Goal: Task Accomplishment & Management: Manage account settings

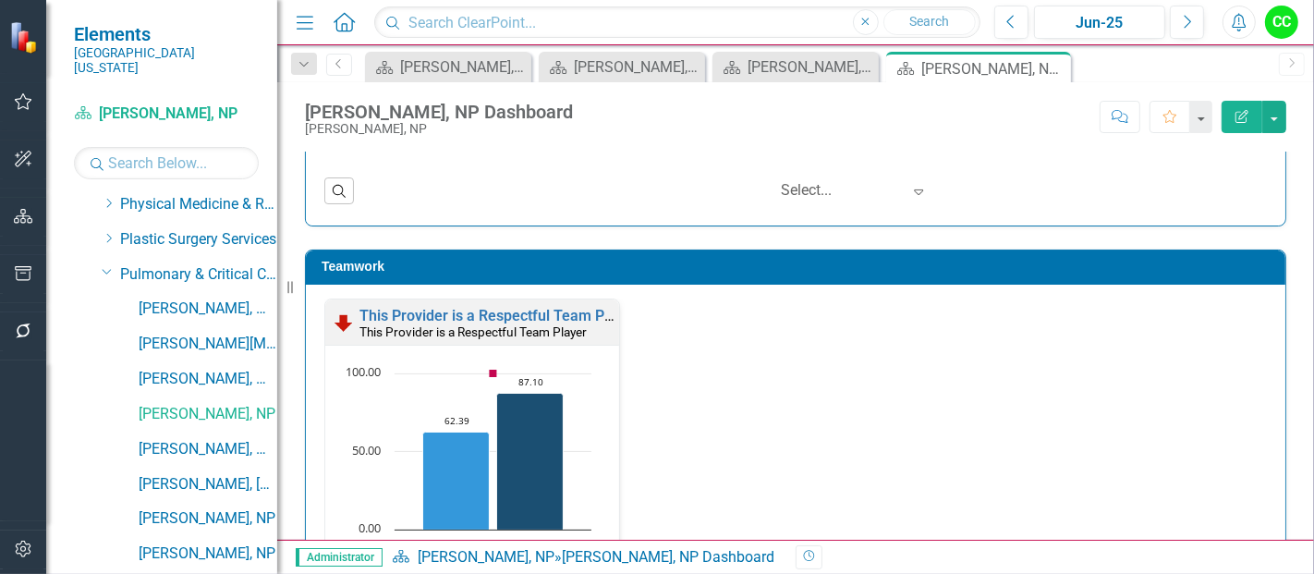
scroll to position [1, 0]
click at [483, 307] on link "This Provider is a Respectful Team Player" at bounding box center [498, 315] width 278 height 18
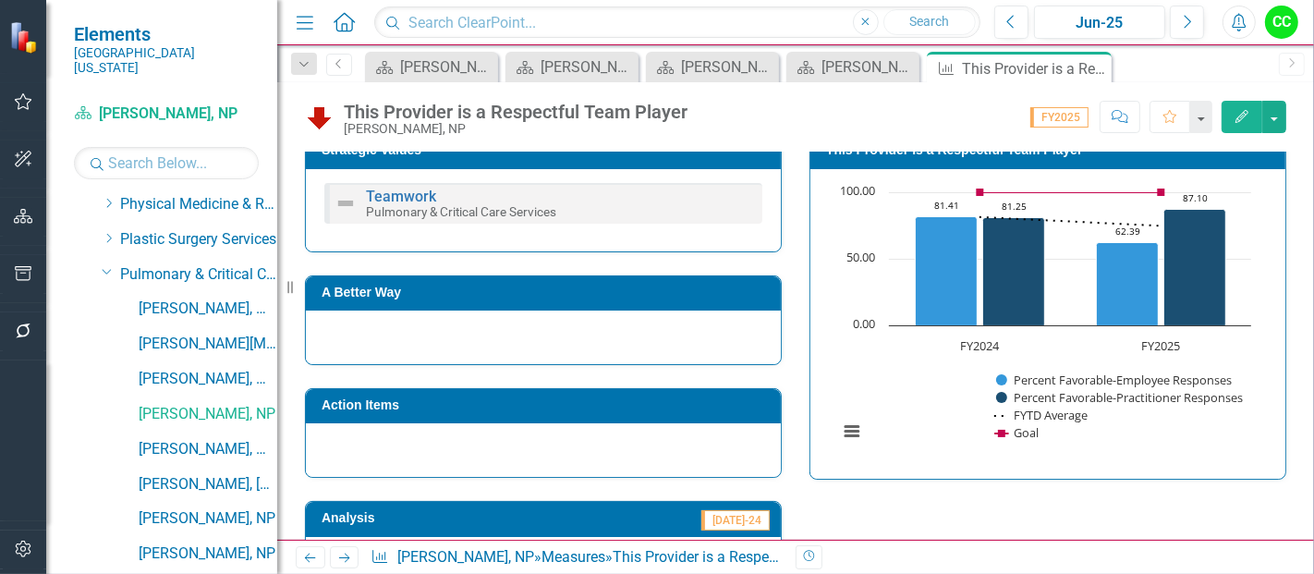
scroll to position [707, 0]
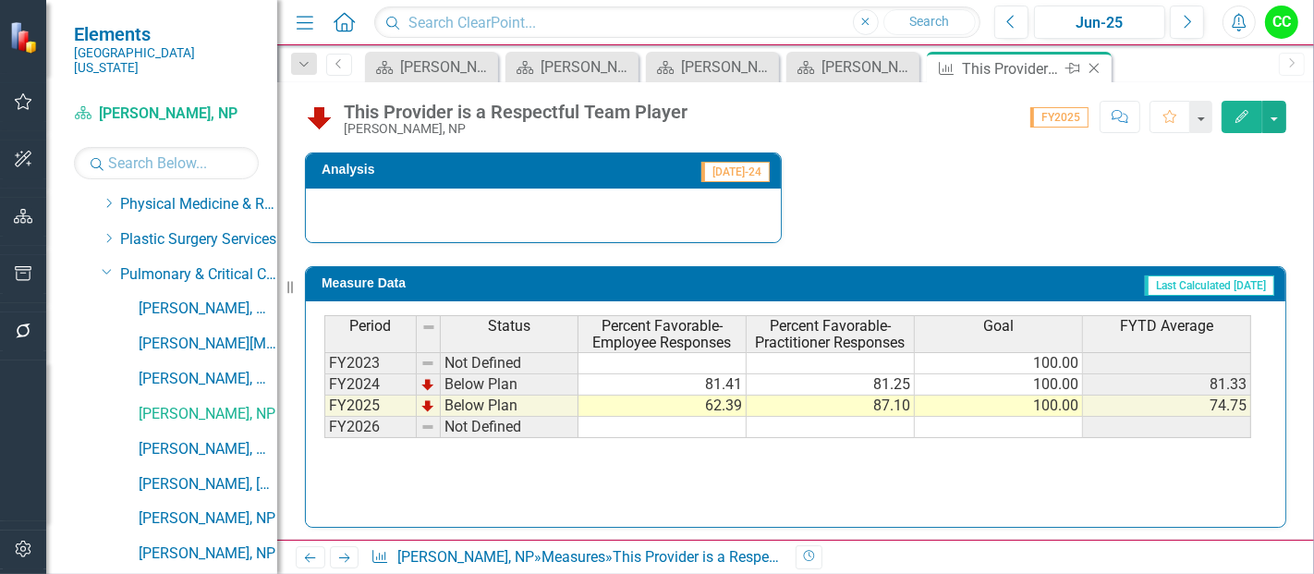
click at [1092, 69] on icon at bounding box center [1094, 69] width 10 height 10
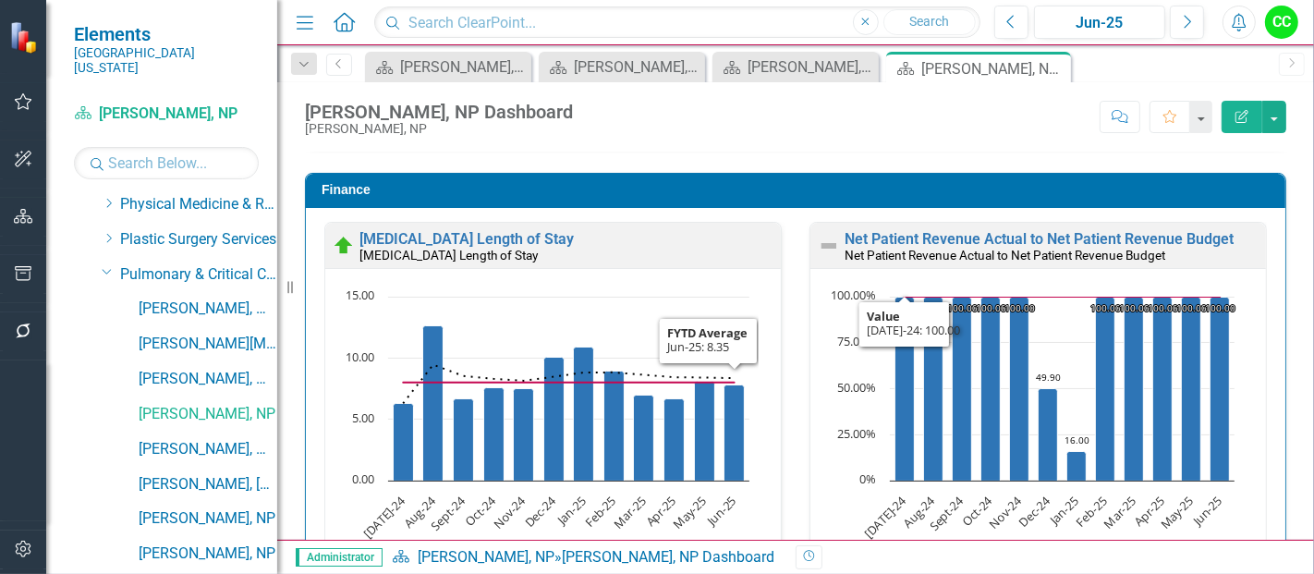
scroll to position [2788, 0]
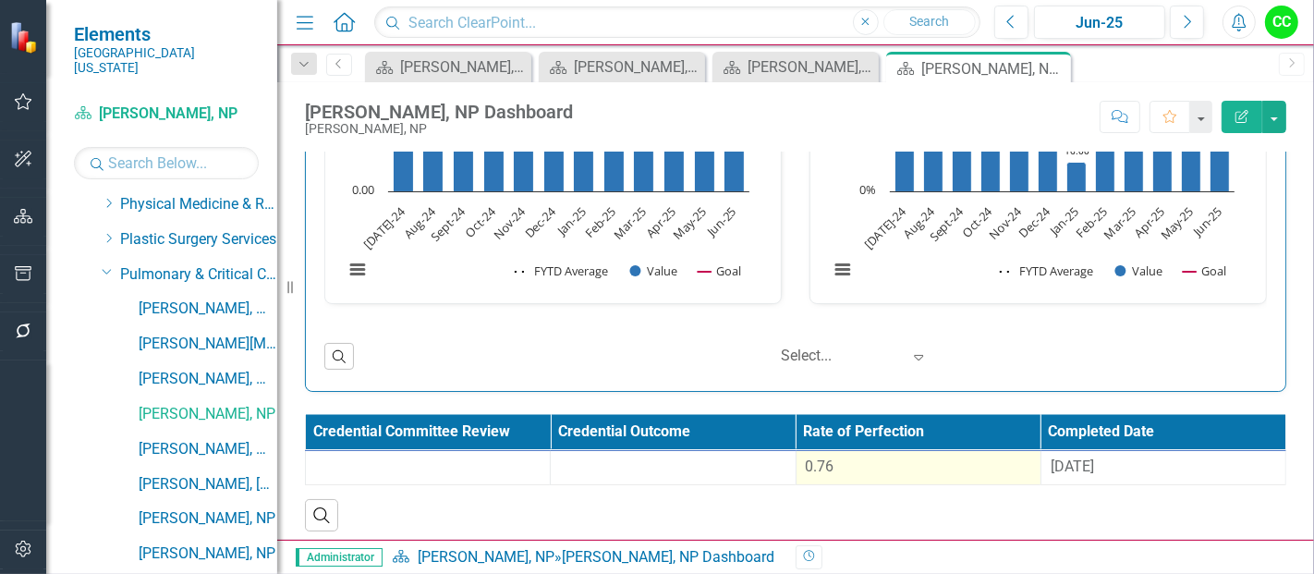
click at [905, 468] on div "0.76" at bounding box center [918, 466] width 225 height 21
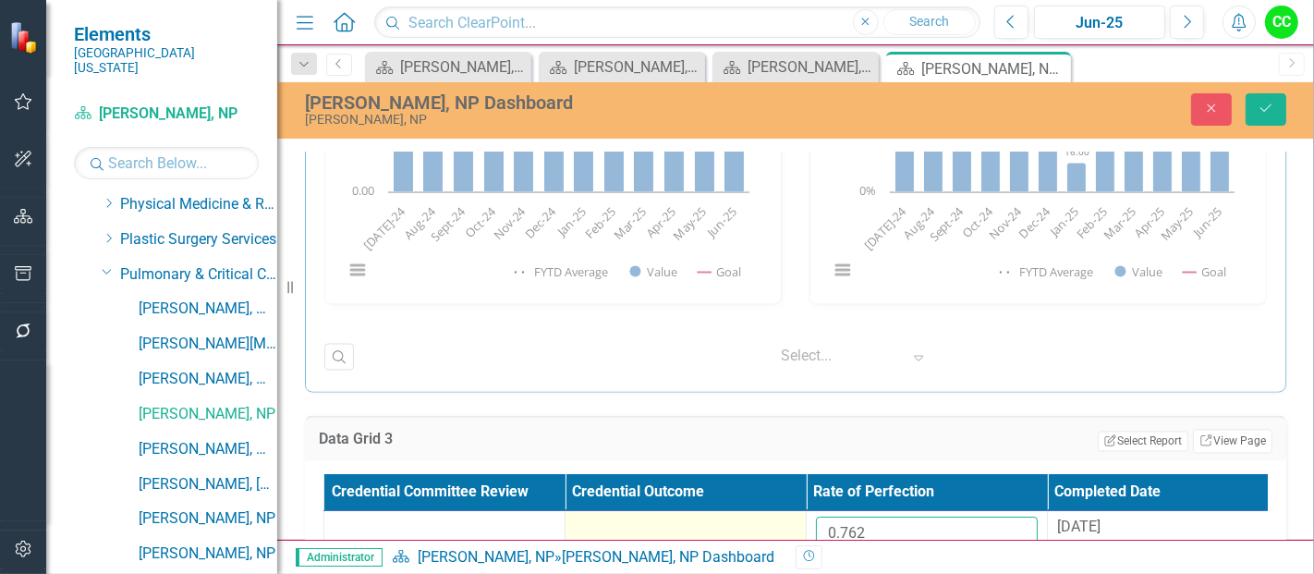
drag, startPoint x: 884, startPoint y: 511, endPoint x: 741, endPoint y: 516, distance: 143.3
click at [741, 516] on tr "0.762 8/29/24" at bounding box center [806, 541] width 965 height 60
paste input "83927273"
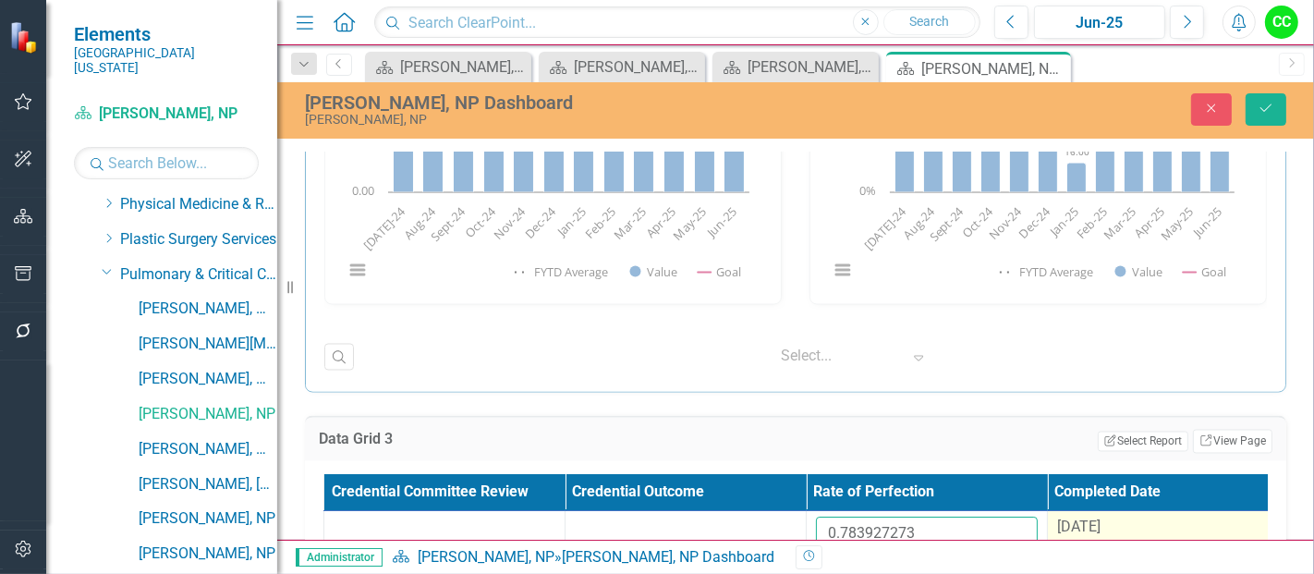
type input "0.783927273"
click at [1100, 518] on span "[DATE]" at bounding box center [1078, 527] width 43 height 18
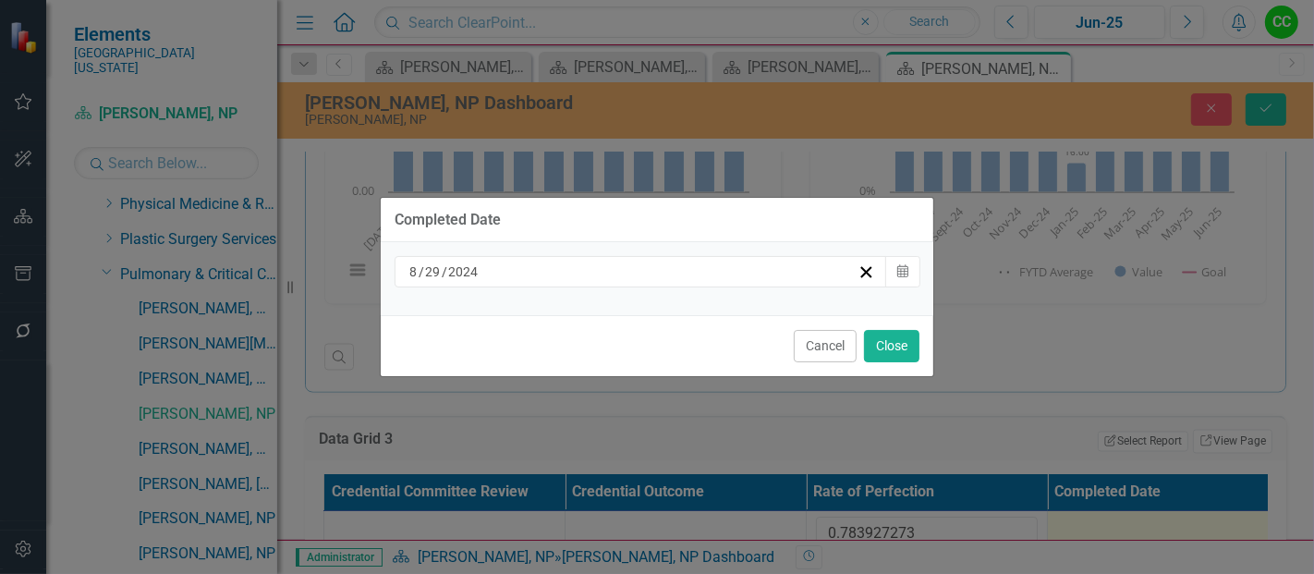
click at [749, 274] on div "8 / 29 / 2024" at bounding box center [632, 271] width 451 height 18
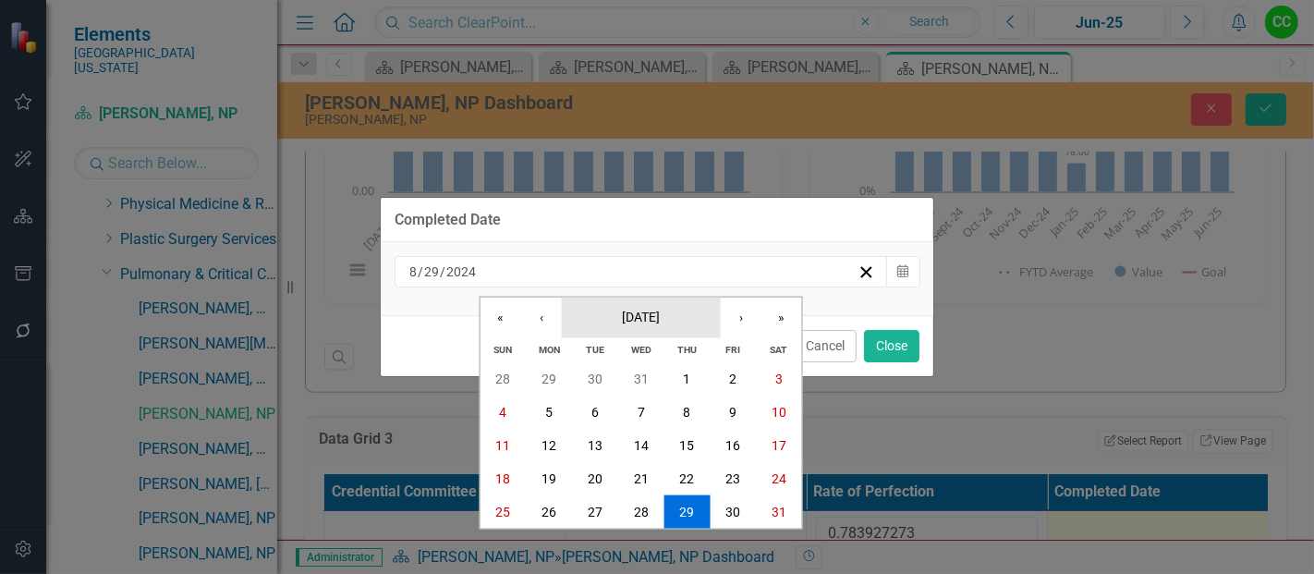
click at [658, 325] on button "August 2024" at bounding box center [641, 317] width 159 height 41
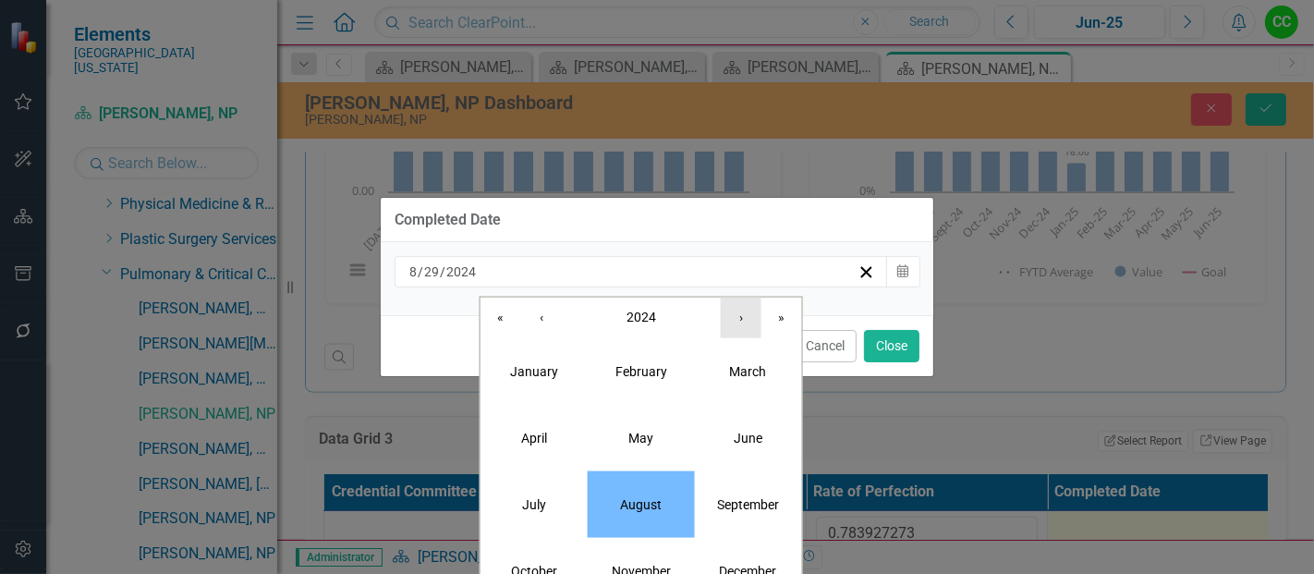
click at [734, 328] on button "›" at bounding box center [741, 317] width 41 height 41
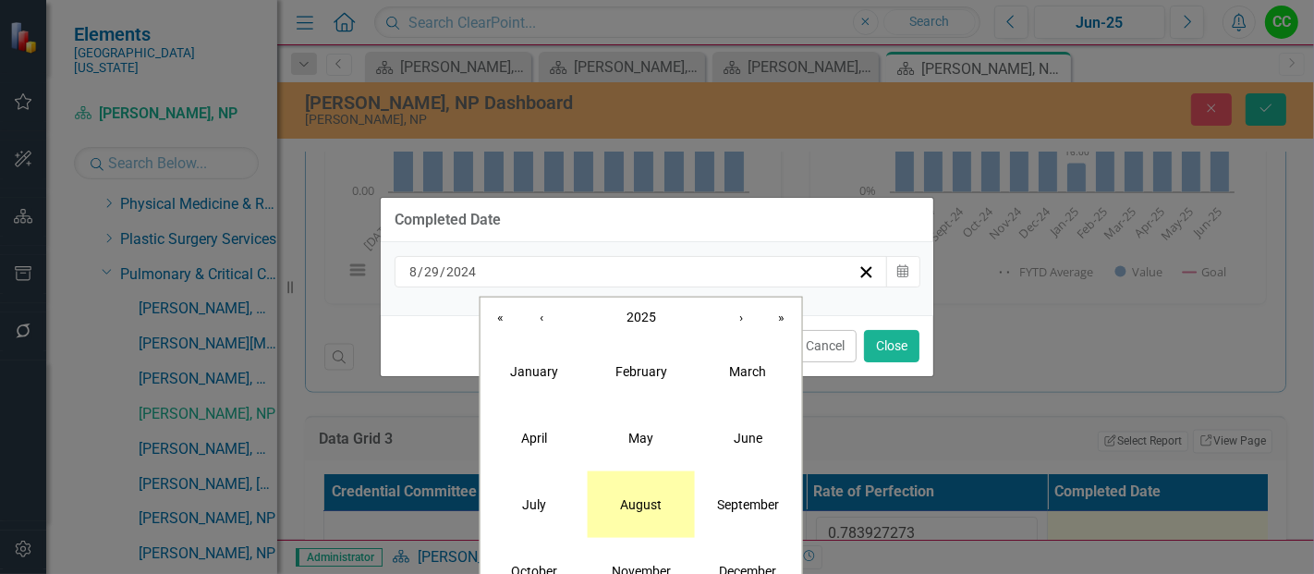
click at [638, 480] on button "August" at bounding box center [641, 503] width 107 height 67
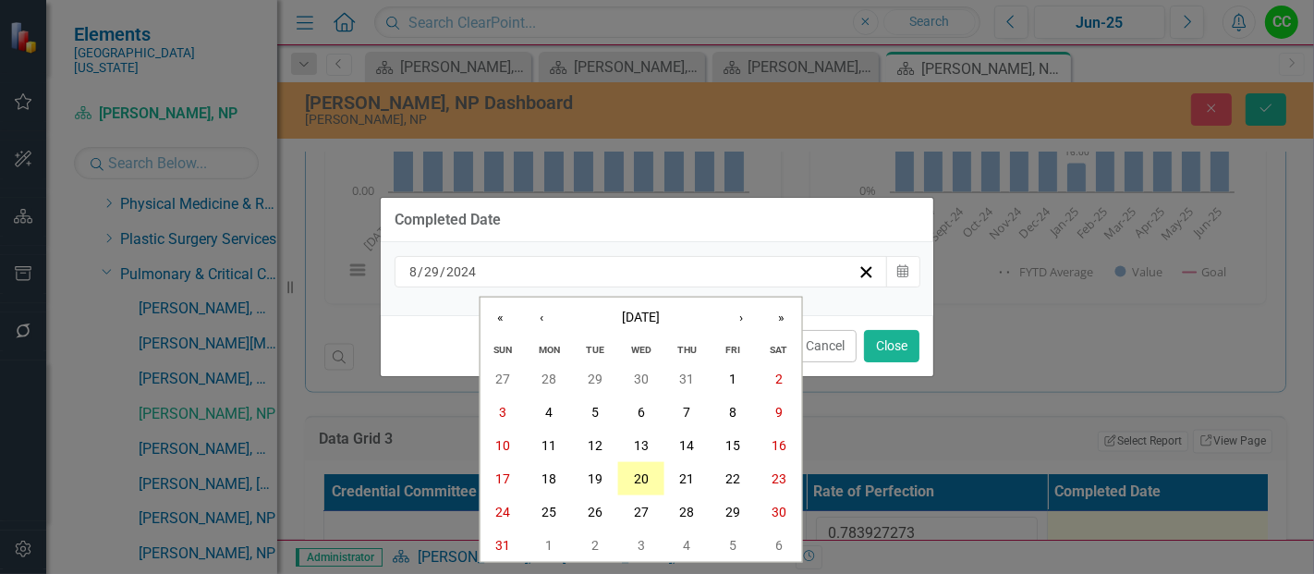
click at [644, 478] on abbr "20" at bounding box center [641, 478] width 15 height 15
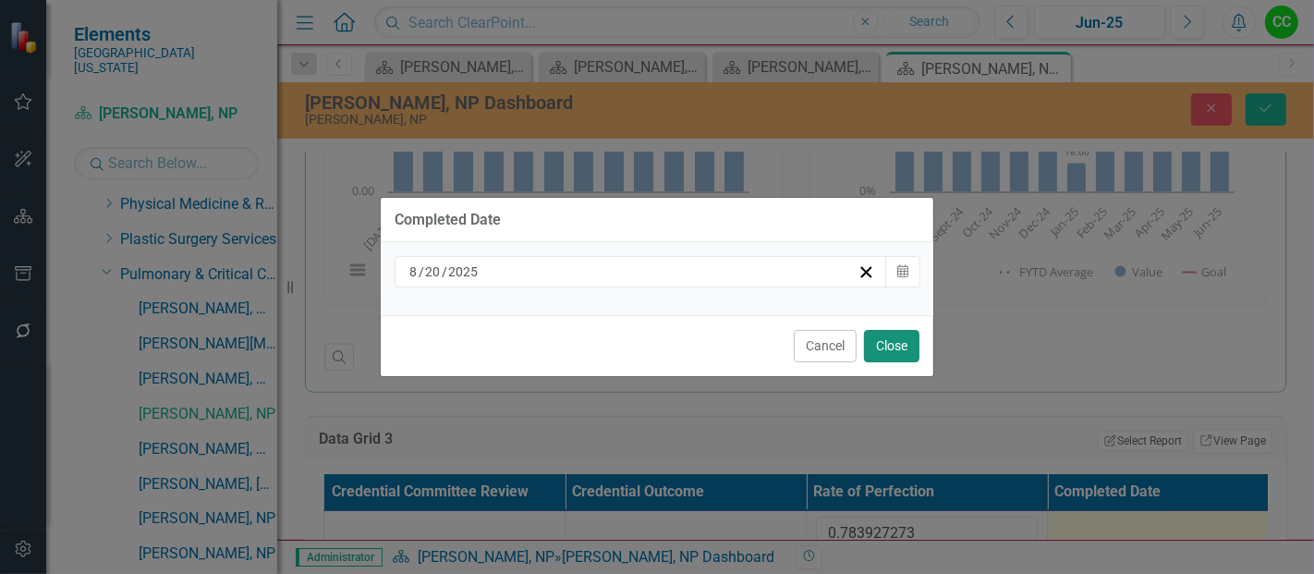
click at [882, 355] on button "Close" at bounding box center [891, 346] width 55 height 32
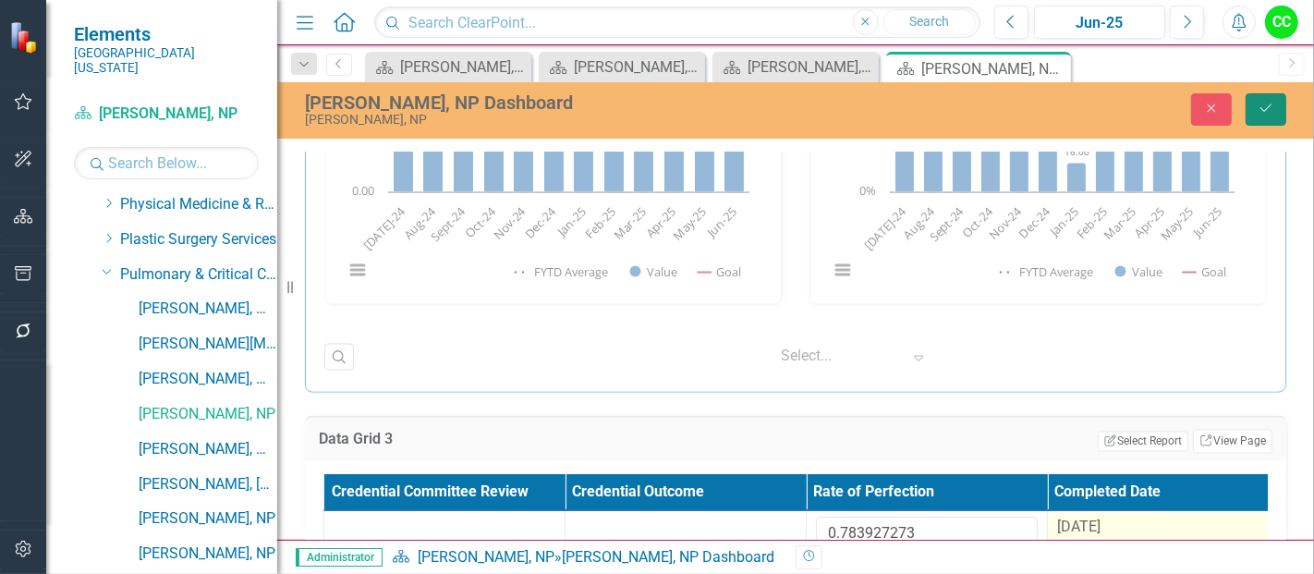
click at [1267, 112] on icon "Save" at bounding box center [1265, 108] width 17 height 13
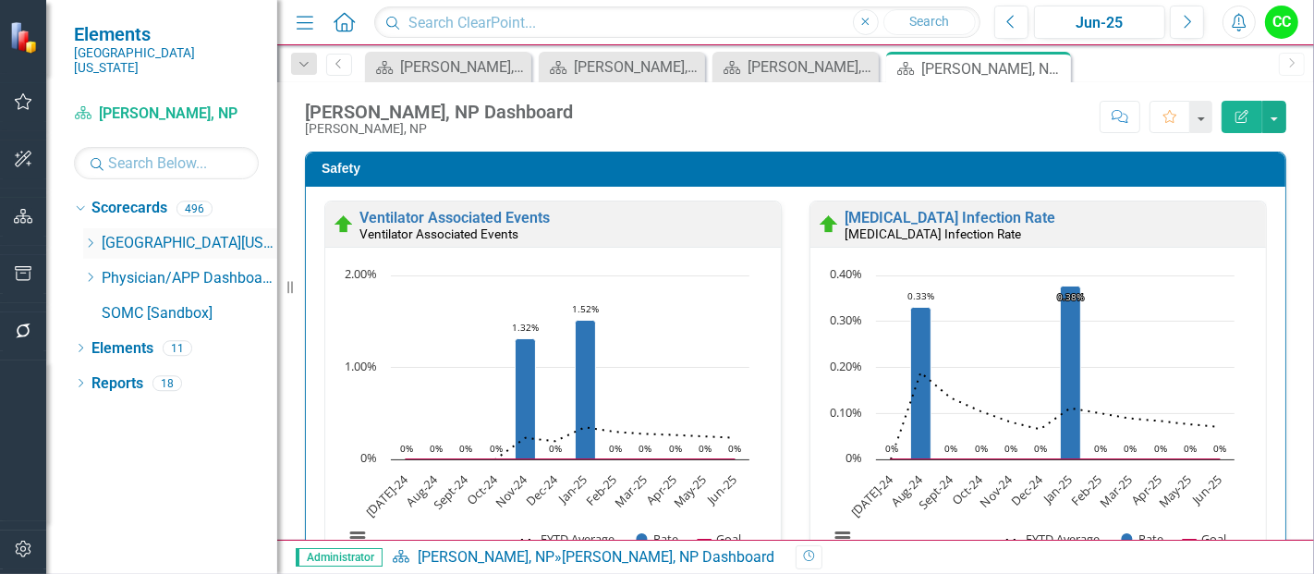
scroll to position [0, 0]
drag, startPoint x: 115, startPoint y: 483, endPoint x: 121, endPoint y: 500, distance: 17.5
click at [121, 500] on div "Dropdown Scorecards 496 Dropdown Southern Ohio Medical Center Safety Quality Te…" at bounding box center [161, 383] width 231 height 381
click at [125, 494] on div "Dropdown Scorecards 496 Dropdown Southern Ohio Medical Center Safety Quality Te…" at bounding box center [161, 383] width 231 height 381
drag, startPoint x: 125, startPoint y: 494, endPoint x: 295, endPoint y: 128, distance: 404.3
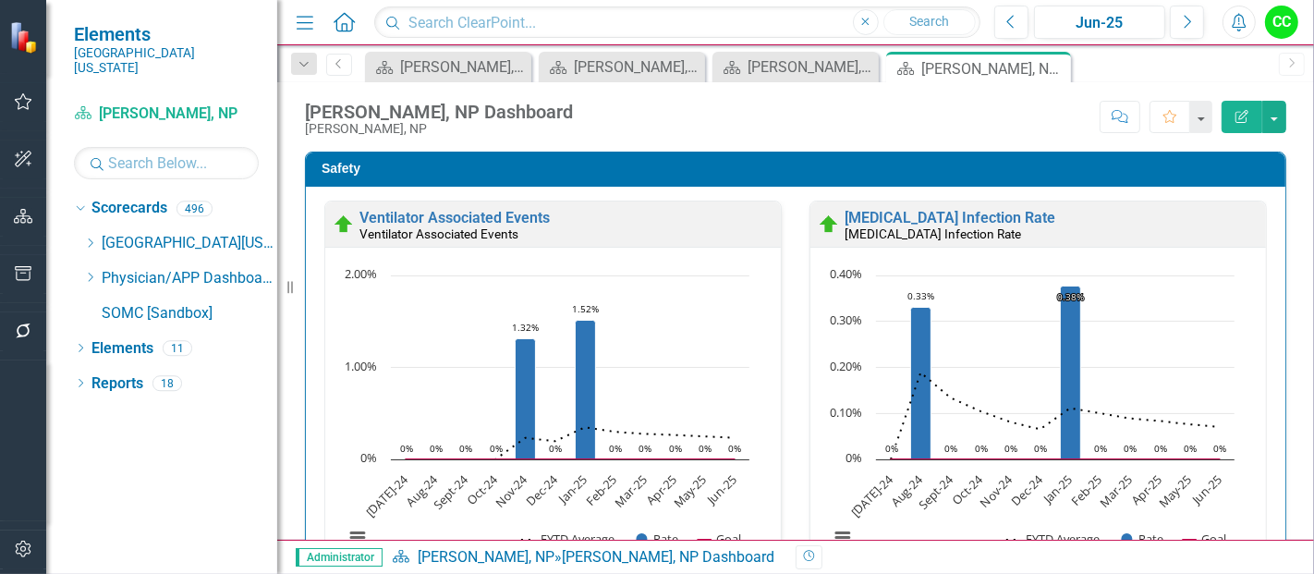
click at [295, 128] on div "Elements Southern Ohio Medical Center Scorecard Bradley Craft, NP Search Dropdo…" at bounding box center [657, 287] width 1314 height 574
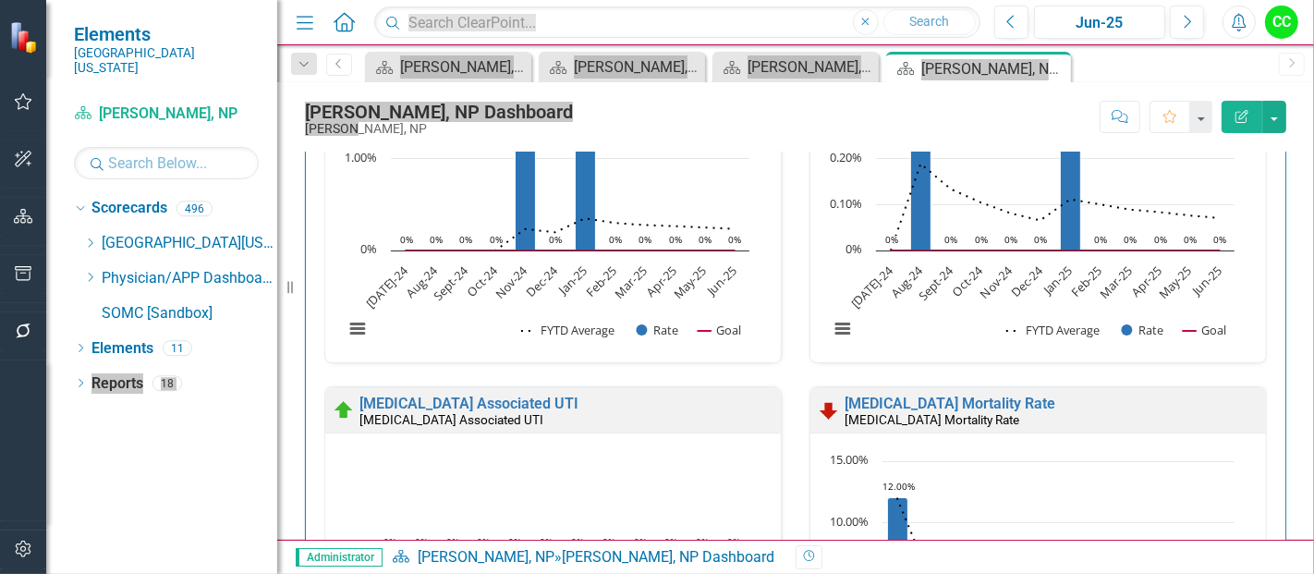
scroll to position [219, 0]
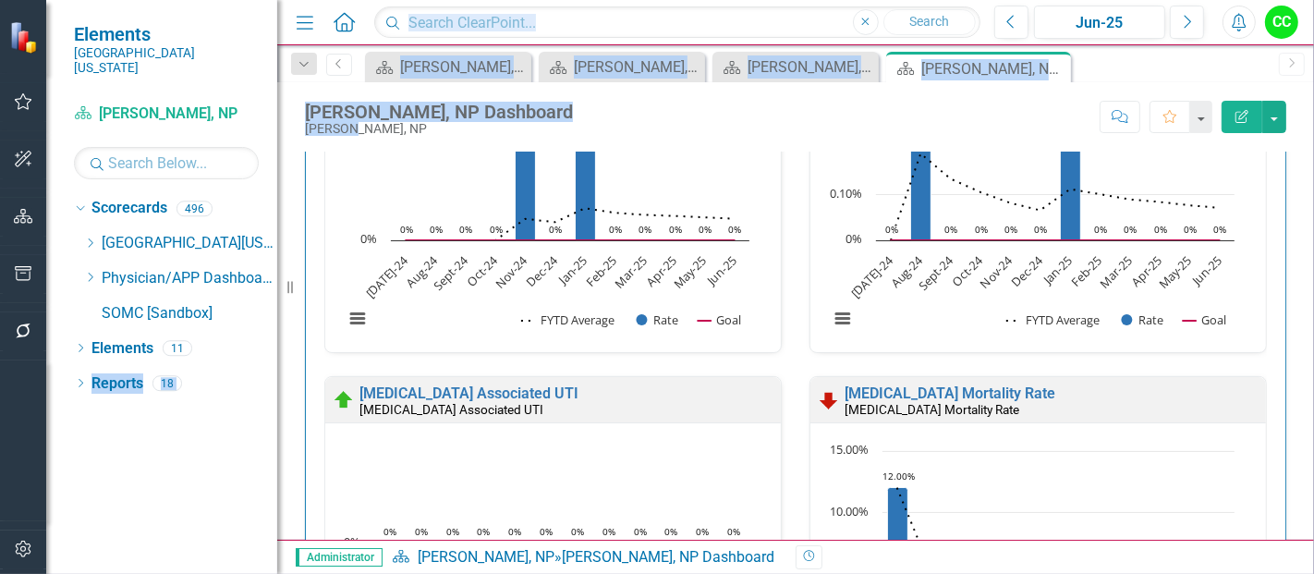
click at [135, 492] on div "Dropdown Scorecards 496 Dropdown Southern Ohio Medical Center Safety Quality Te…" at bounding box center [161, 383] width 231 height 381
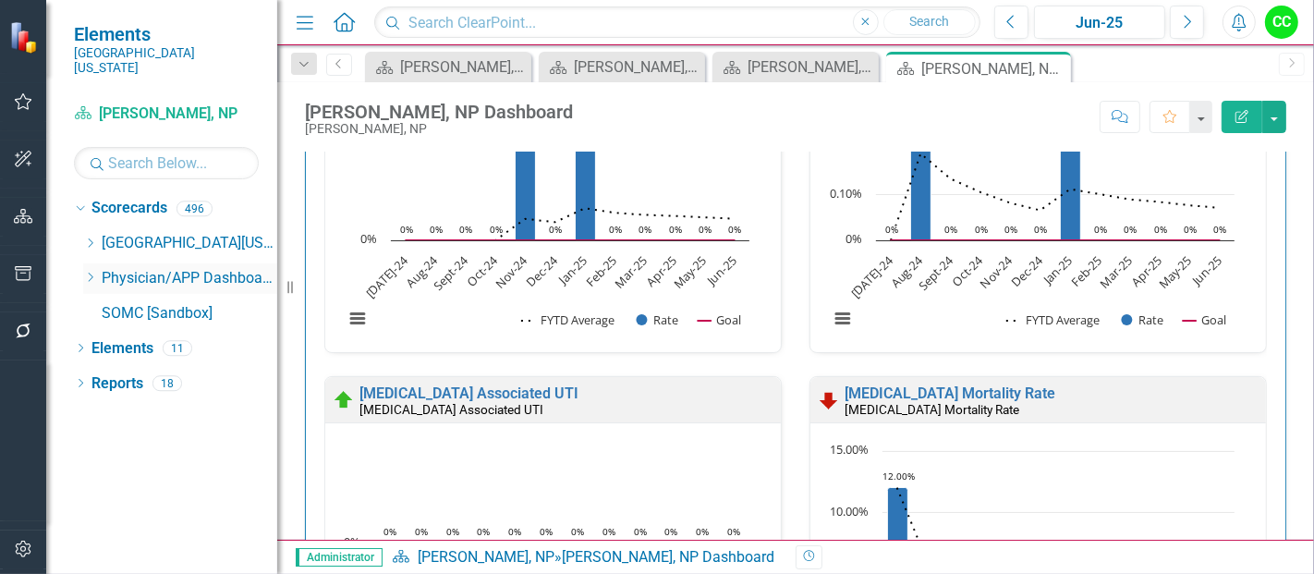
click at [87, 272] on icon "Dropdown" at bounding box center [90, 277] width 14 height 11
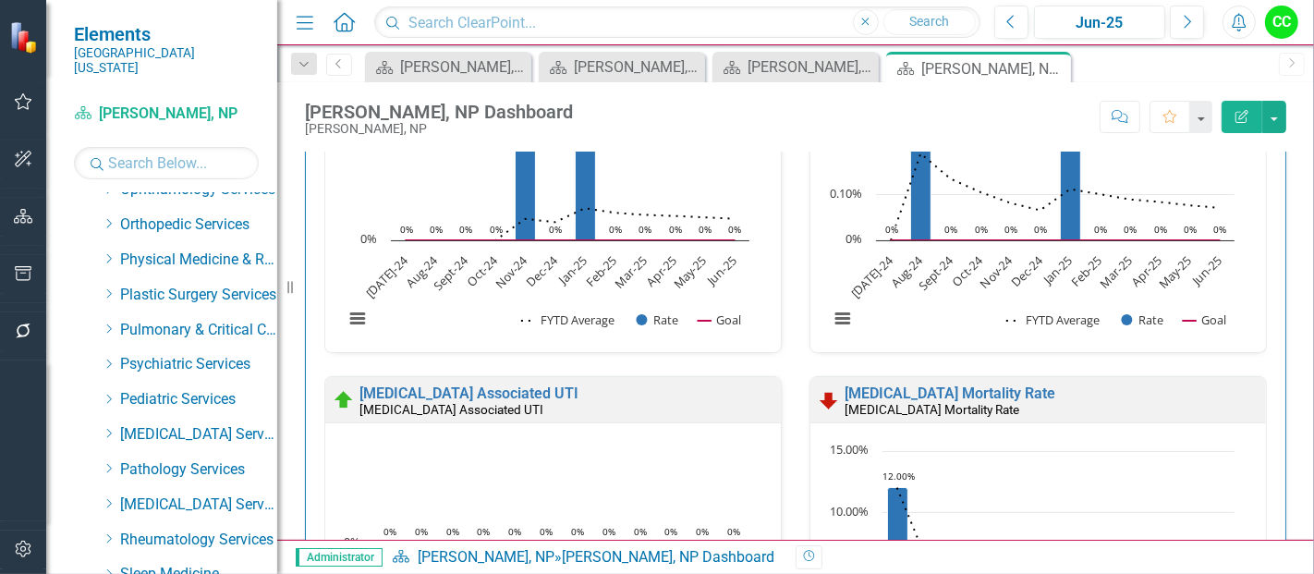
scroll to position [749, 0]
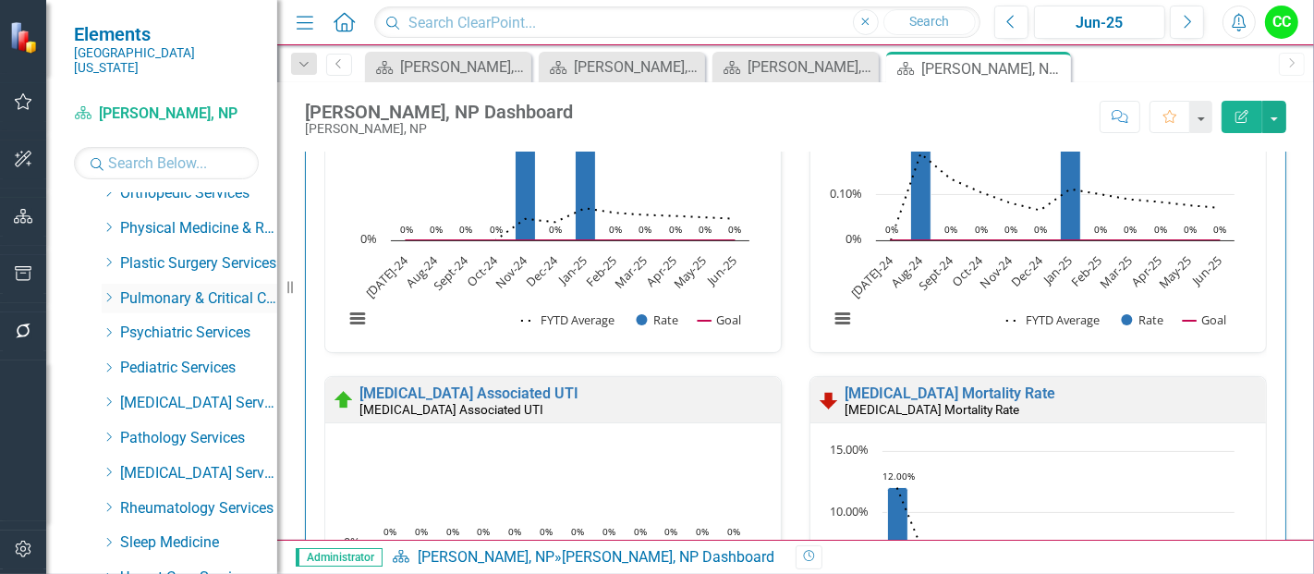
click at [105, 292] on icon "Dropdown" at bounding box center [109, 297] width 14 height 11
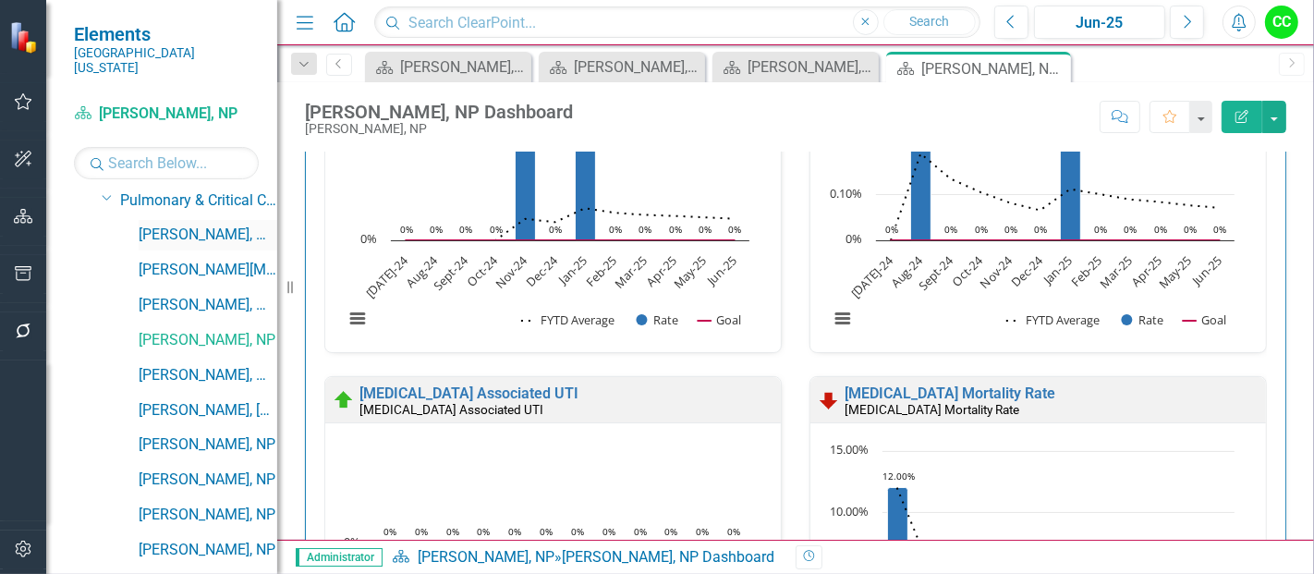
scroll to position [850, 0]
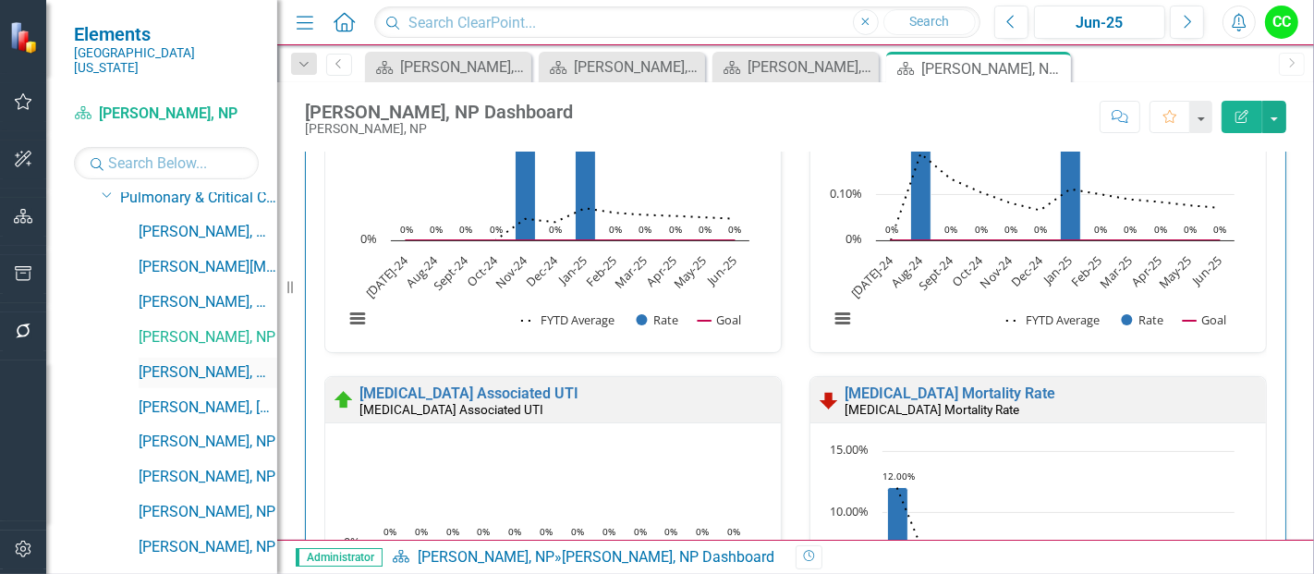
click at [195, 362] on link "[PERSON_NAME], MD" at bounding box center [208, 372] width 139 height 21
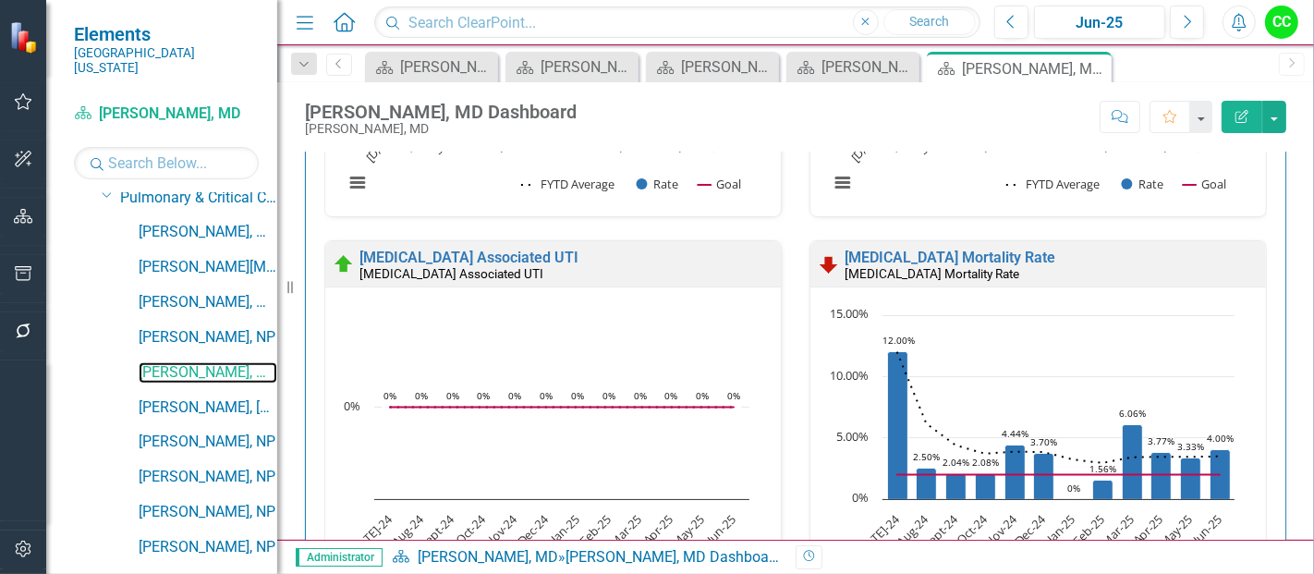
scroll to position [379, 0]
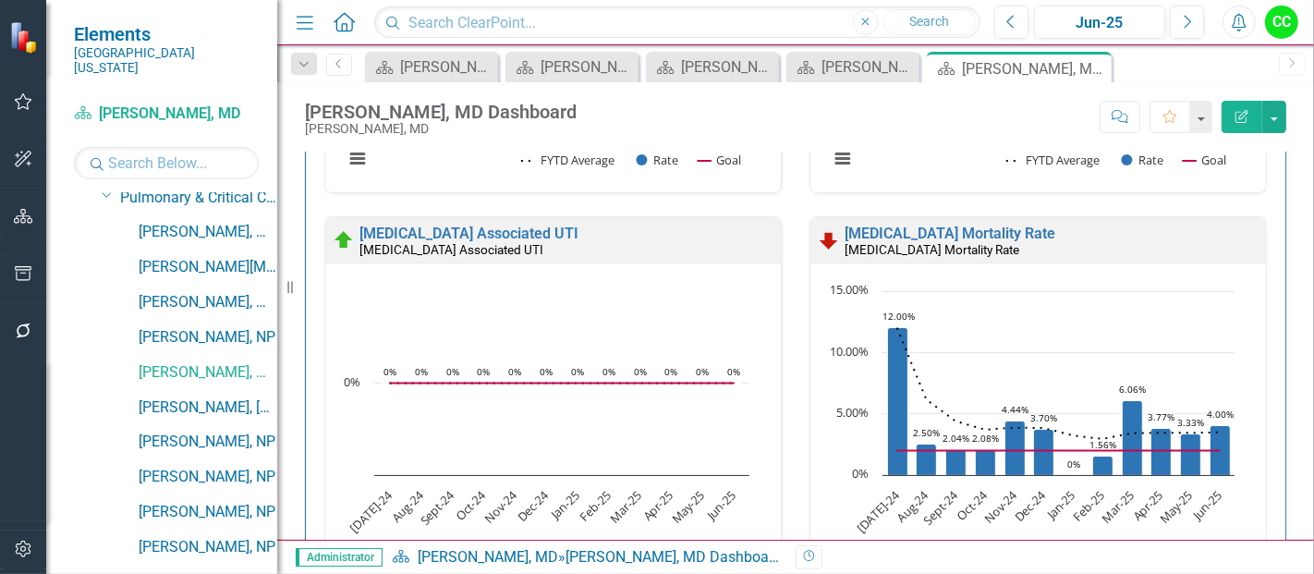
click at [1021, 210] on div "Central Line Infection Rate Central Line Infection Rate Loading... Chart Combin…" at bounding box center [1038, 19] width 485 height 395
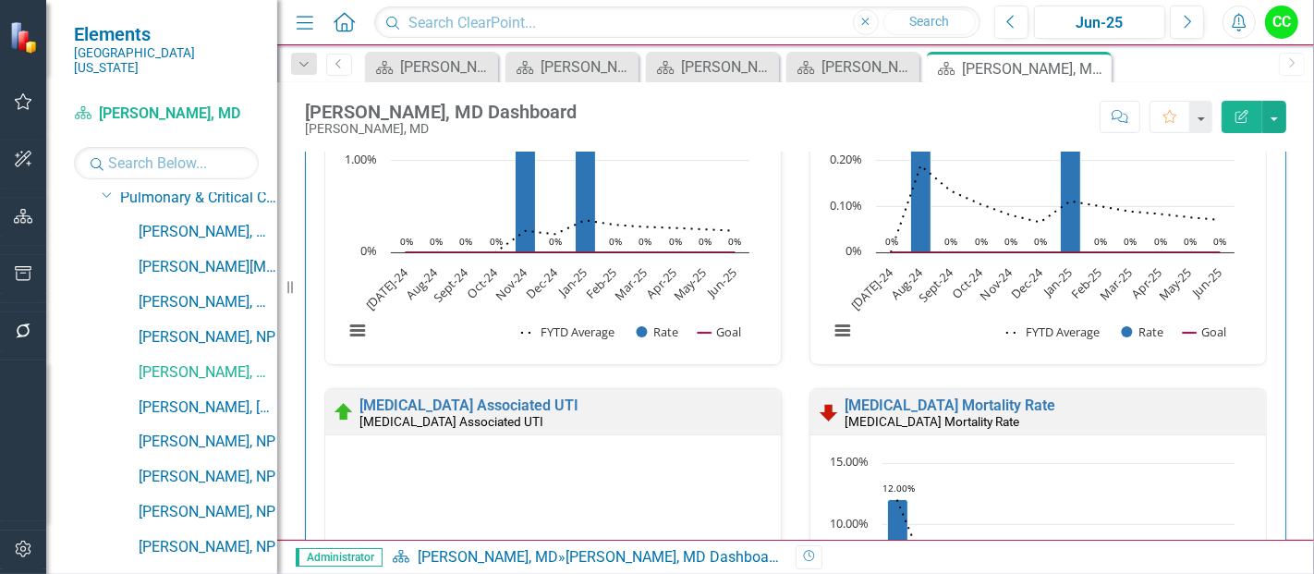
scroll to position [205, 0]
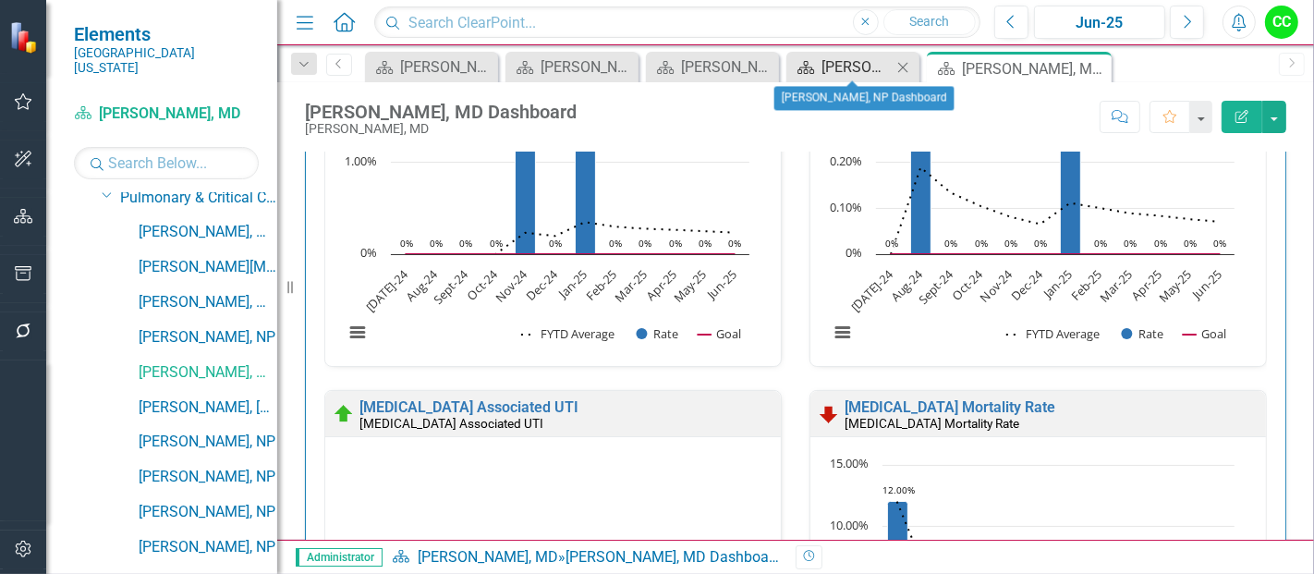
click at [830, 67] on div "[PERSON_NAME], NP Dashboard" at bounding box center [856, 66] width 70 height 23
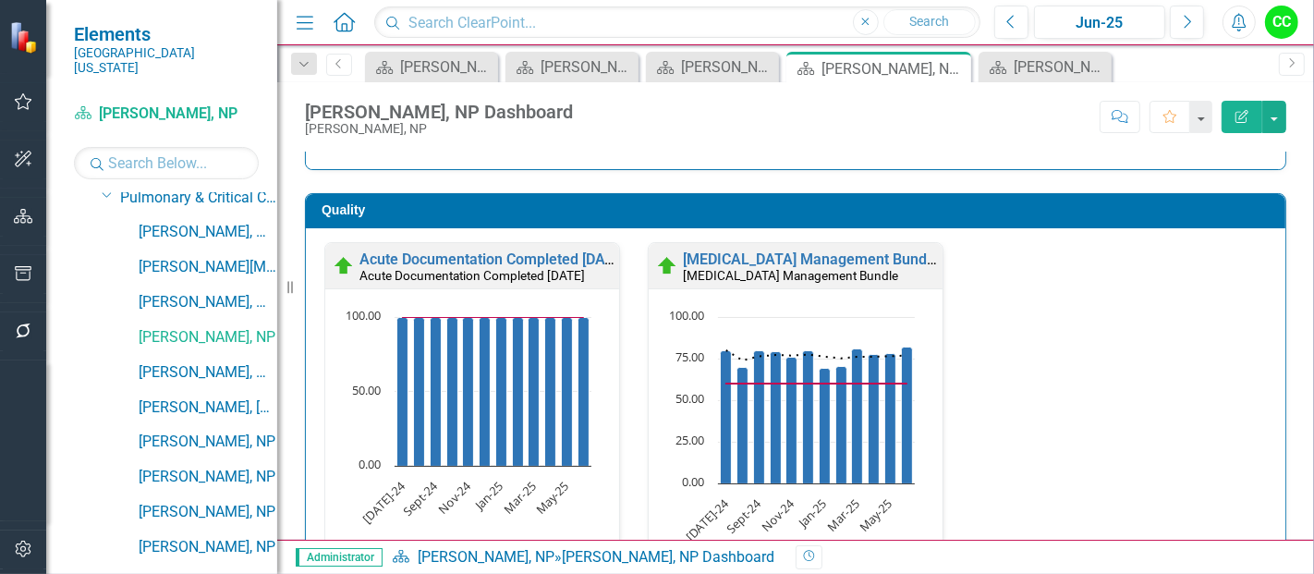
scroll to position [906, 0]
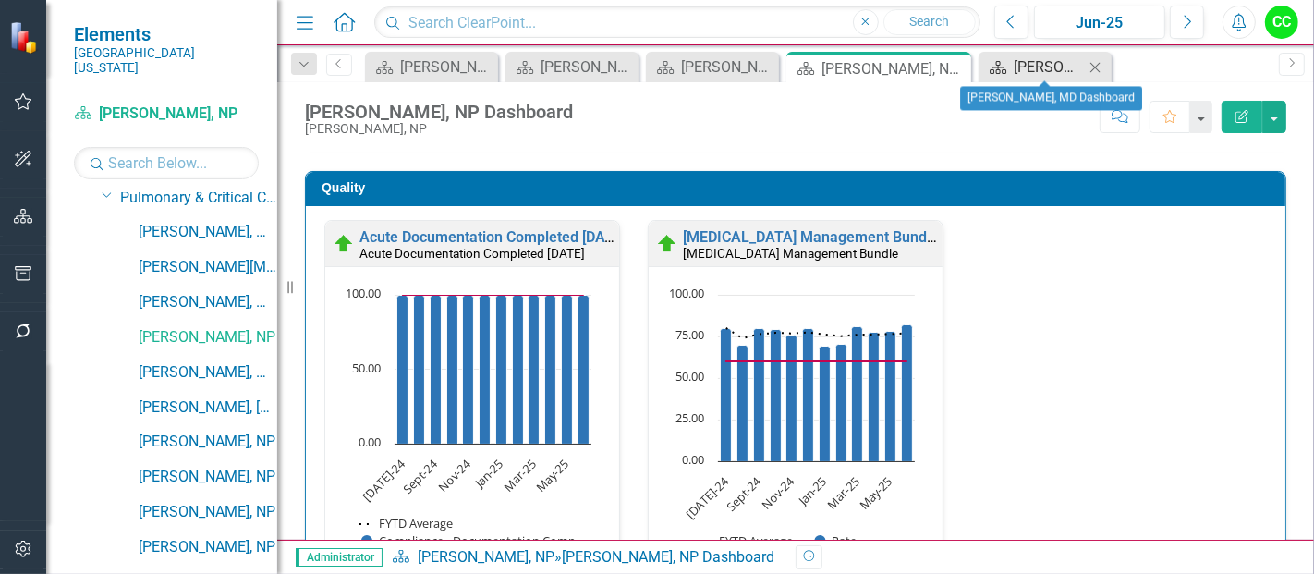
click at [1039, 76] on div "[PERSON_NAME], MD Dashboard" at bounding box center [1049, 66] width 70 height 23
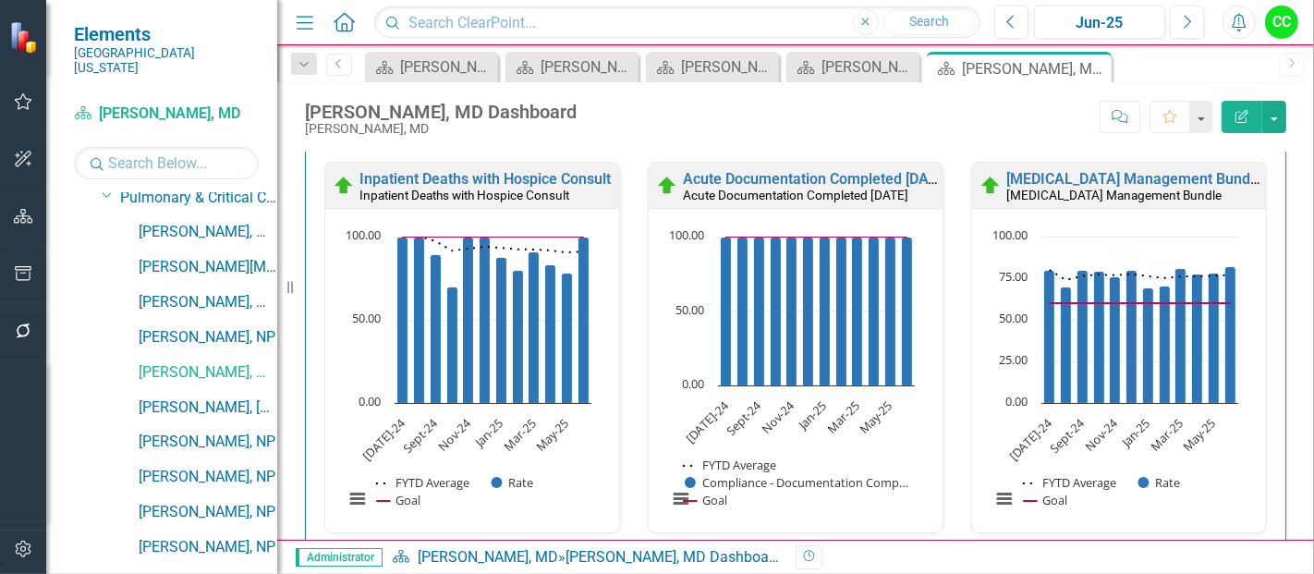
scroll to position [966, 0]
click at [869, 69] on div "[PERSON_NAME], NP Dashboard" at bounding box center [856, 66] width 70 height 23
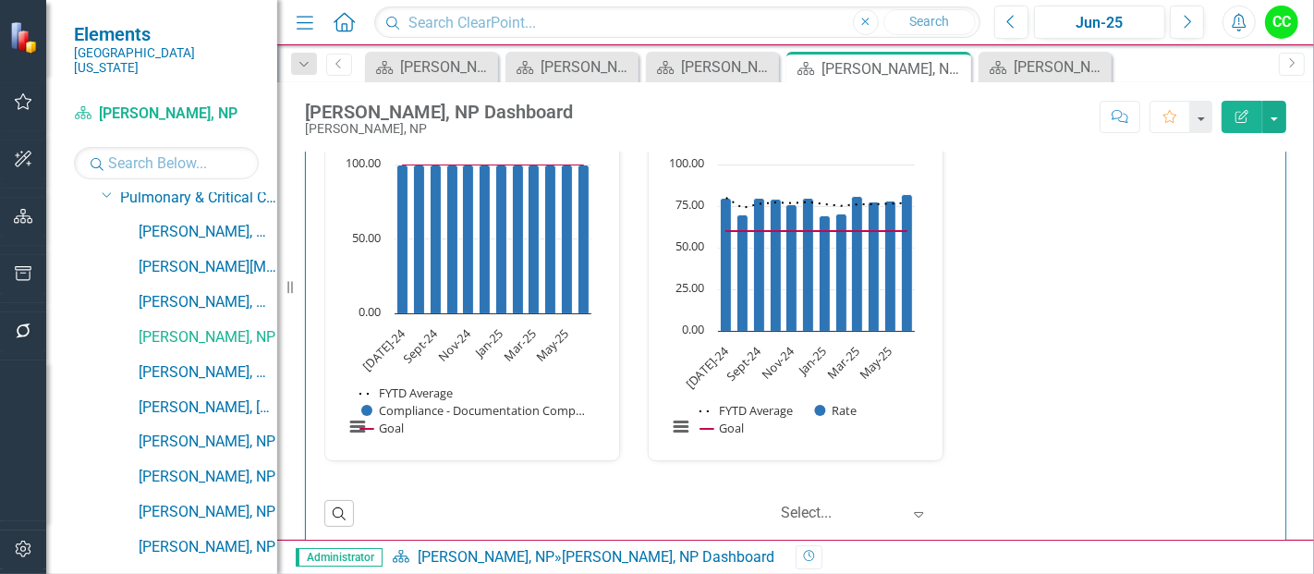
scroll to position [1063, 0]
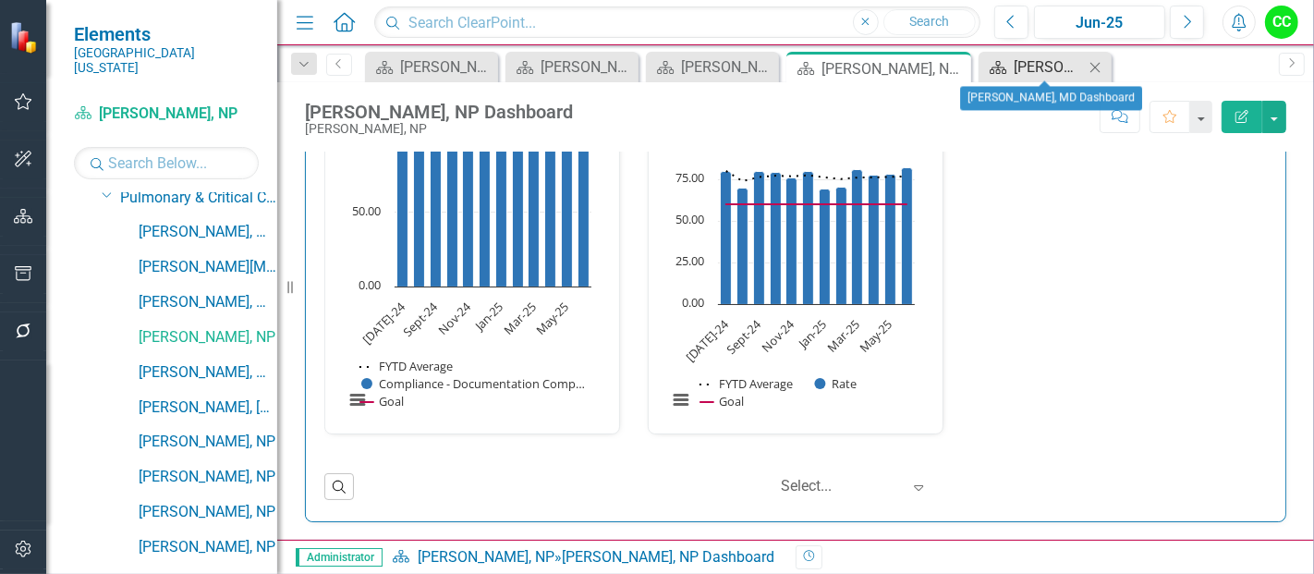
click at [1020, 67] on div "[PERSON_NAME], MD Dashboard" at bounding box center [1049, 66] width 70 height 23
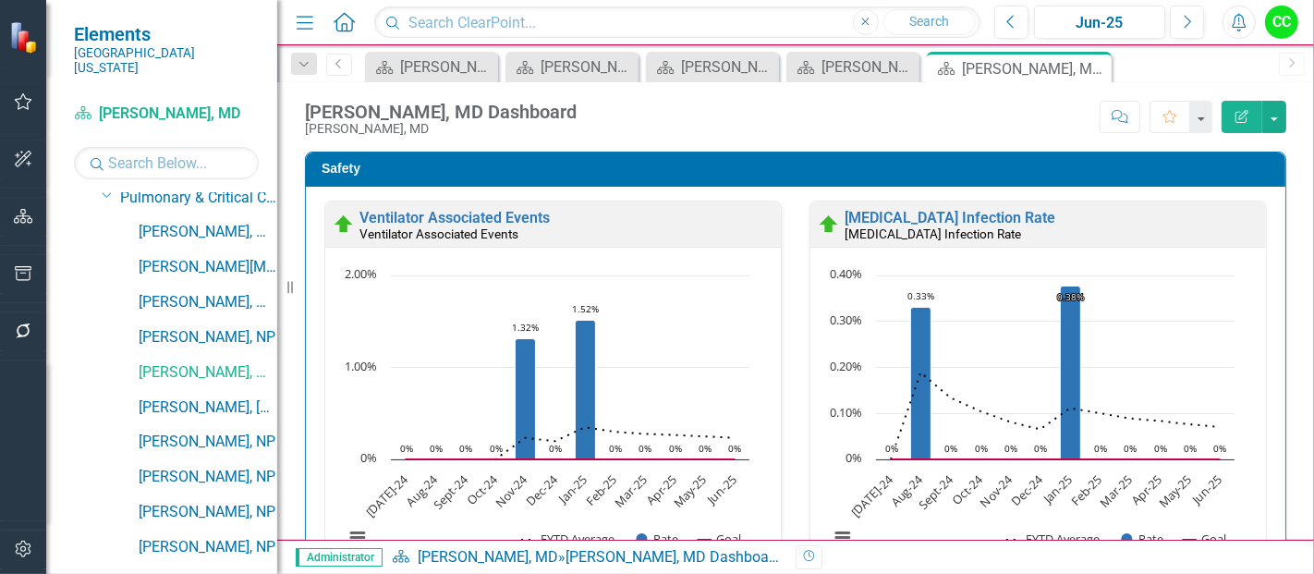
click at [1151, 284] on rect "Interactive chart" at bounding box center [1032, 416] width 424 height 300
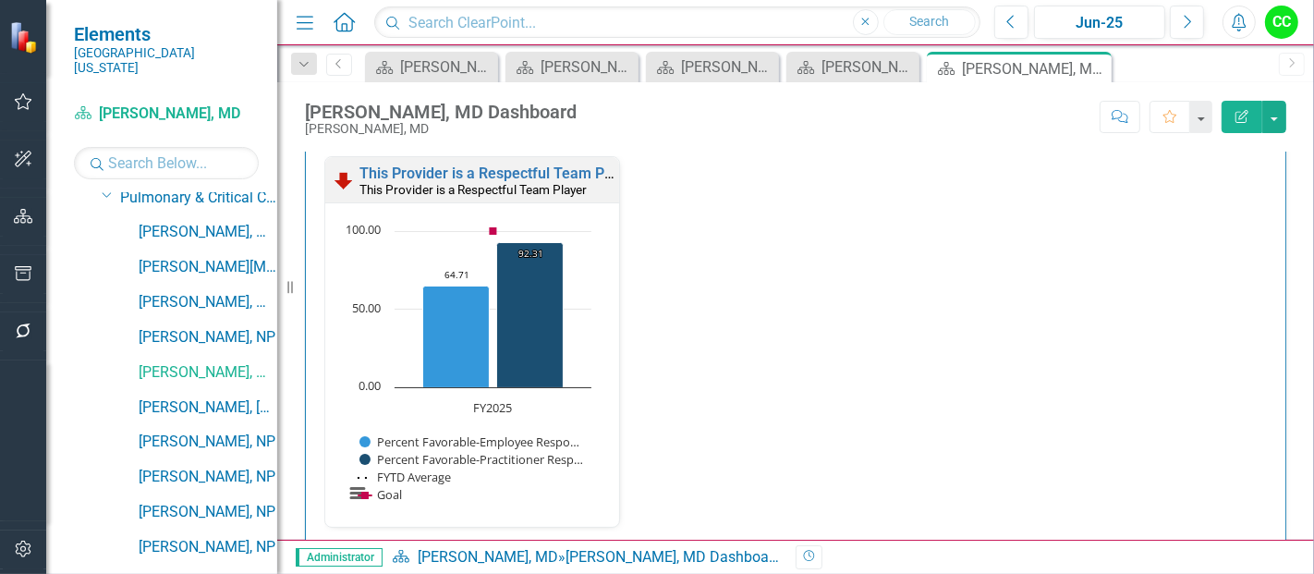
scroll to position [2035, 0]
click at [546, 169] on link "This Provider is a Respectful Team Player" at bounding box center [498, 172] width 278 height 18
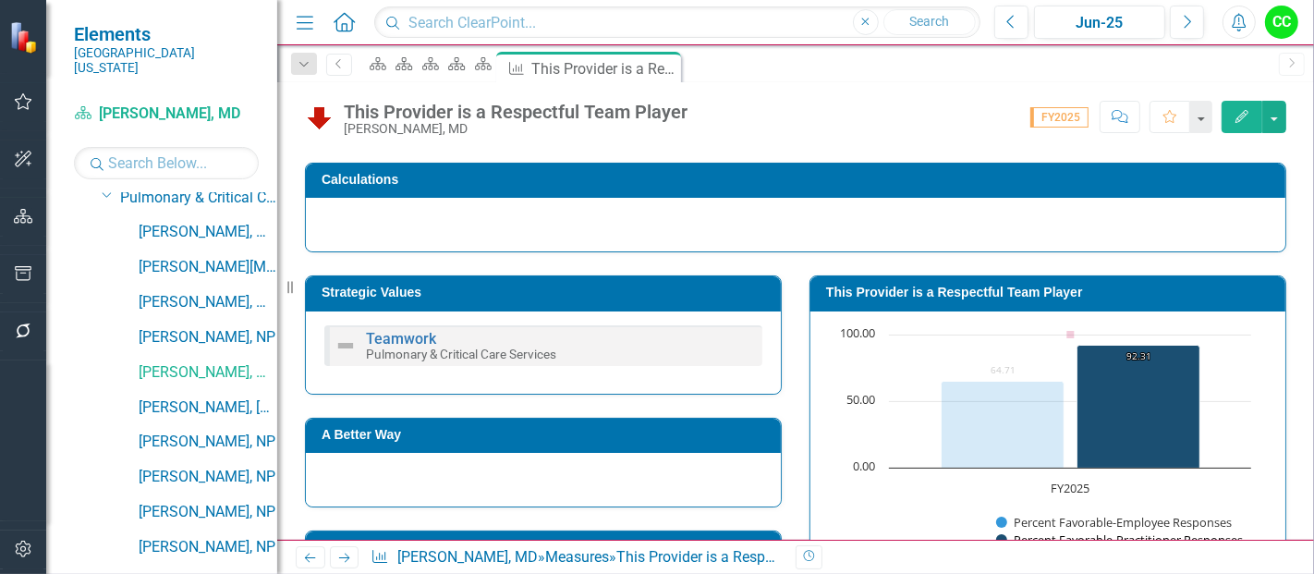
scroll to position [208, 0]
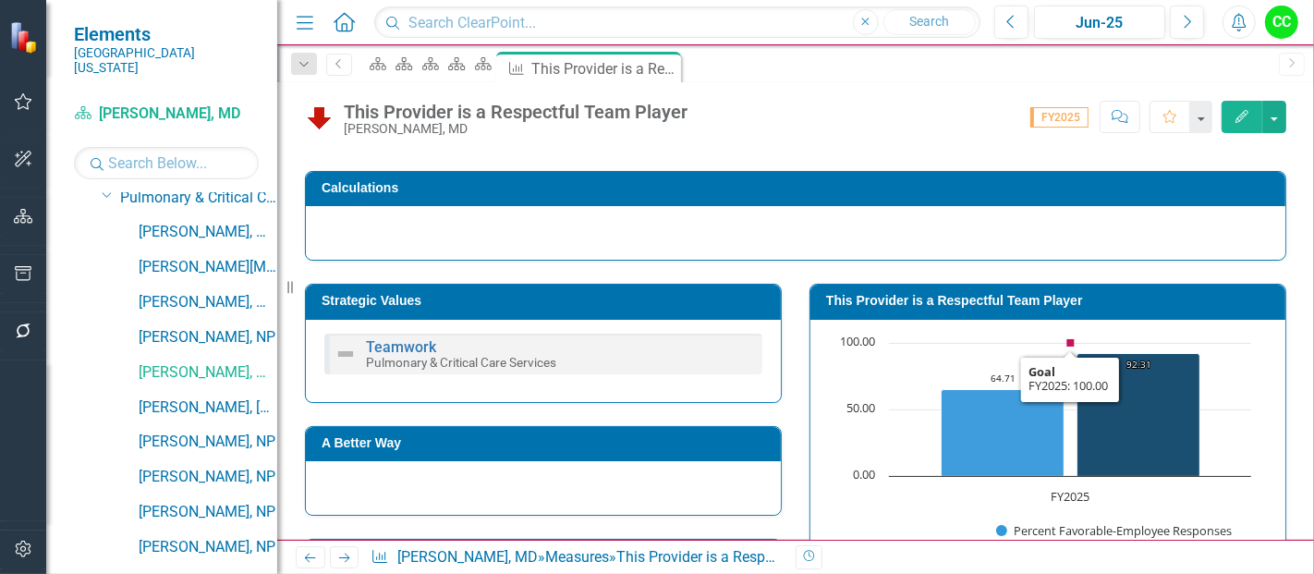
click at [1113, 304] on h3 "This Provider is a Respectful Team Player" at bounding box center [1051, 301] width 450 height 14
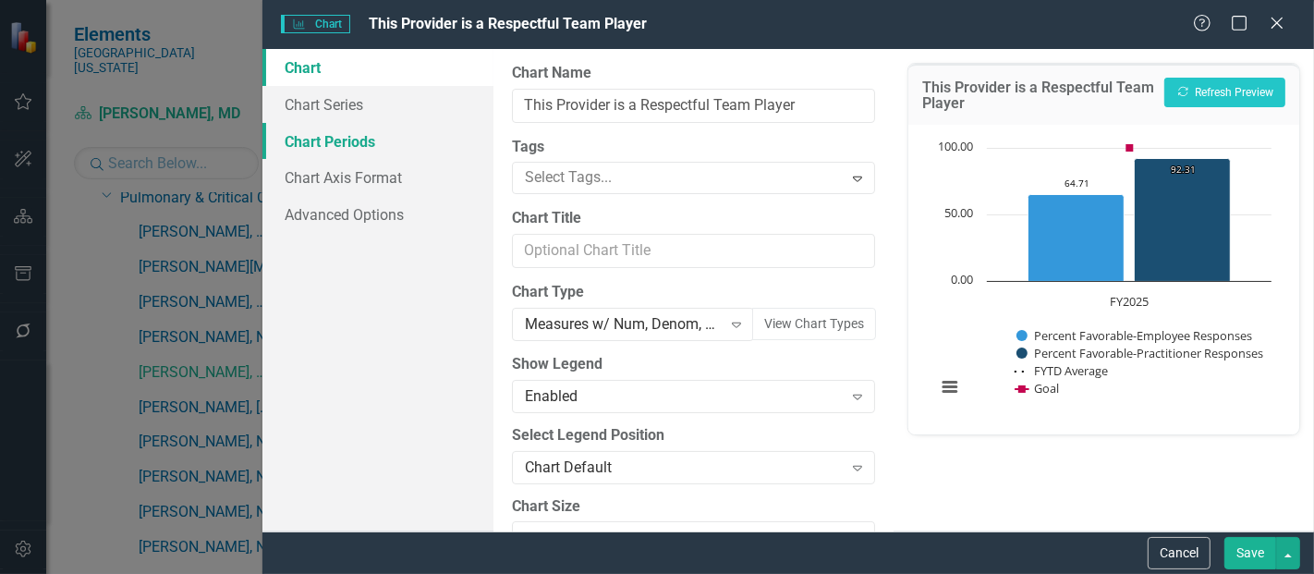
click at [327, 129] on link "Chart Periods" at bounding box center [377, 141] width 231 height 37
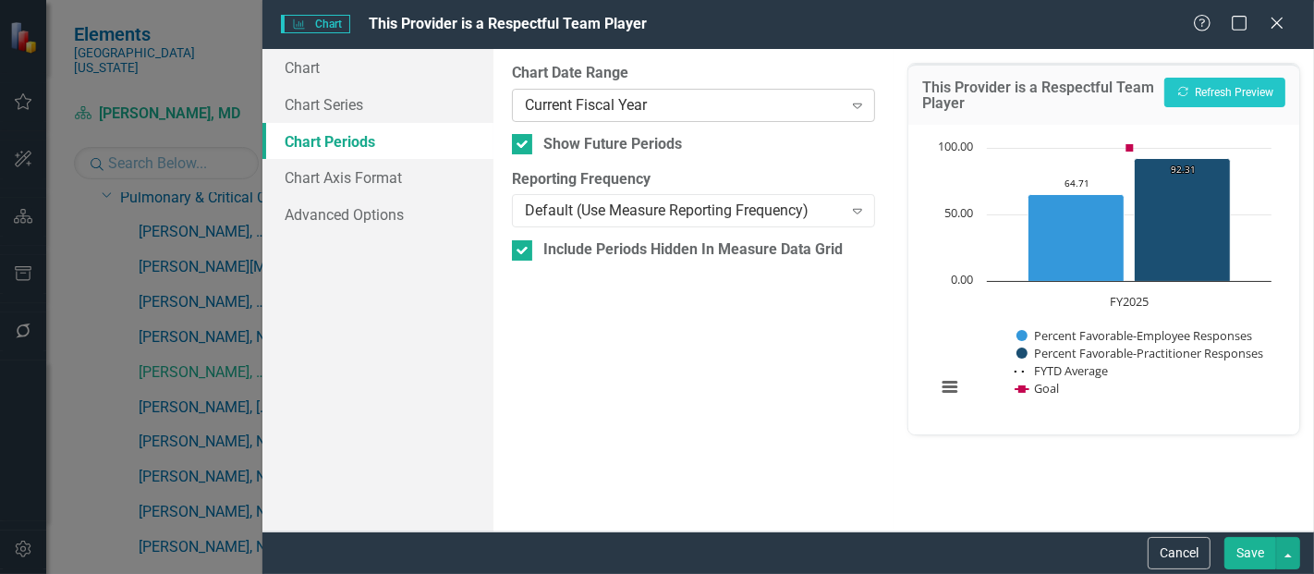
click at [591, 104] on div "Current Fiscal Year" at bounding box center [683, 104] width 317 height 21
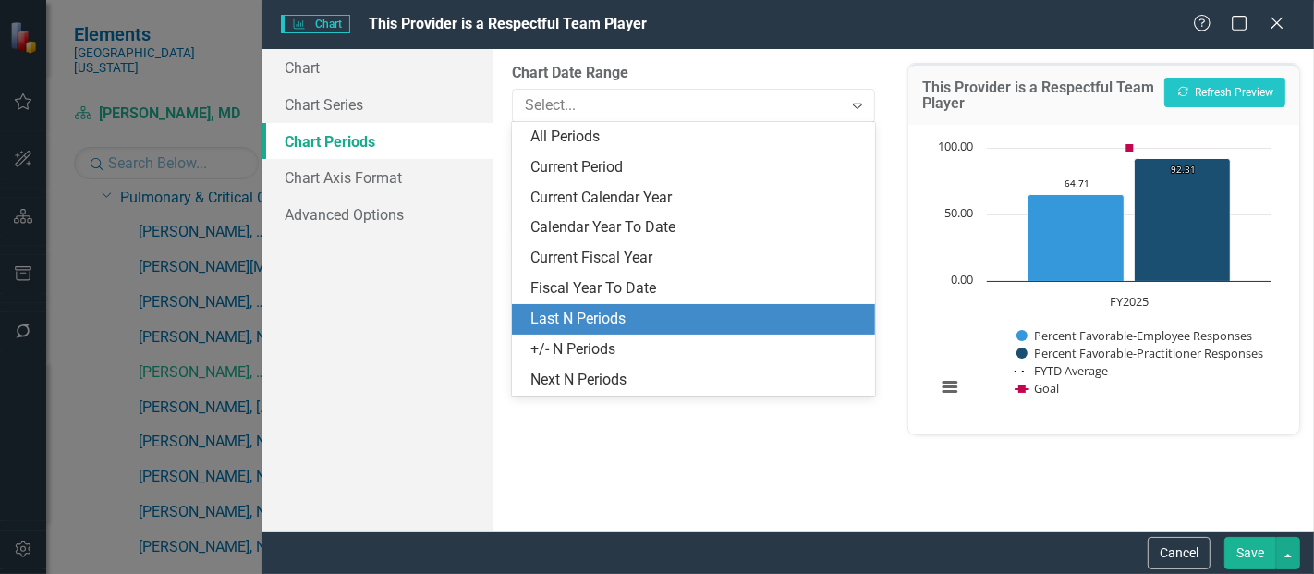
click at [592, 313] on div "Last N Periods" at bounding box center [697, 319] width 334 height 21
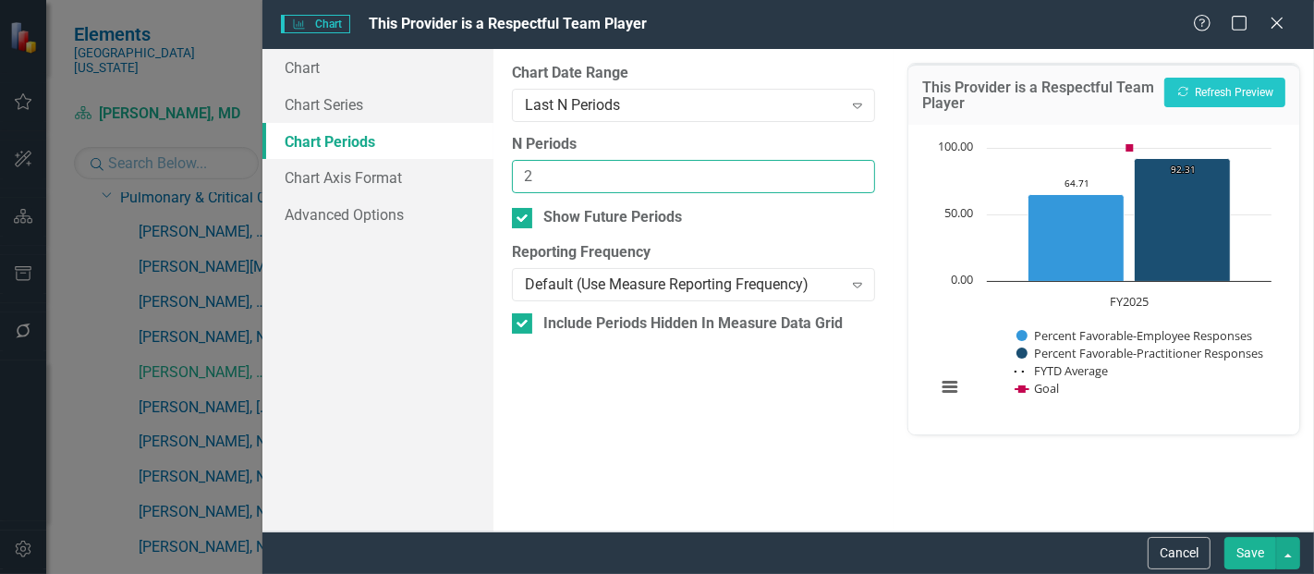
type input "2"
click at [857, 172] on input "2" at bounding box center [693, 177] width 363 height 34
click at [1264, 564] on button "Save" at bounding box center [1250, 553] width 52 height 32
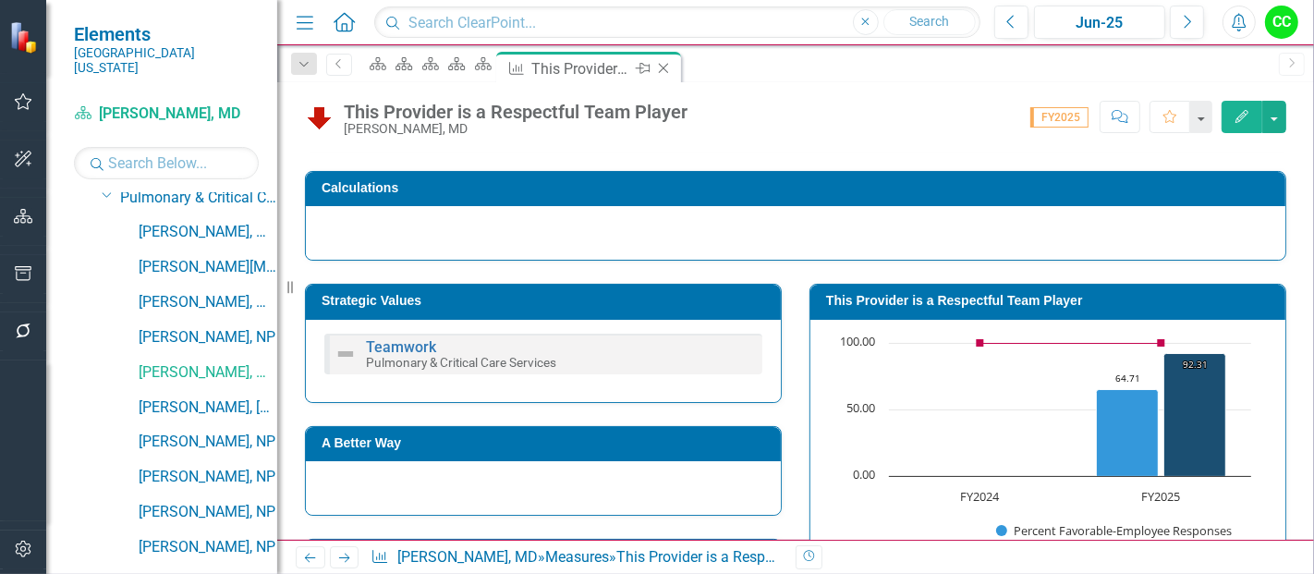
click at [673, 67] on icon "Close" at bounding box center [663, 68] width 18 height 15
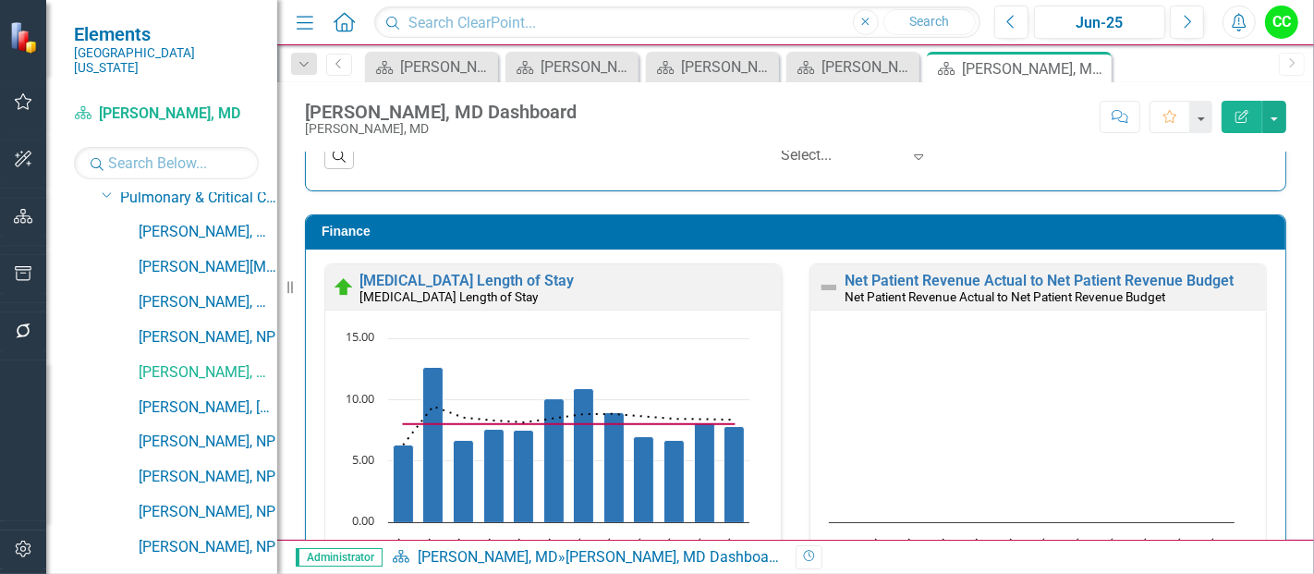
scroll to position [2454, 0]
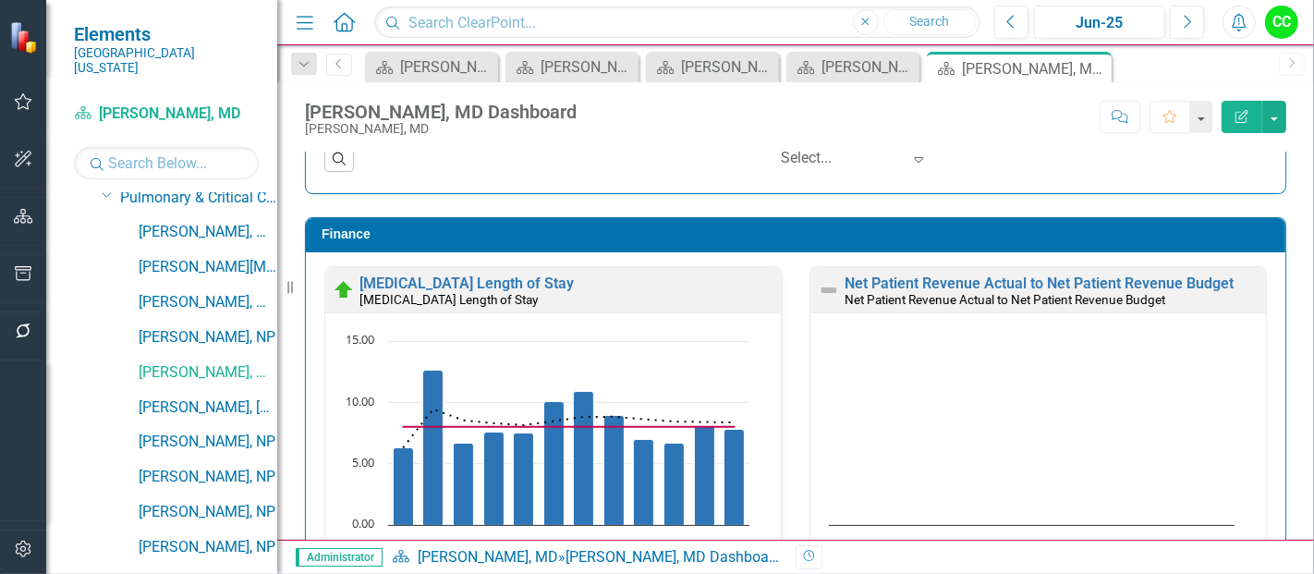
click at [915, 223] on td "Finance" at bounding box center [799, 237] width 954 height 28
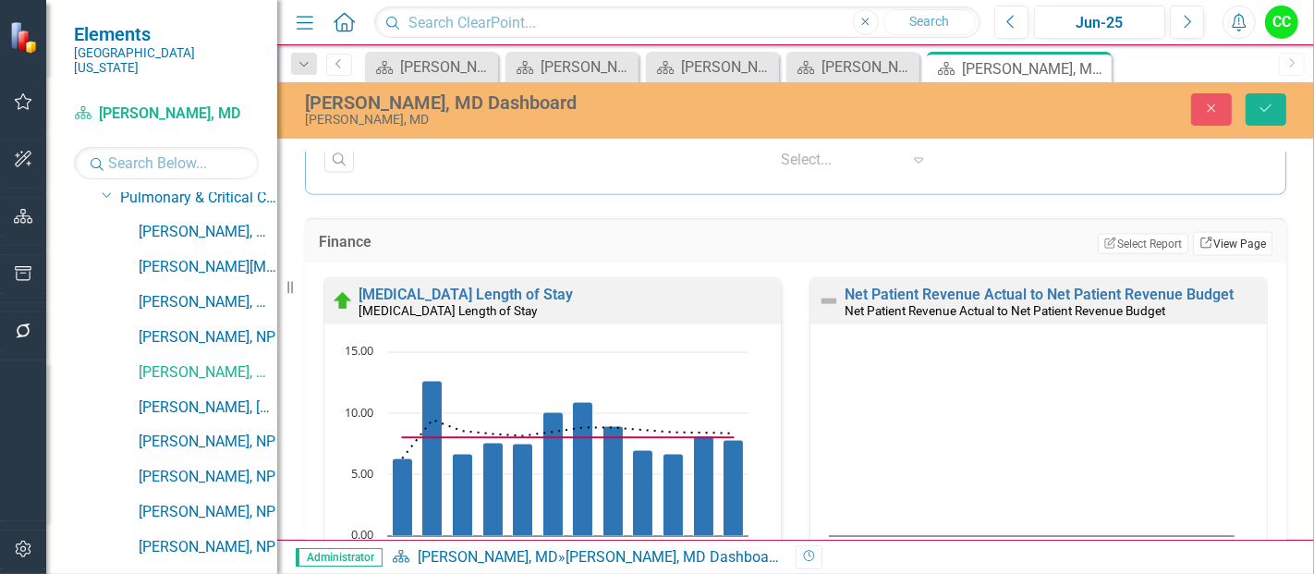
click at [1209, 237] on link "Link View Page" at bounding box center [1232, 244] width 79 height 24
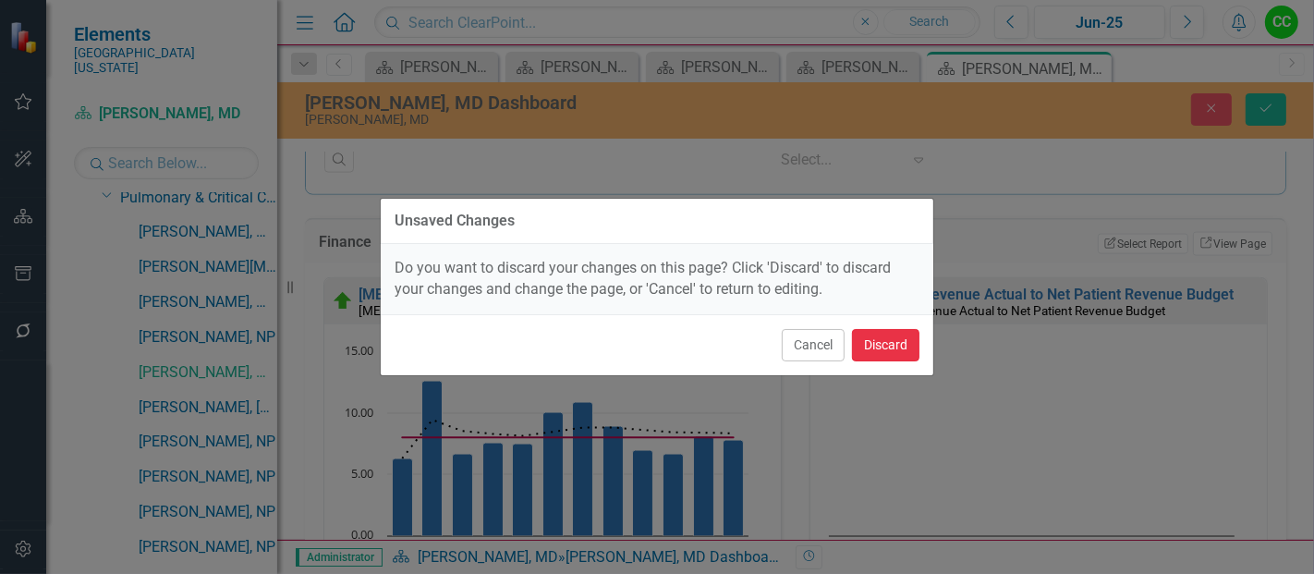
click at [866, 343] on button "Discard" at bounding box center [885, 345] width 67 height 32
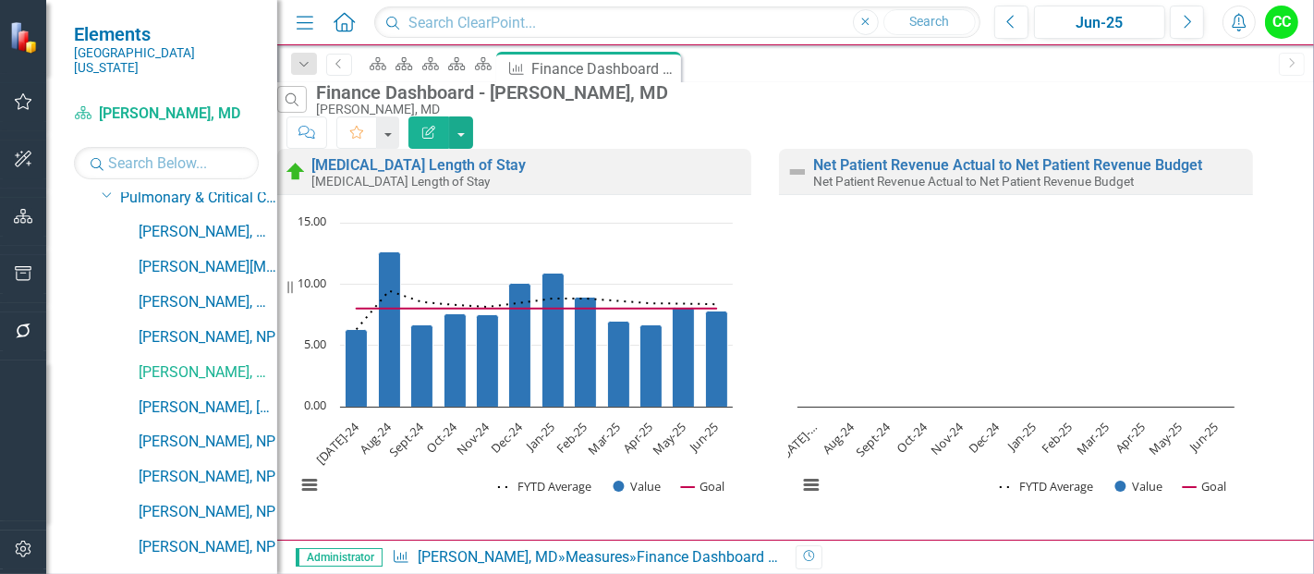
click at [449, 116] on button "Edit Report" at bounding box center [428, 132] width 41 height 32
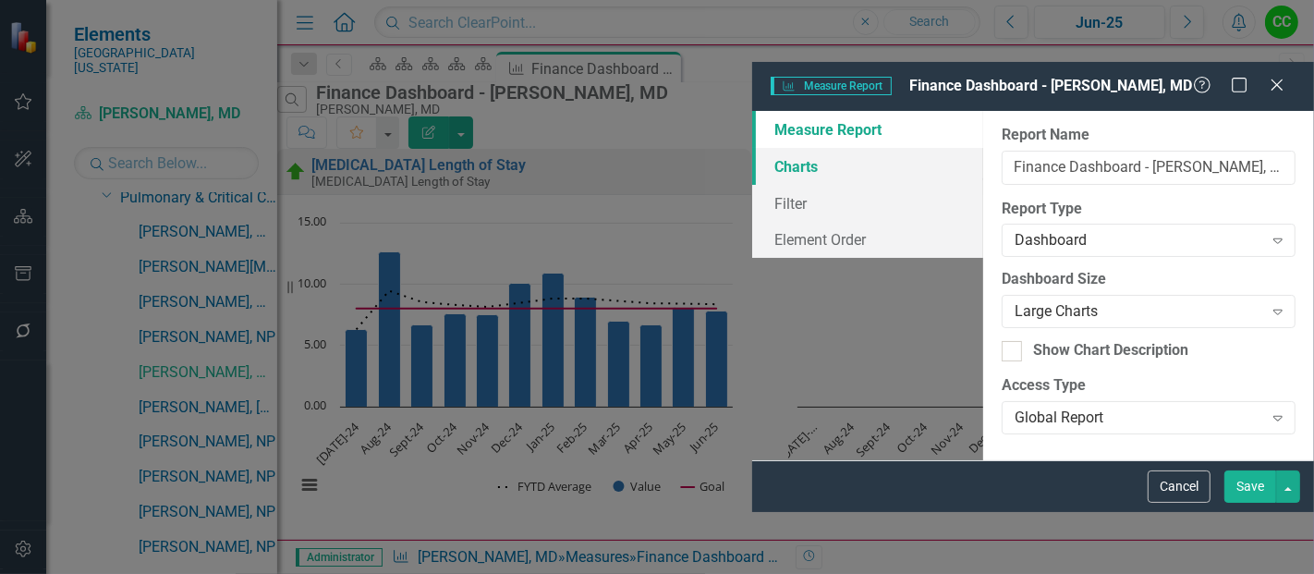
click at [752, 148] on link "Charts" at bounding box center [867, 166] width 231 height 37
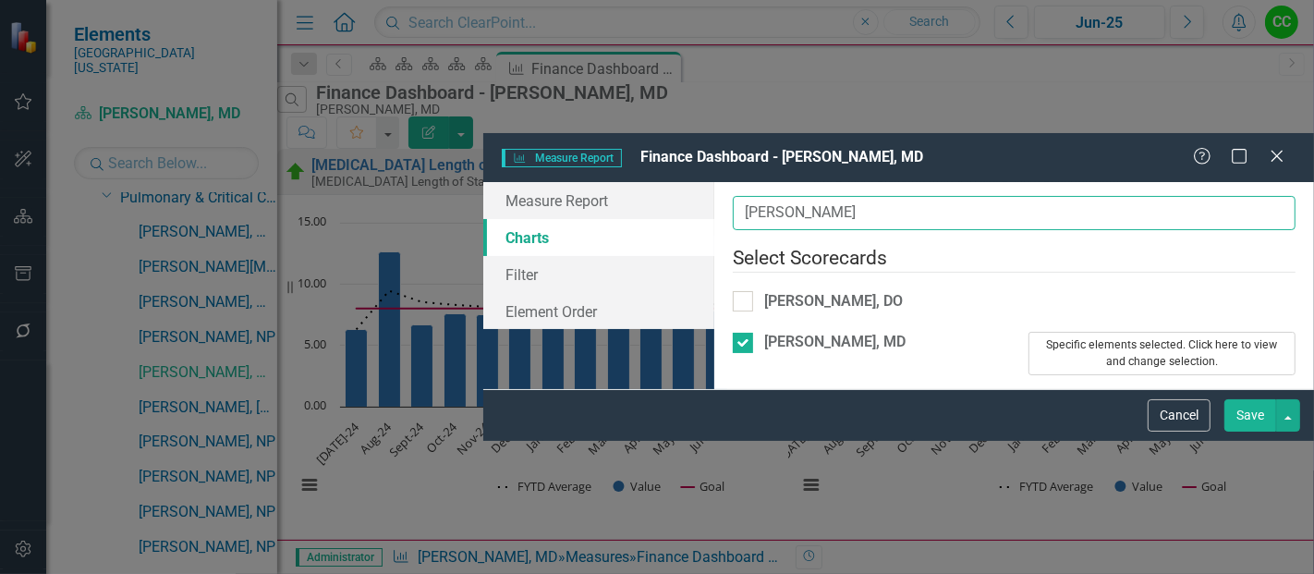
type input "miller"
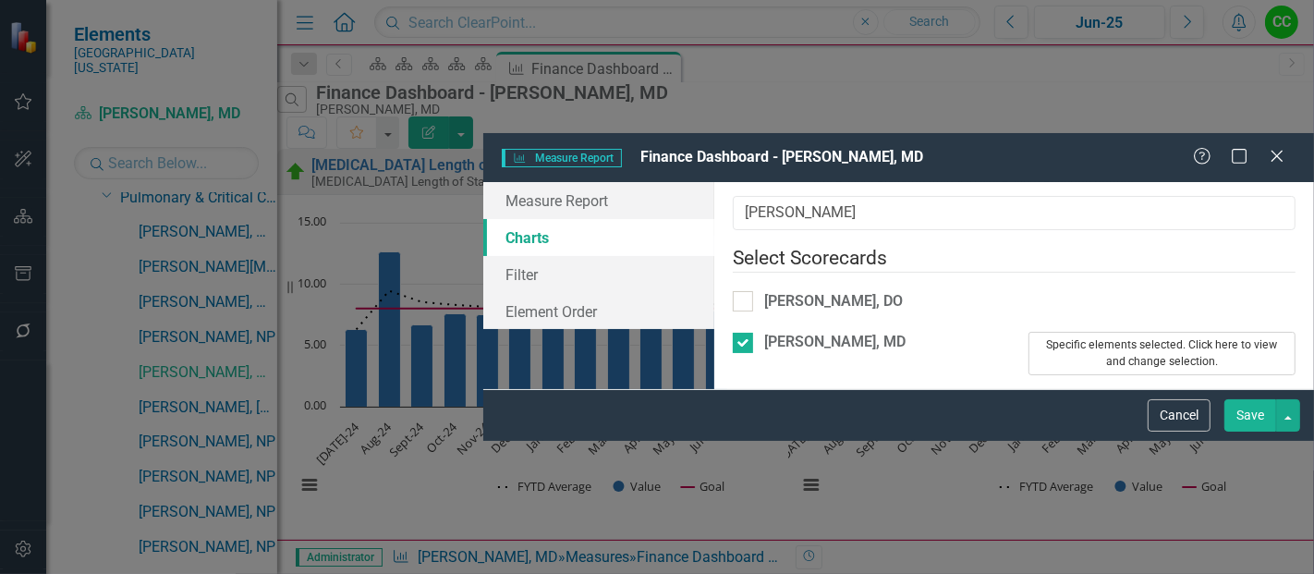
click at [1028, 332] on button "Specific elements selected. Click here to view and change selection." at bounding box center [1162, 353] width 268 height 43
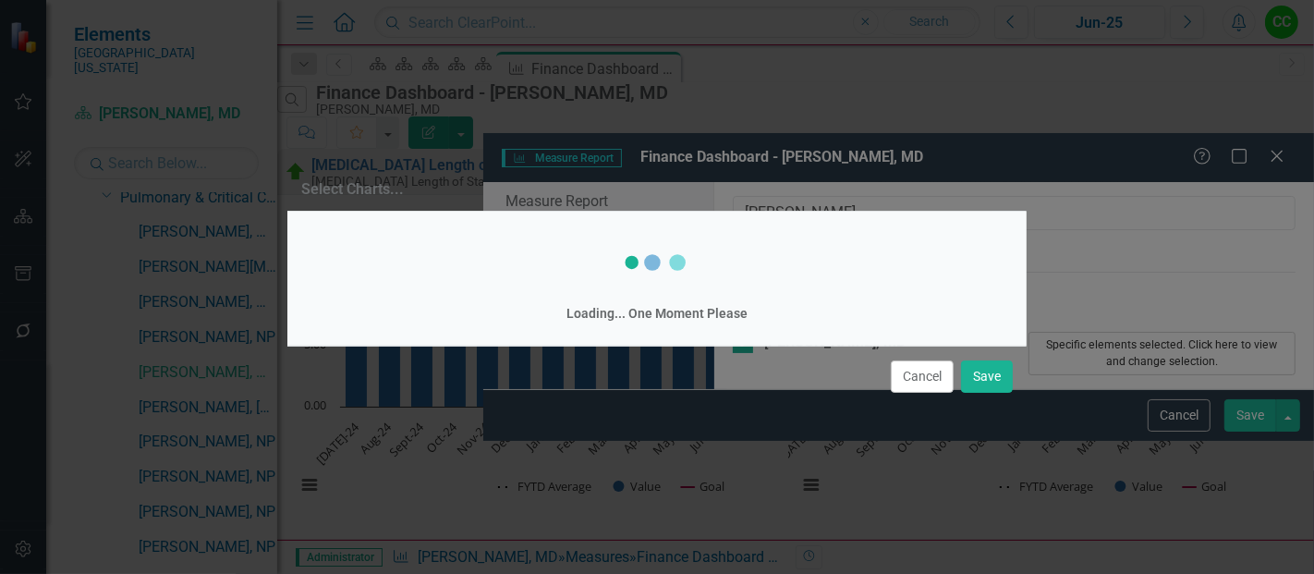
click at [930, 225] on div "Loading... One Moment Please" at bounding box center [656, 278] width 711 height 106
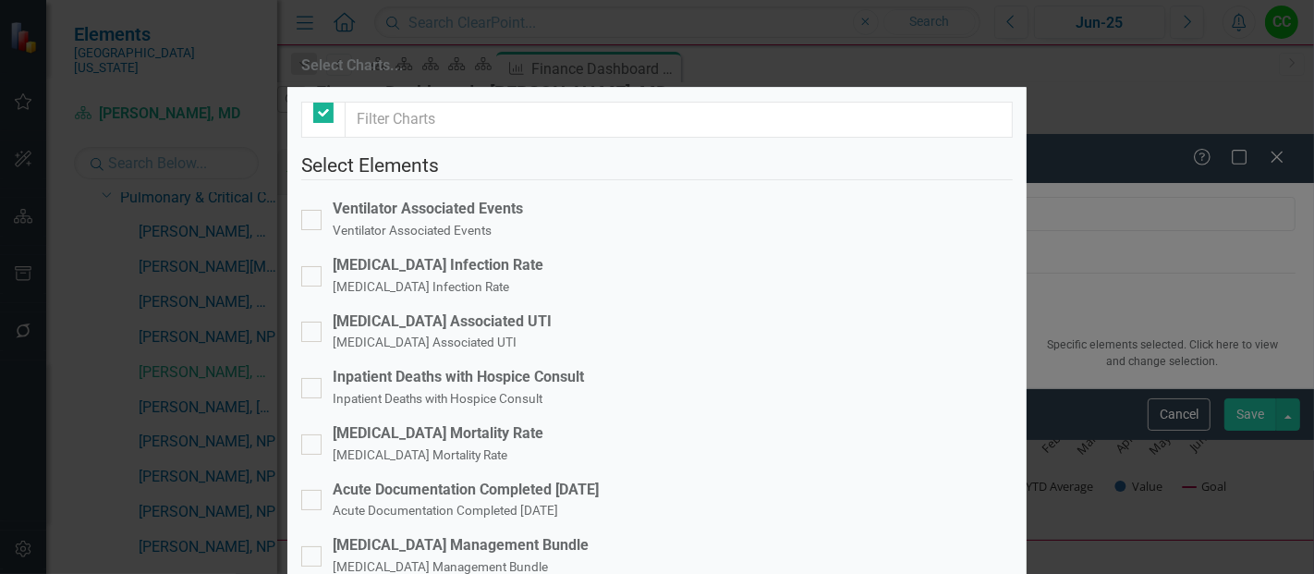
checkbox input "false"
click at [313, 394] on fieldset "Select Elements Ventilator Associated Events Ventilator Associated Events Centr…" at bounding box center [656, 484] width 711 height 664
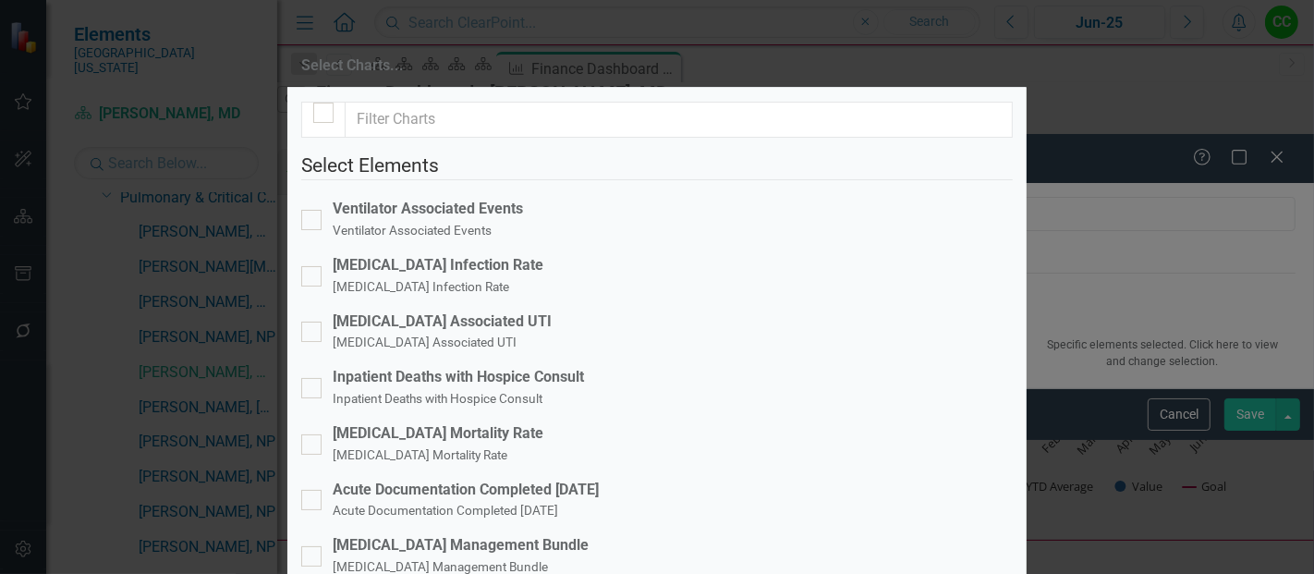
checkbox input "false"
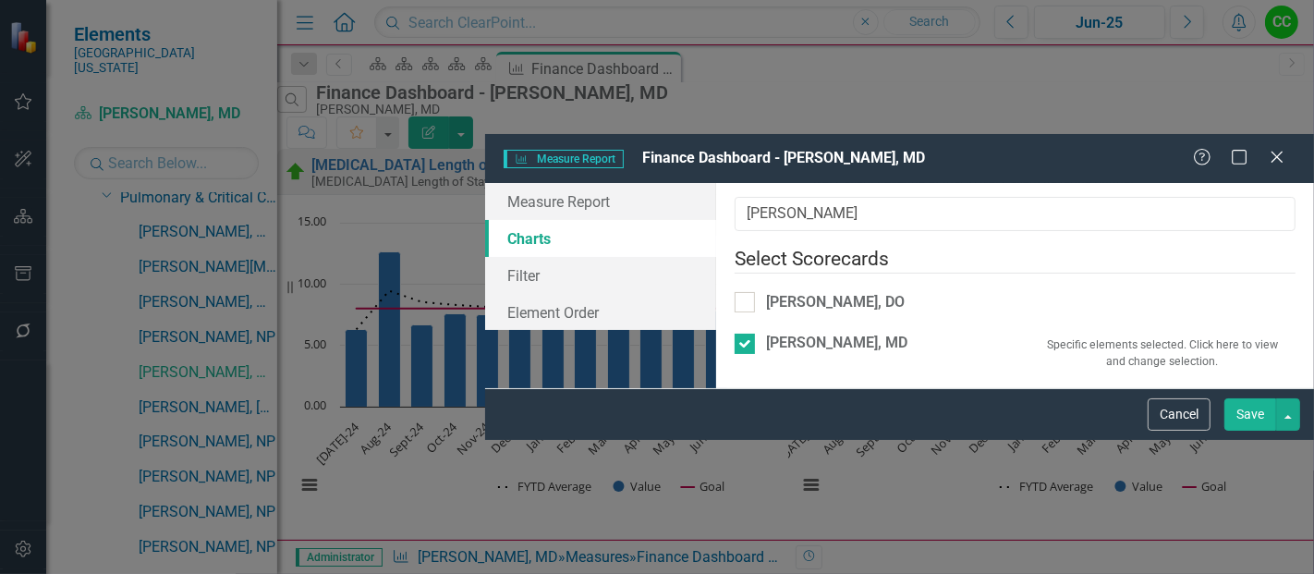
click at [1238, 431] on button "Save" at bounding box center [1250, 414] width 52 height 32
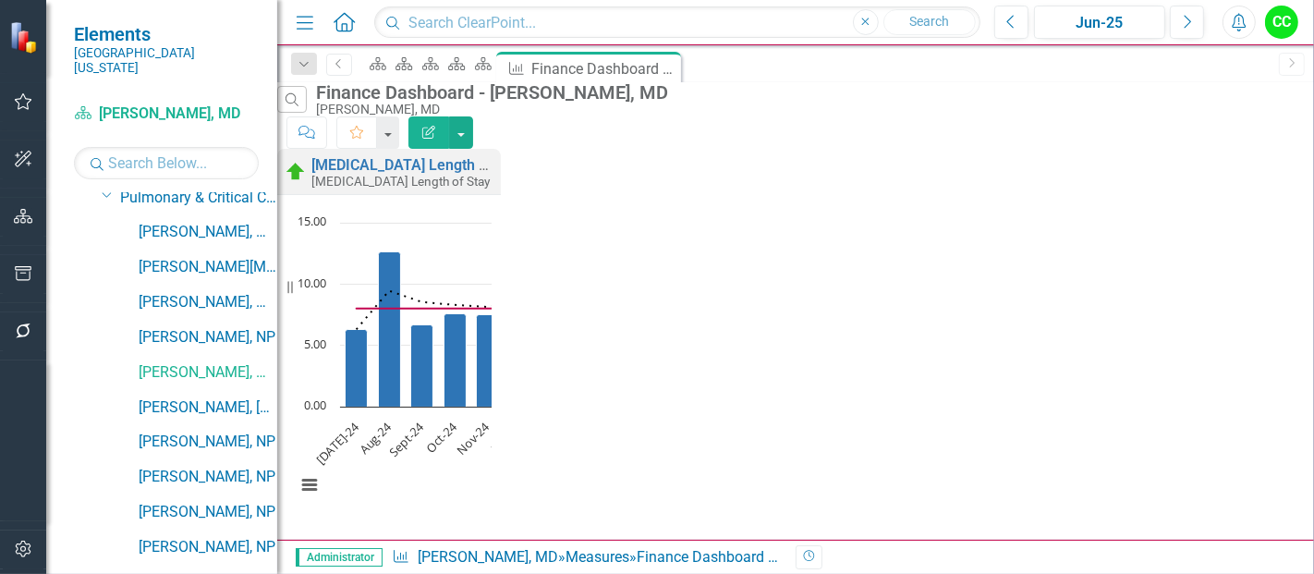
scroll to position [63, 0]
click at [669, 68] on icon at bounding box center [664, 69] width 10 height 10
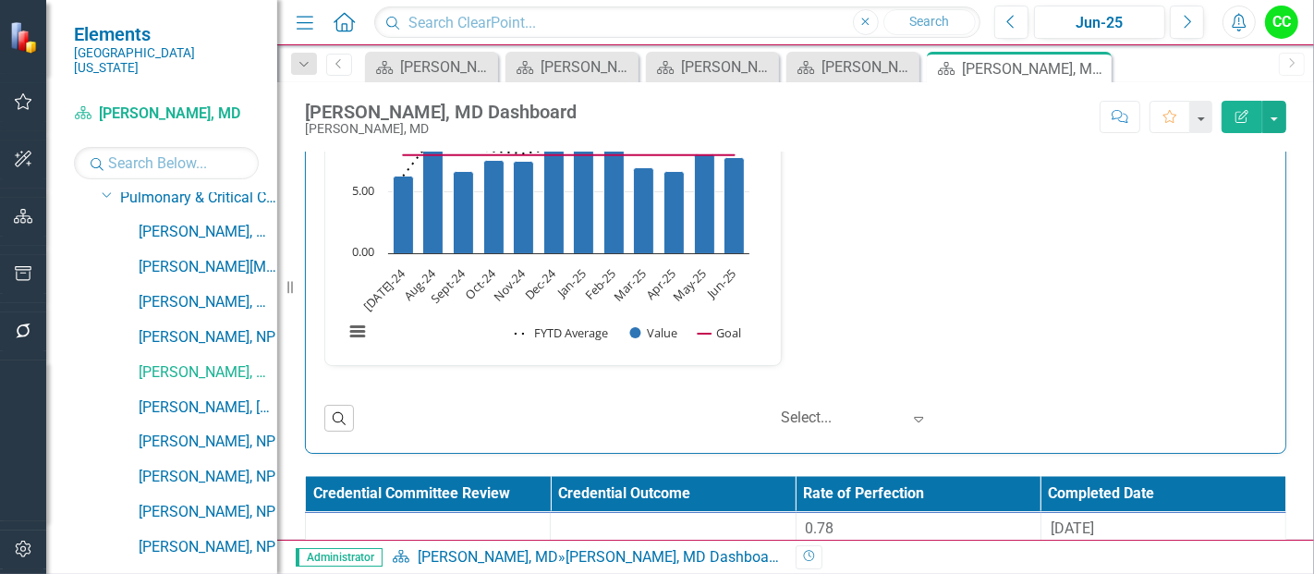
scroll to position [2788, 0]
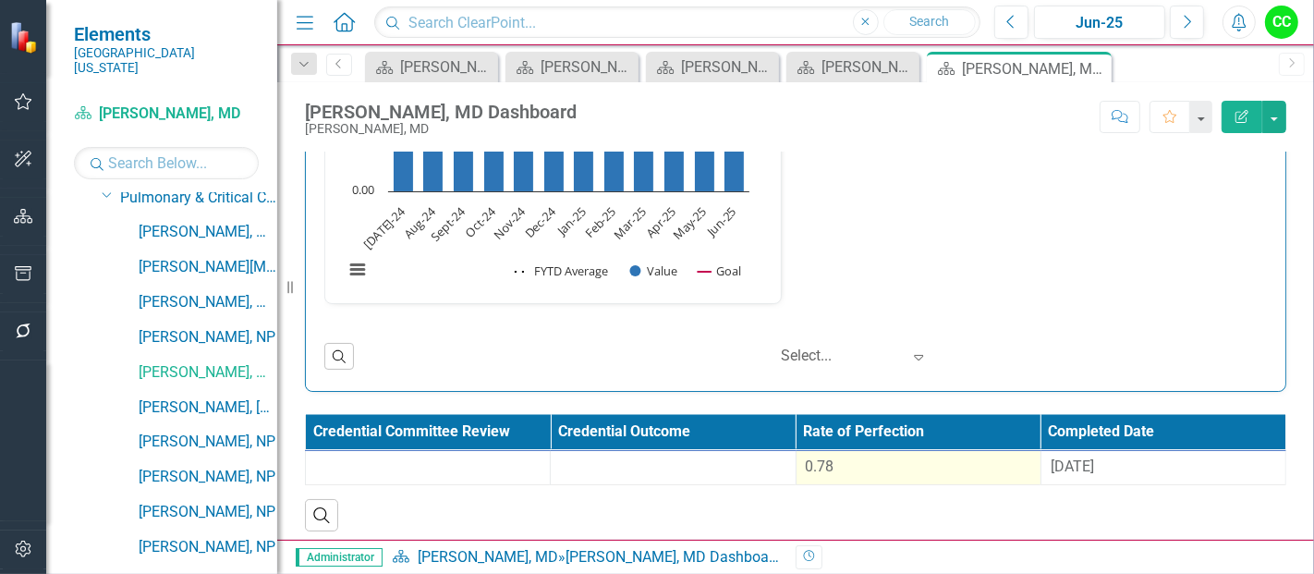
click at [894, 469] on div "0.78" at bounding box center [918, 467] width 225 height 22
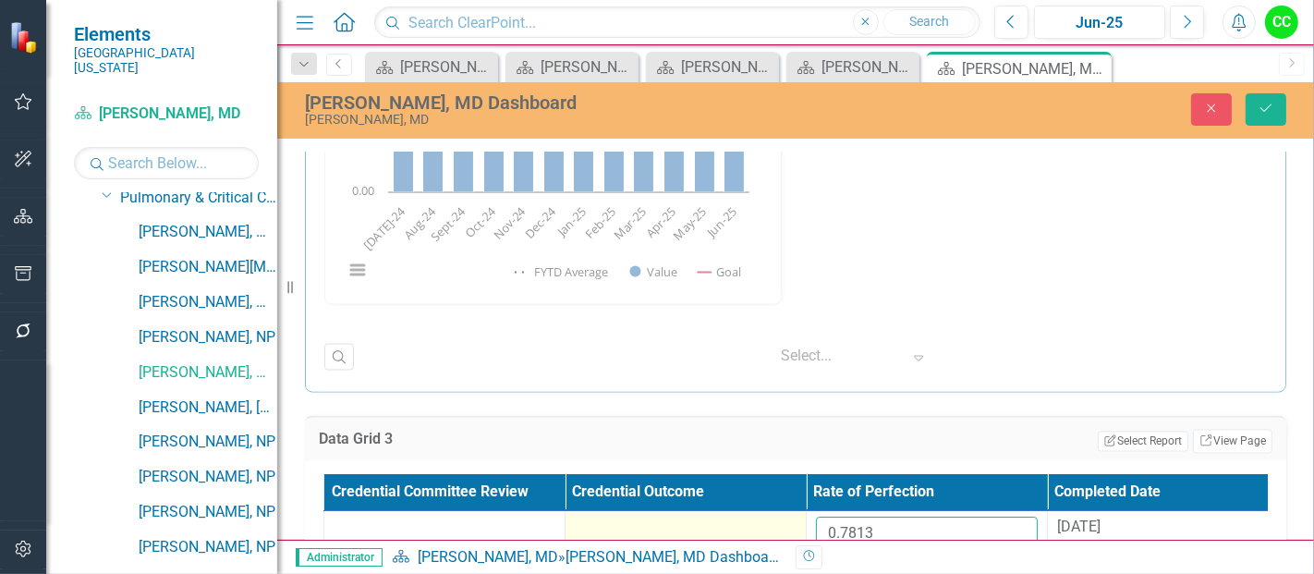
drag, startPoint x: 892, startPoint y: 517, endPoint x: 699, endPoint y: 504, distance: 193.6
click at [699, 511] on tr "0.7813 8/29/24" at bounding box center [806, 541] width 965 height 60
paste input "2581818"
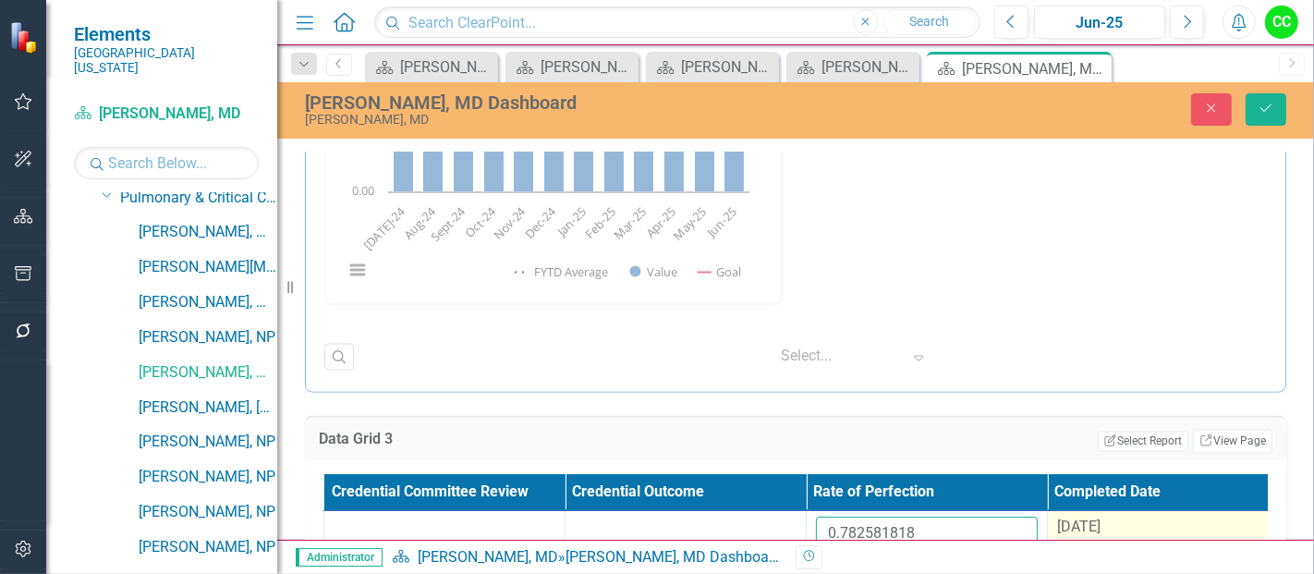
type input "0.782581818"
click at [1100, 527] on span "[DATE]" at bounding box center [1078, 527] width 43 height 18
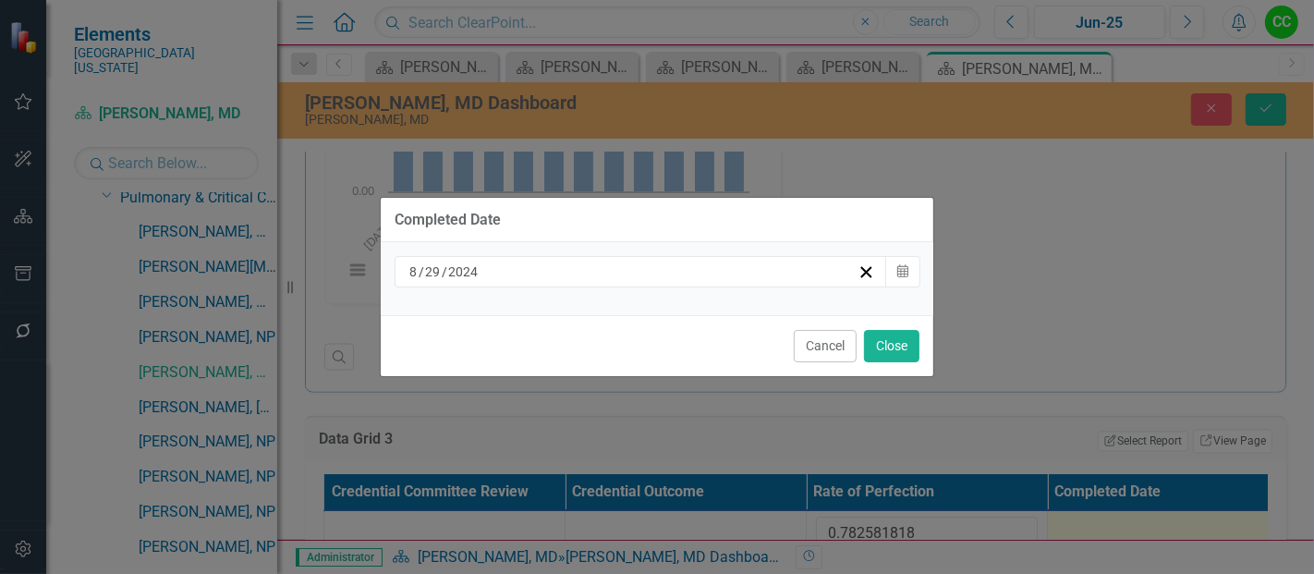
click at [715, 263] on div "8 / 29 / 2024" at bounding box center [632, 271] width 451 height 18
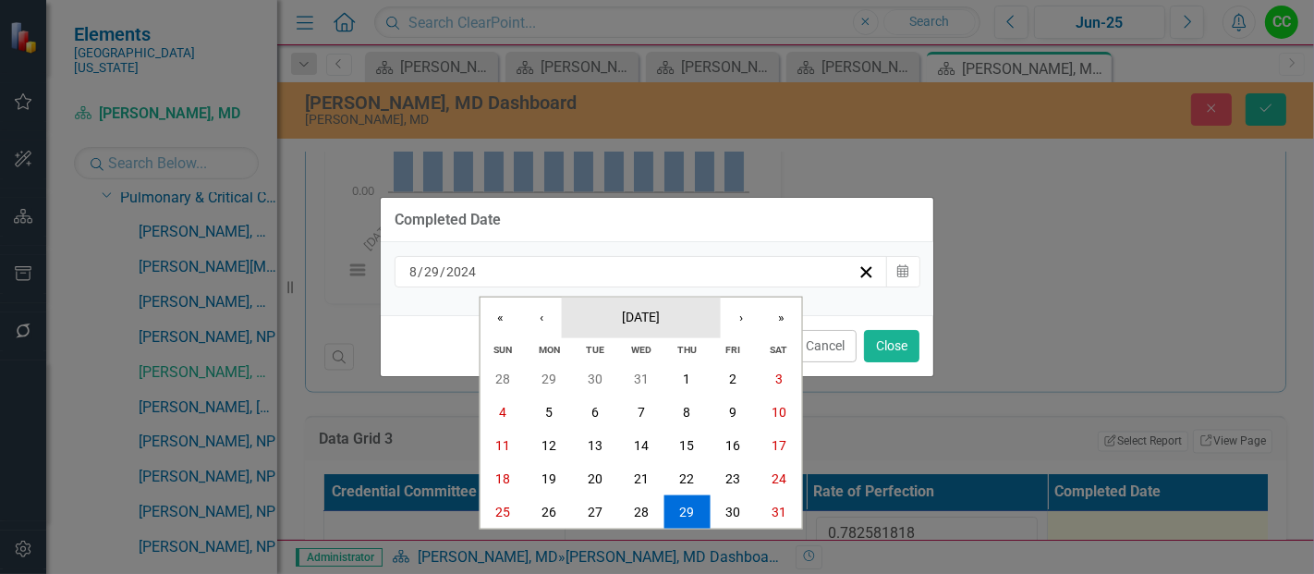
click at [636, 322] on span "August 2024" at bounding box center [641, 316] width 38 height 15
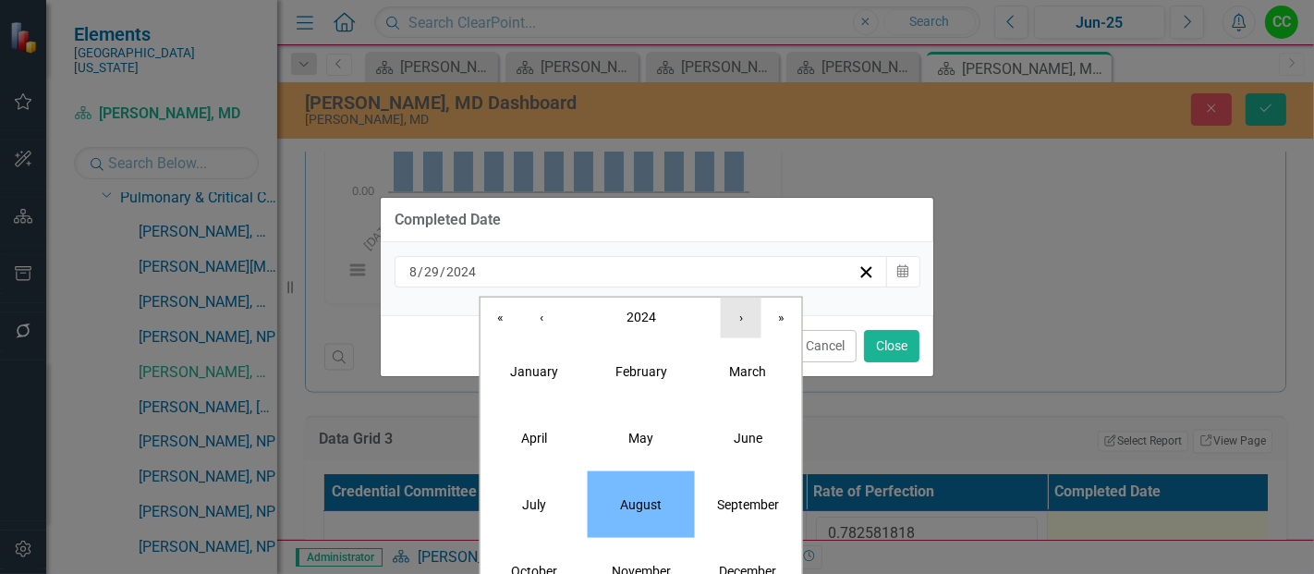
click at [739, 327] on button "›" at bounding box center [741, 317] width 41 height 41
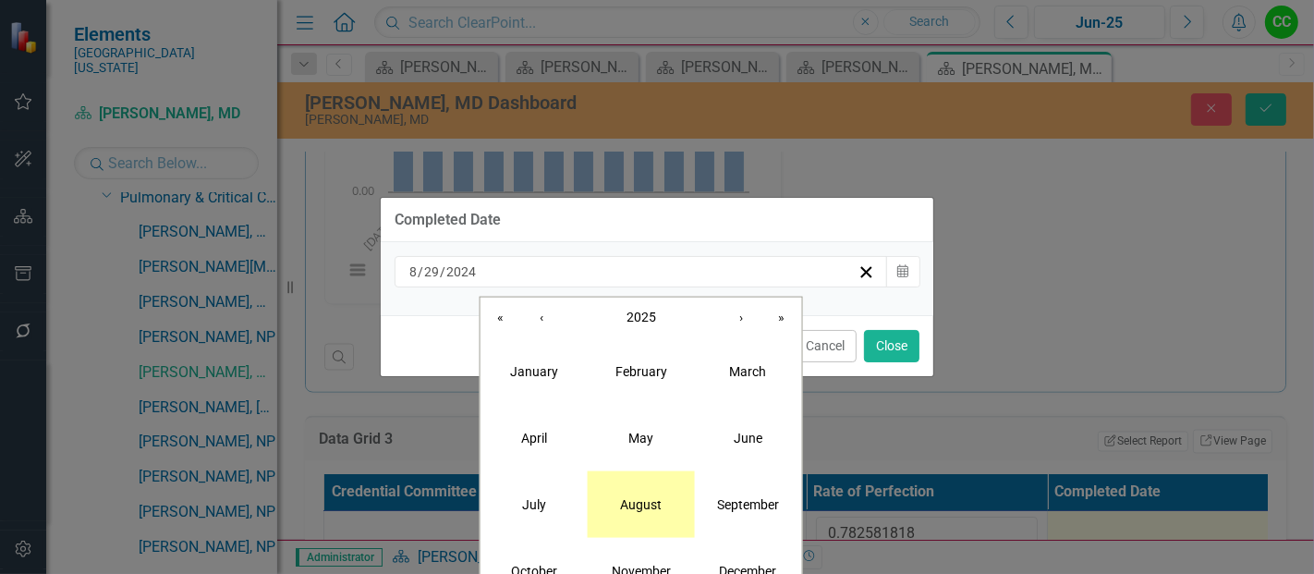
click at [630, 520] on button "August" at bounding box center [641, 503] width 107 height 67
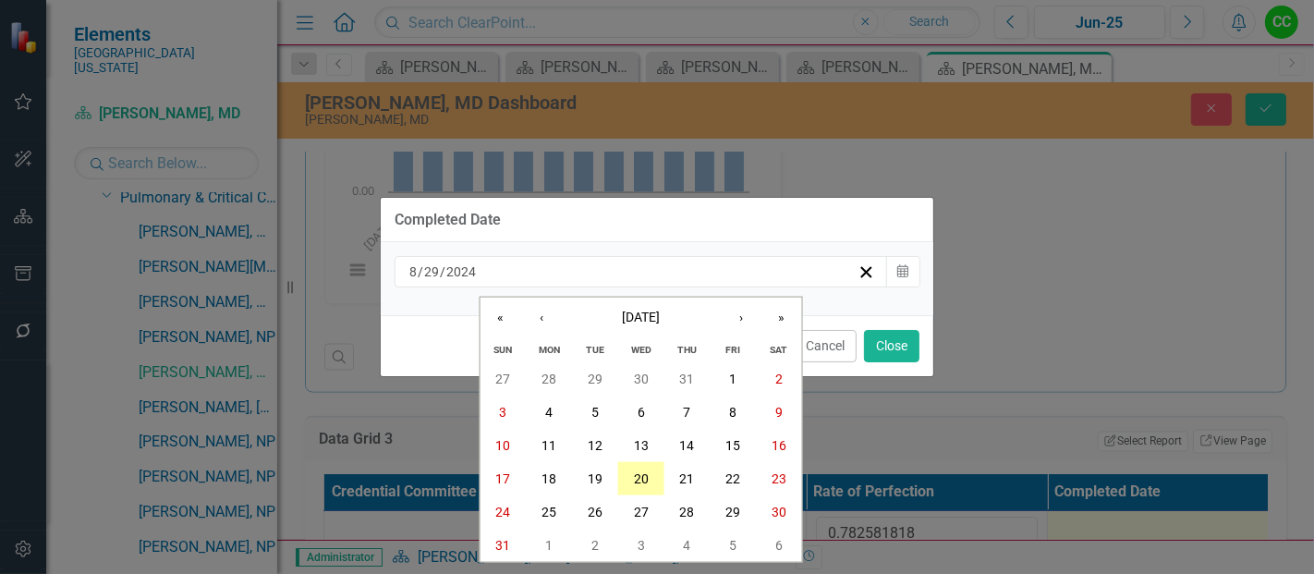
click at [644, 472] on abbr "20" at bounding box center [641, 478] width 15 height 15
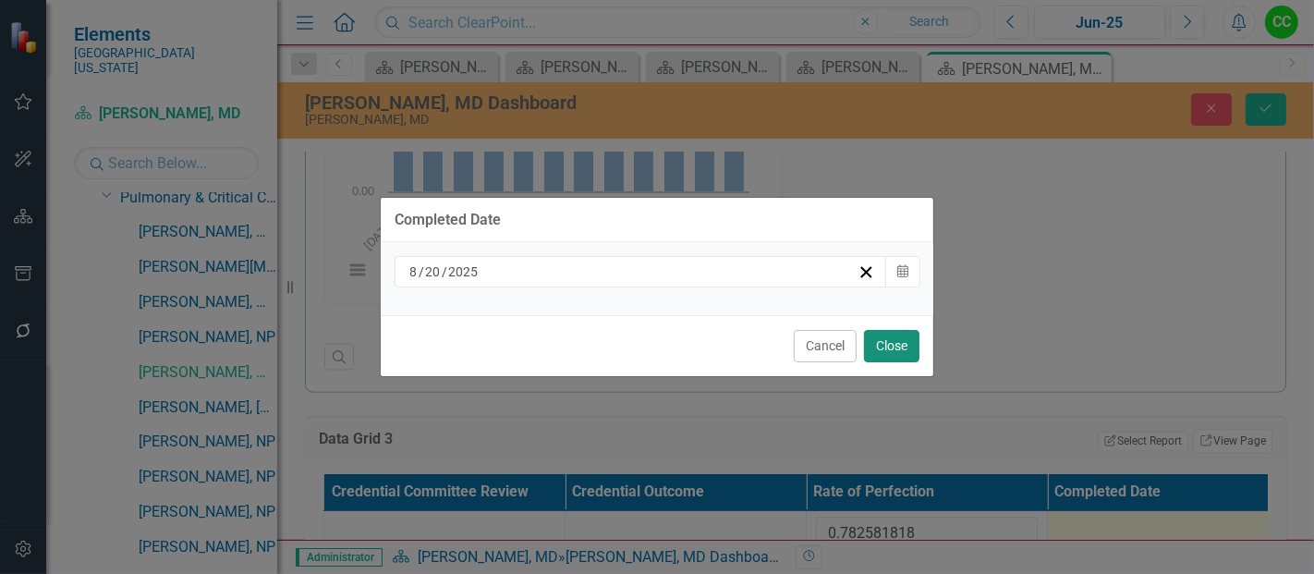
click at [900, 343] on button "Close" at bounding box center [891, 346] width 55 height 32
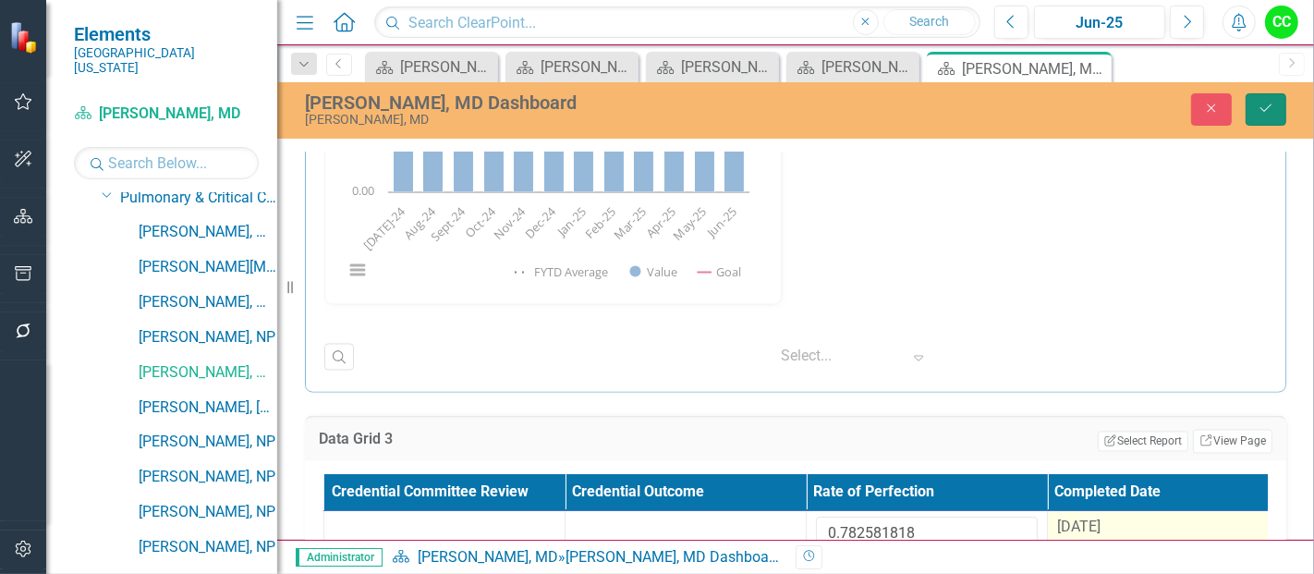
click at [1258, 103] on icon "Save" at bounding box center [1265, 108] width 17 height 13
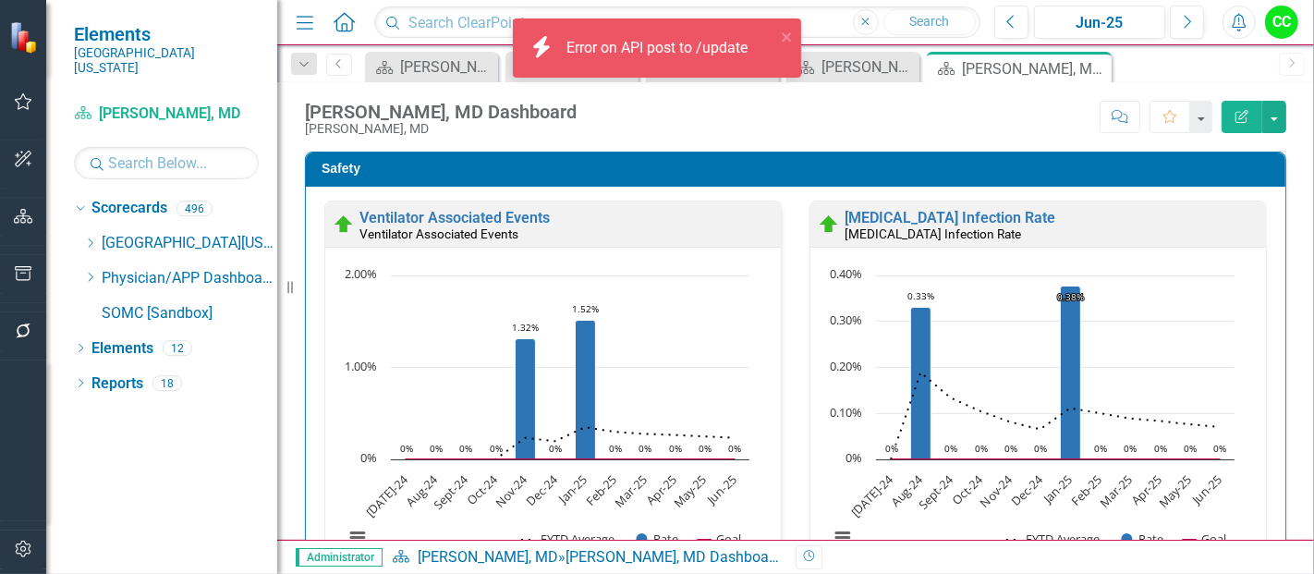
scroll to position [0, 0]
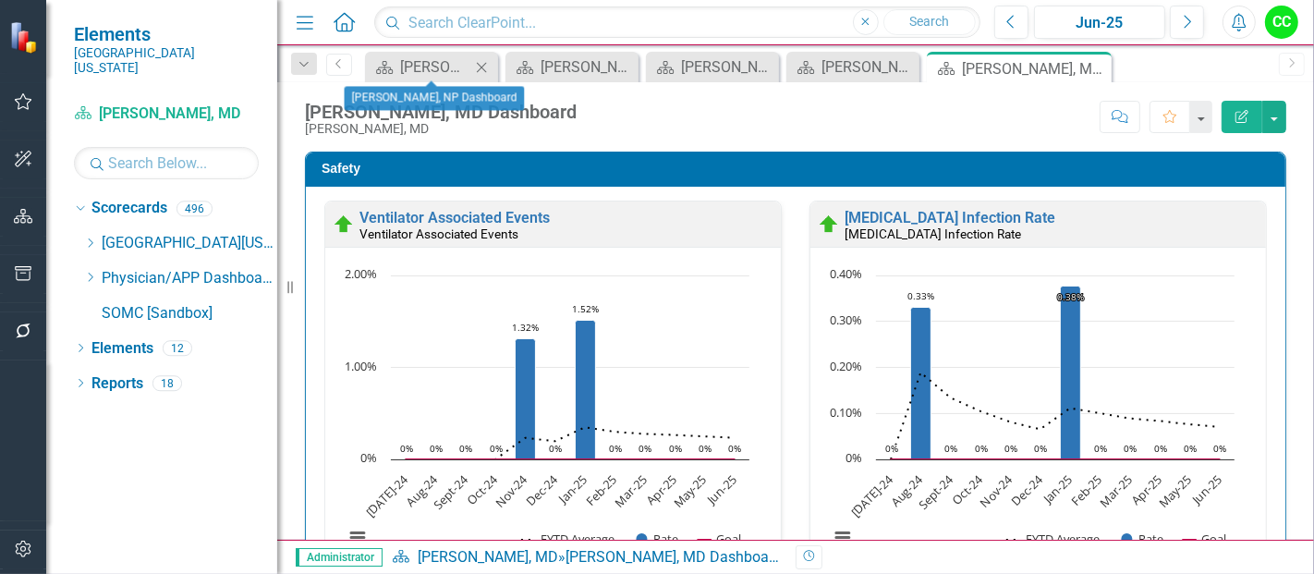
click at [485, 67] on icon "Close" at bounding box center [481, 67] width 18 height 15
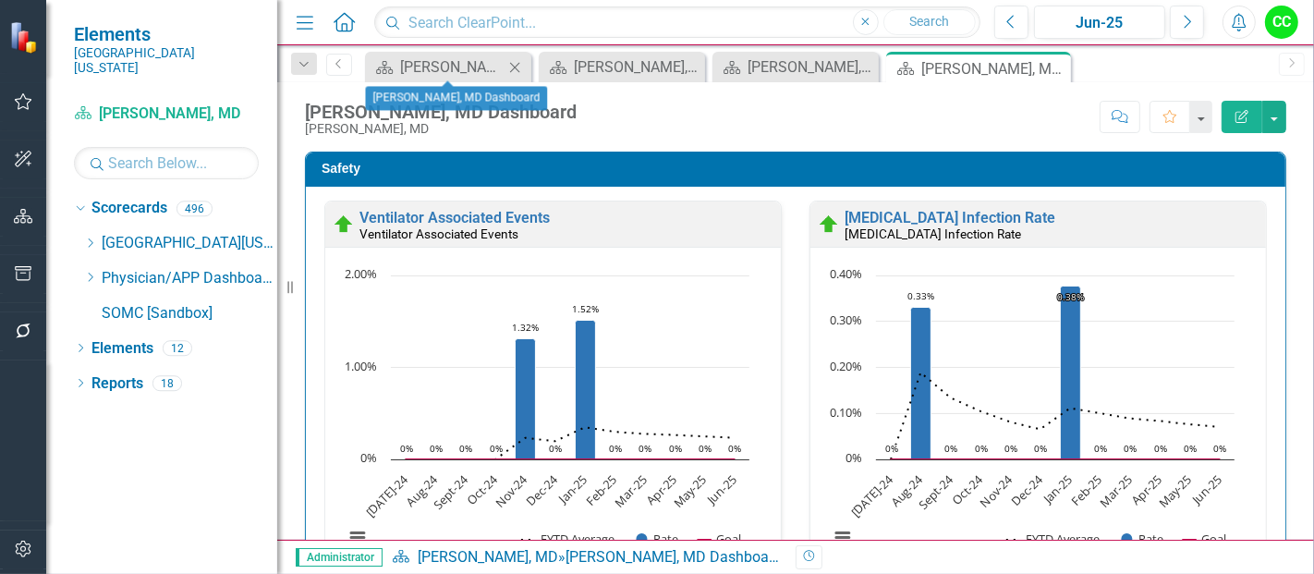
click at [519, 65] on icon "Close" at bounding box center [514, 67] width 18 height 15
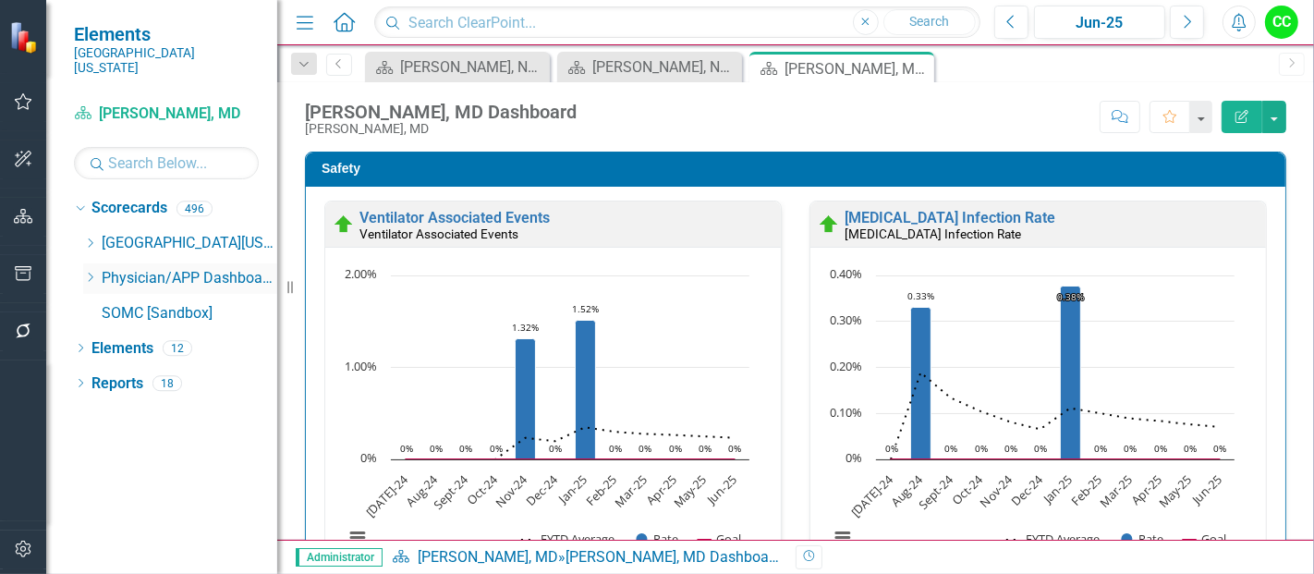
click at [91, 272] on icon "Dropdown" at bounding box center [90, 277] width 14 height 11
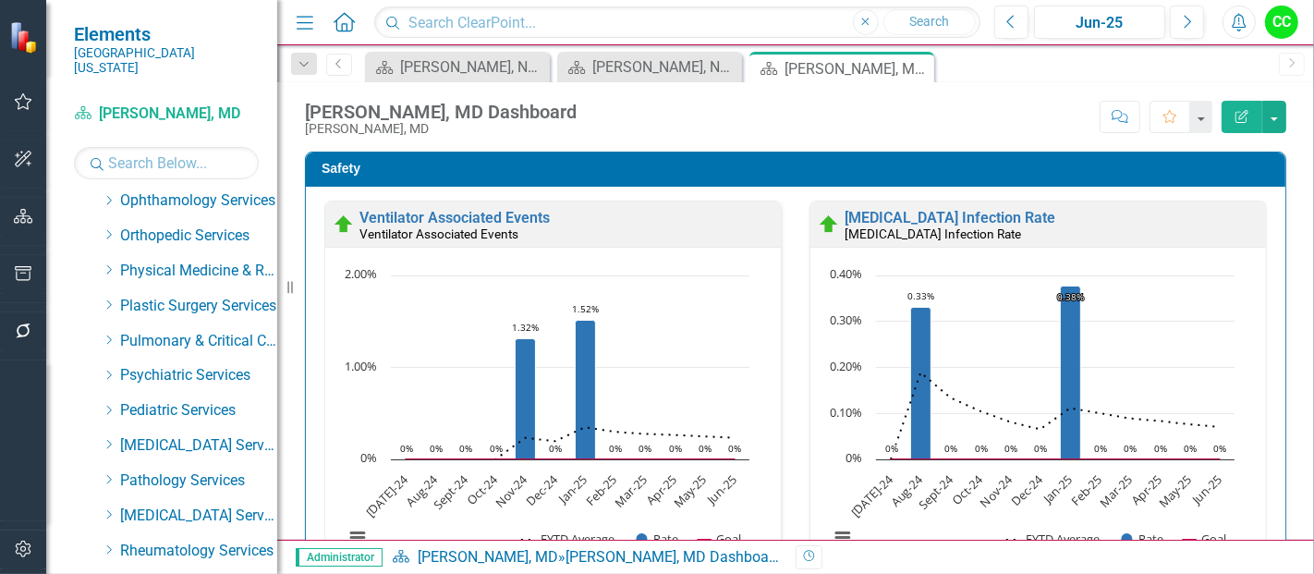
scroll to position [708, 0]
click at [109, 334] on icon "Dropdown" at bounding box center [109, 339] width 14 height 11
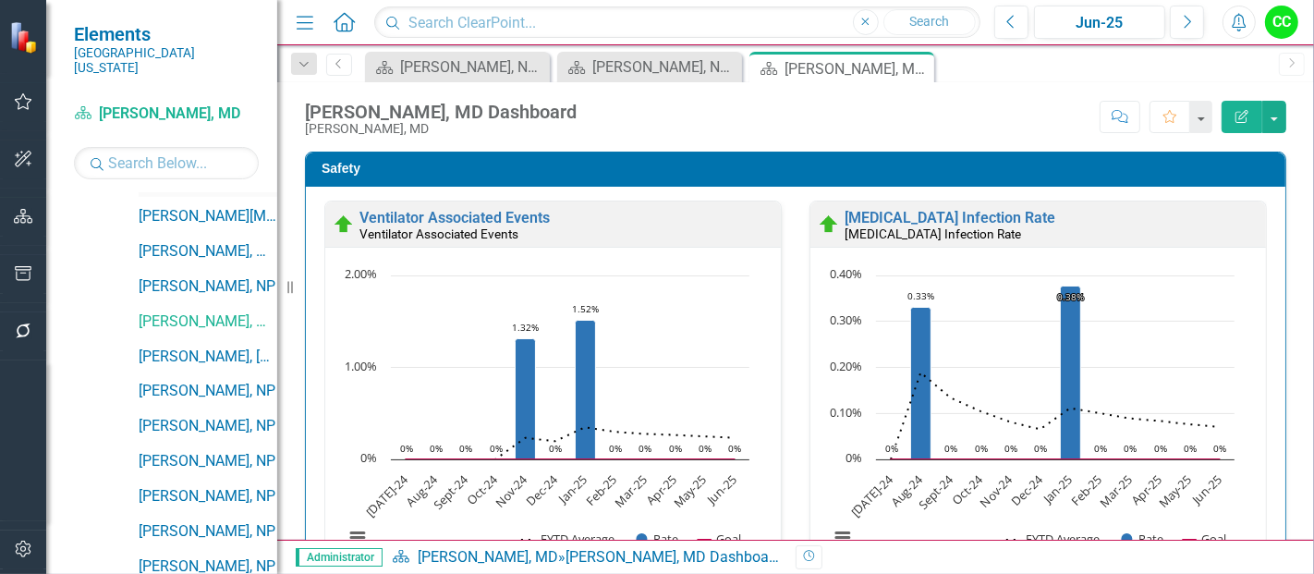
scroll to position [903, 0]
click at [199, 345] on link "[PERSON_NAME], [GEOGRAPHIC_DATA]" at bounding box center [208, 355] width 139 height 21
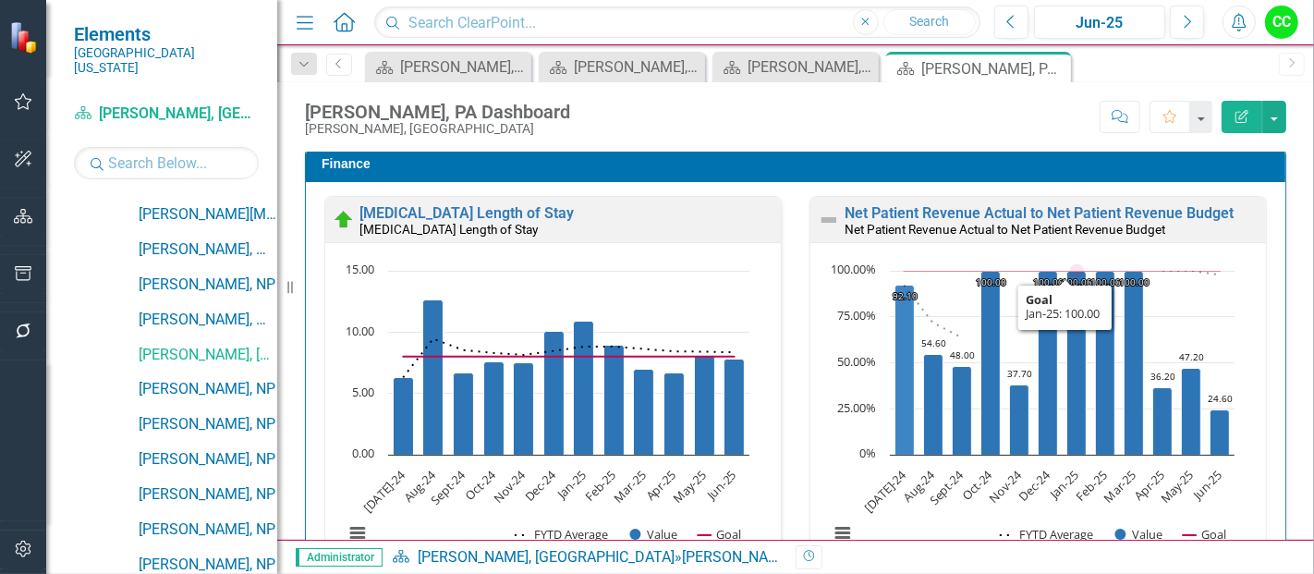
scroll to position [2788, 0]
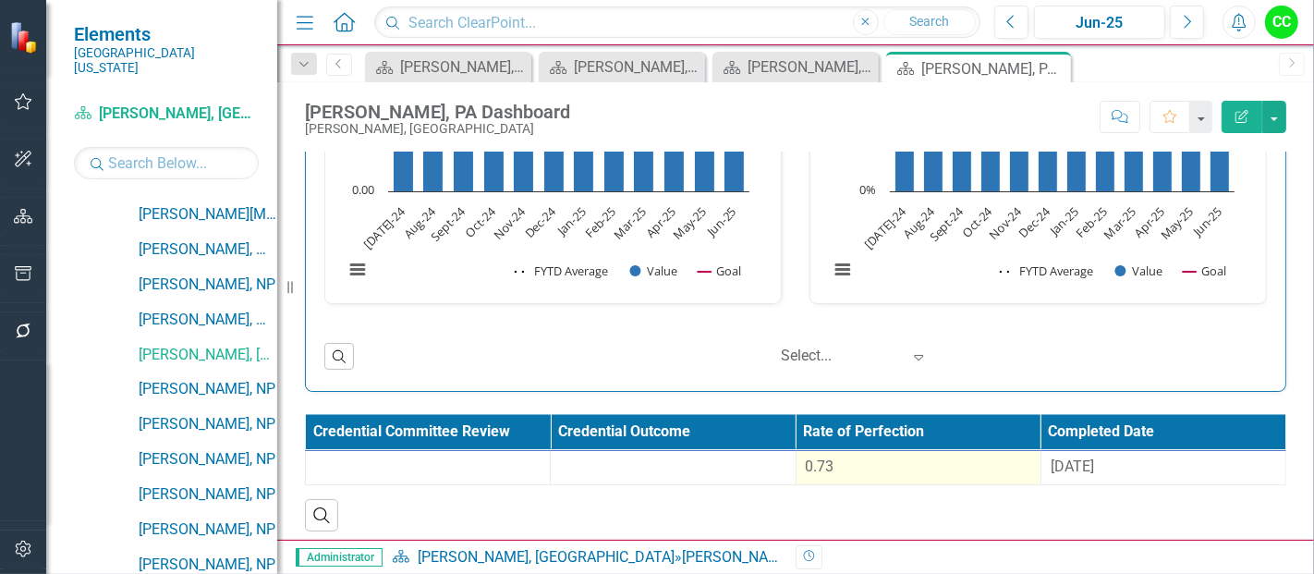
click at [840, 466] on div "0.73" at bounding box center [918, 466] width 225 height 21
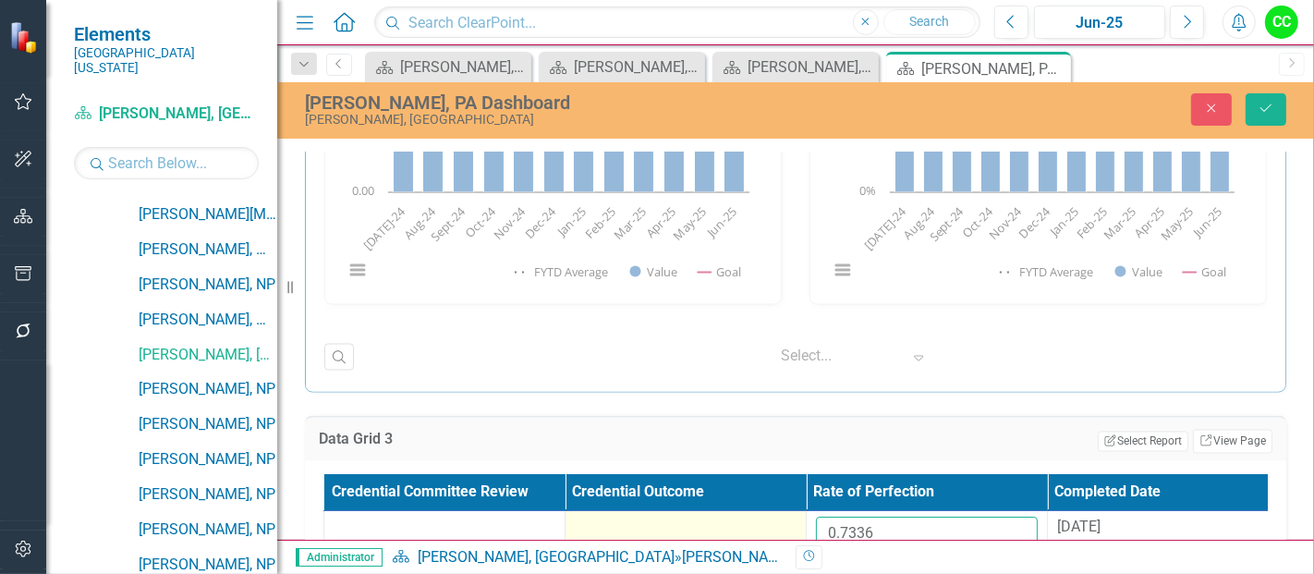
drag, startPoint x: 888, startPoint y: 508, endPoint x: 762, endPoint y: 534, distance: 128.3
click at [762, 534] on tr "0.7336 8/29/24" at bounding box center [806, 541] width 965 height 60
paste input "06636"
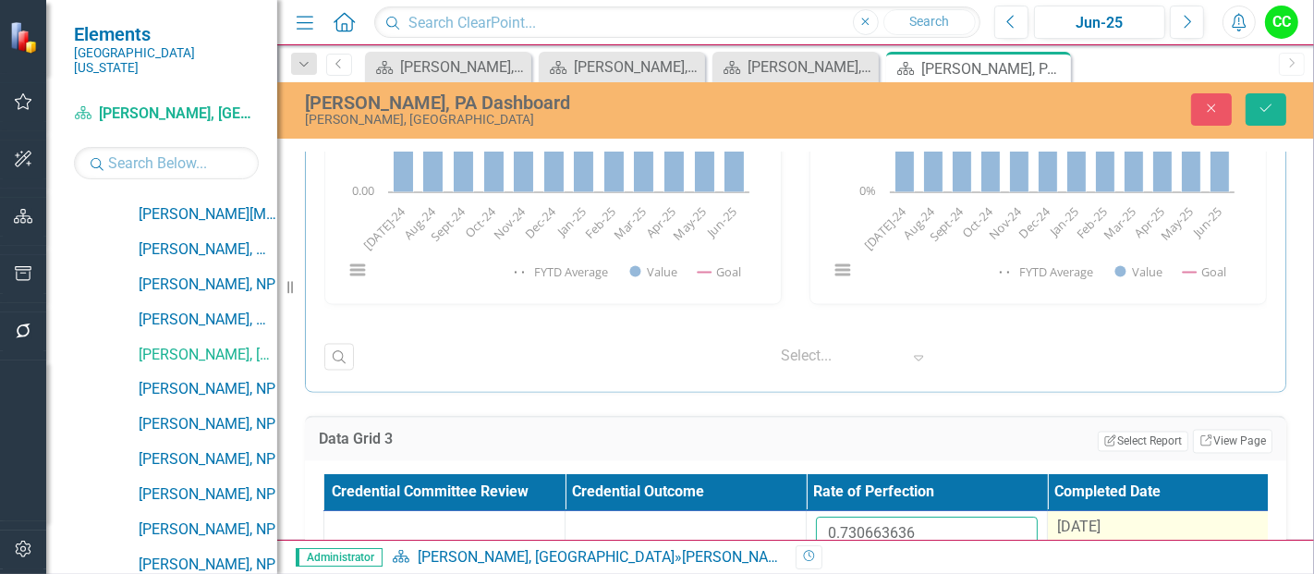
type input "0.730663636"
click at [1129, 522] on div "[DATE]" at bounding box center [1168, 527] width 222 height 21
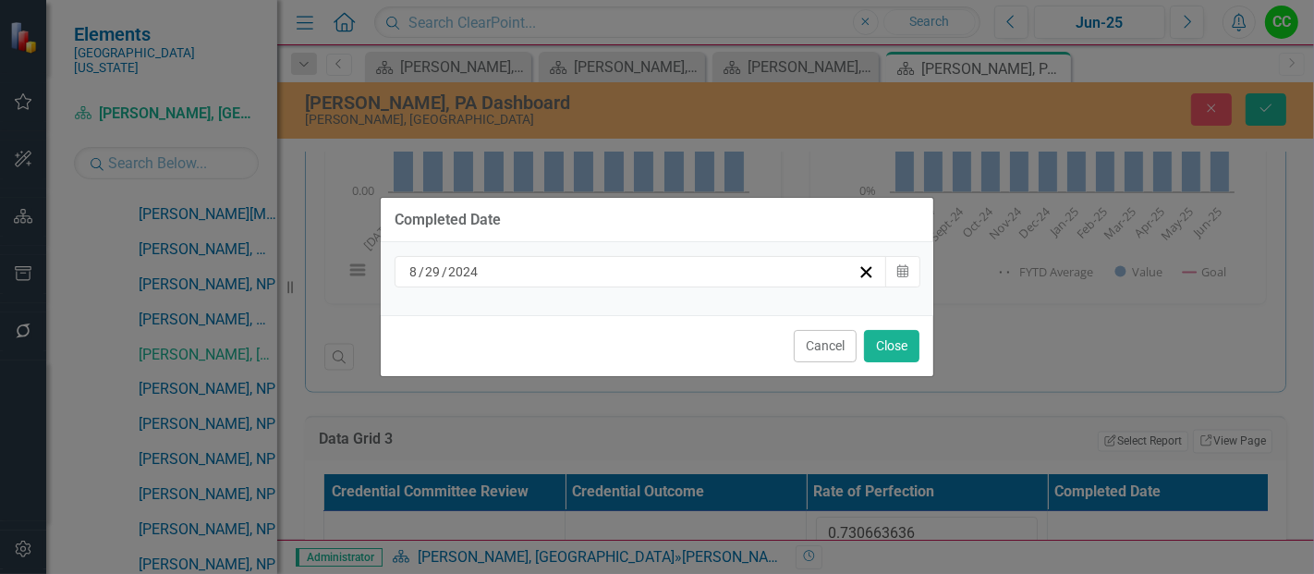
click at [553, 273] on div "8 / 29 / 2024" at bounding box center [632, 271] width 451 height 18
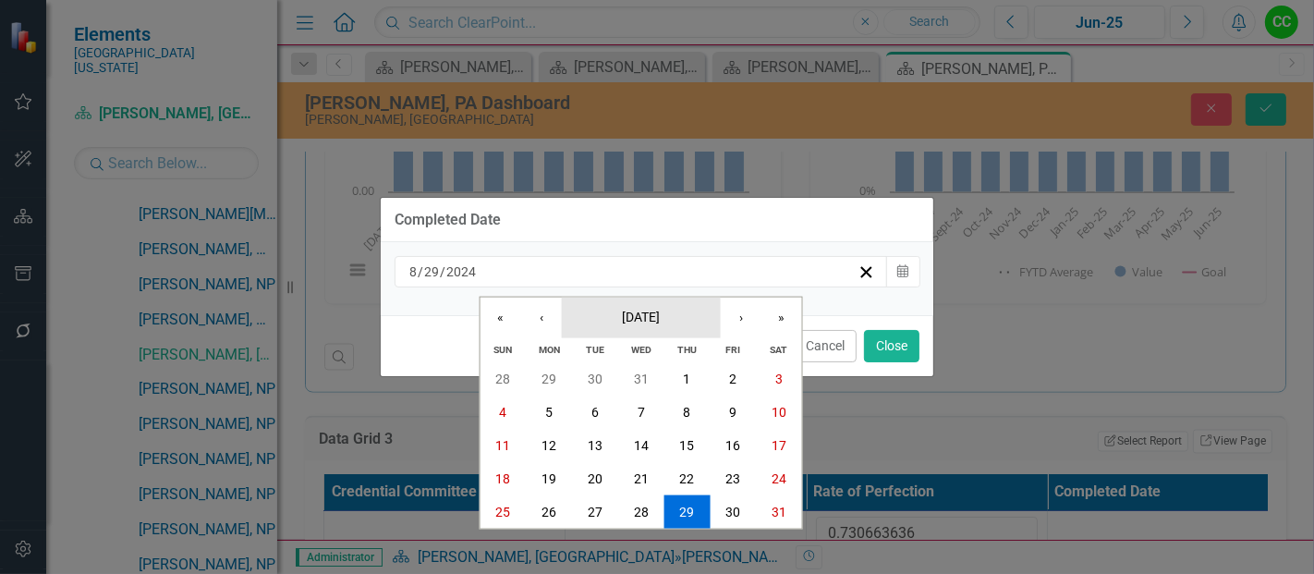
click at [656, 321] on span "August 2024" at bounding box center [641, 316] width 38 height 15
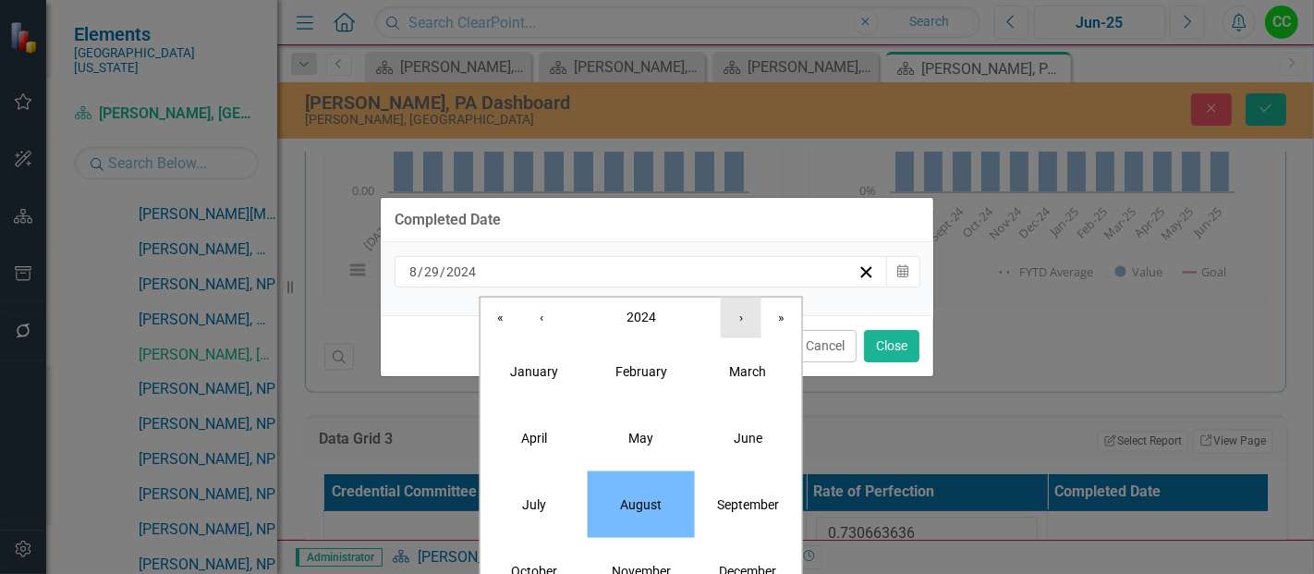
click at [745, 320] on button "›" at bounding box center [741, 317] width 41 height 41
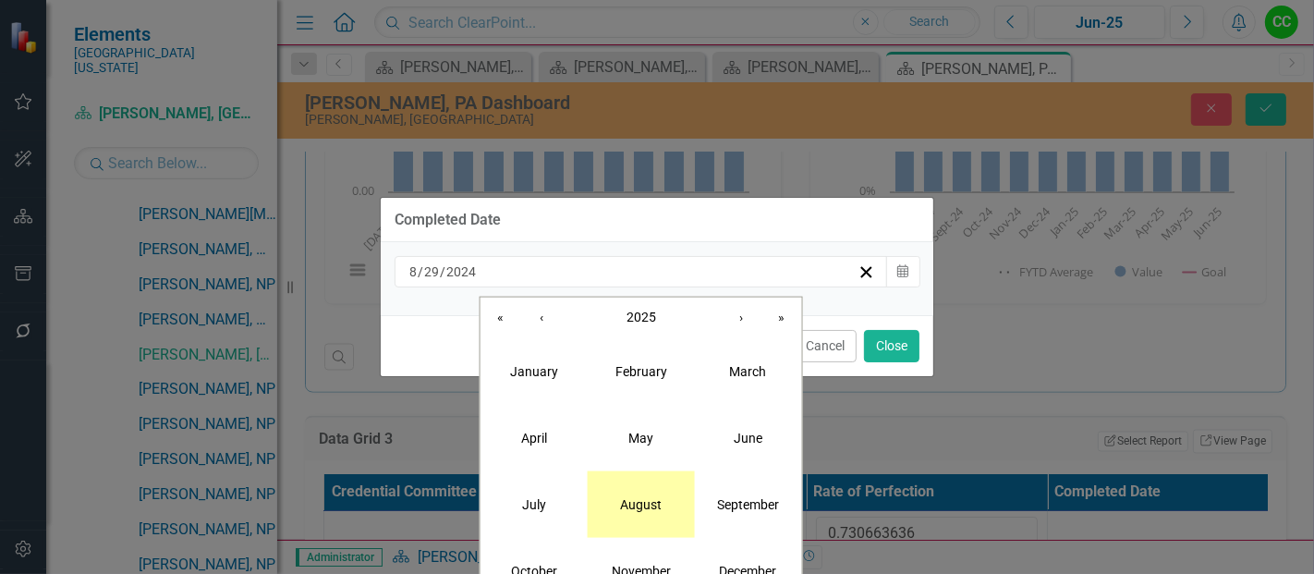
click at [647, 499] on abbr "August" at bounding box center [641, 503] width 42 height 15
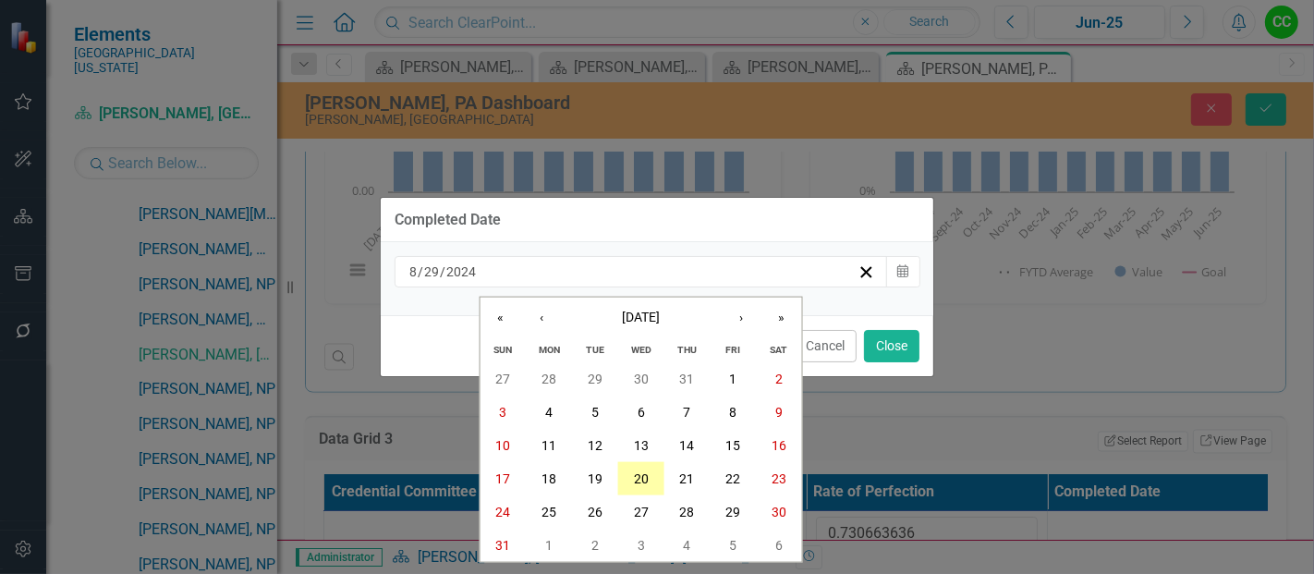
click at [634, 486] on abbr "20" at bounding box center [641, 478] width 15 height 15
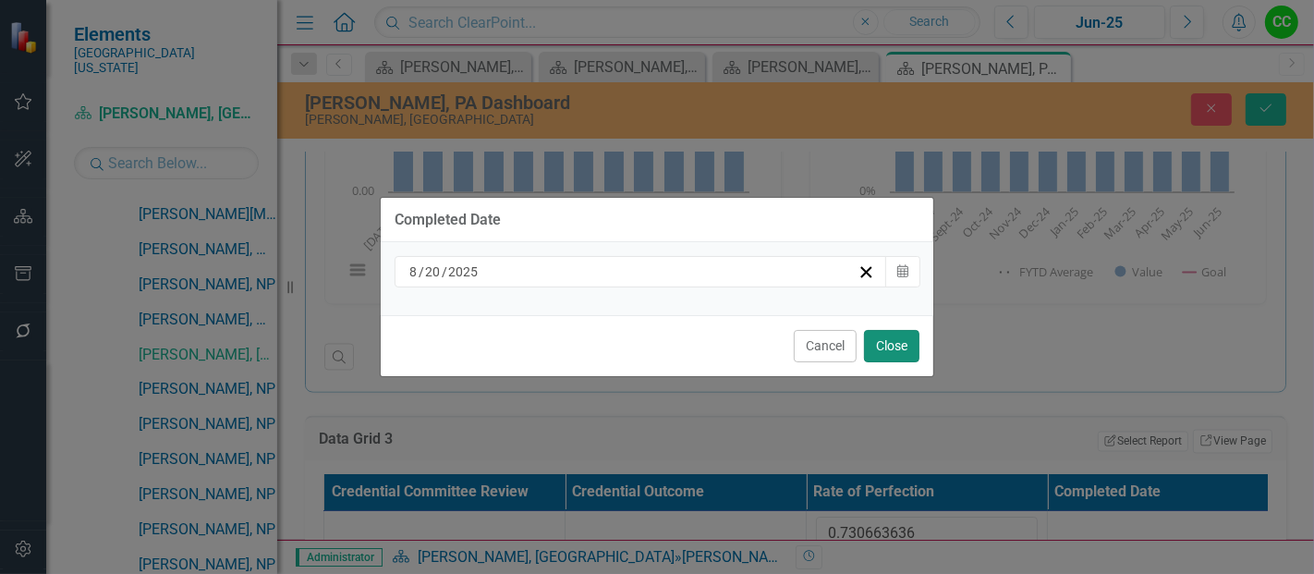
click at [892, 330] on button "Close" at bounding box center [891, 346] width 55 height 32
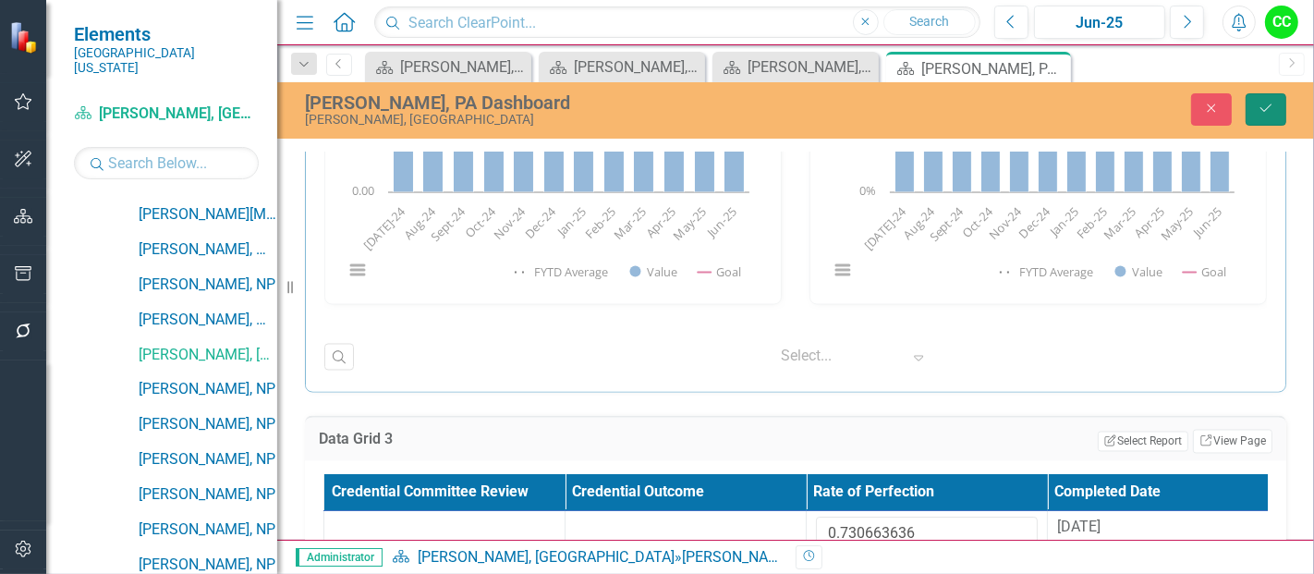
click at [1263, 112] on icon "Save" at bounding box center [1265, 108] width 17 height 13
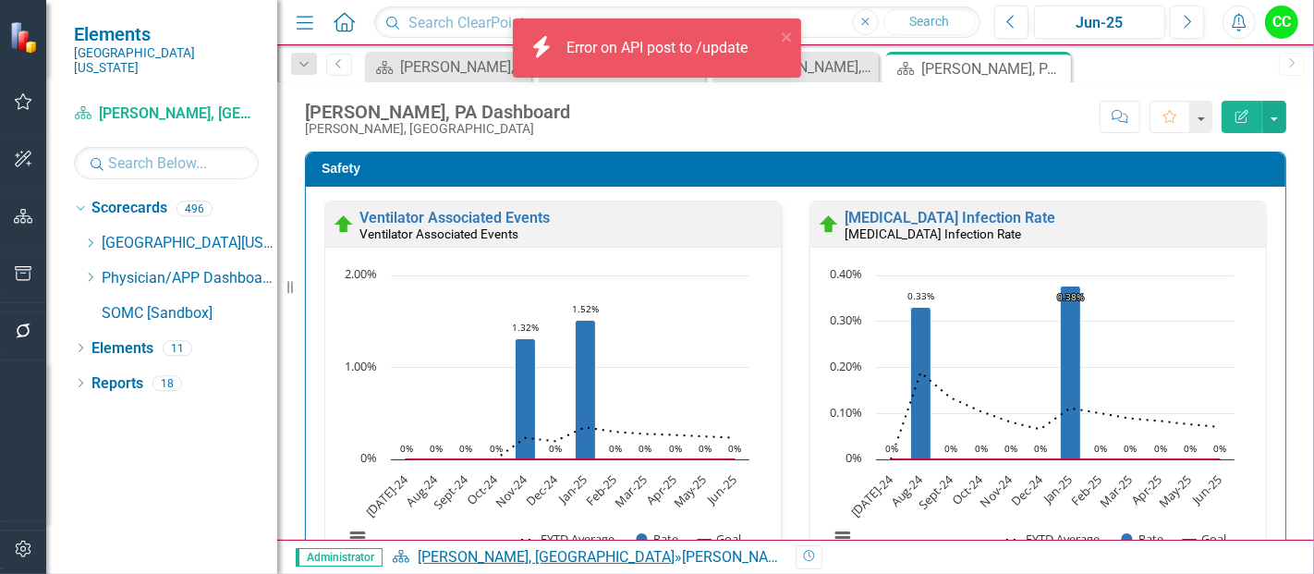
scroll to position [0, 0]
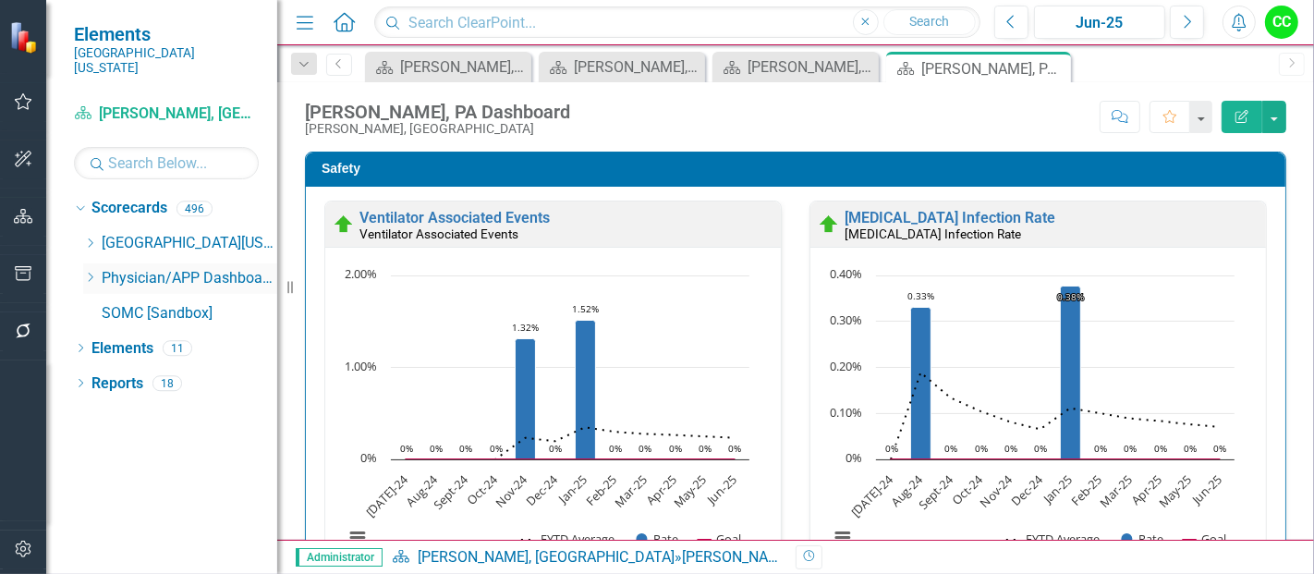
click at [89, 272] on icon "Dropdown" at bounding box center [90, 277] width 14 height 11
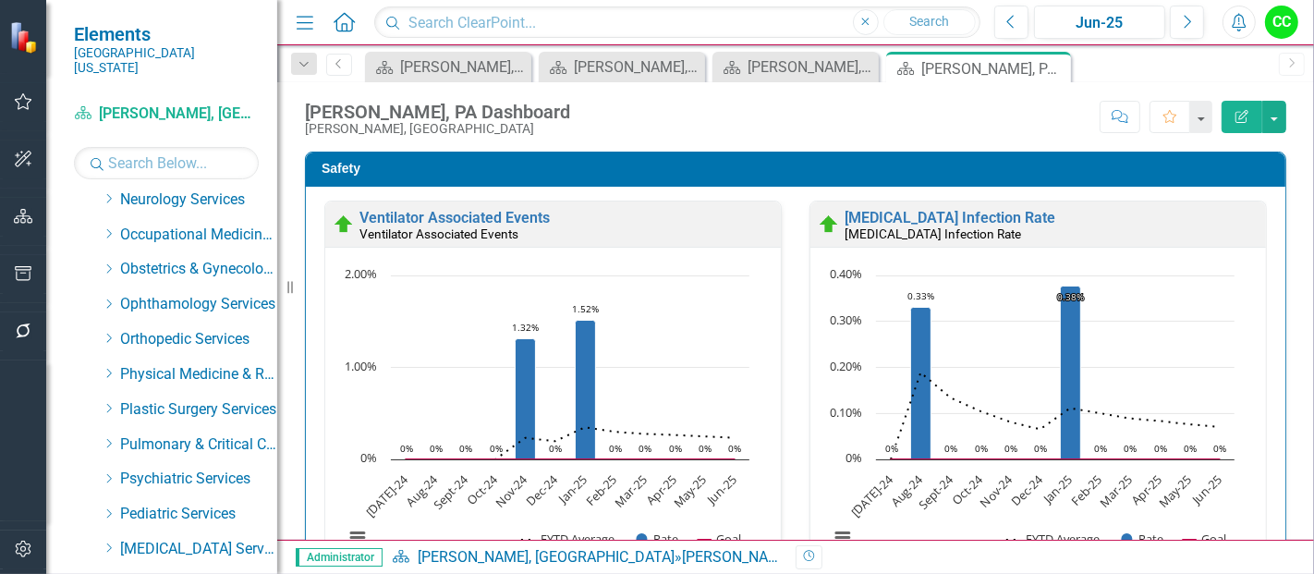
scroll to position [670, 0]
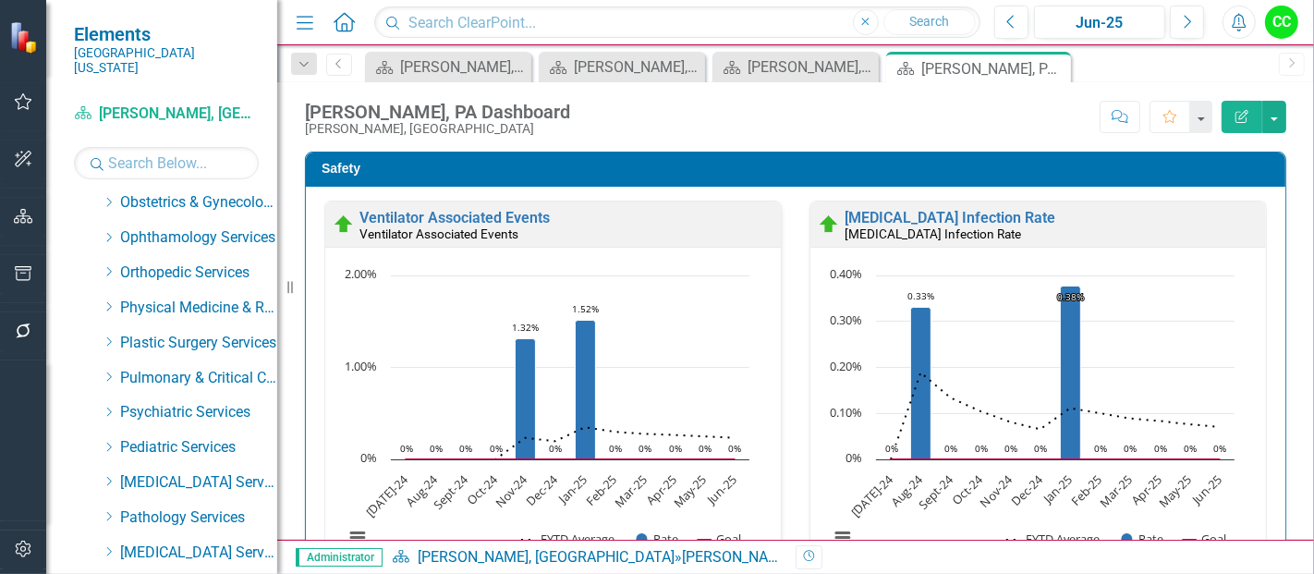
click at [100, 363] on div "Dropdown Pulmonary & Critical Care Services" at bounding box center [180, 380] width 194 height 35
click at [114, 370] on div "Dropdown" at bounding box center [109, 378] width 14 height 16
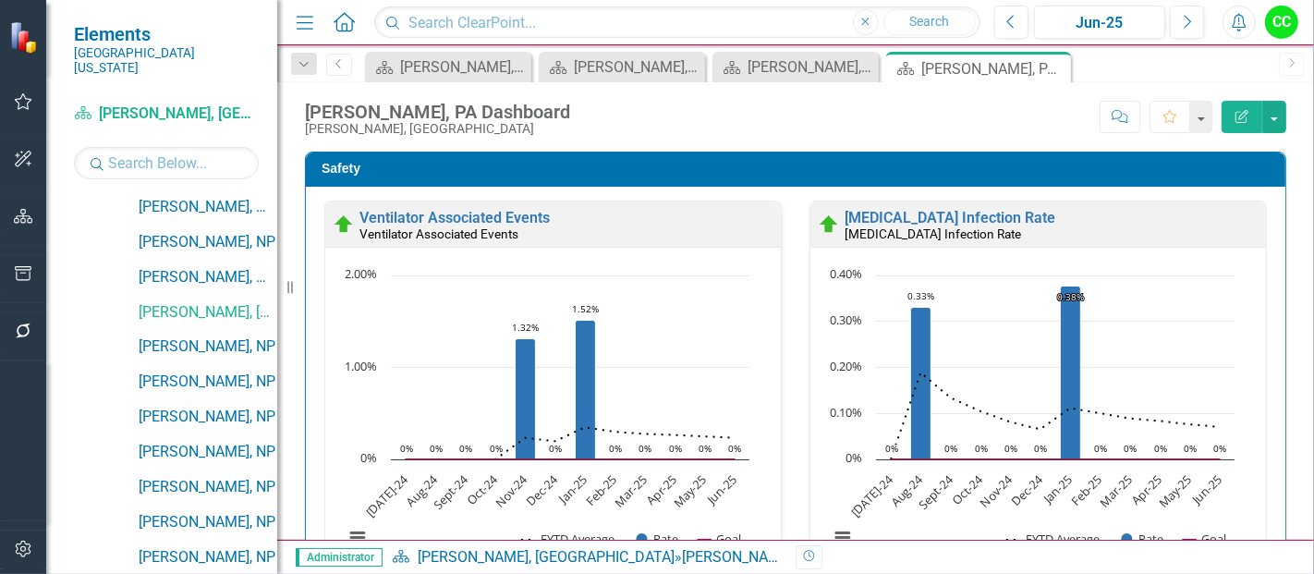
scroll to position [947, 0]
click at [218, 334] on link "[PERSON_NAME], NP" at bounding box center [208, 344] width 139 height 21
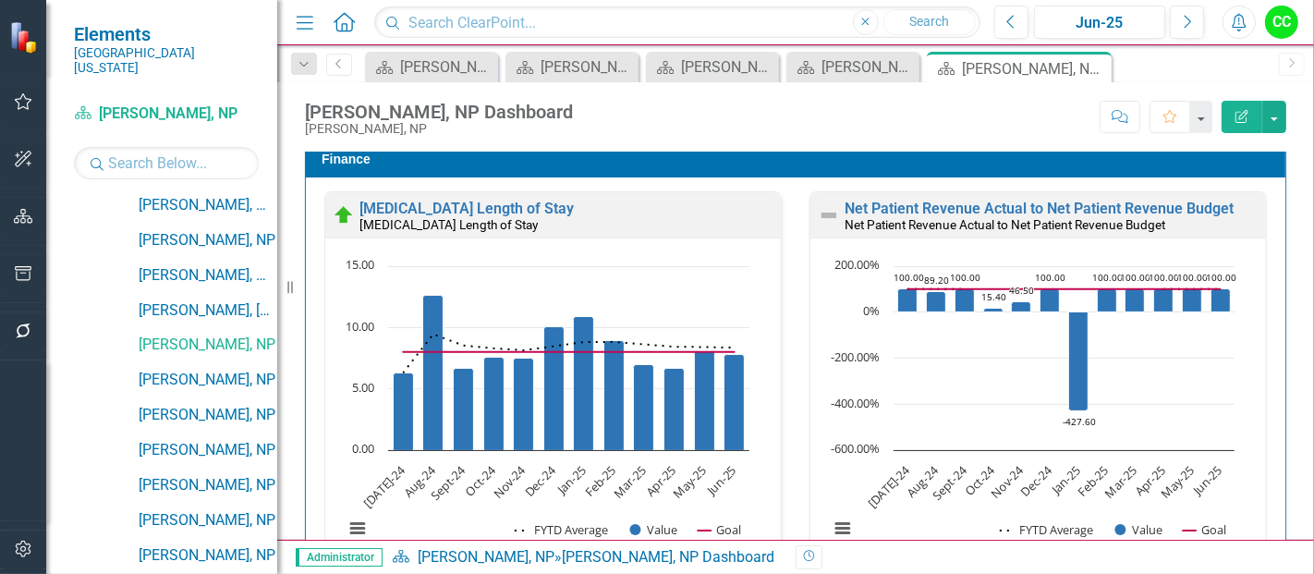
scroll to position [2788, 0]
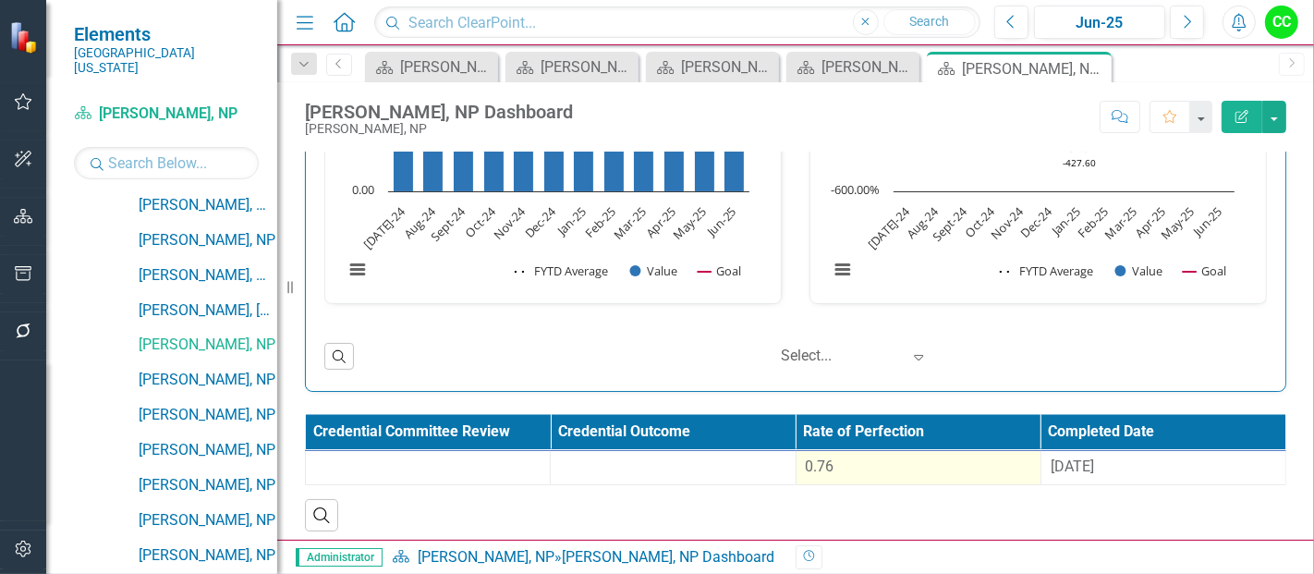
click at [876, 456] on div "0.76" at bounding box center [918, 466] width 225 height 21
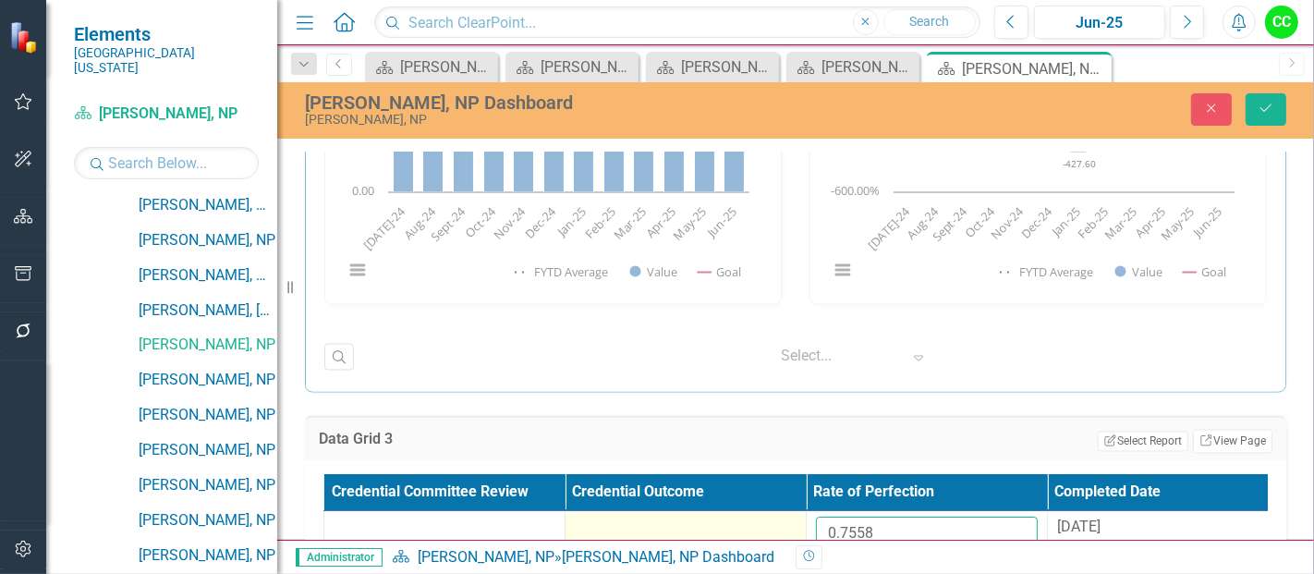
drag, startPoint x: 900, startPoint y: 529, endPoint x: 751, endPoint y: 528, distance: 148.8
click at [751, 528] on tr "0.7558 8/29/24" at bounding box center [806, 541] width 965 height 60
paste input "87390909"
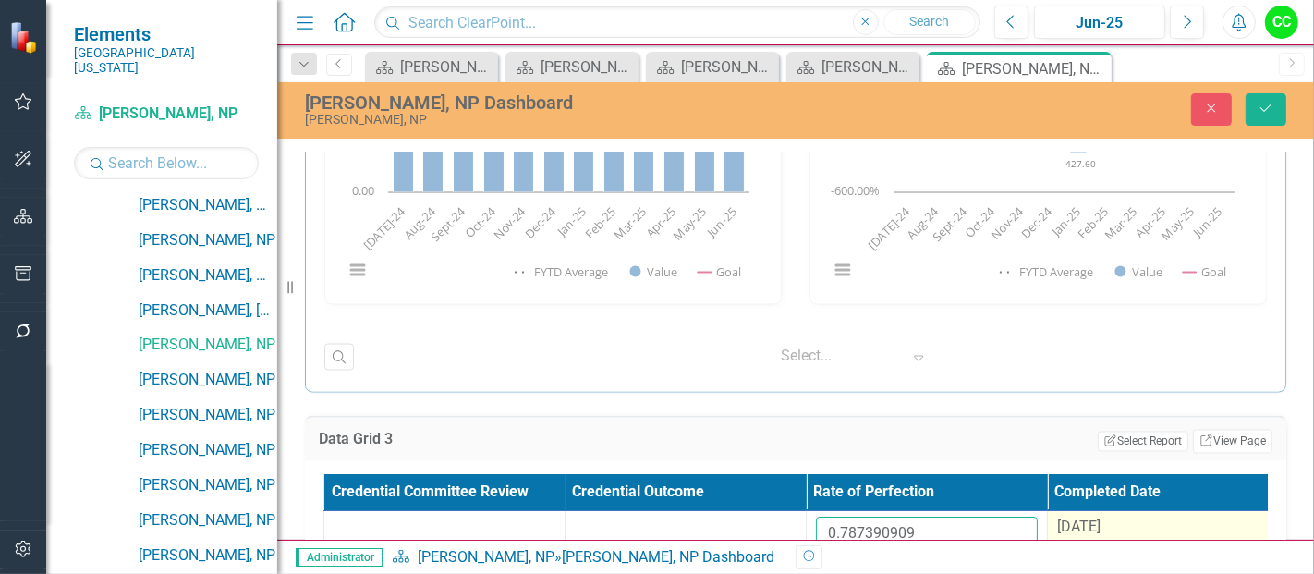
type input "0.787390909"
click at [1100, 525] on span "[DATE]" at bounding box center [1078, 527] width 43 height 18
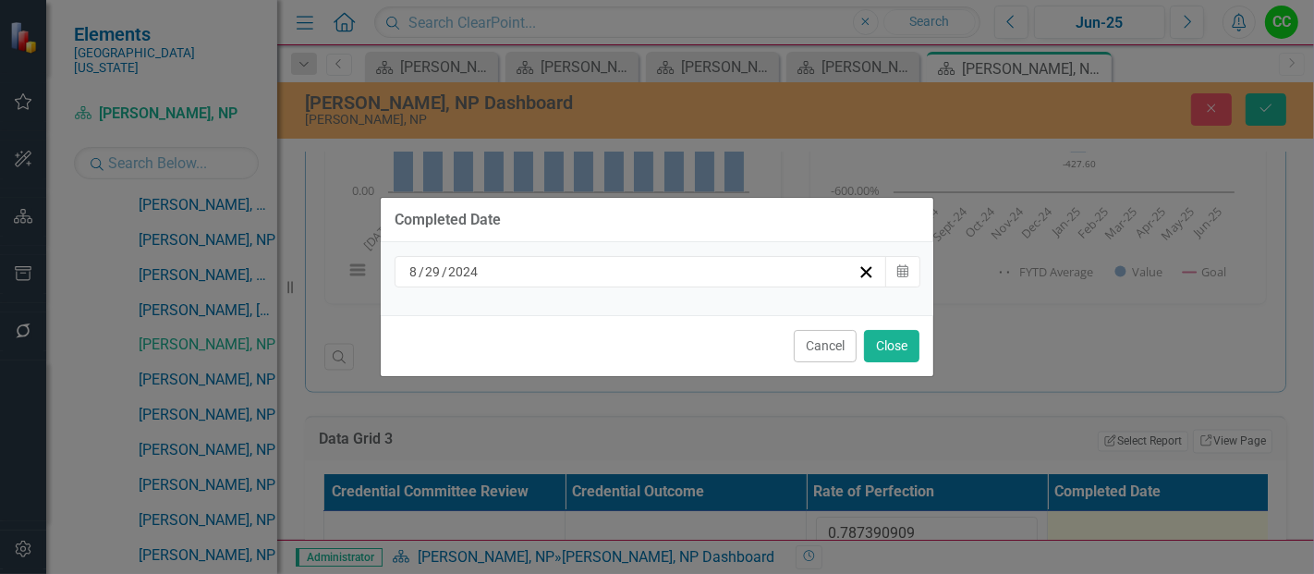
click at [638, 278] on div "8 / 29 / 2024" at bounding box center [632, 271] width 451 height 18
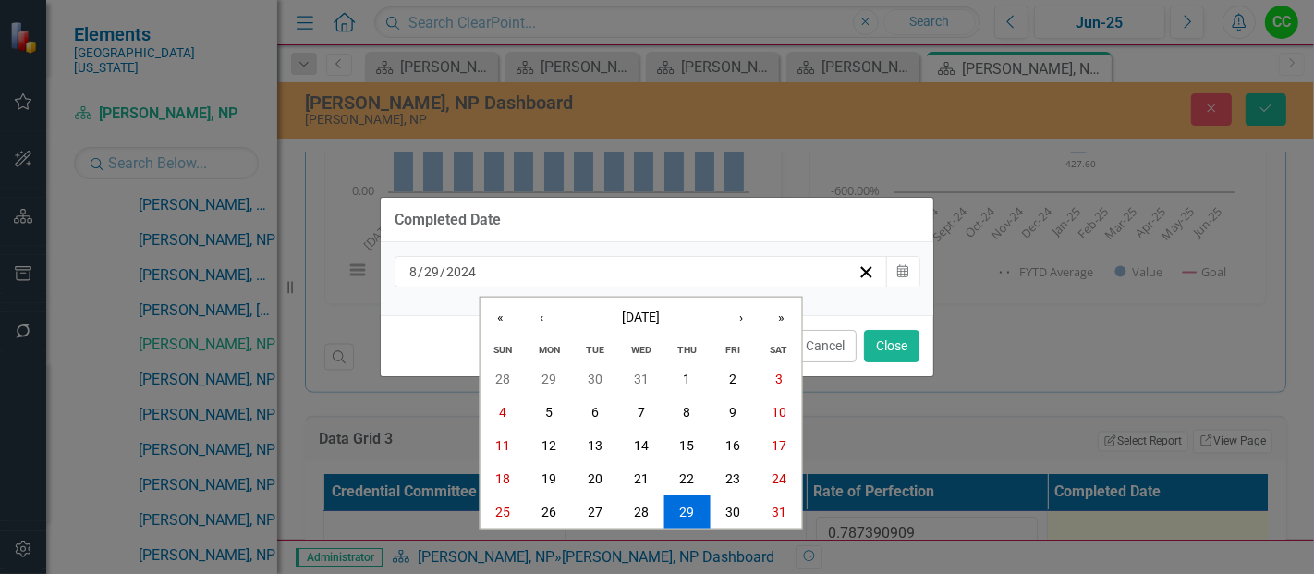
click at [632, 337] on div "Wed" at bounding box center [641, 349] width 46 height 24
click at [649, 321] on span "August 2024" at bounding box center [641, 316] width 38 height 15
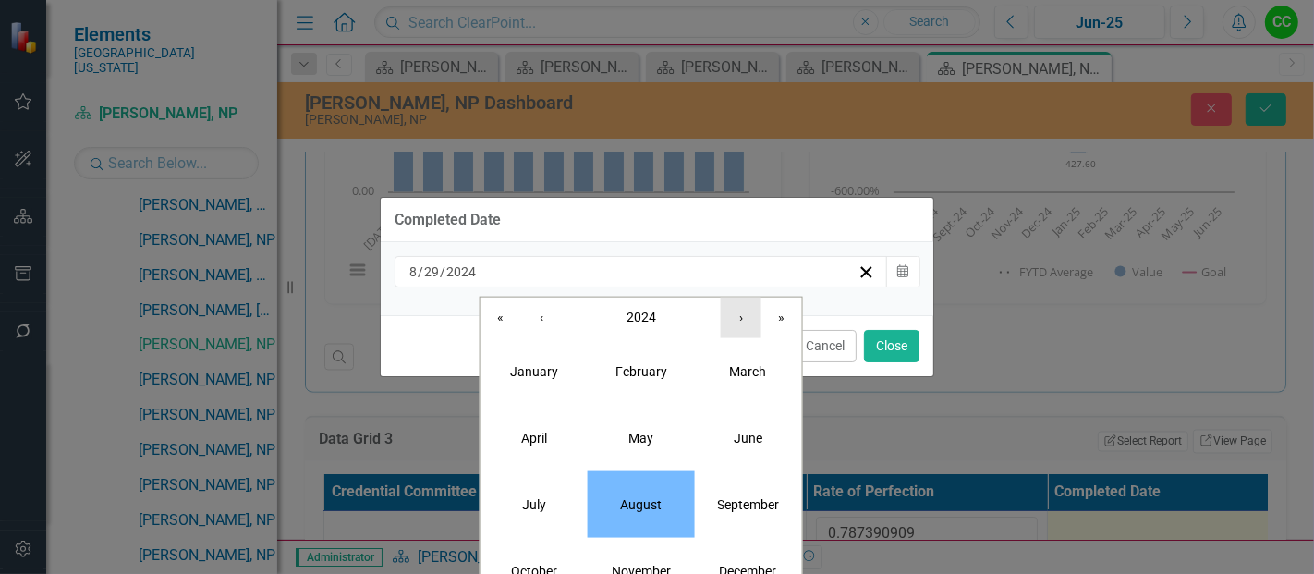
click at [745, 320] on button "›" at bounding box center [741, 317] width 41 height 41
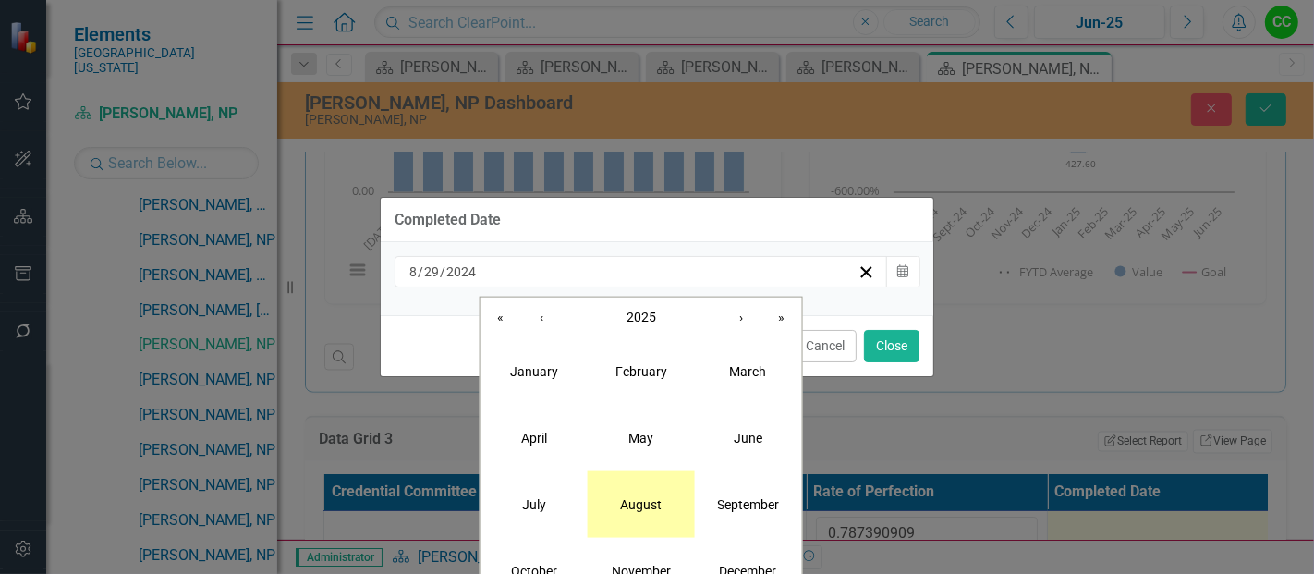
click at [656, 527] on button "August" at bounding box center [641, 503] width 107 height 67
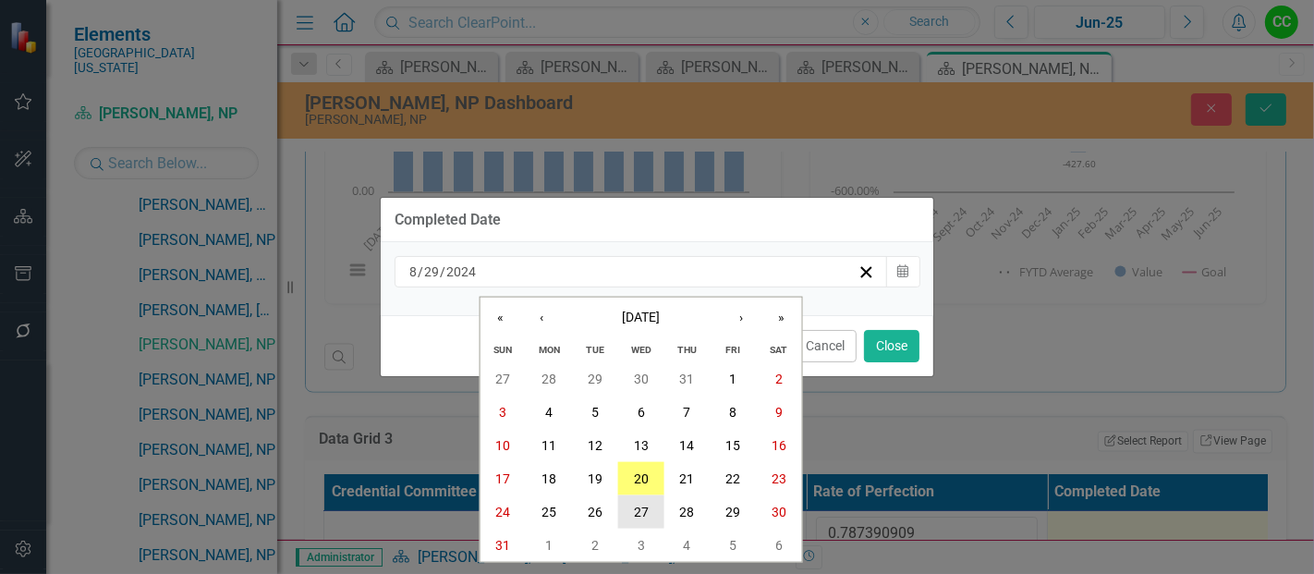
click at [633, 497] on button "27" at bounding box center [641, 511] width 46 height 33
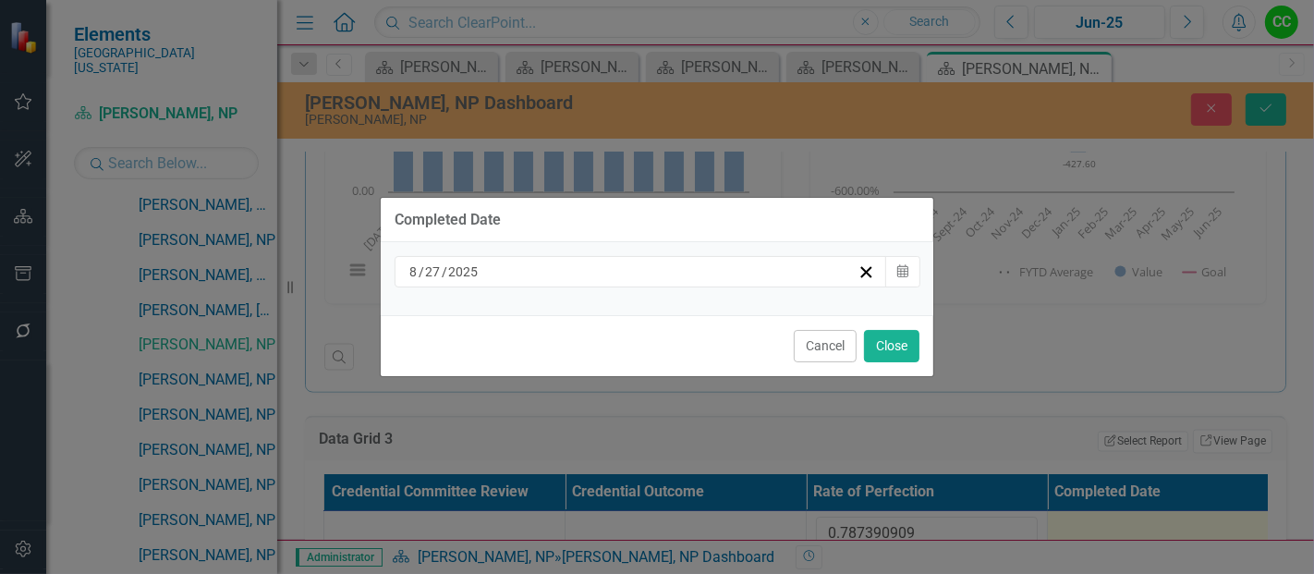
click at [736, 276] on div "8 / 27 / 2025" at bounding box center [632, 271] width 451 height 18
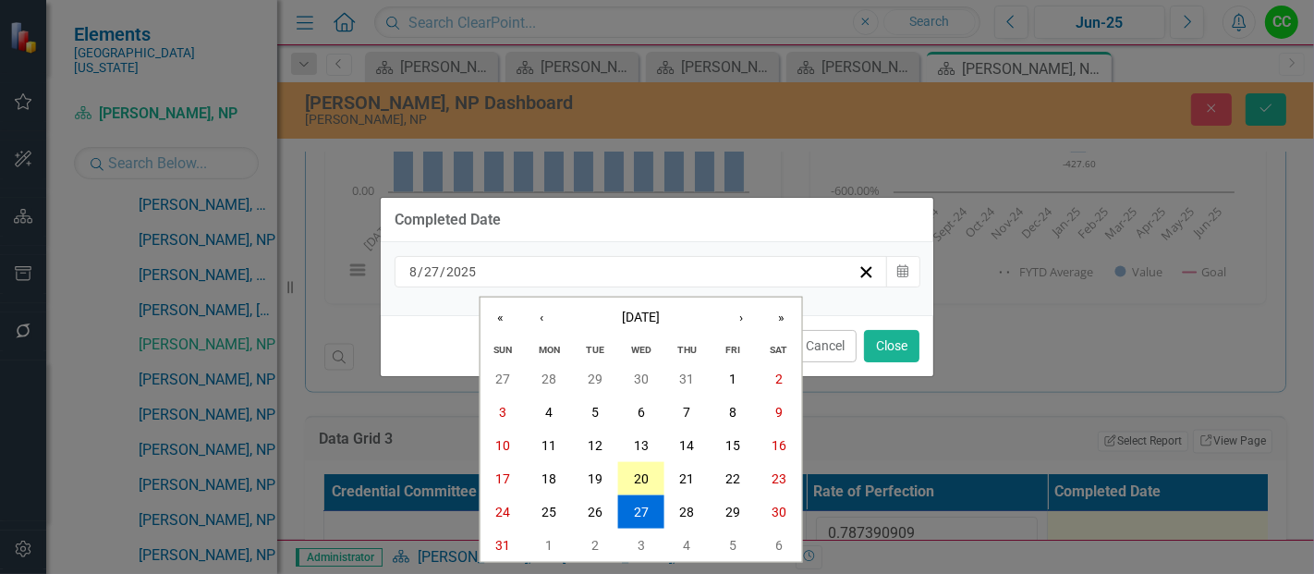
click at [644, 479] on abbr "20" at bounding box center [641, 478] width 15 height 15
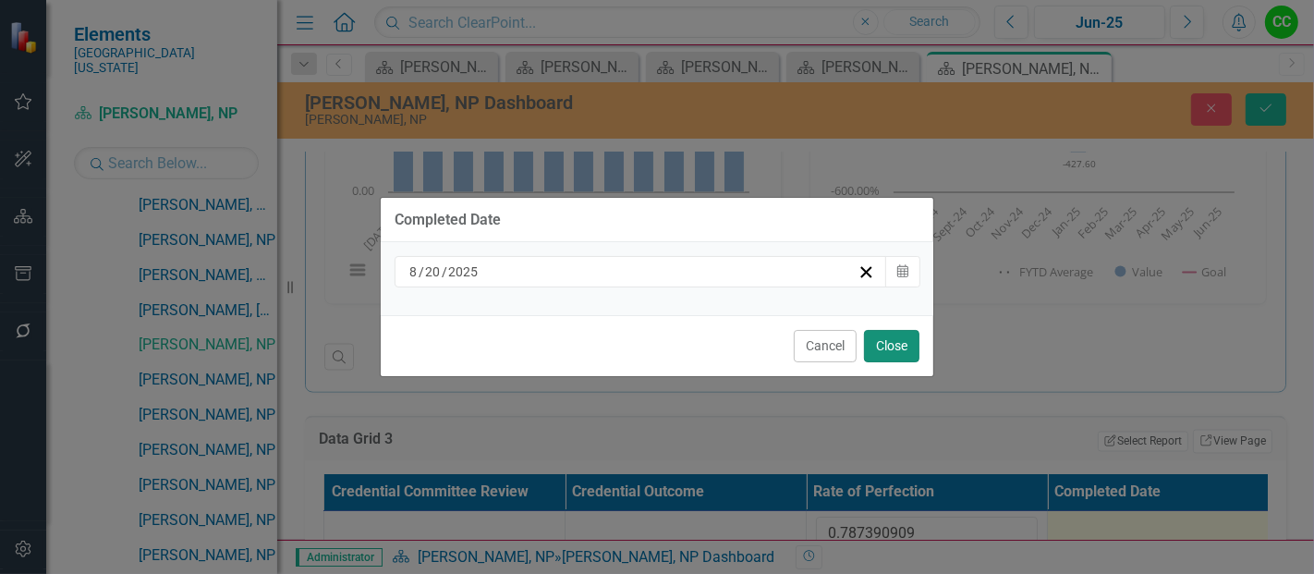
click at [891, 347] on button "Close" at bounding box center [891, 346] width 55 height 32
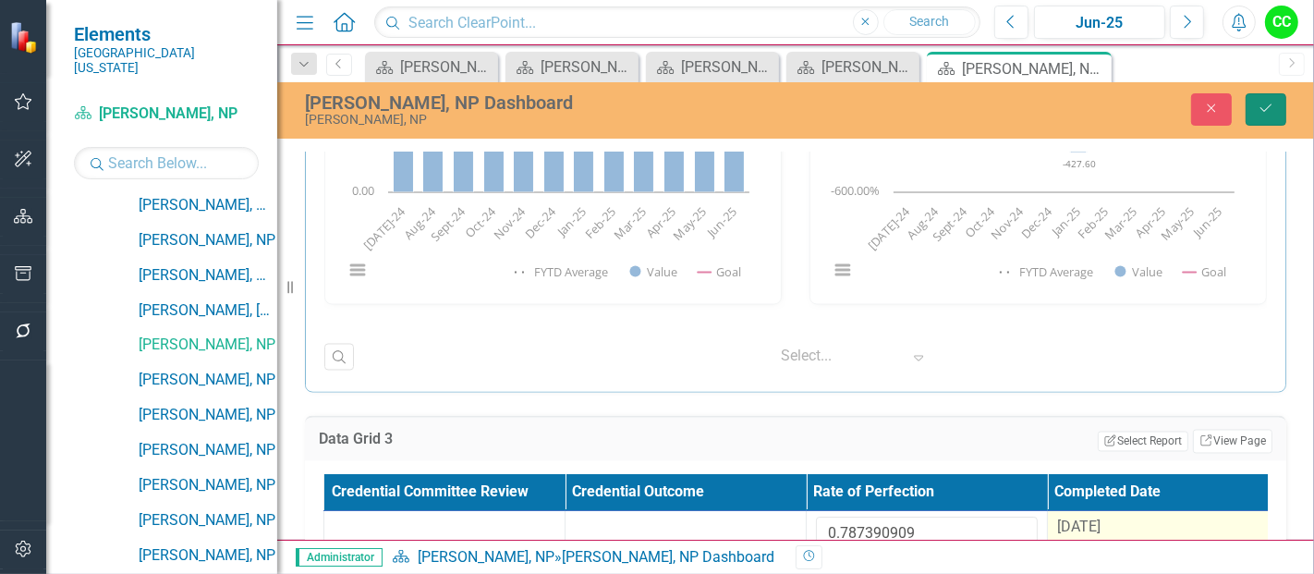
click at [1257, 103] on button "Save" at bounding box center [1265, 109] width 41 height 32
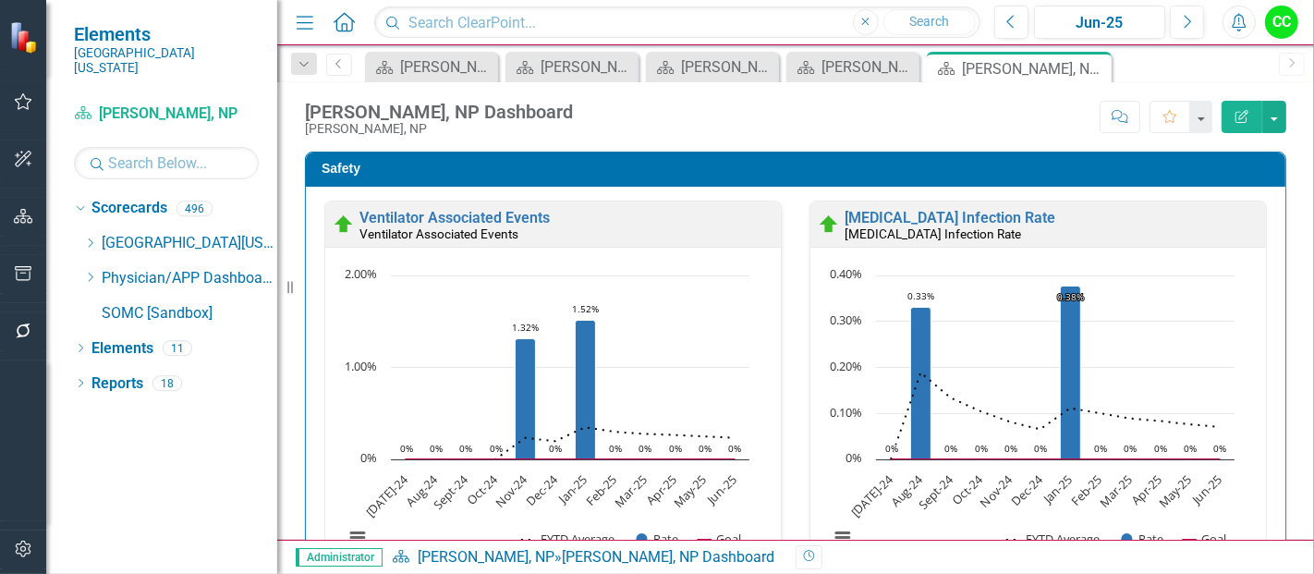
scroll to position [2033, 0]
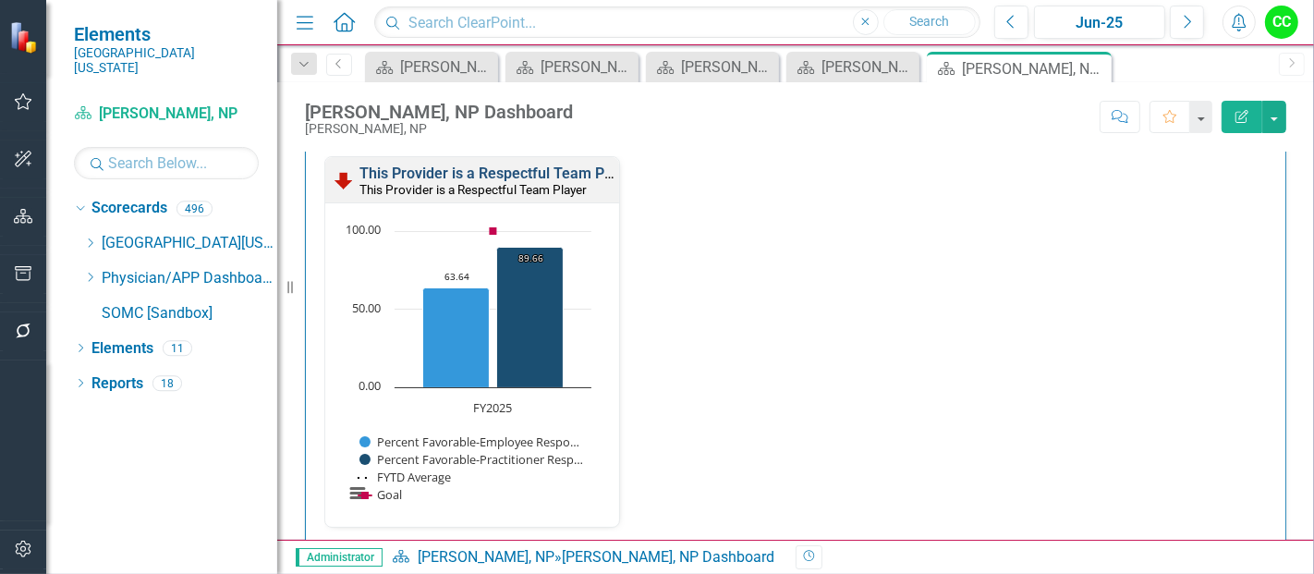
click at [566, 167] on link "This Provider is a Respectful Team Player" at bounding box center [498, 173] width 278 height 18
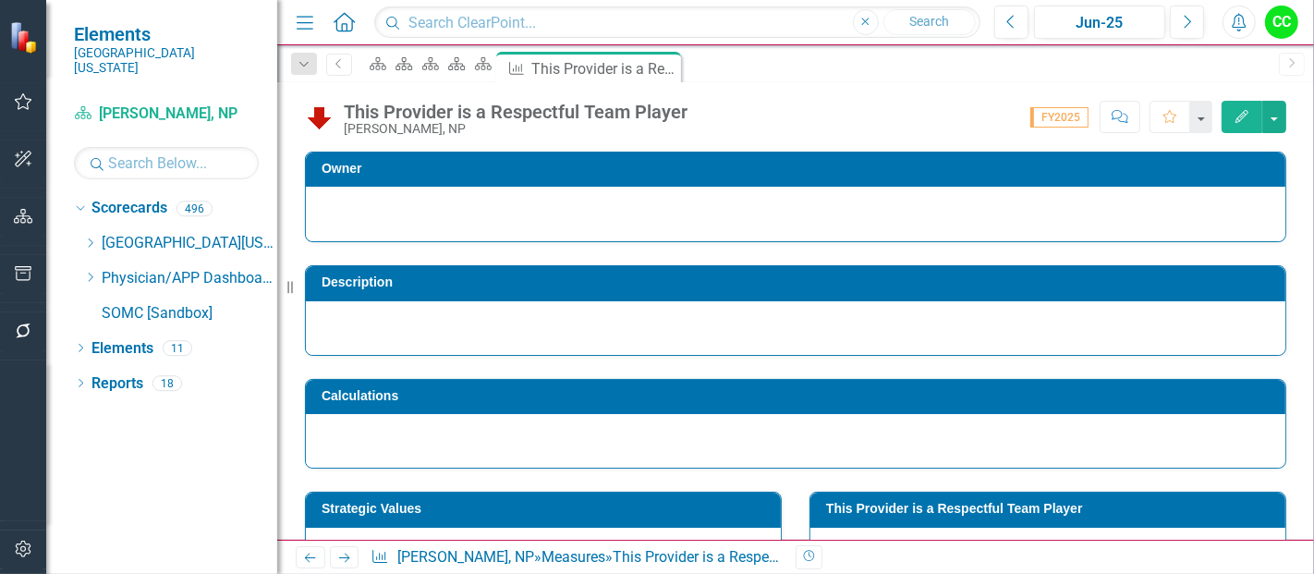
scroll to position [236, 0]
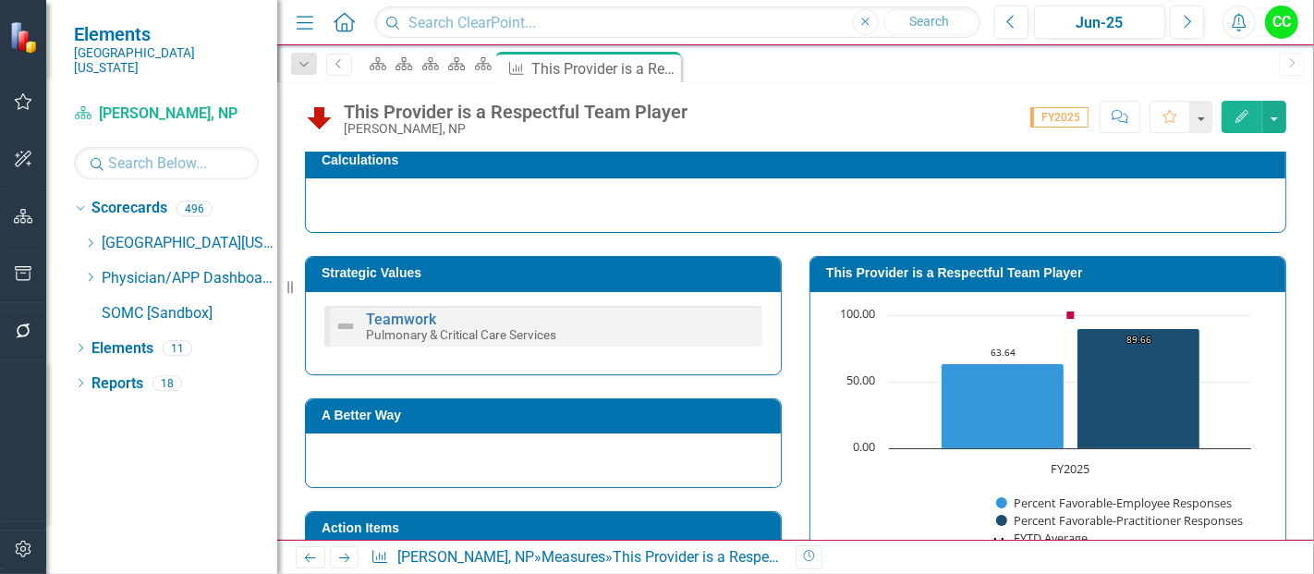
click at [1044, 266] on h3 "This Provider is a Respectful Team Player" at bounding box center [1051, 273] width 450 height 14
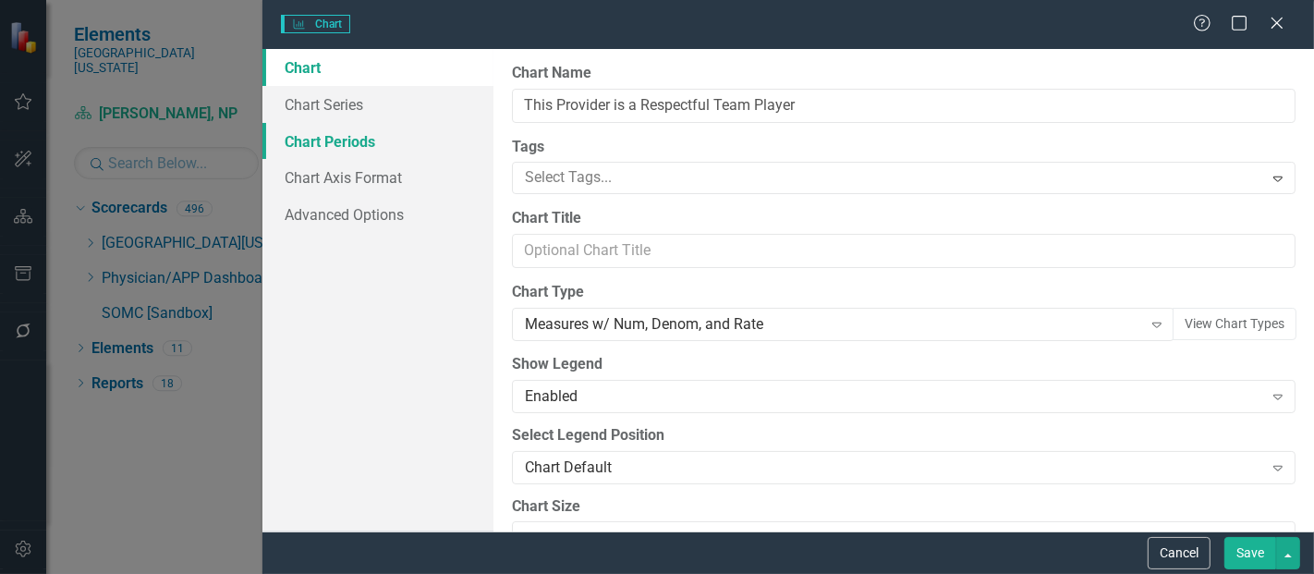
click at [321, 130] on link "Chart Periods" at bounding box center [377, 141] width 231 height 37
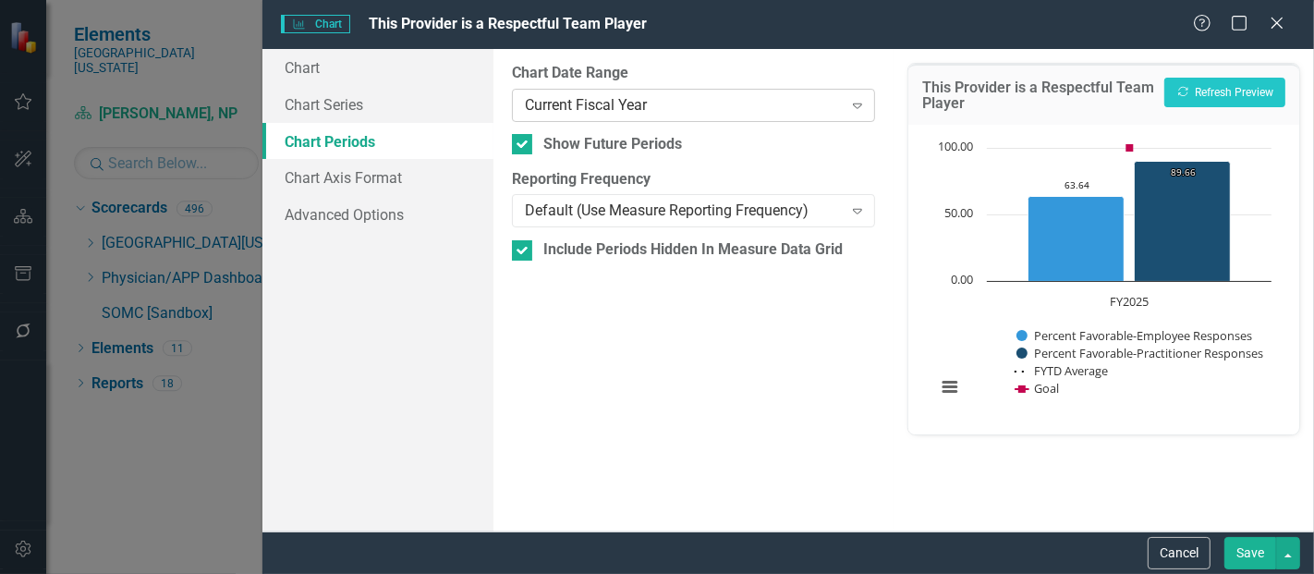
click at [641, 103] on div "Current Fiscal Year" at bounding box center [683, 104] width 317 height 21
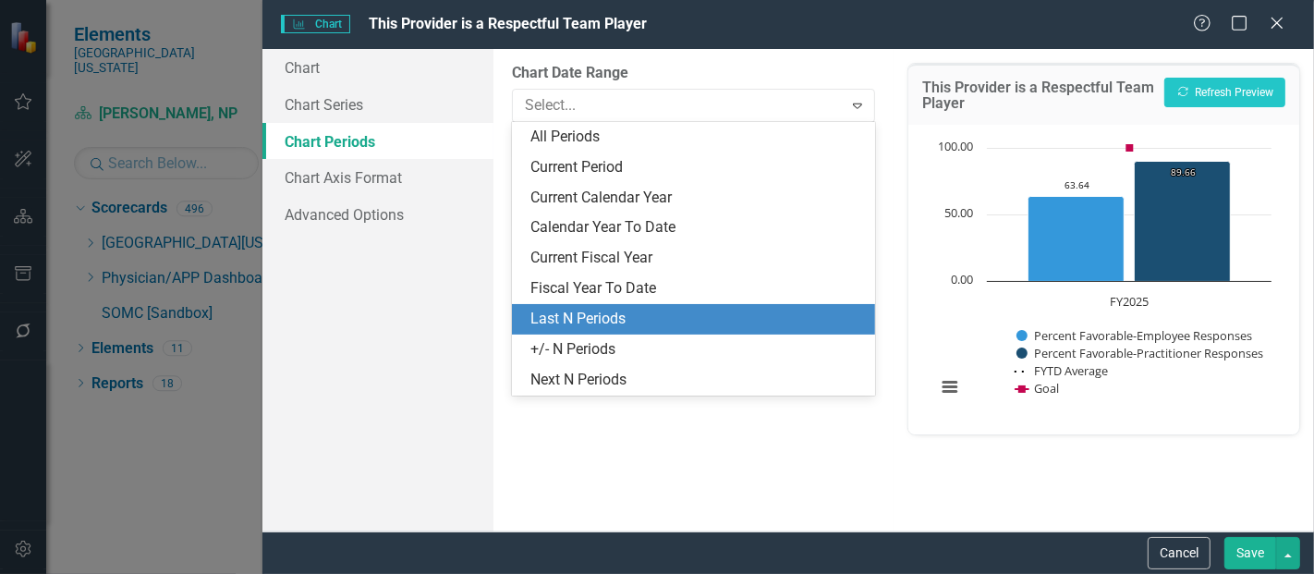
click at [589, 314] on div "Last N Periods" at bounding box center [697, 319] width 334 height 21
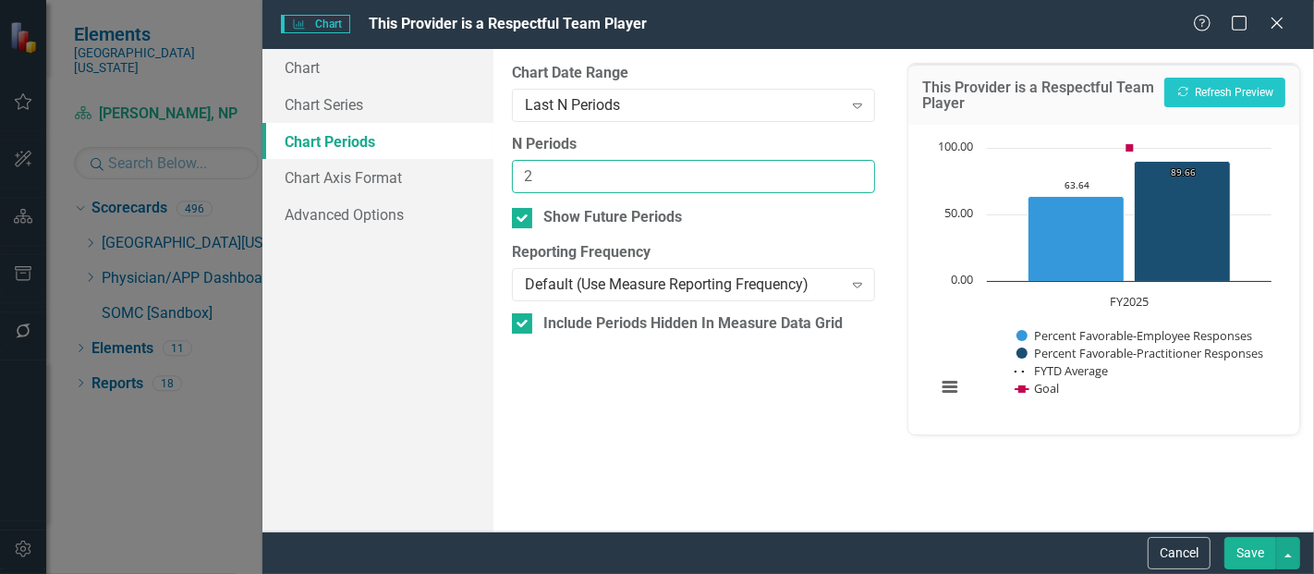
type input "2"
click at [860, 171] on input "2" at bounding box center [693, 177] width 363 height 34
click at [1273, 561] on button "Save" at bounding box center [1250, 553] width 52 height 32
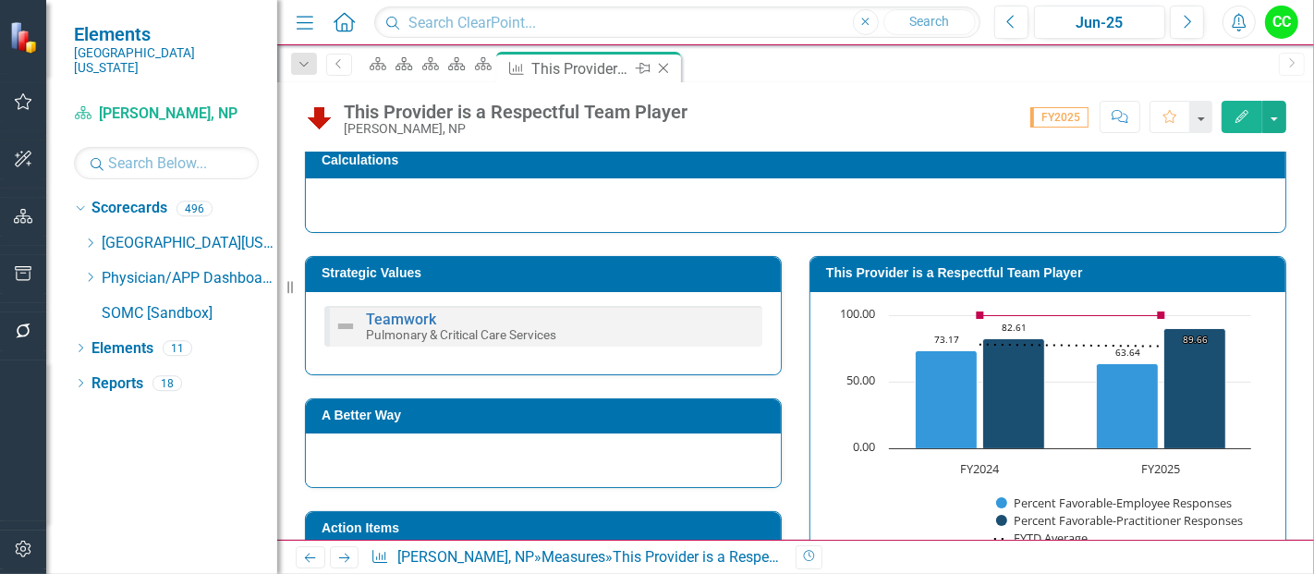
click at [669, 67] on icon at bounding box center [664, 69] width 10 height 10
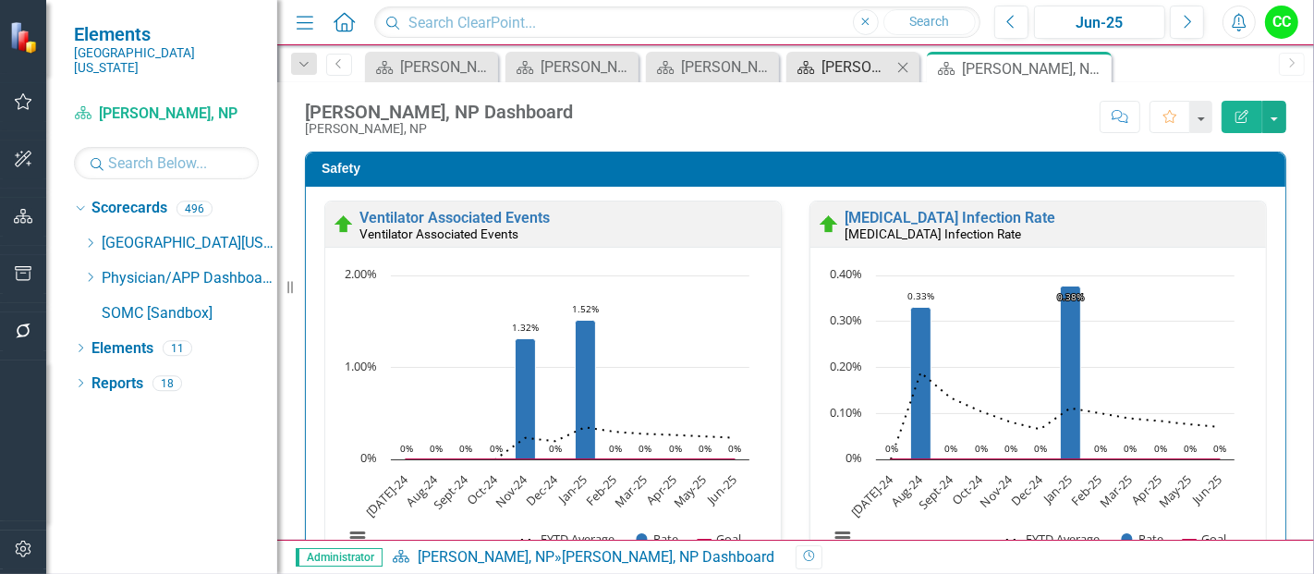
click at [857, 72] on div "Kevin MacDonald, PA Dashboard" at bounding box center [856, 66] width 70 height 23
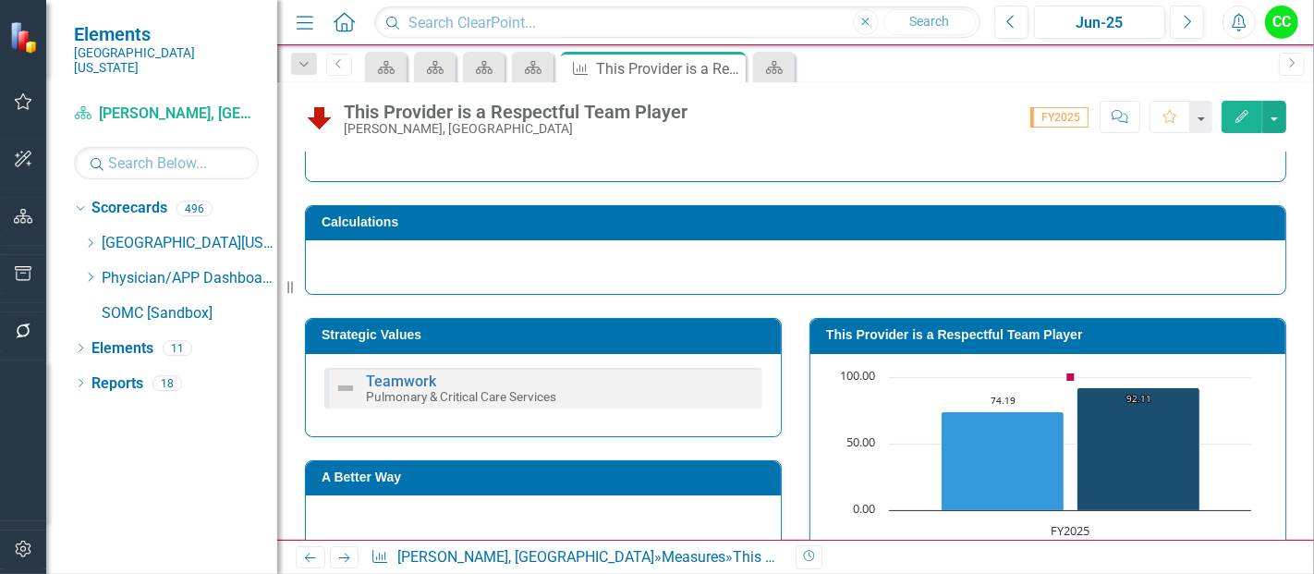
scroll to position [176, 0]
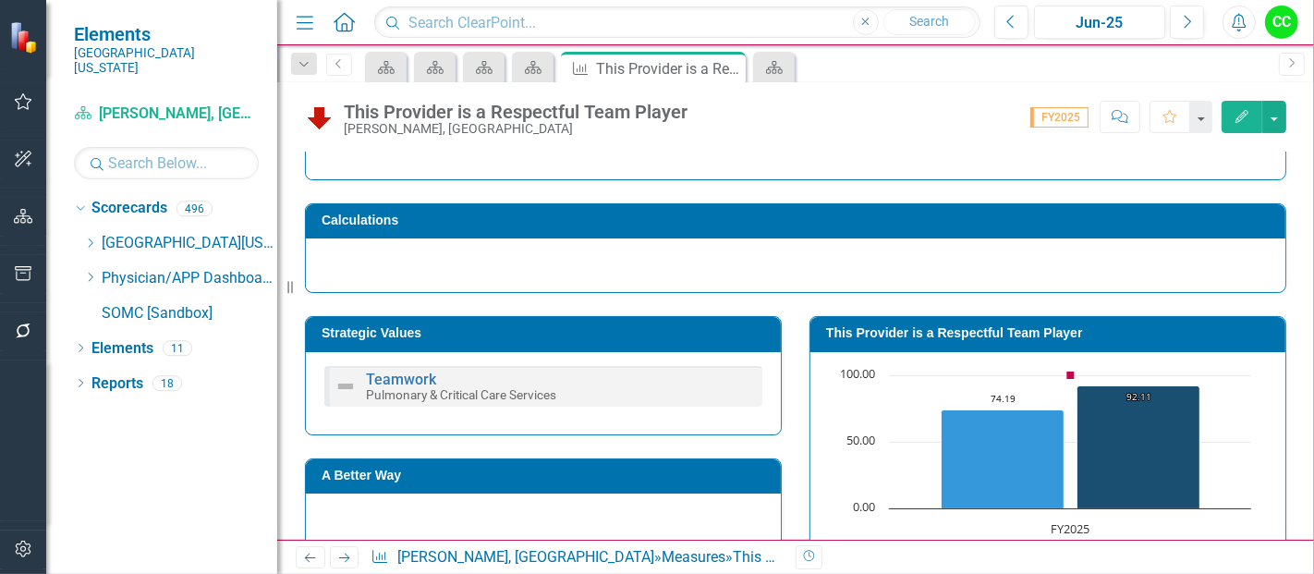
click at [944, 344] on td "This Provider is a Respectful Team Player" at bounding box center [1051, 336] width 450 height 28
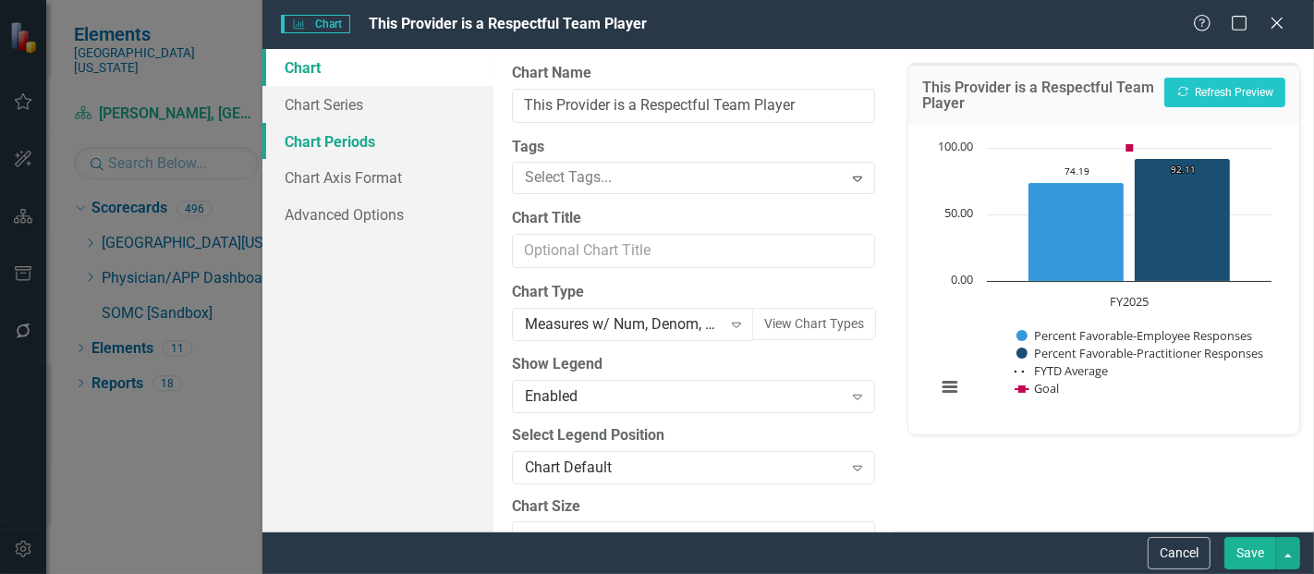
click at [316, 146] on link "Chart Periods" at bounding box center [377, 141] width 231 height 37
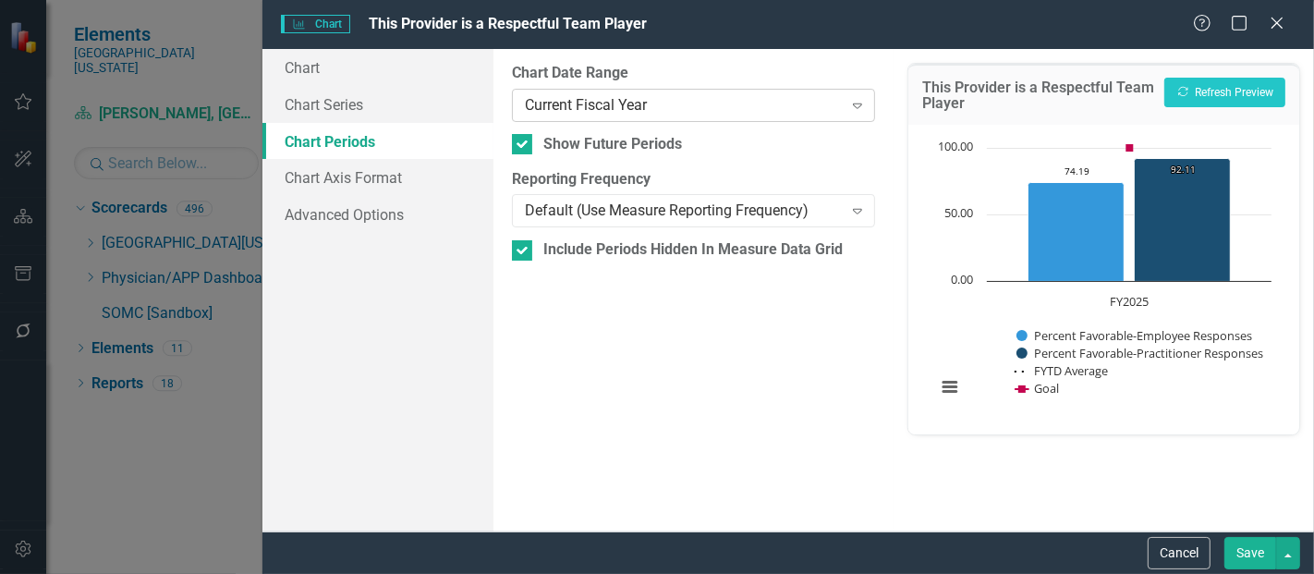
click at [610, 98] on div "Current Fiscal Year" at bounding box center [683, 104] width 317 height 21
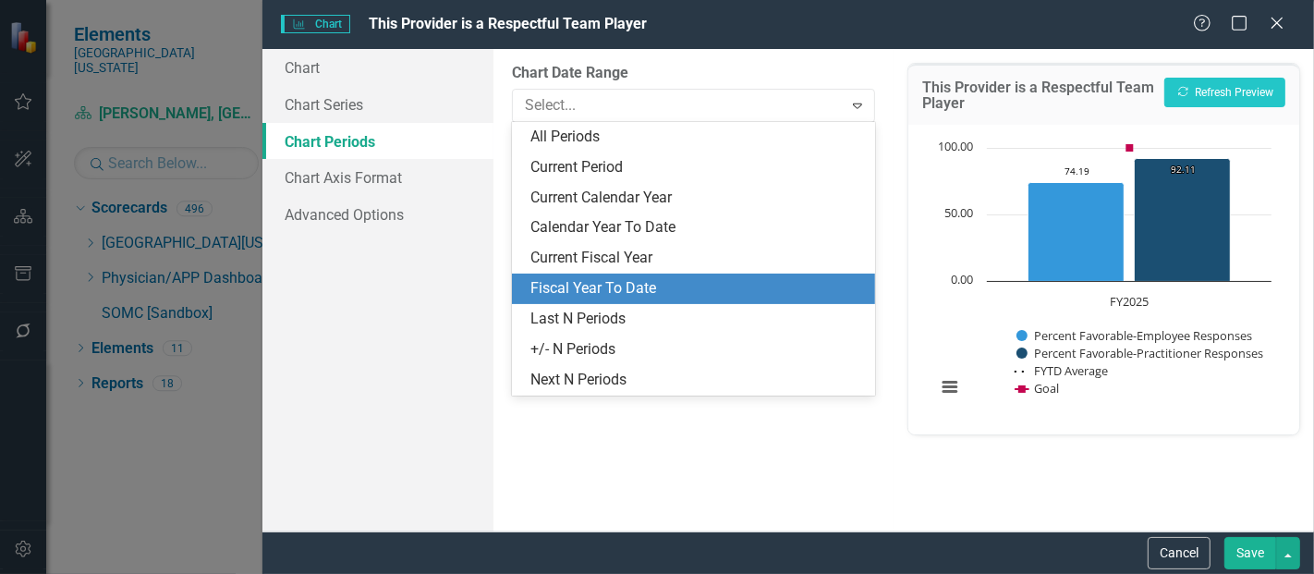
click at [601, 315] on div "Last N Periods" at bounding box center [697, 319] width 334 height 21
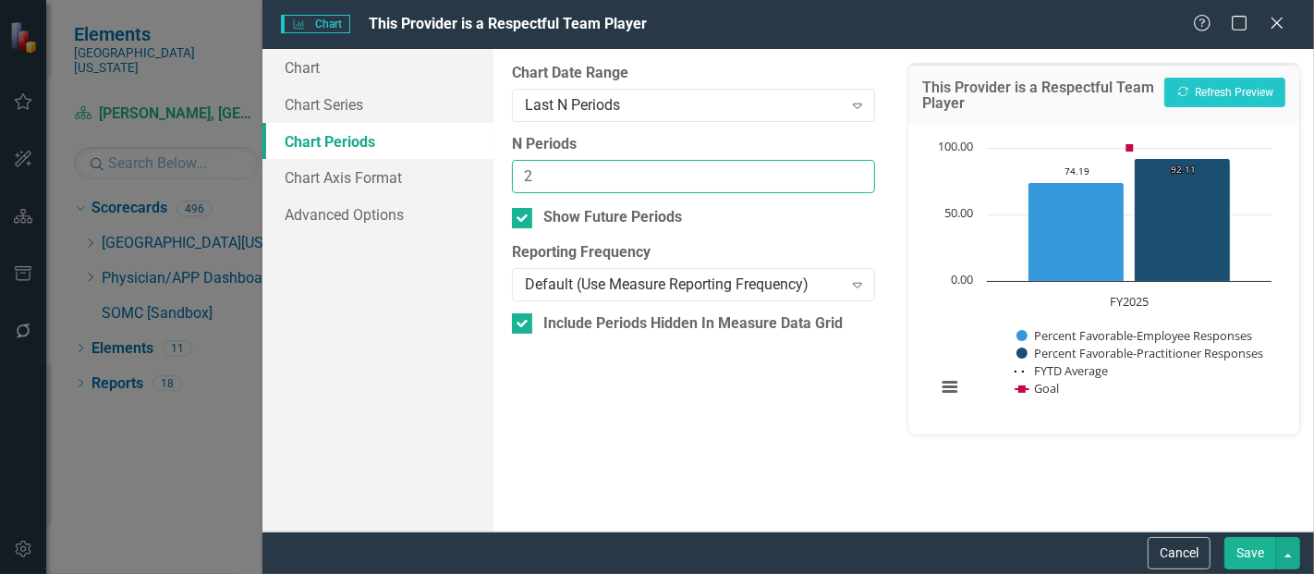
type input "2"
click at [857, 173] on input "2" at bounding box center [693, 177] width 363 height 34
click at [1257, 553] on button "Save" at bounding box center [1250, 553] width 52 height 32
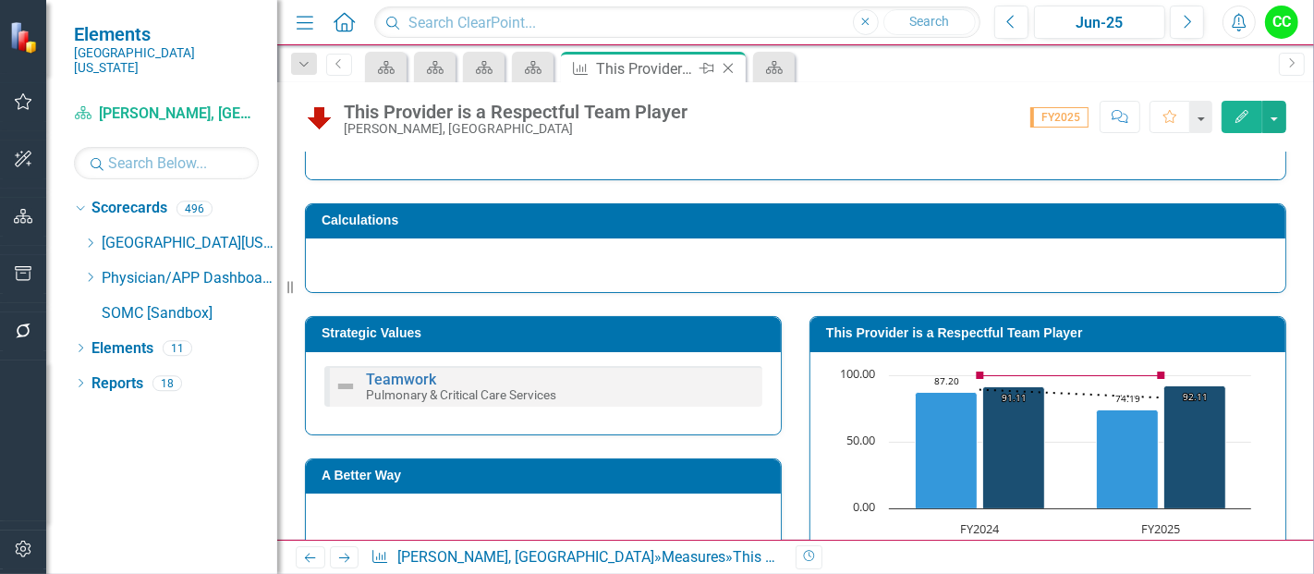
click at [727, 67] on icon at bounding box center [728, 69] width 10 height 10
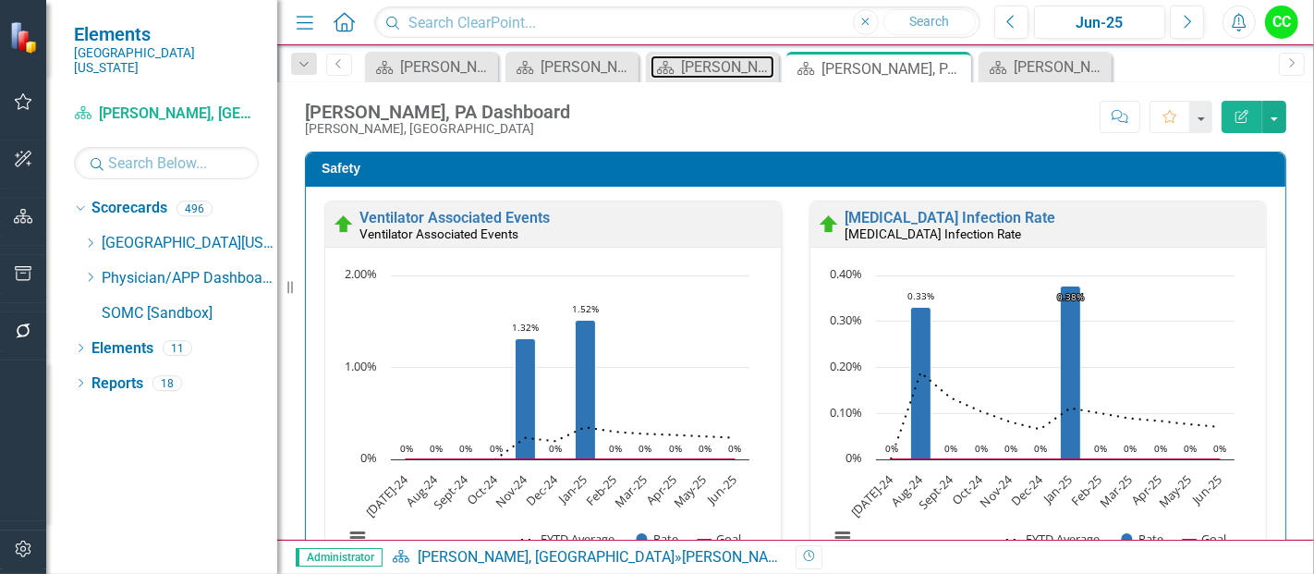
click at [700, 71] on div "[PERSON_NAME], MD Dashboard" at bounding box center [727, 66] width 93 height 23
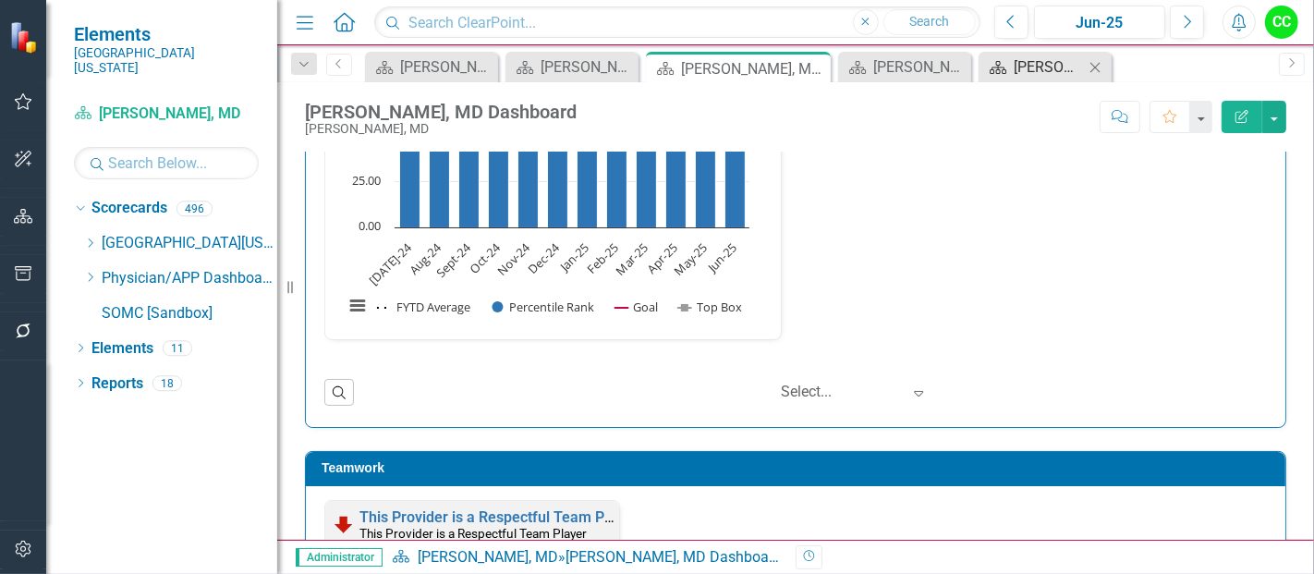
scroll to position [2030, 0]
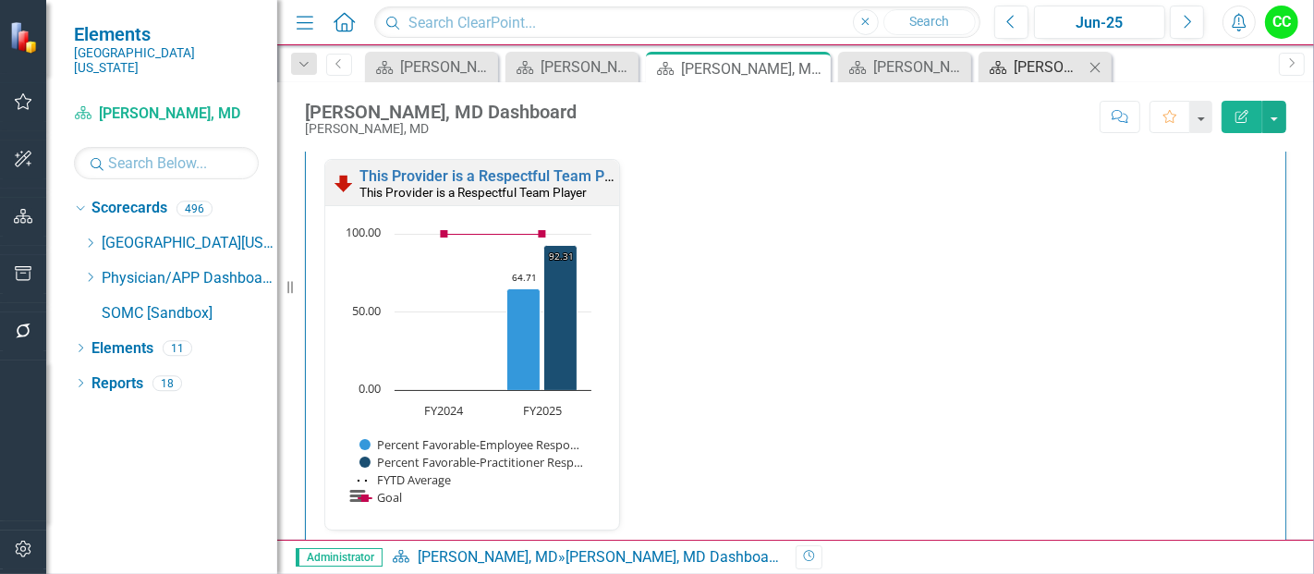
click at [1045, 67] on div "[PERSON_NAME], NP Dashboard" at bounding box center [1049, 66] width 70 height 23
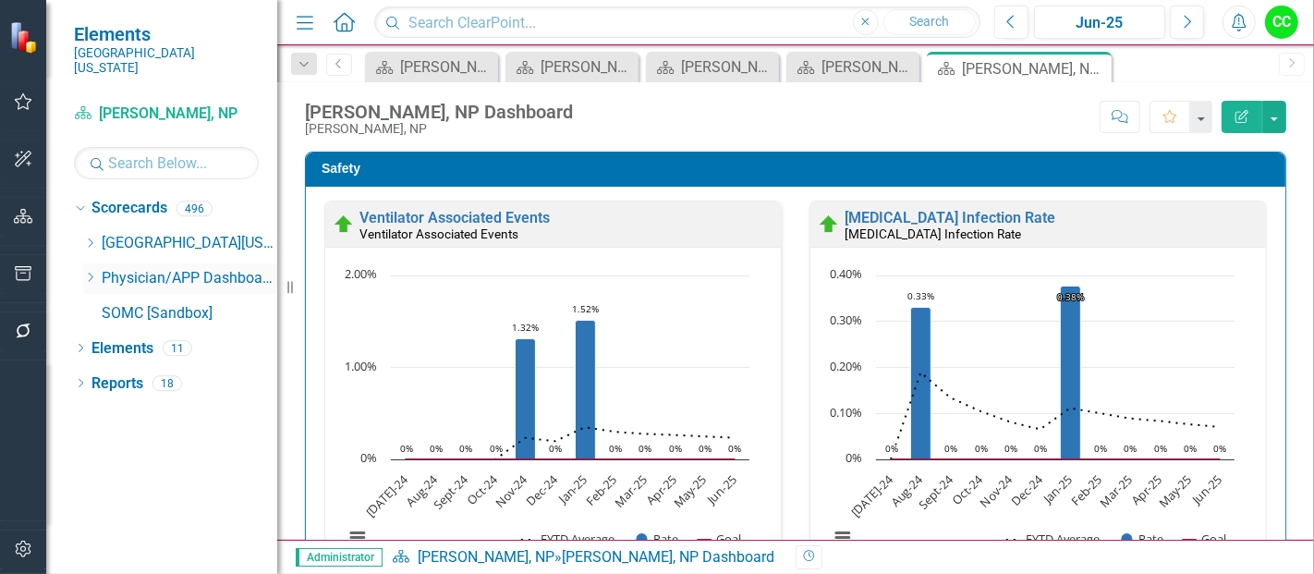
click at [90, 272] on icon "Dropdown" at bounding box center [90, 277] width 14 height 11
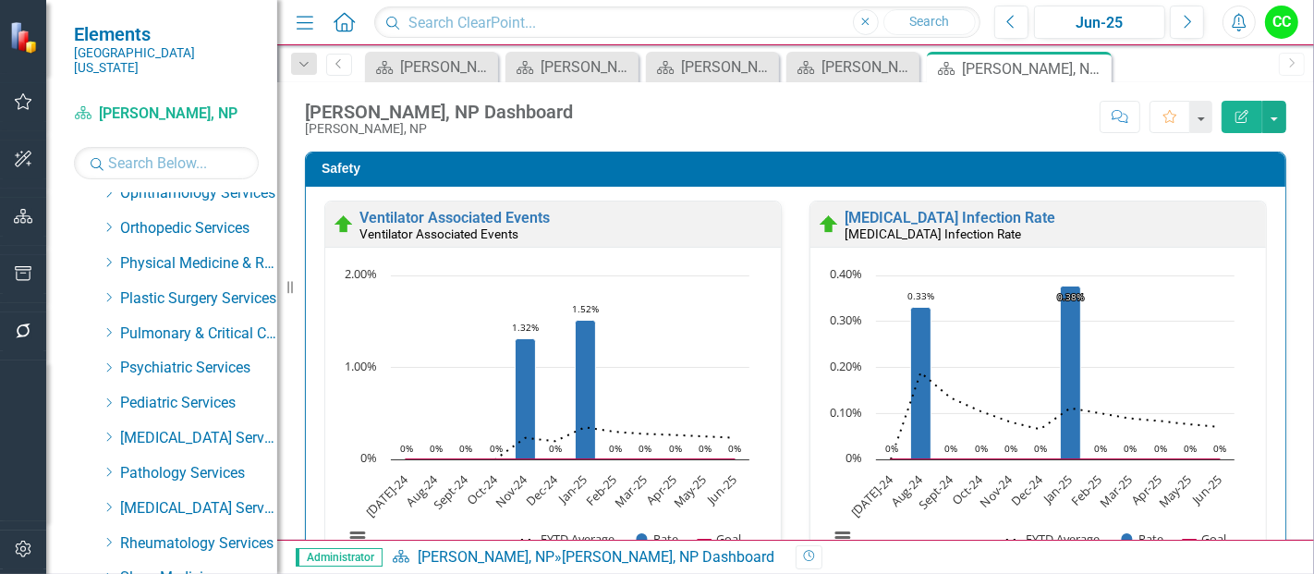
scroll to position [716, 0]
click at [102, 325] on icon "Dropdown" at bounding box center [109, 330] width 14 height 11
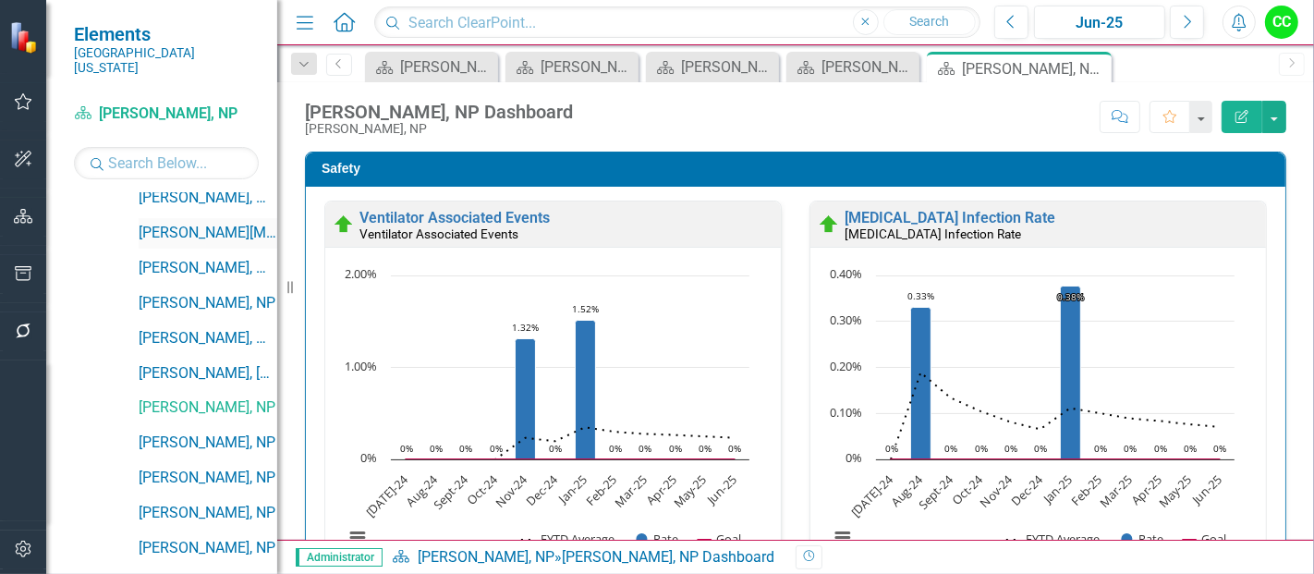
scroll to position [984, 0]
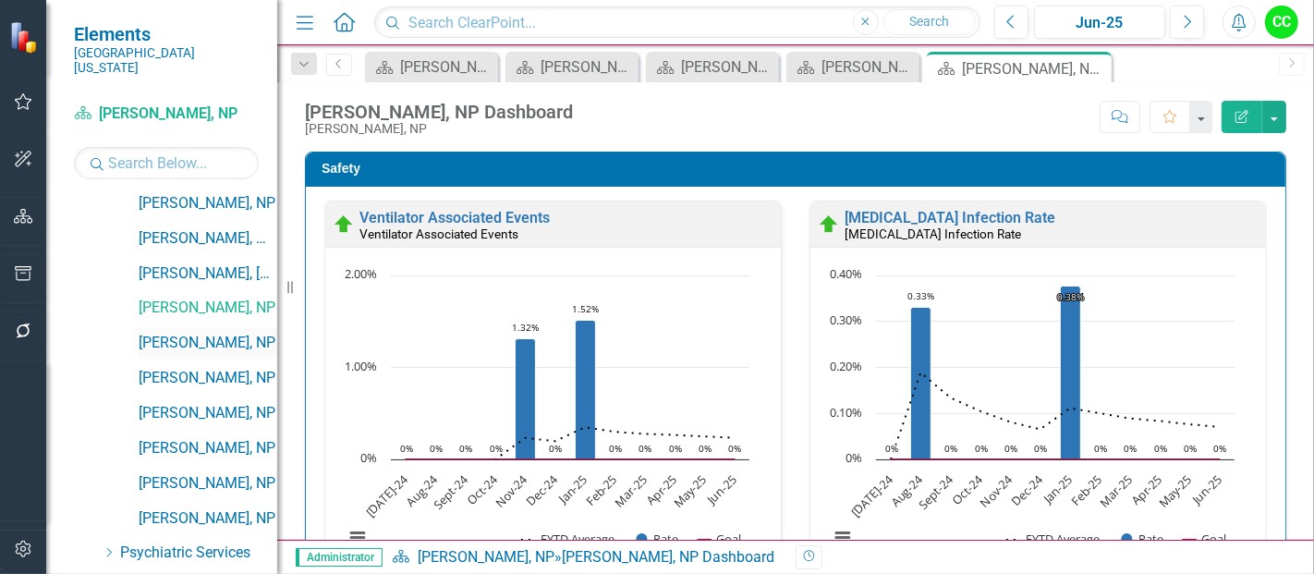
click at [211, 333] on link "[PERSON_NAME], NP" at bounding box center [208, 343] width 139 height 21
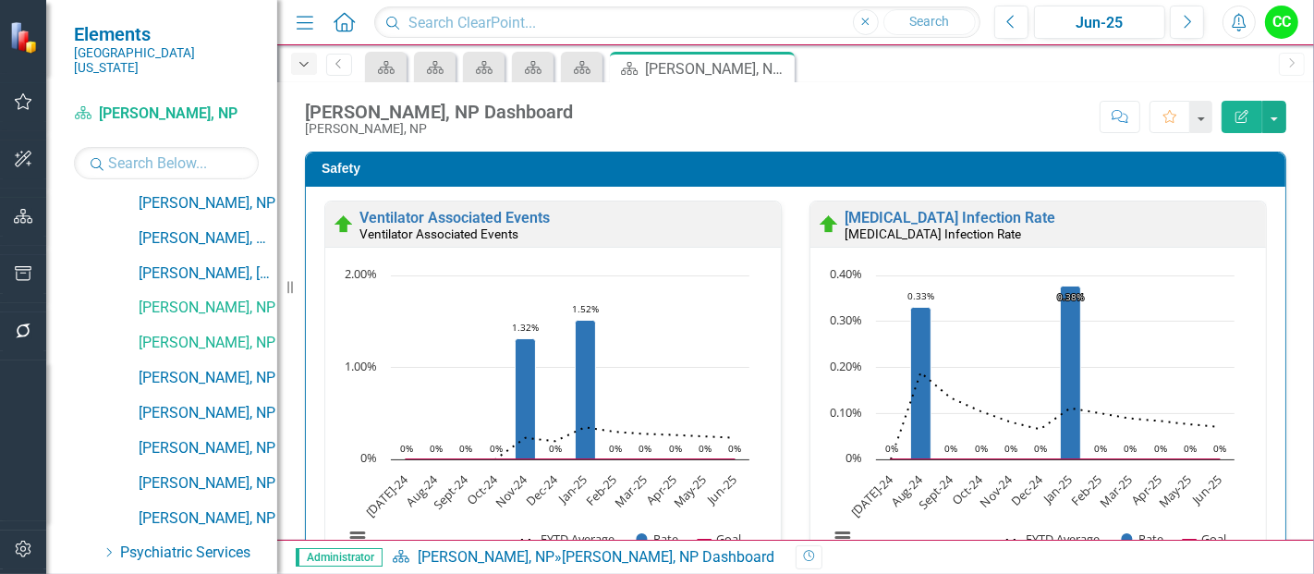
click at [305, 64] on icon "button" at bounding box center [303, 64] width 9 height 5
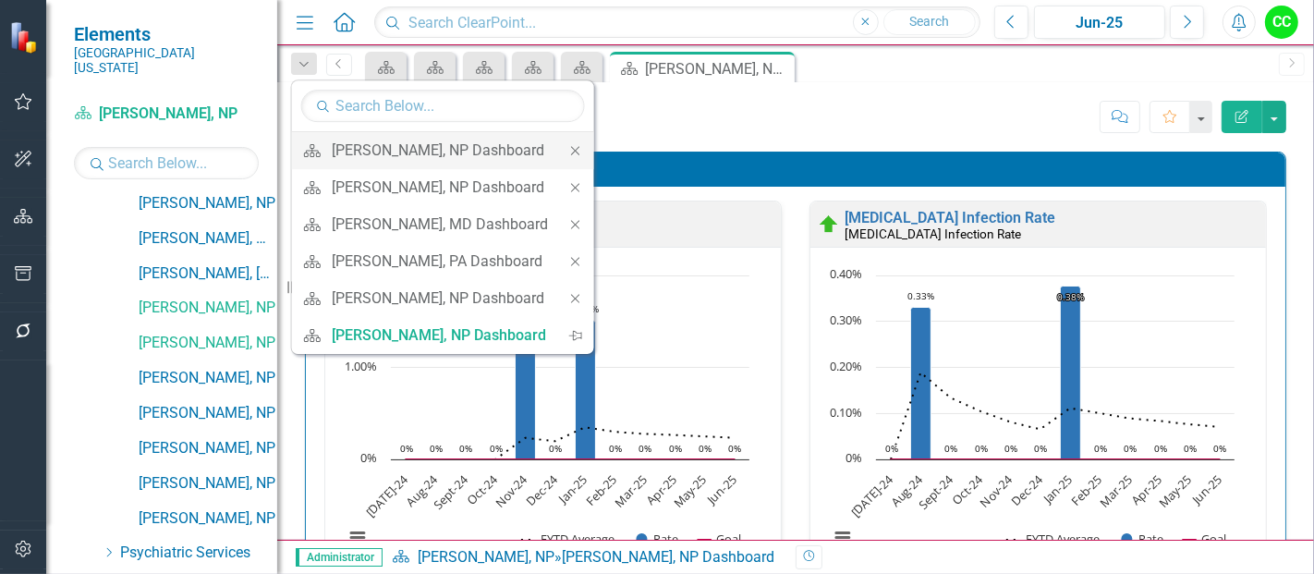
click at [577, 144] on icon "Close" at bounding box center [575, 150] width 17 height 13
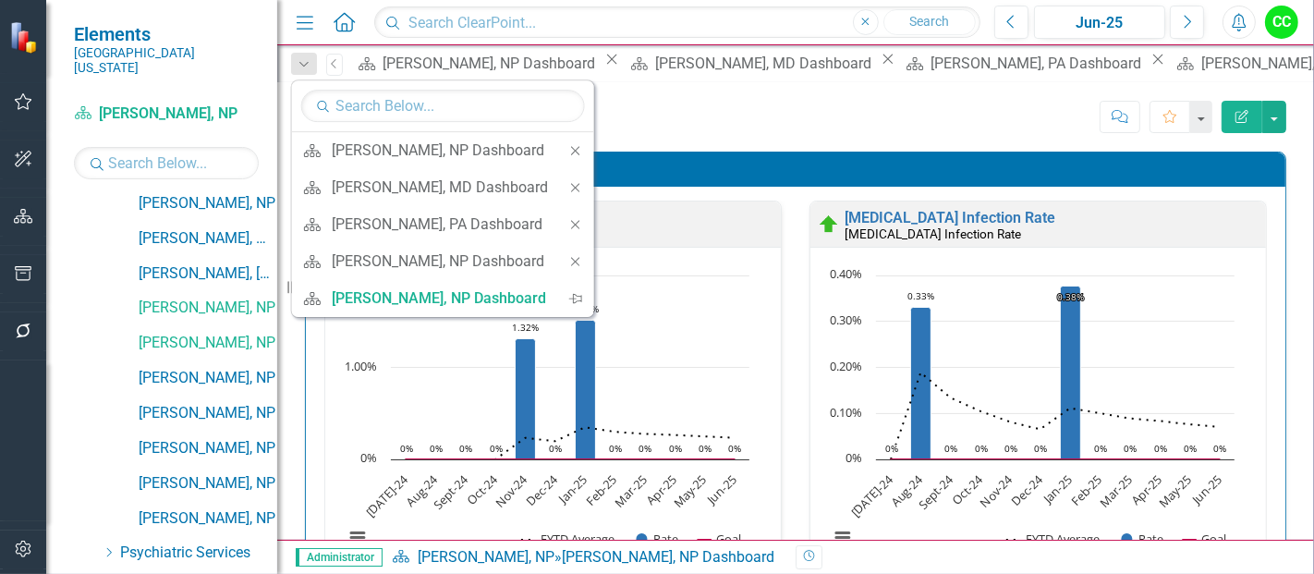
click at [577, 144] on icon "Close" at bounding box center [575, 150] width 17 height 13
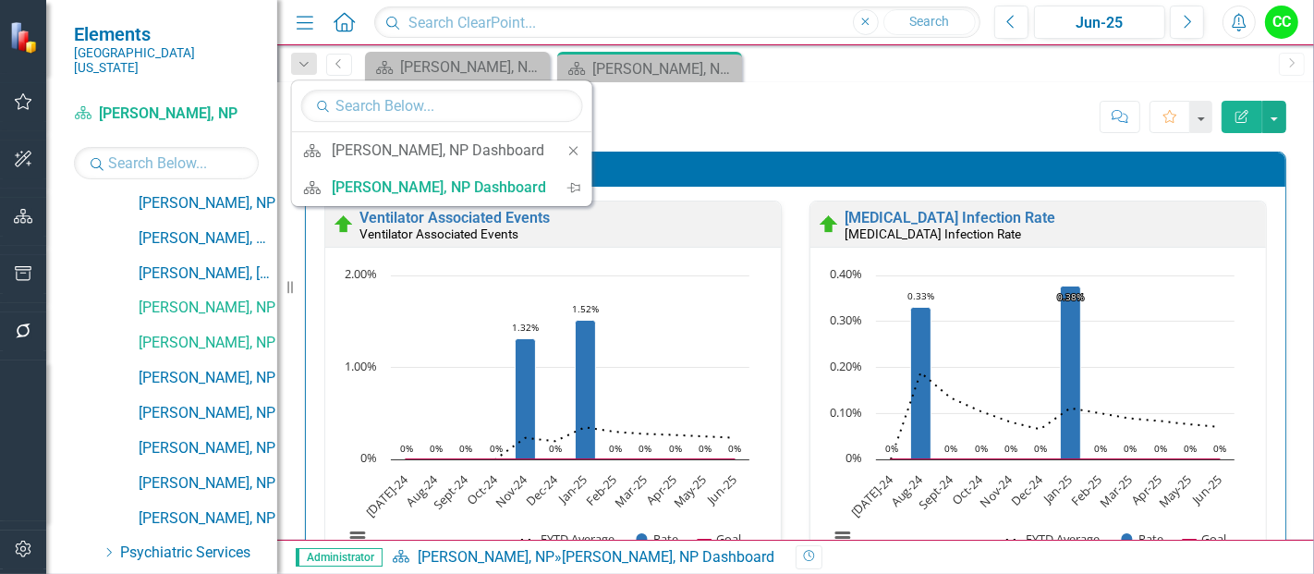
click at [577, 144] on icon "Close" at bounding box center [573, 150] width 17 height 13
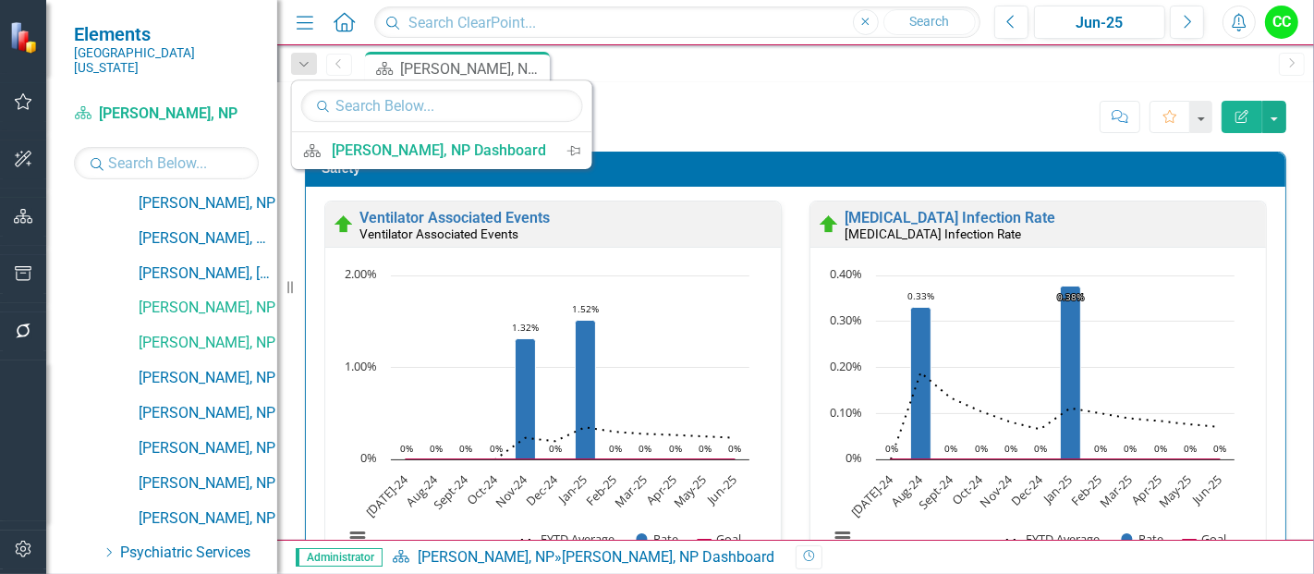
click at [807, 128] on div "Score: N/A Jun-25 Completed Comment Favorite Edit Report" at bounding box center [934, 116] width 704 height 31
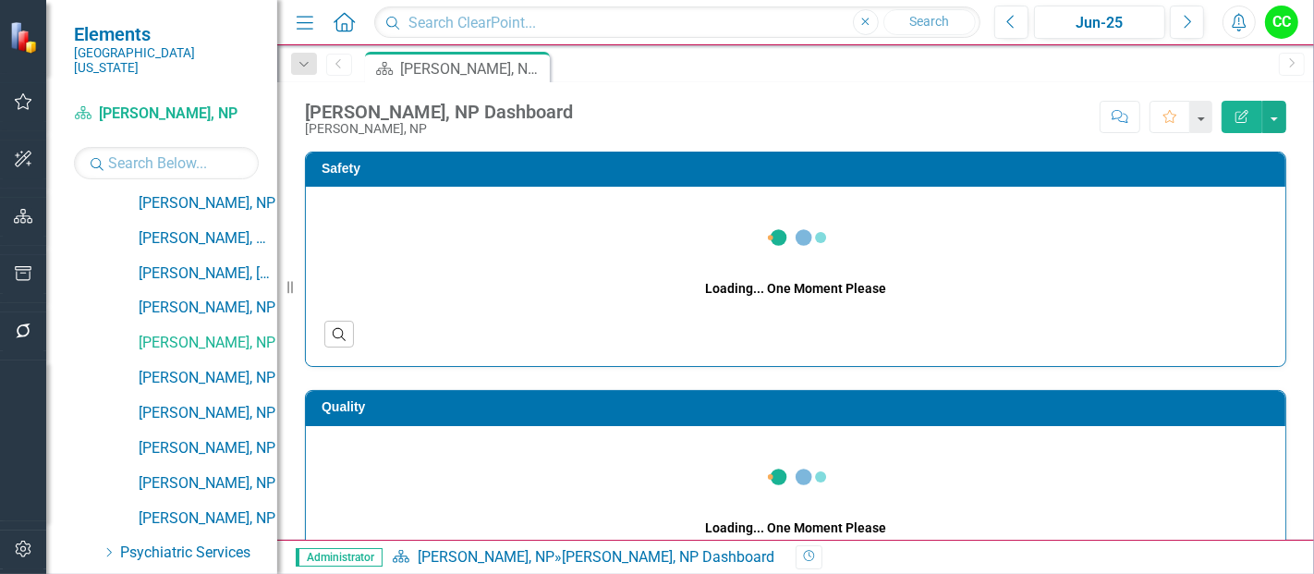
scroll to position [31, 0]
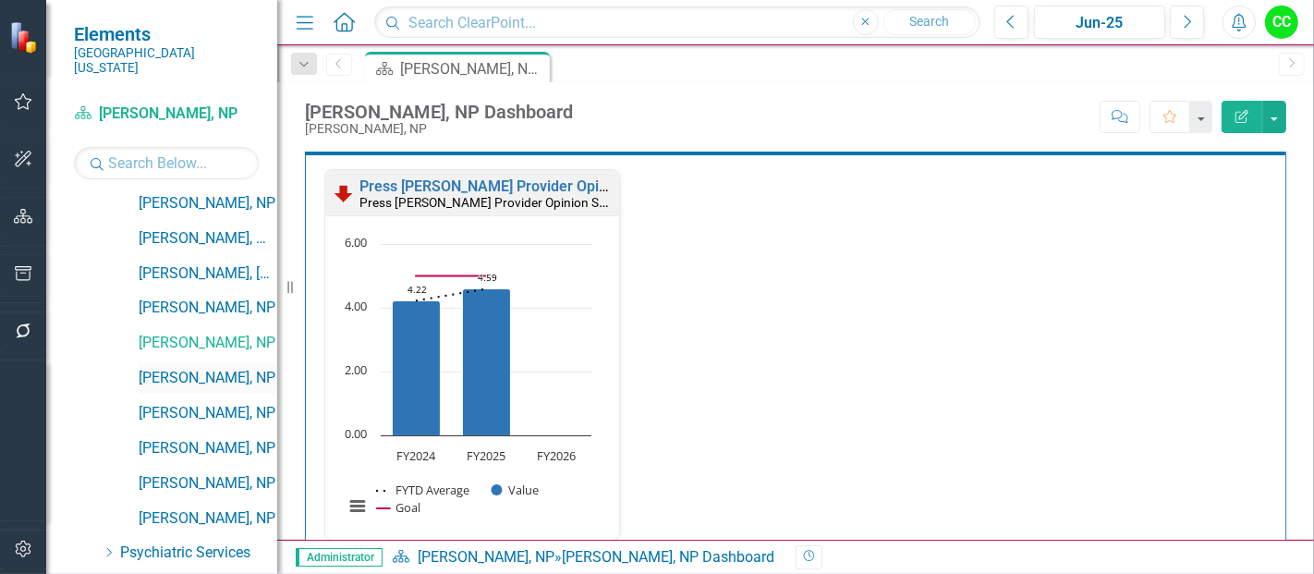
click at [182, 368] on link "[PERSON_NAME], NP" at bounding box center [208, 378] width 139 height 21
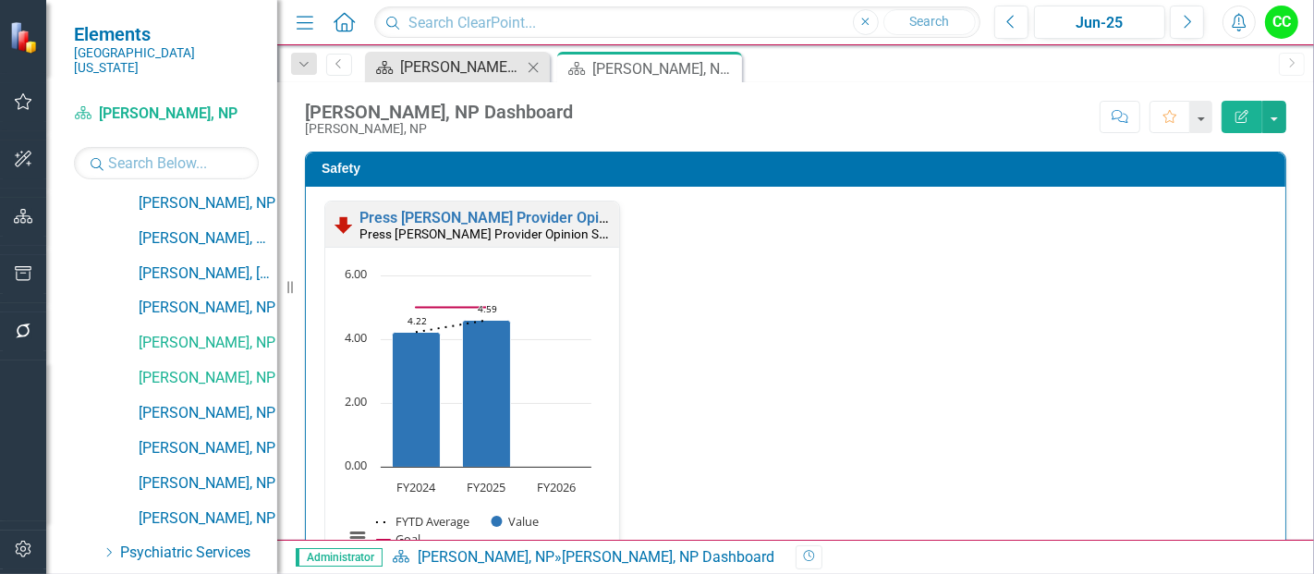
click at [482, 67] on div "[PERSON_NAME], NP Dashboard" at bounding box center [461, 66] width 122 height 23
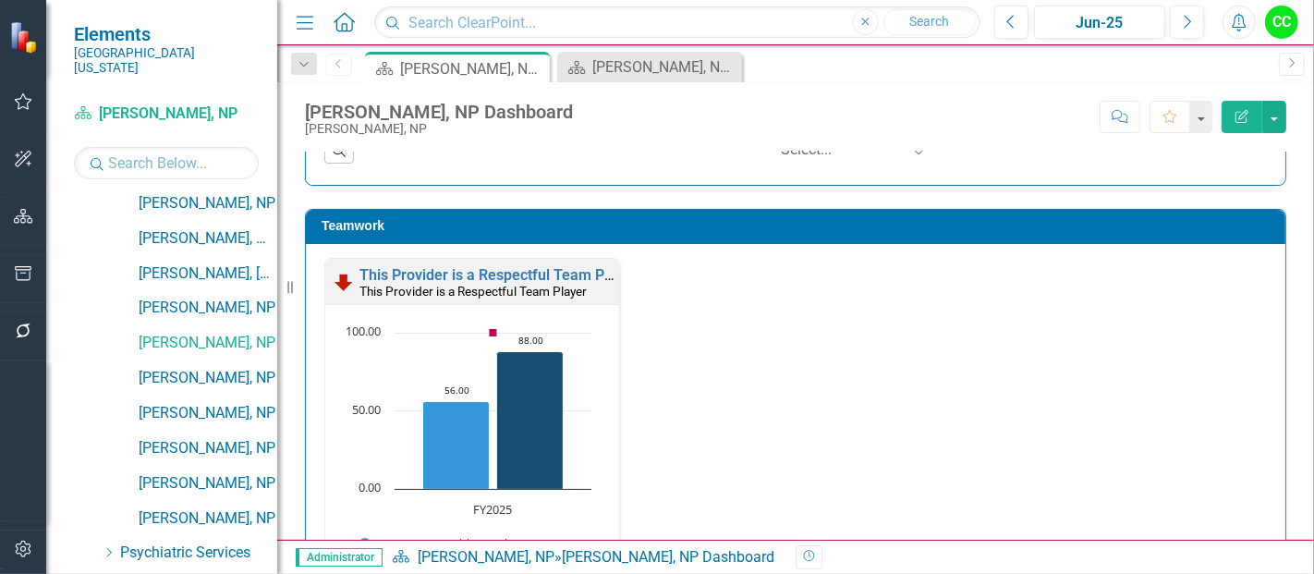
scroll to position [1927, 0]
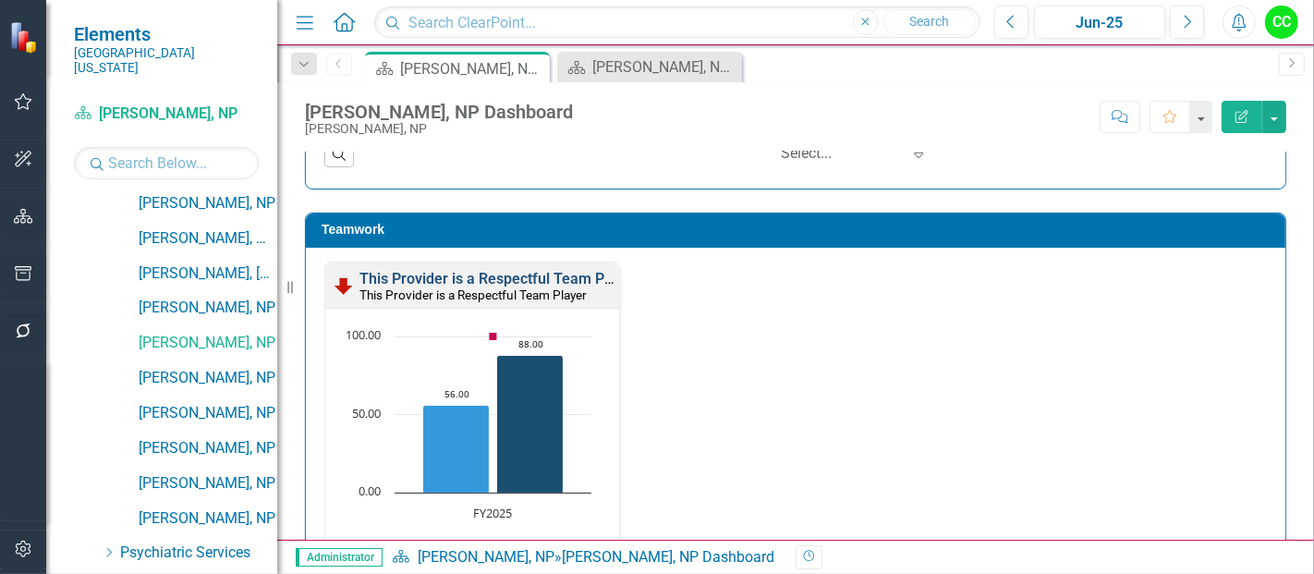
click at [508, 276] on link "This Provider is a Respectful Team Player" at bounding box center [498, 279] width 278 height 18
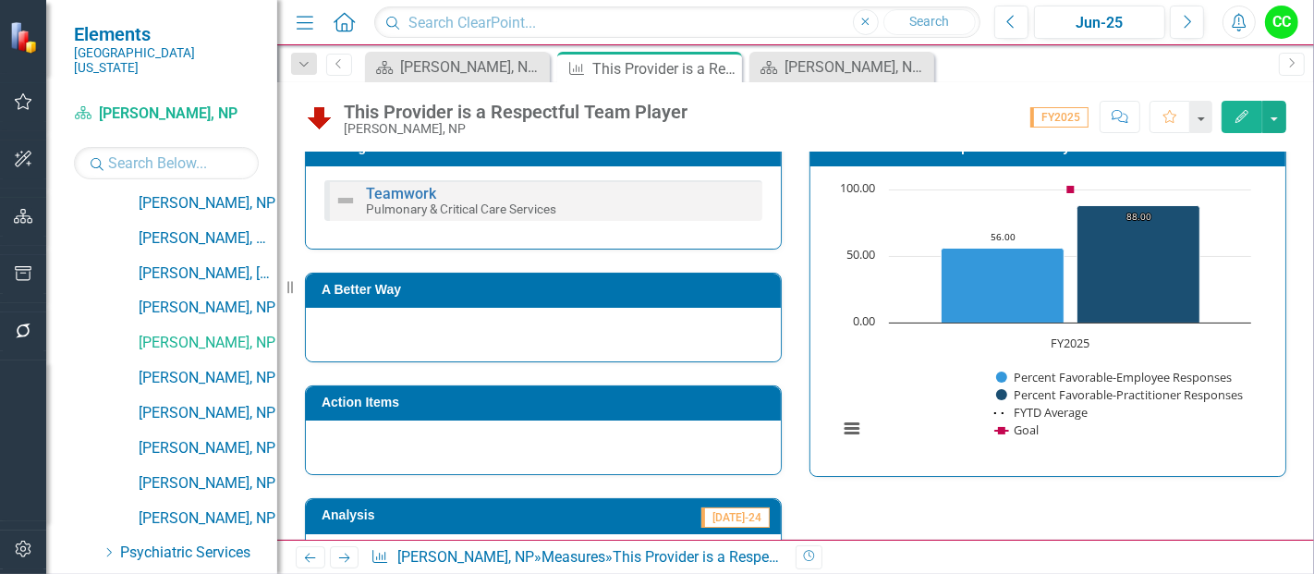
scroll to position [331, 0]
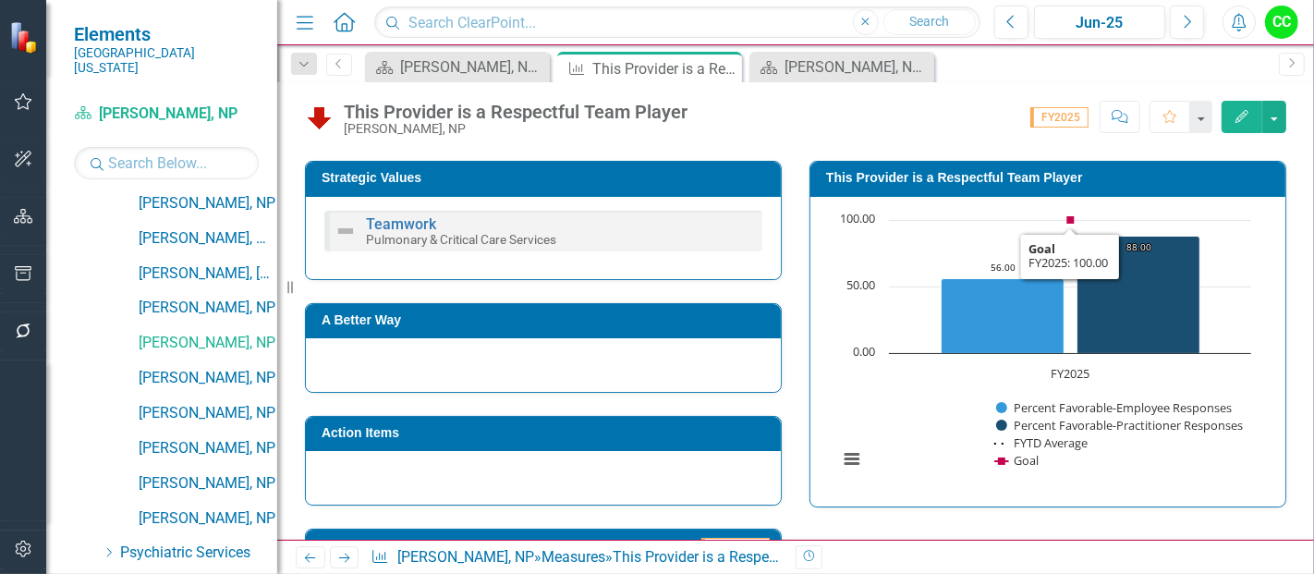
click at [1079, 179] on h3 "This Provider is a Respectful Team Player" at bounding box center [1051, 178] width 450 height 14
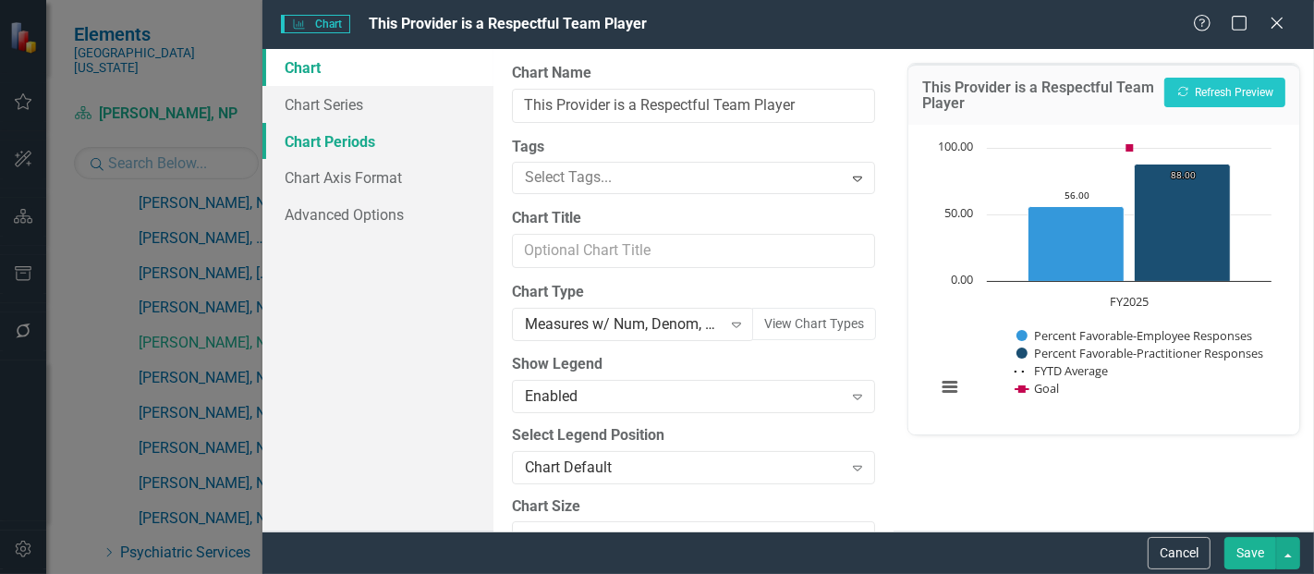
click at [317, 137] on link "Chart Periods" at bounding box center [377, 141] width 231 height 37
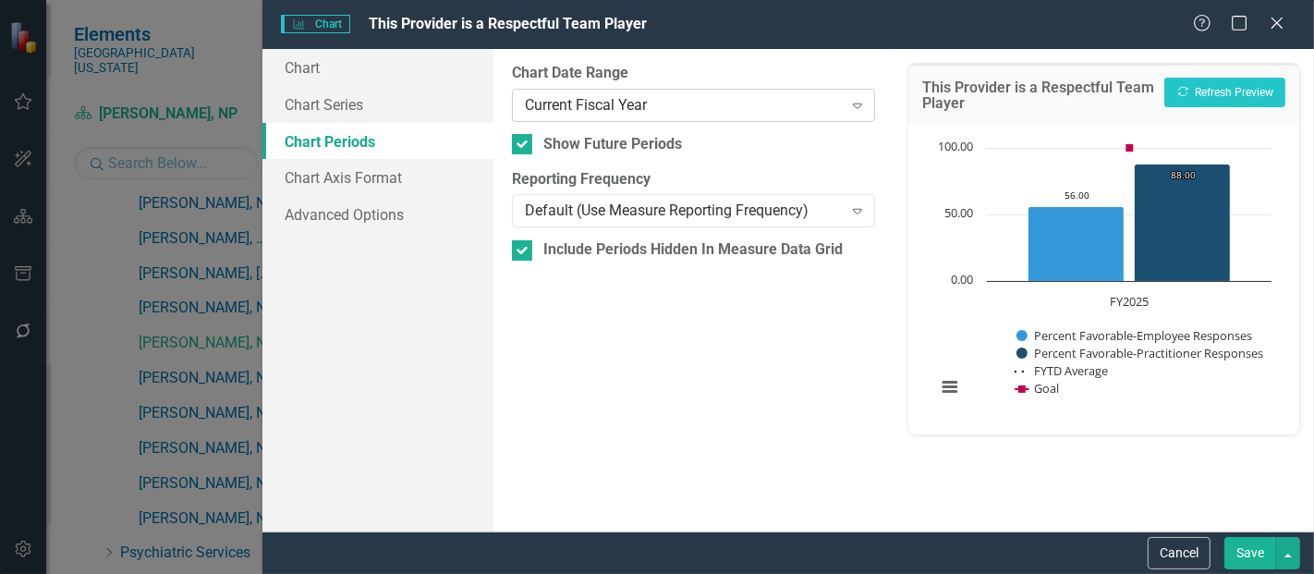
click at [613, 100] on div "Current Fiscal Year" at bounding box center [683, 104] width 317 height 21
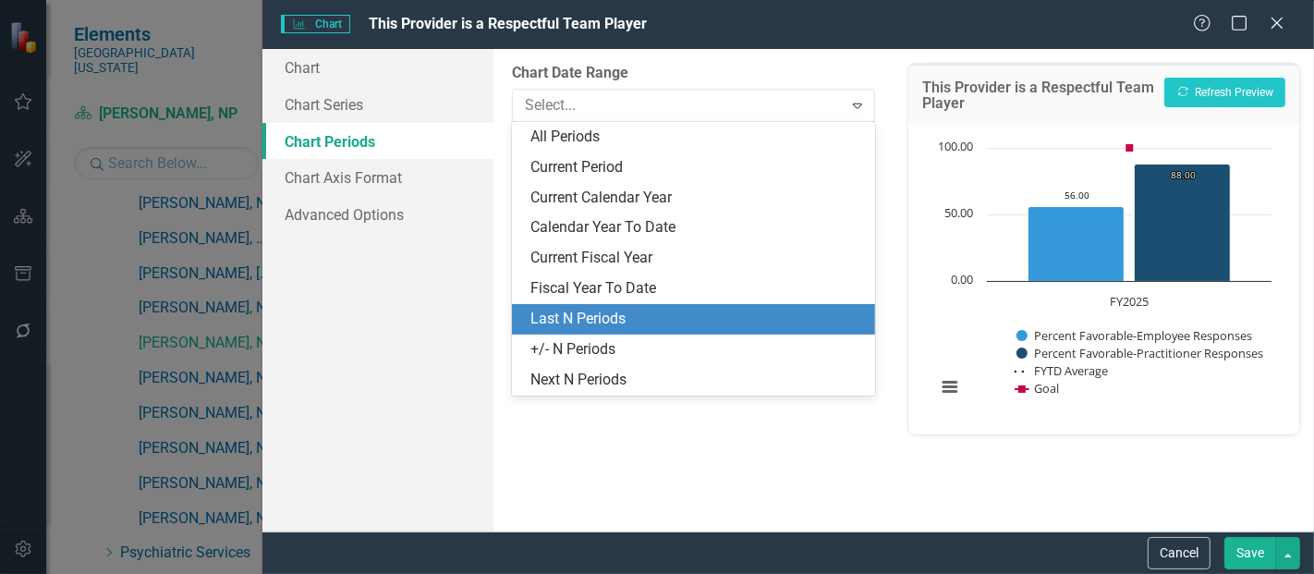
click at [586, 315] on div "Last N Periods" at bounding box center [697, 319] width 334 height 21
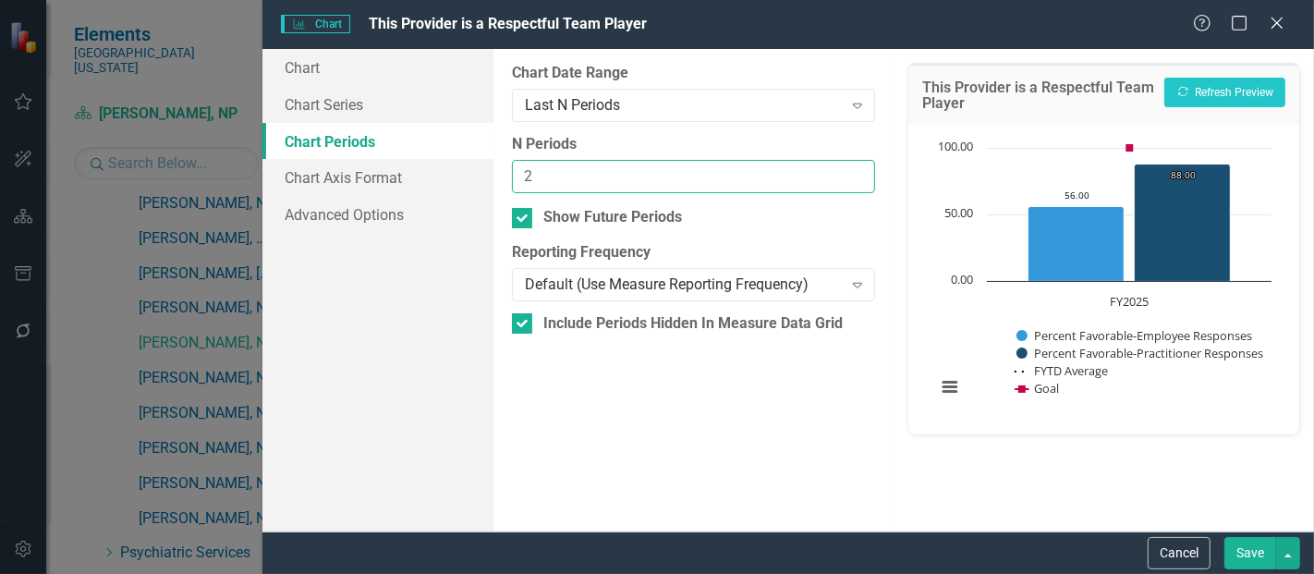
type input "2"
click at [857, 166] on input "2" at bounding box center [693, 177] width 363 height 34
click at [1237, 561] on button "Save" at bounding box center [1250, 553] width 52 height 32
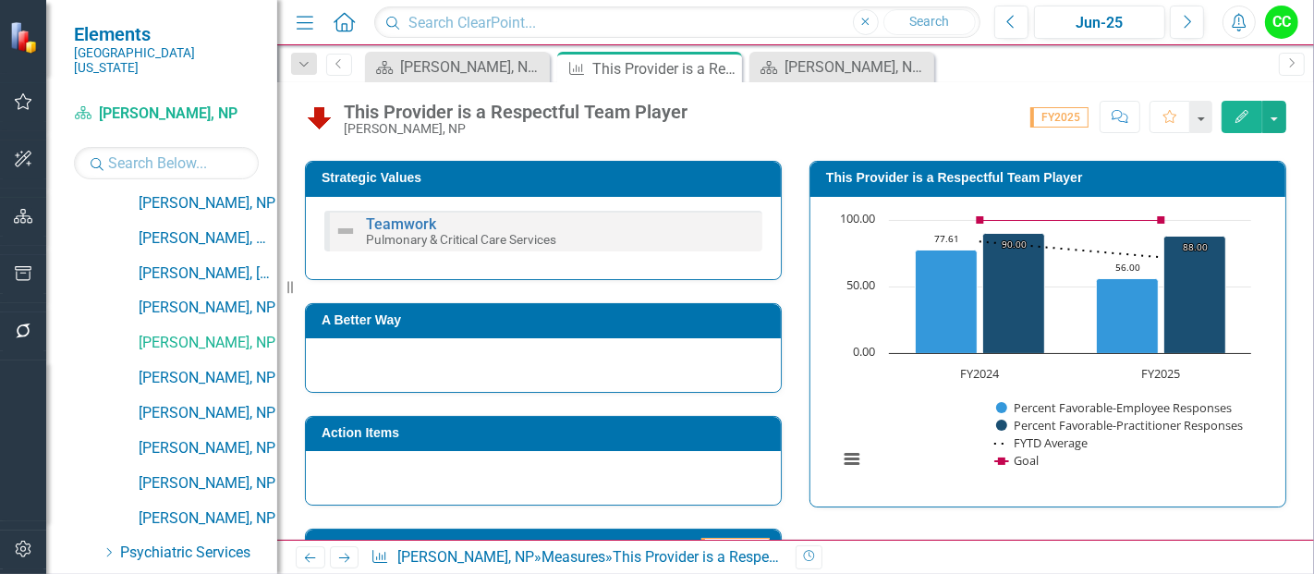
click at [0, 0] on icon "Close" at bounding box center [0, 0] width 0 height 0
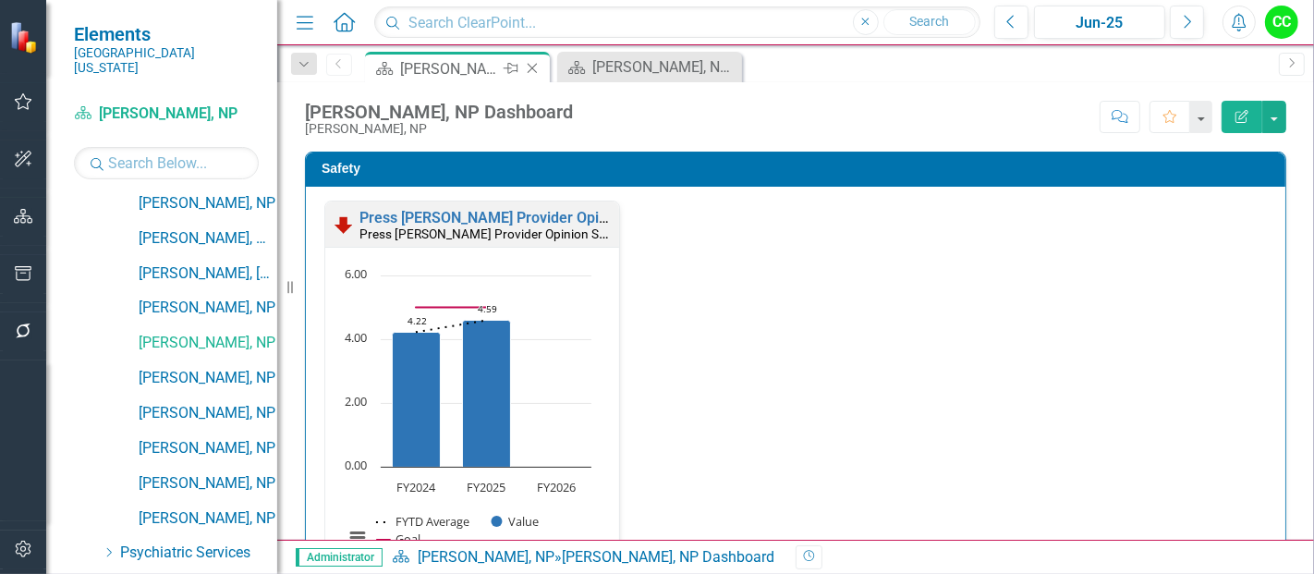
click at [532, 69] on icon "Close" at bounding box center [532, 68] width 18 height 15
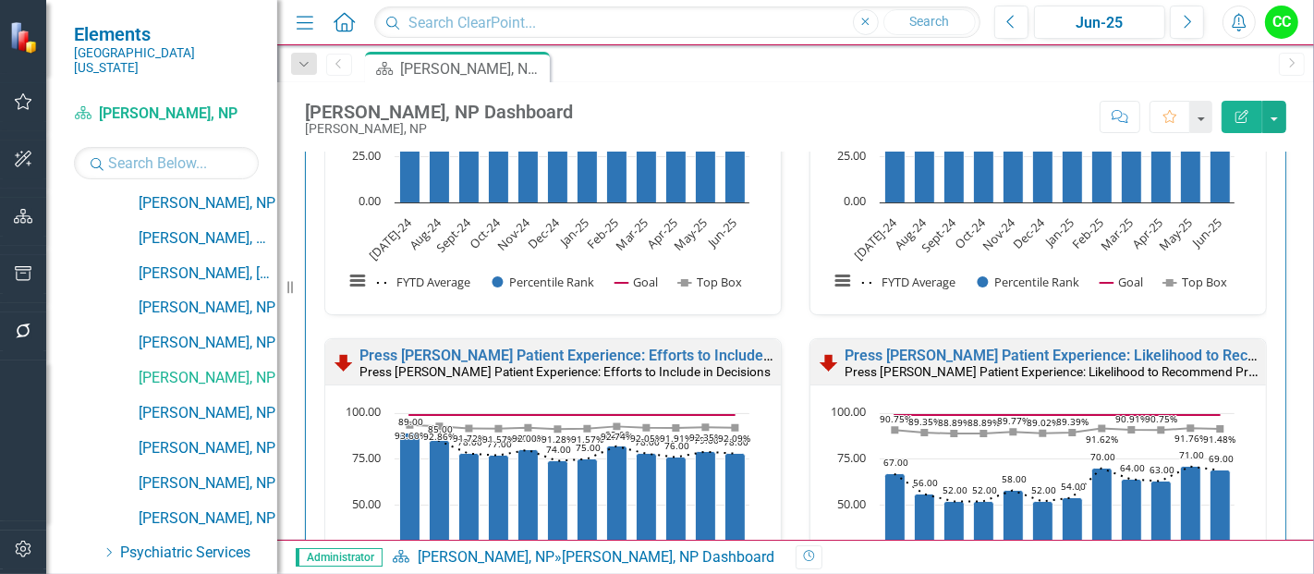
scroll to position [2004, 0]
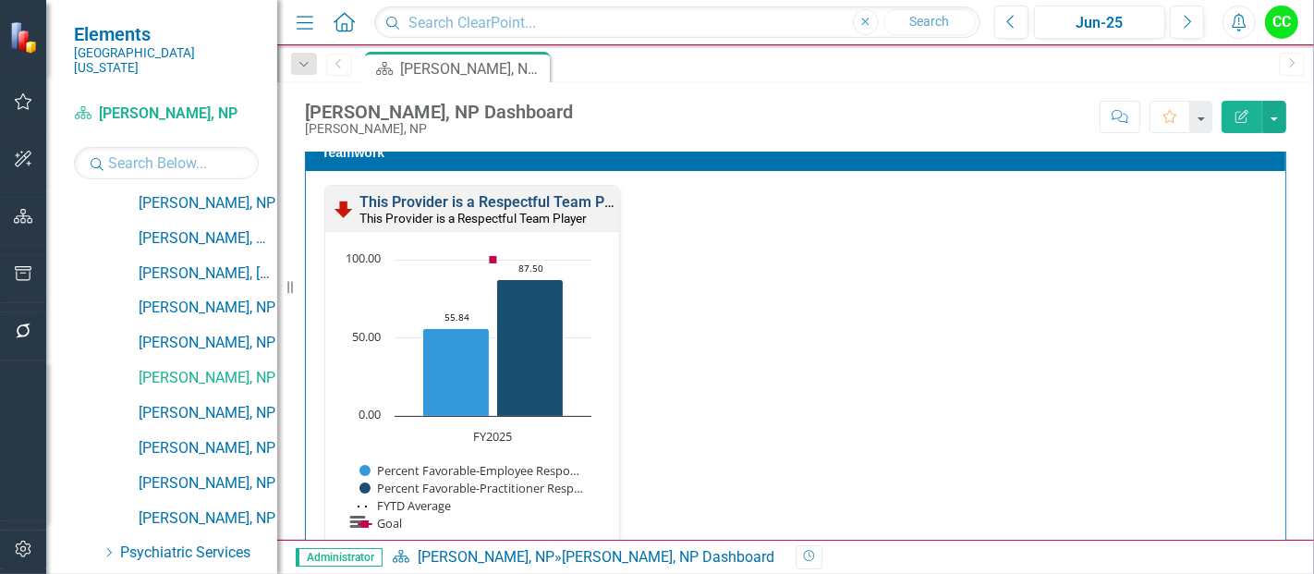
click at [522, 199] on link "This Provider is a Respectful Team Player" at bounding box center [498, 202] width 278 height 18
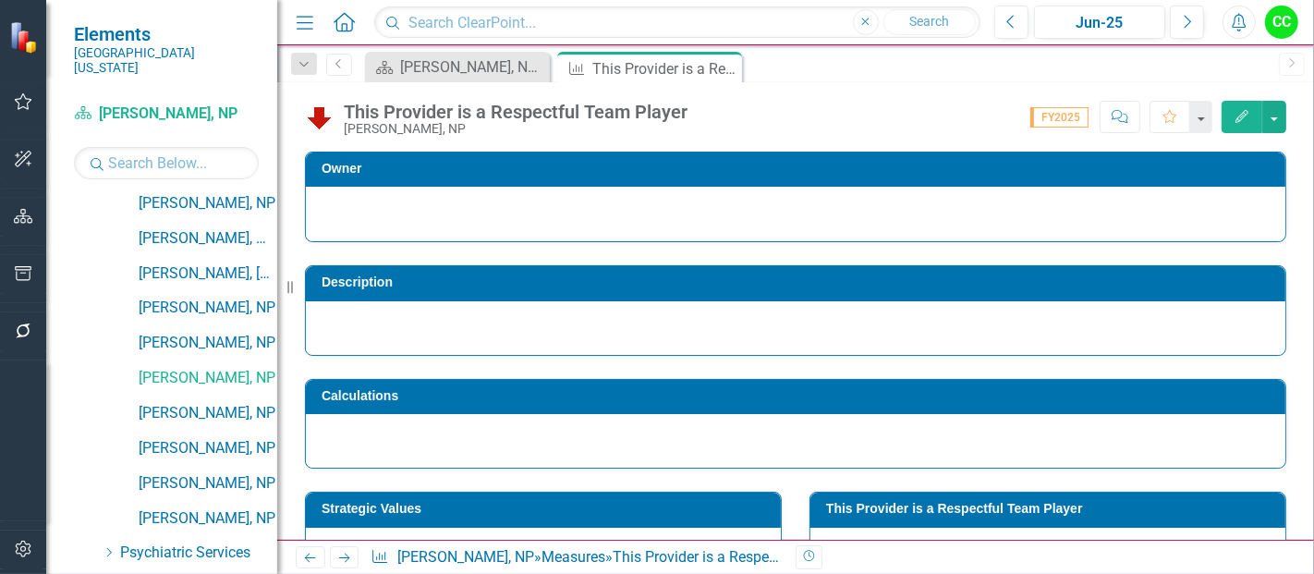
scroll to position [261, 0]
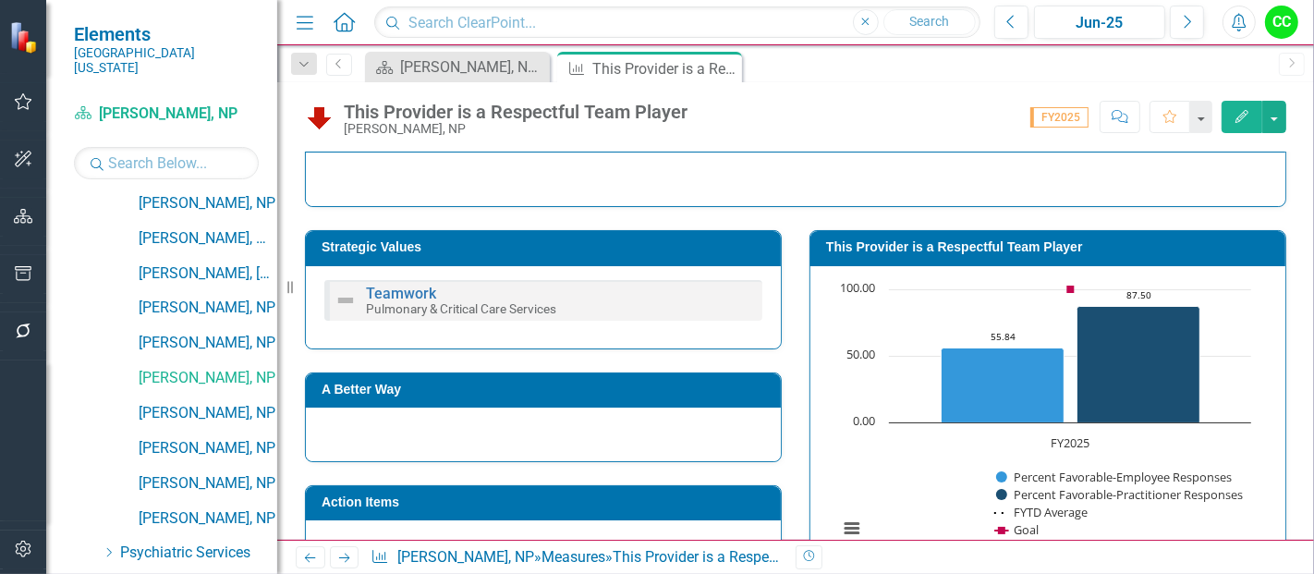
click at [1014, 244] on h3 "This Provider is a Respectful Team Player" at bounding box center [1051, 247] width 450 height 14
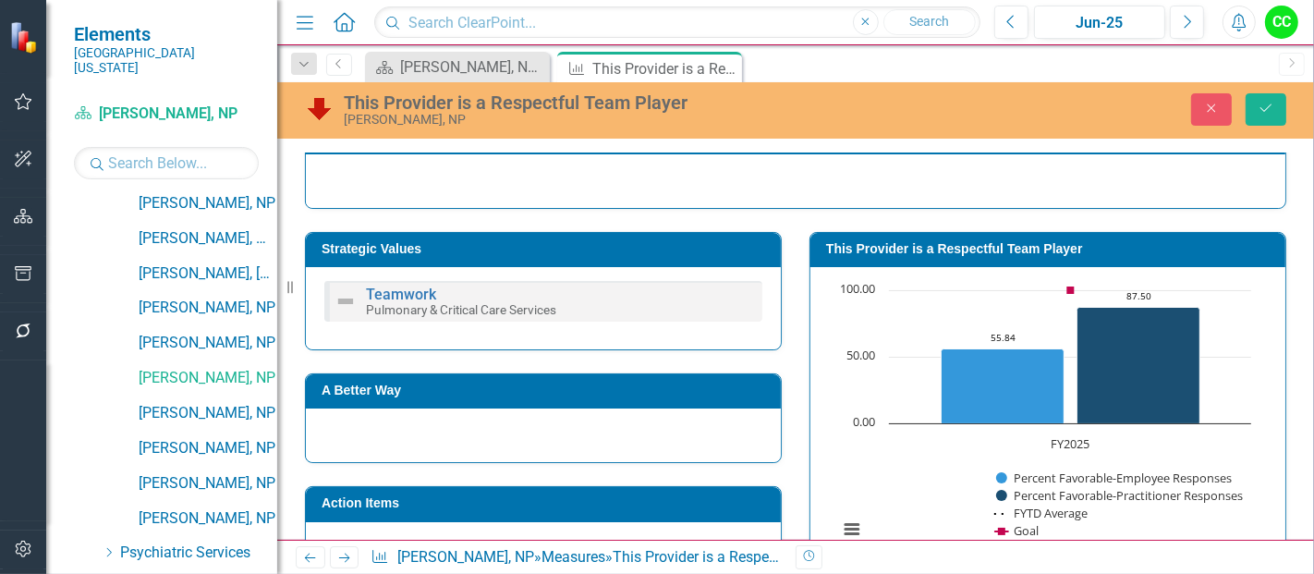
click at [1034, 245] on h3 "This Provider is a Respectful Team Player" at bounding box center [1051, 249] width 450 height 14
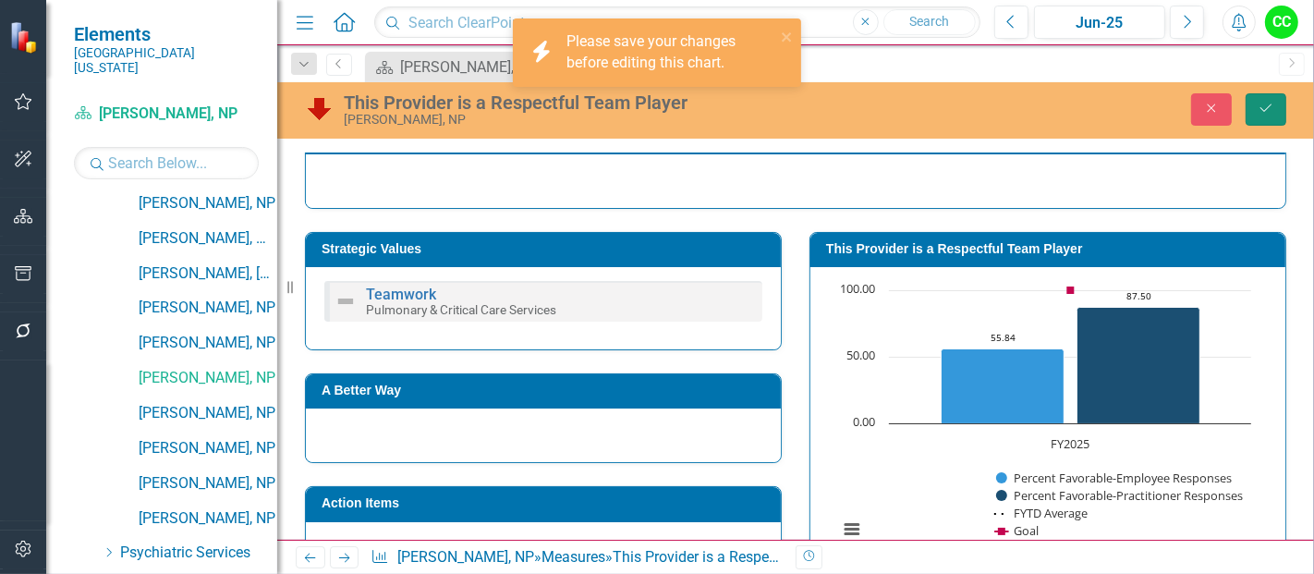
click at [1275, 108] on button "Save" at bounding box center [1265, 109] width 41 height 32
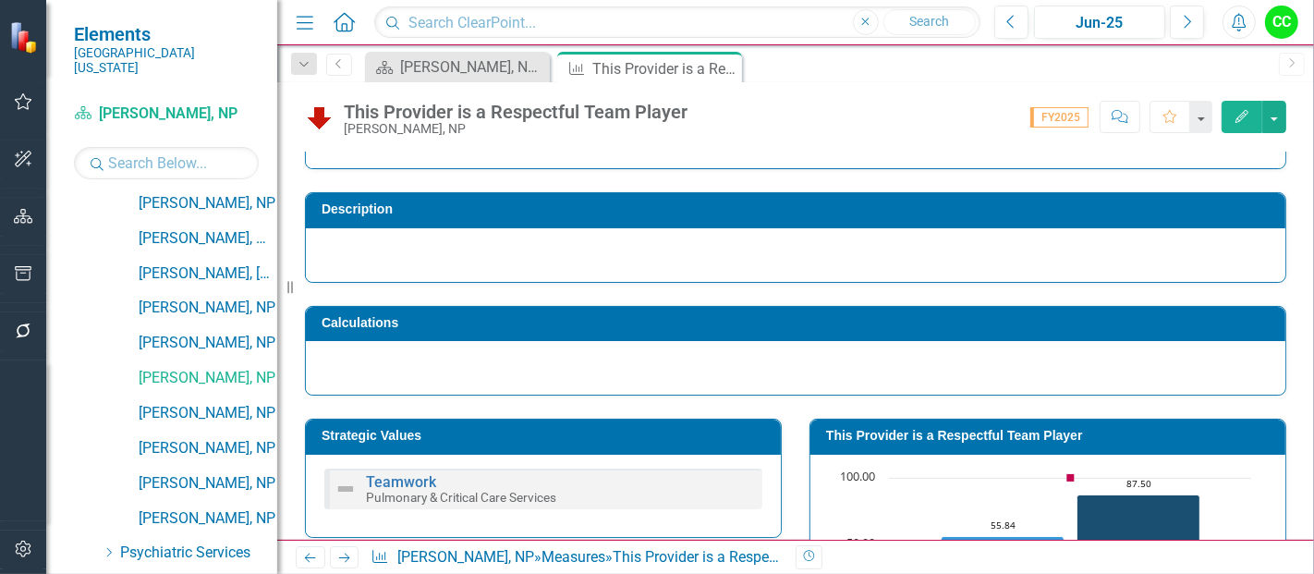
scroll to position [74, 0]
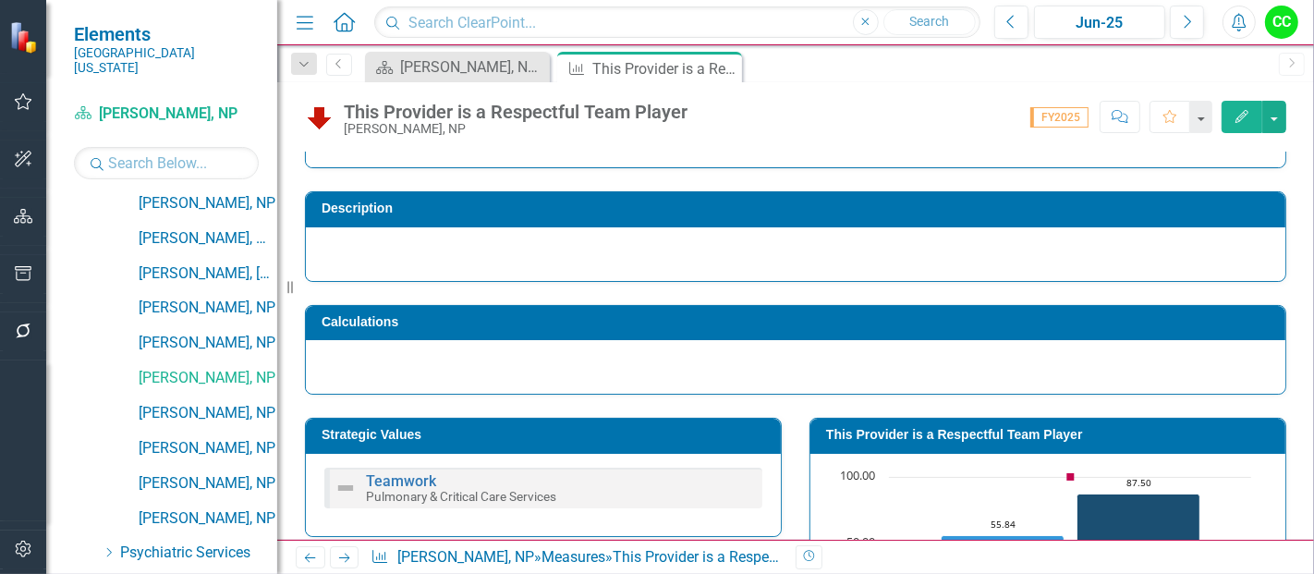
click at [963, 436] on h3 "This Provider is a Respectful Team Player" at bounding box center [1051, 435] width 450 height 14
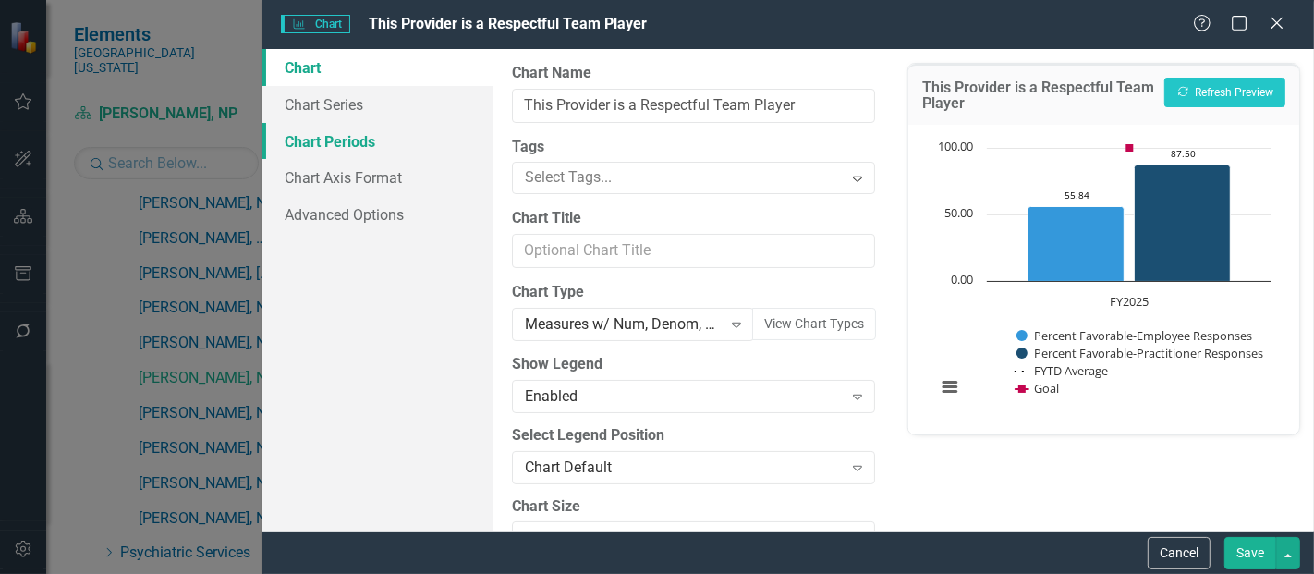
click at [346, 141] on link "Chart Periods" at bounding box center [377, 141] width 231 height 37
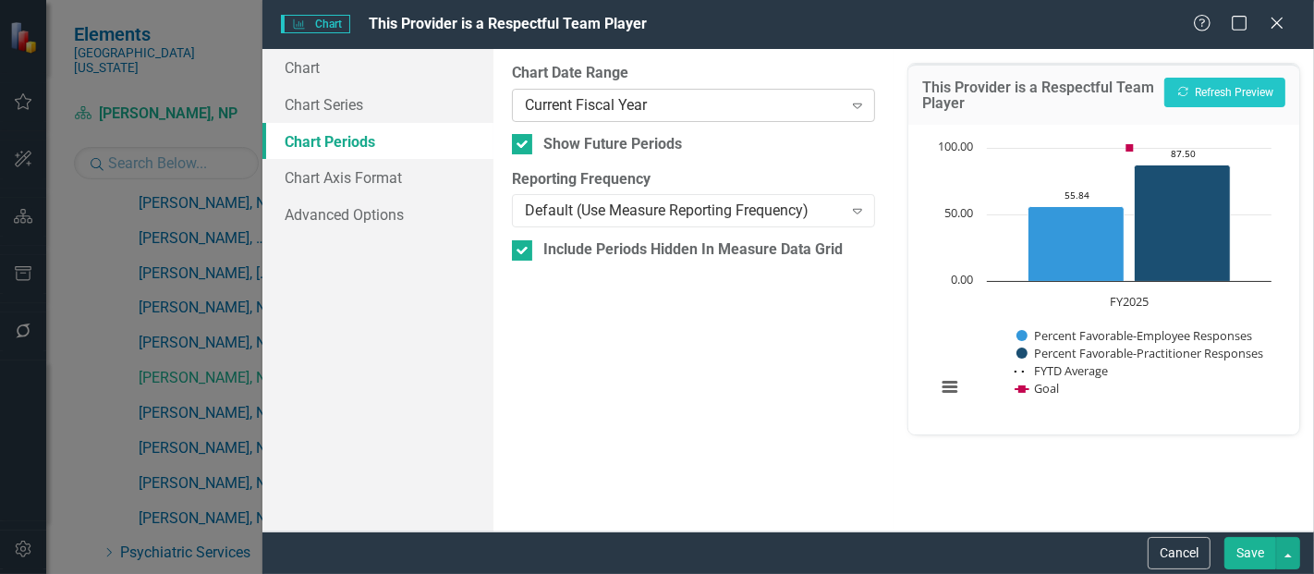
click at [698, 119] on div "Current Fiscal Year Expand" at bounding box center [693, 105] width 363 height 33
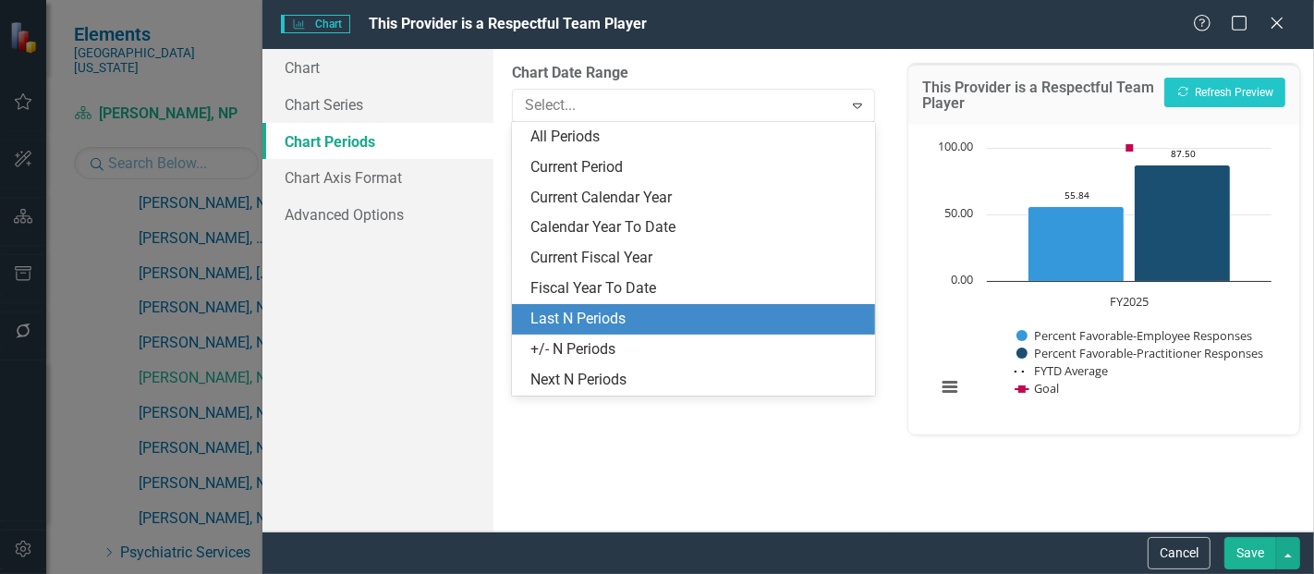
click at [571, 315] on div "Last N Periods" at bounding box center [697, 319] width 334 height 21
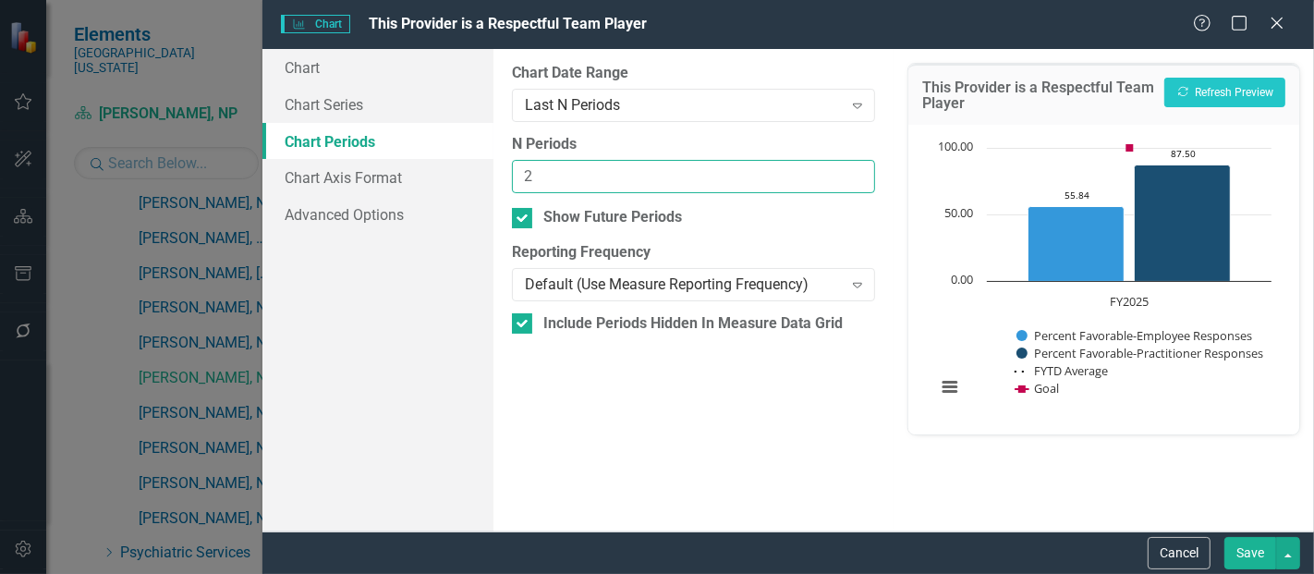
type input "2"
click at [858, 171] on input "2" at bounding box center [693, 177] width 363 height 34
click at [1247, 563] on button "Save" at bounding box center [1250, 553] width 52 height 32
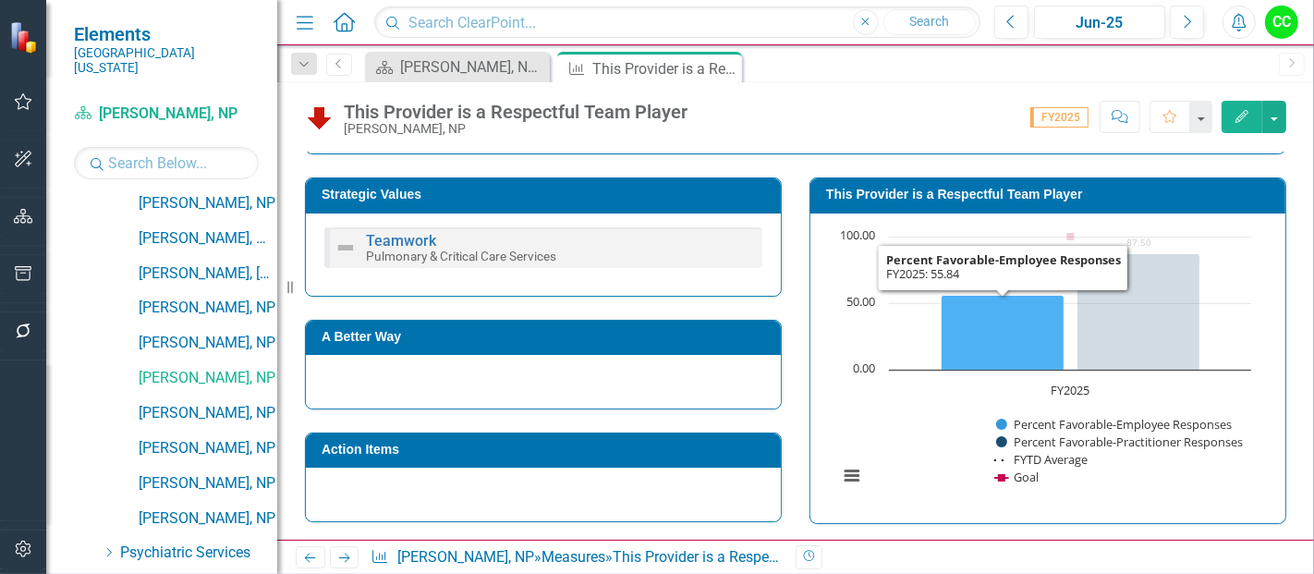
scroll to position [315, 0]
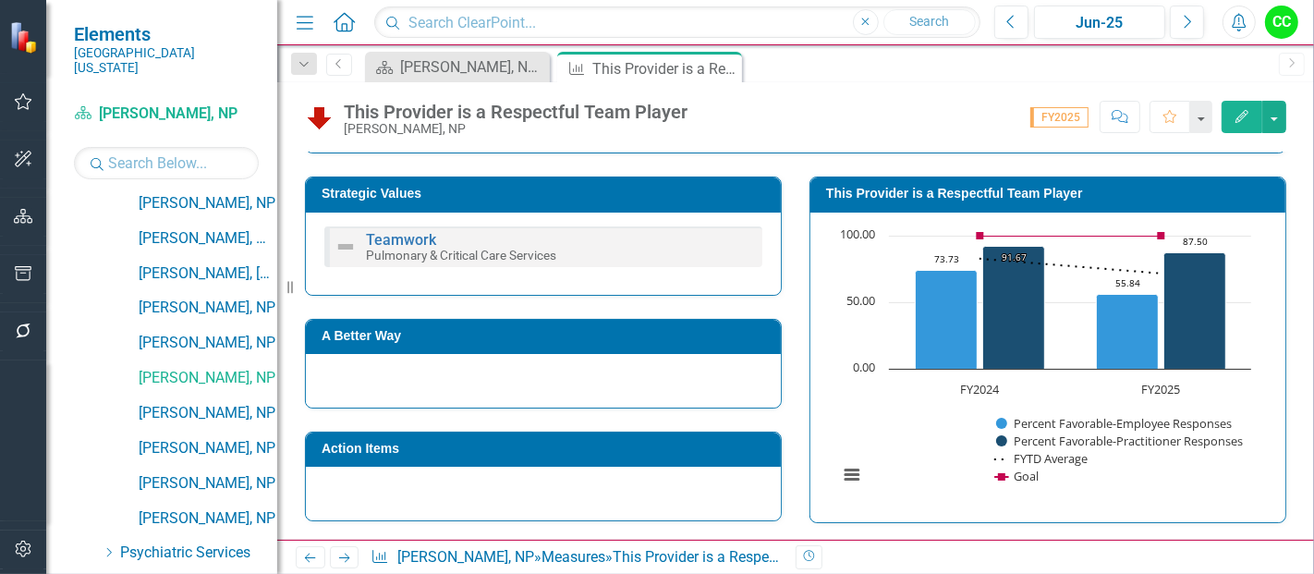
click at [1069, 192] on h3 "This Provider is a Respectful Team Player" at bounding box center [1051, 194] width 450 height 14
click at [721, 70] on icon at bounding box center [725, 69] width 10 height 10
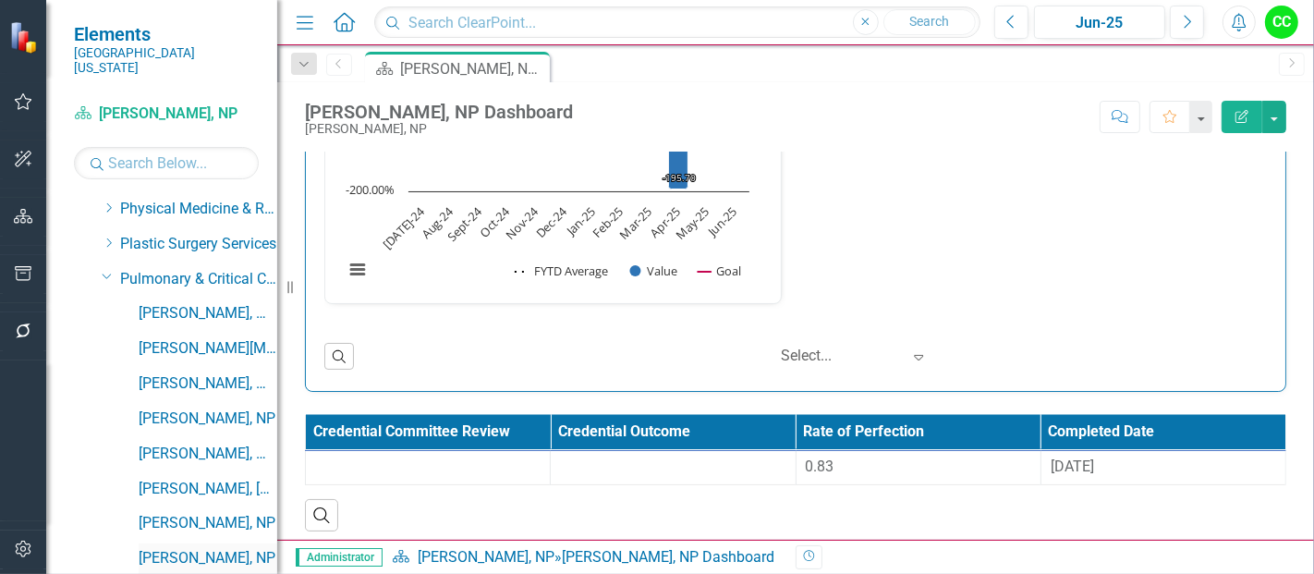
scroll to position [765, 0]
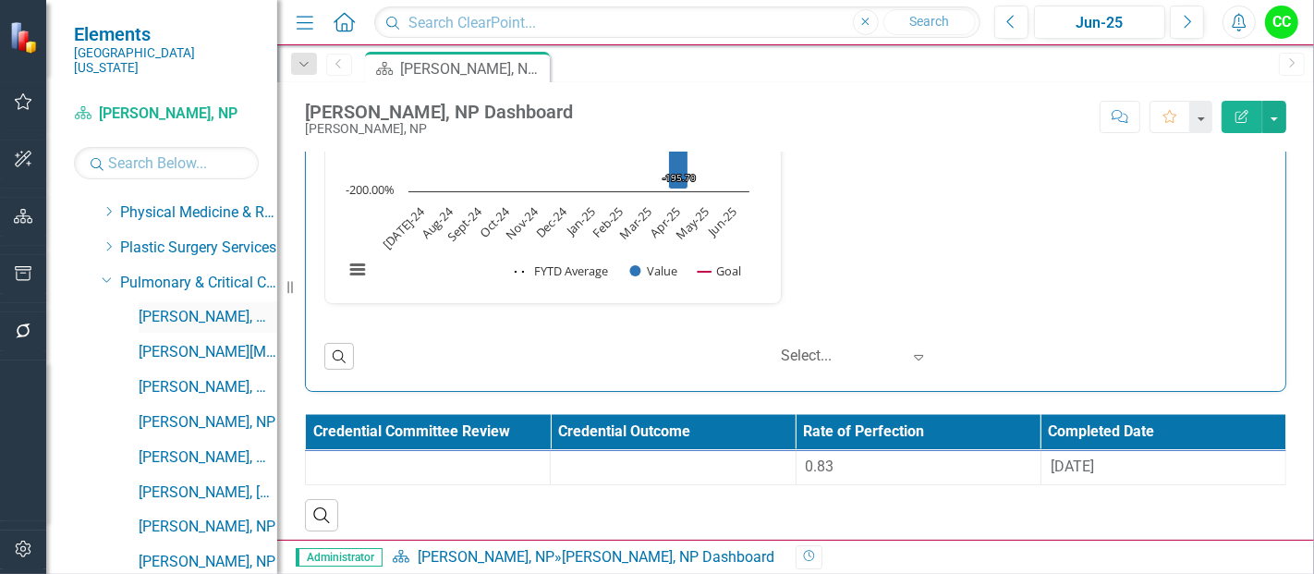
click at [185, 307] on link "[PERSON_NAME], MD" at bounding box center [208, 317] width 139 height 21
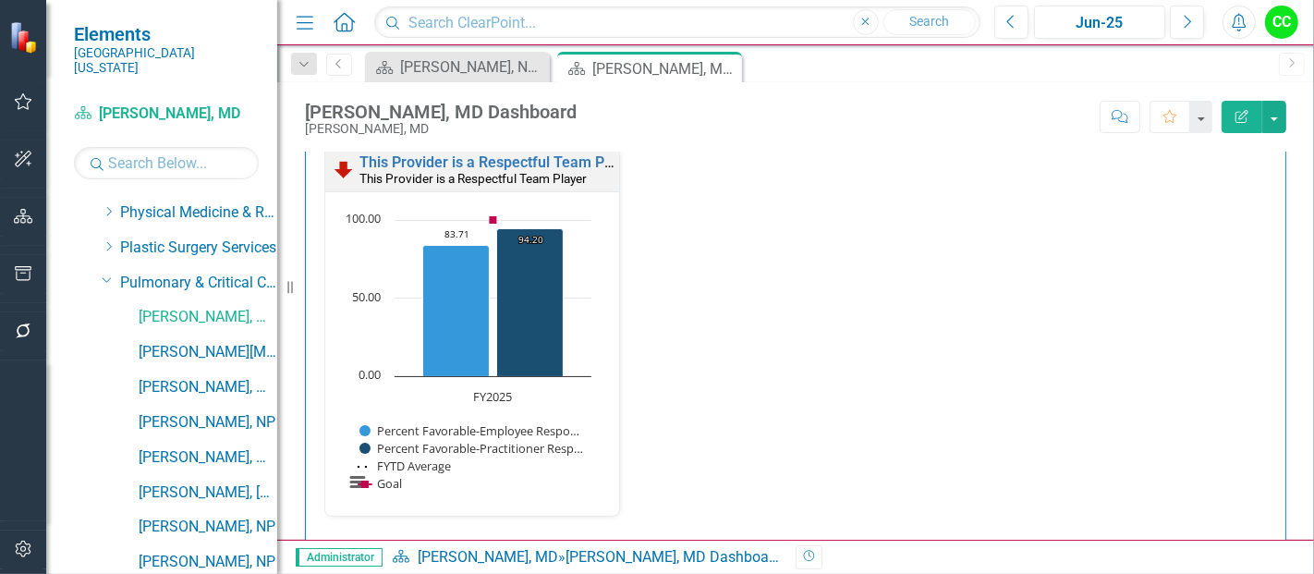
scroll to position [1985, 0]
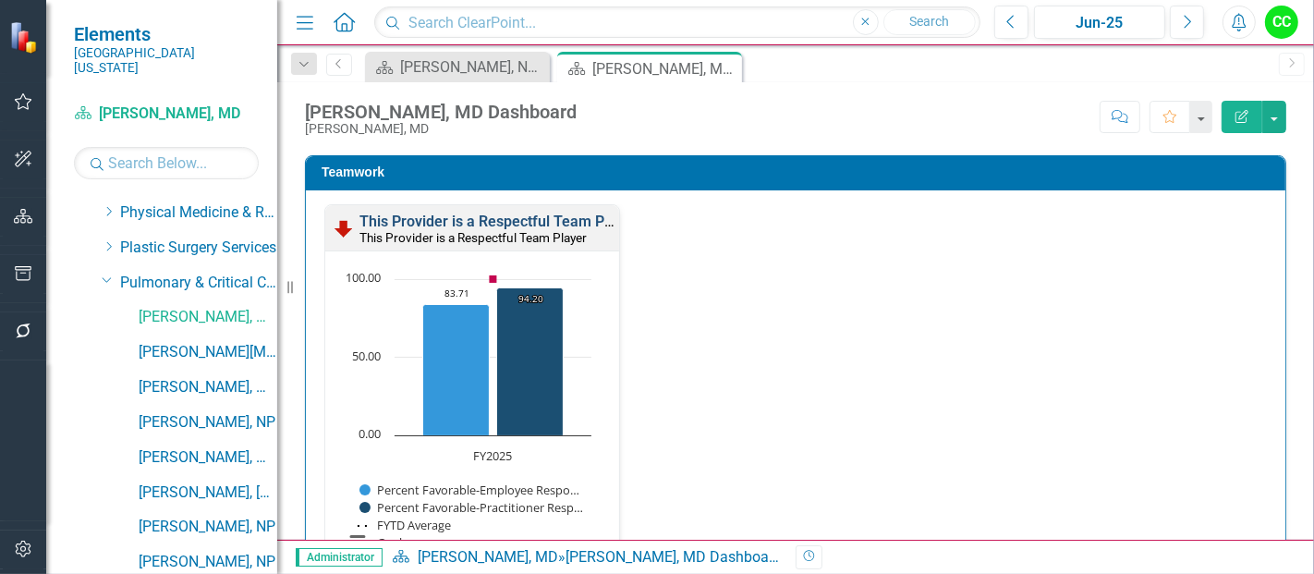
click at [537, 217] on link "This Provider is a Respectful Team Player" at bounding box center [498, 222] width 278 height 18
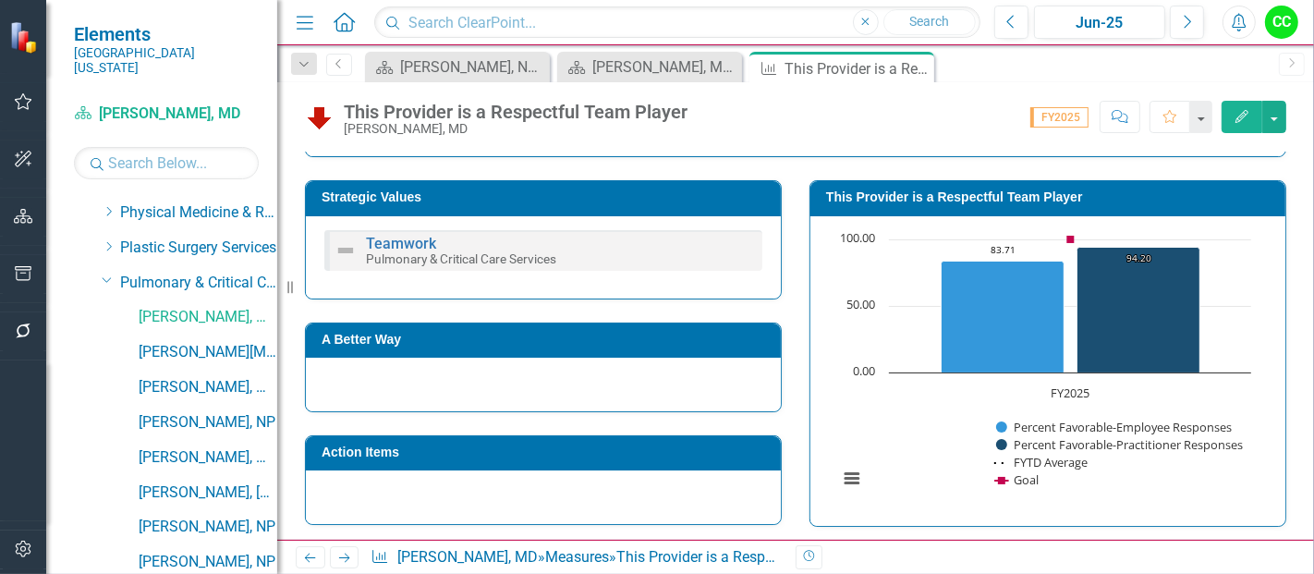
scroll to position [322, 0]
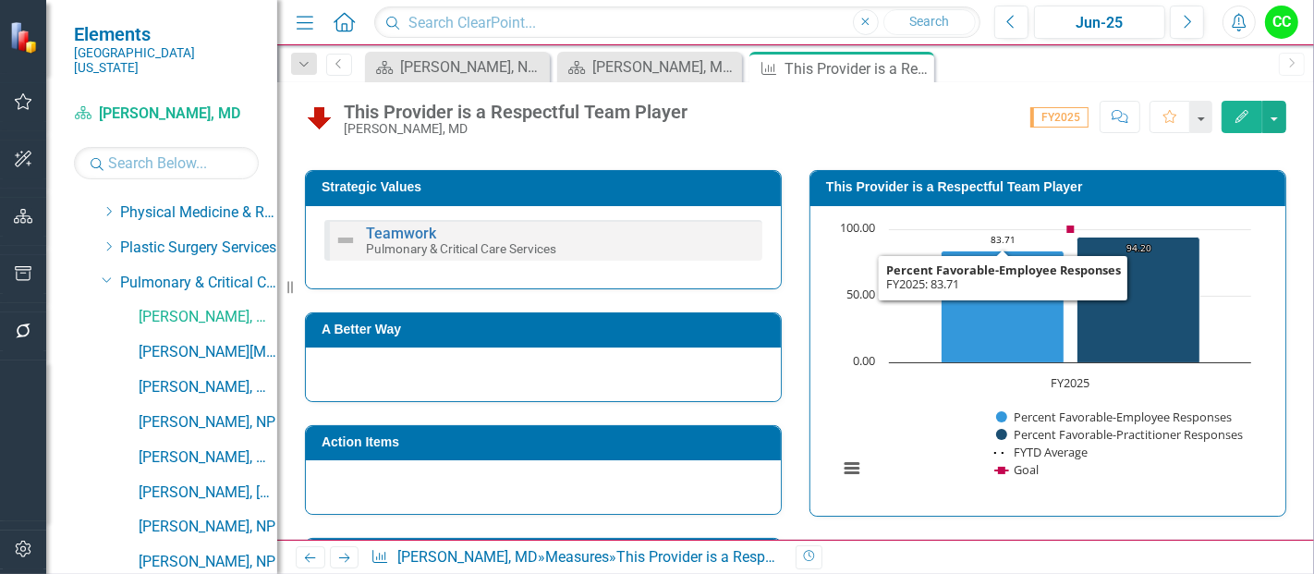
click at [1048, 182] on h3 "This Provider is a Respectful Team Player" at bounding box center [1051, 187] width 450 height 14
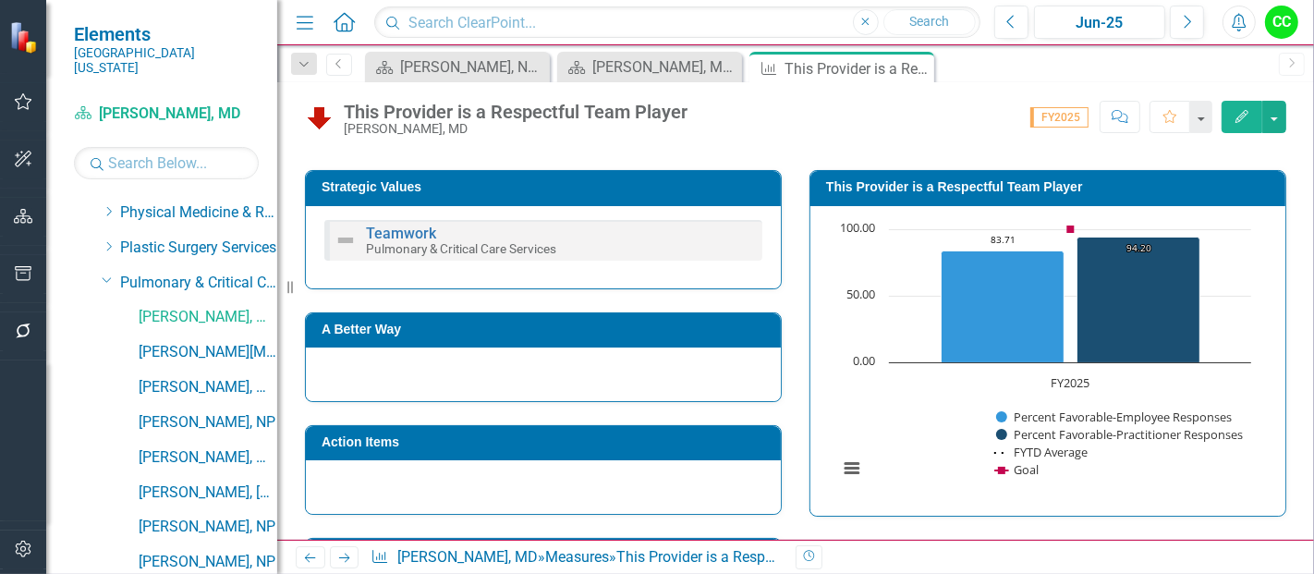
click at [1048, 182] on h3 "This Provider is a Respectful Team Player" at bounding box center [1051, 187] width 450 height 14
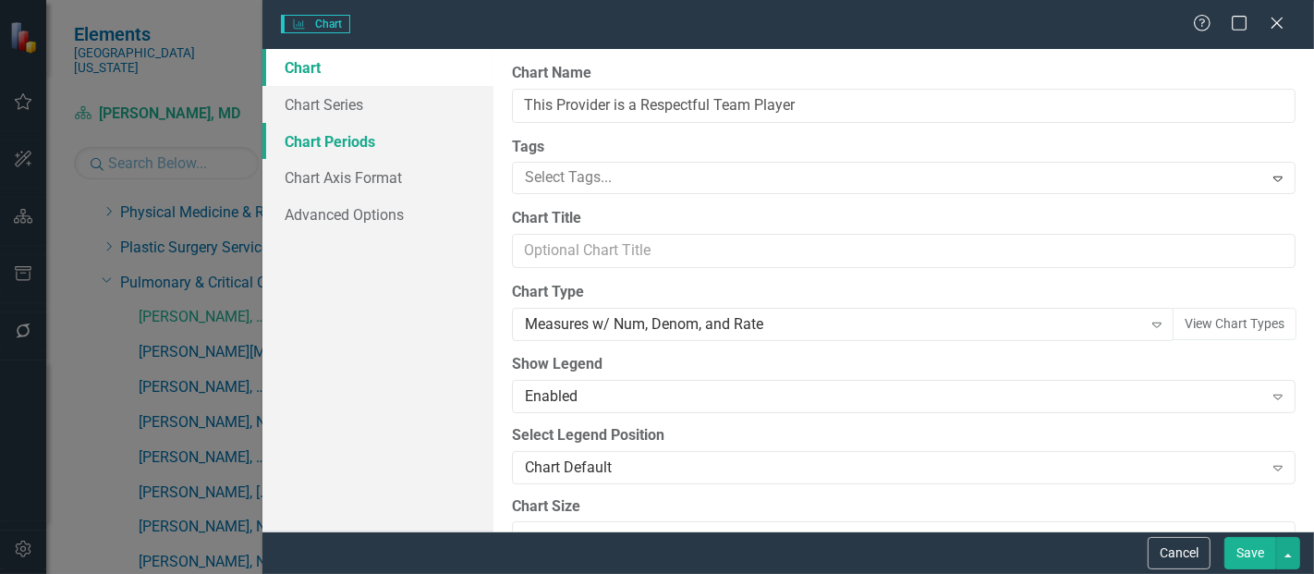
click at [337, 145] on link "Chart Periods" at bounding box center [377, 141] width 231 height 37
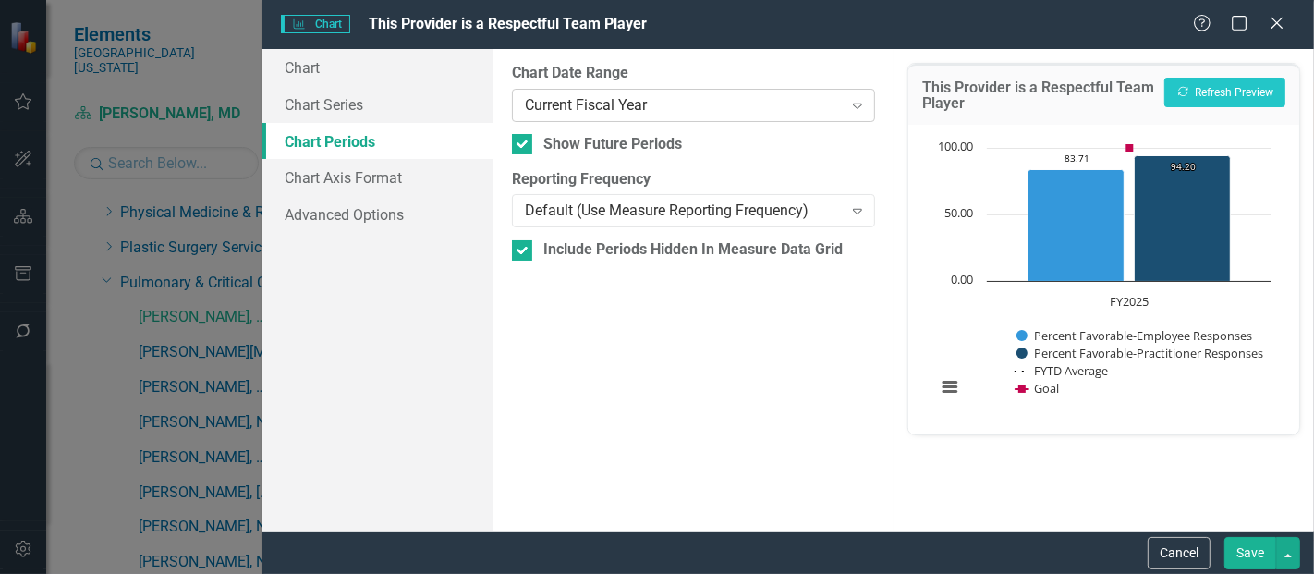
click at [731, 92] on div "Current Fiscal Year Expand" at bounding box center [693, 105] width 363 height 33
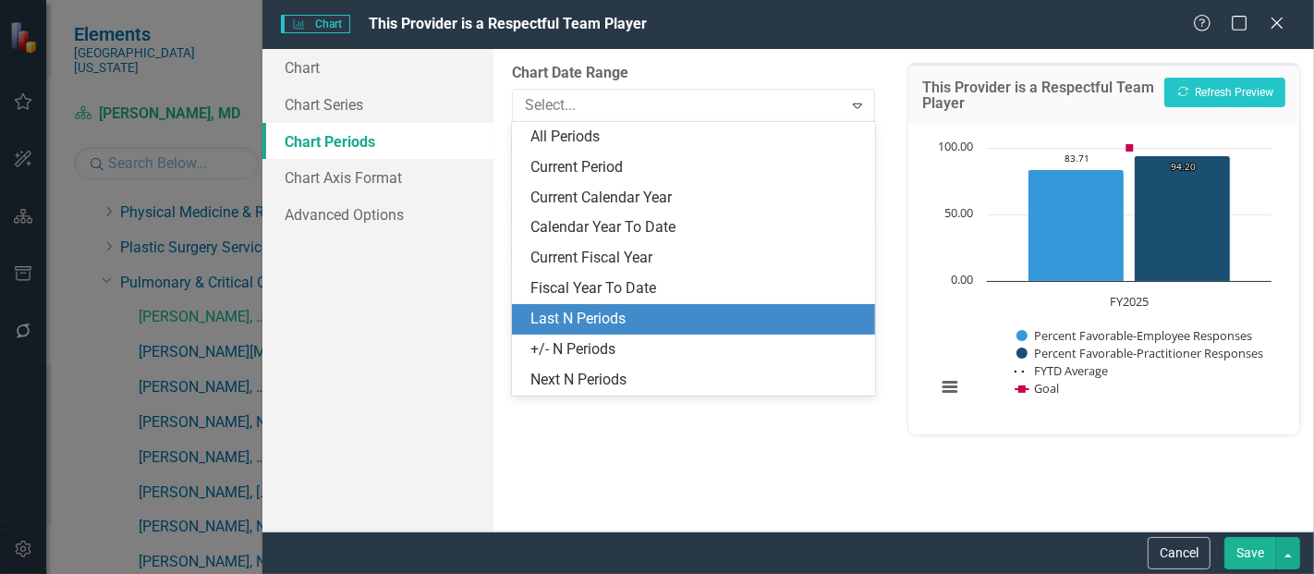
click at [593, 309] on div "Last N Periods" at bounding box center [697, 319] width 334 height 21
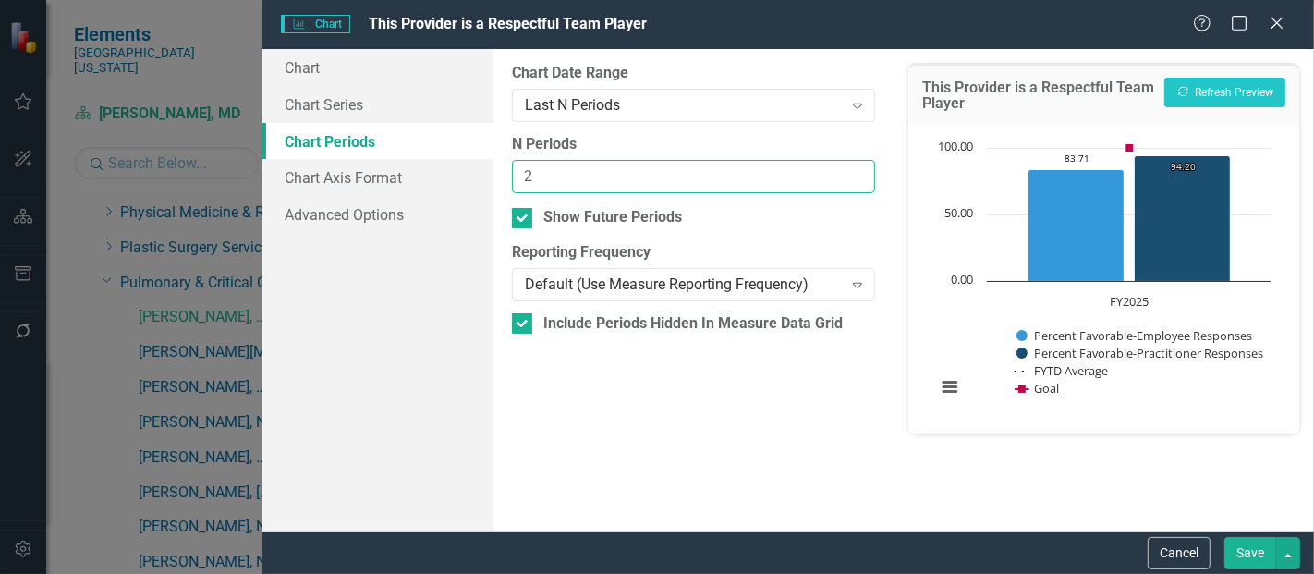
type input "2"
click at [854, 166] on input "2" at bounding box center [693, 177] width 363 height 34
click at [1250, 550] on button "Save" at bounding box center [1250, 553] width 52 height 32
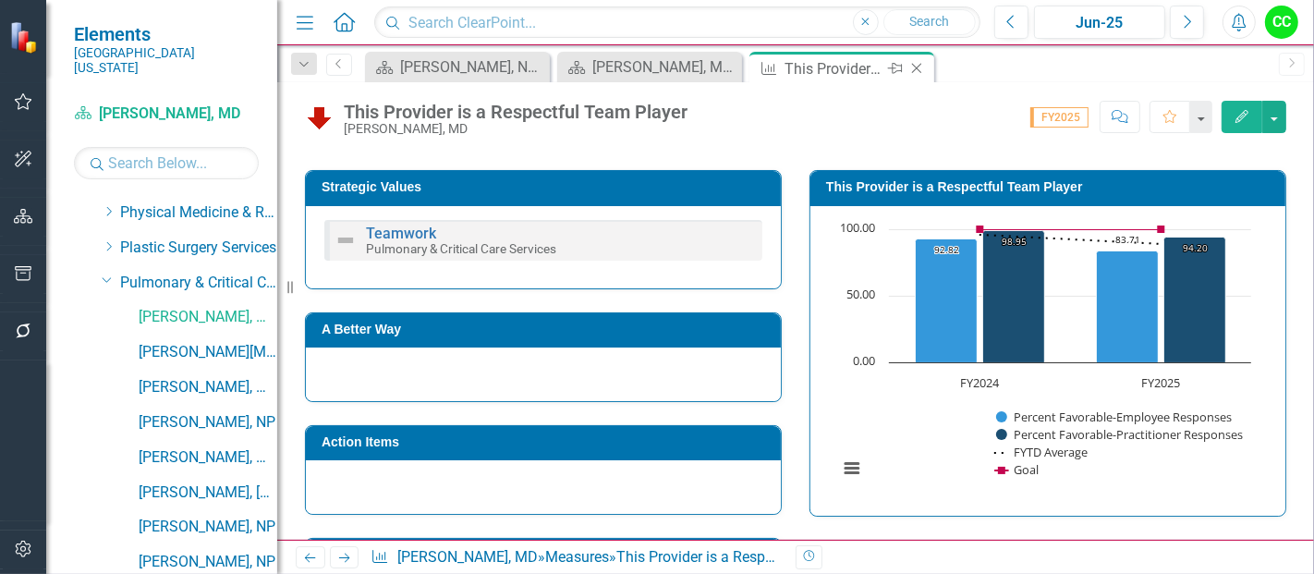
click at [916, 68] on icon at bounding box center [917, 69] width 10 height 10
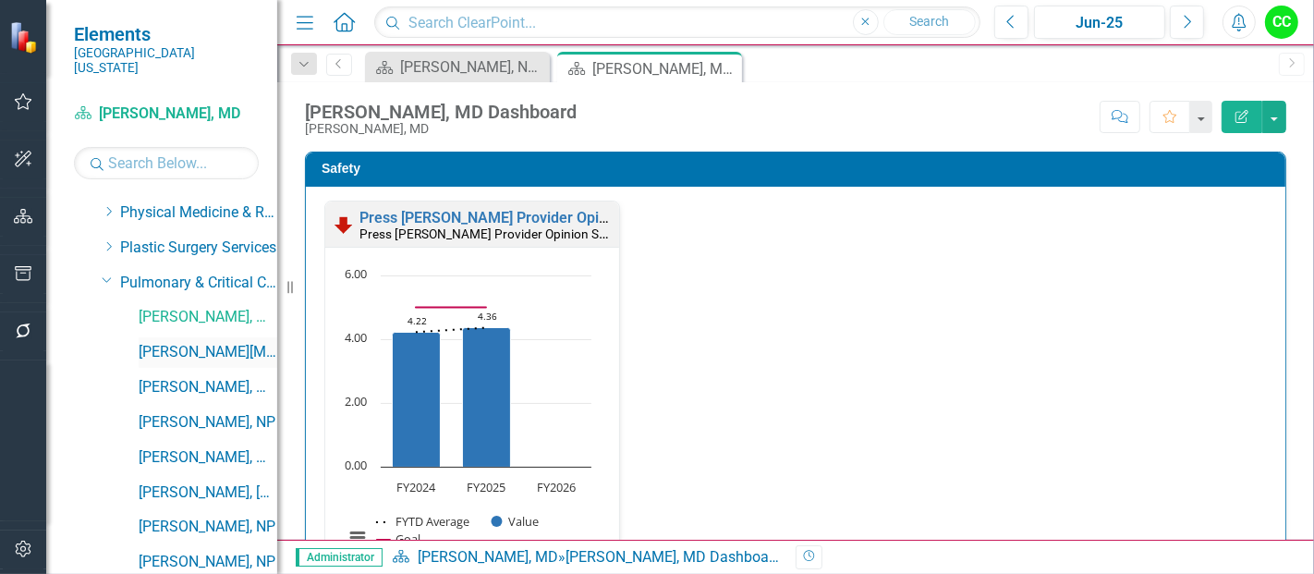
click at [215, 342] on link "[PERSON_NAME][MEDICAL_DATA], MD" at bounding box center [208, 352] width 139 height 21
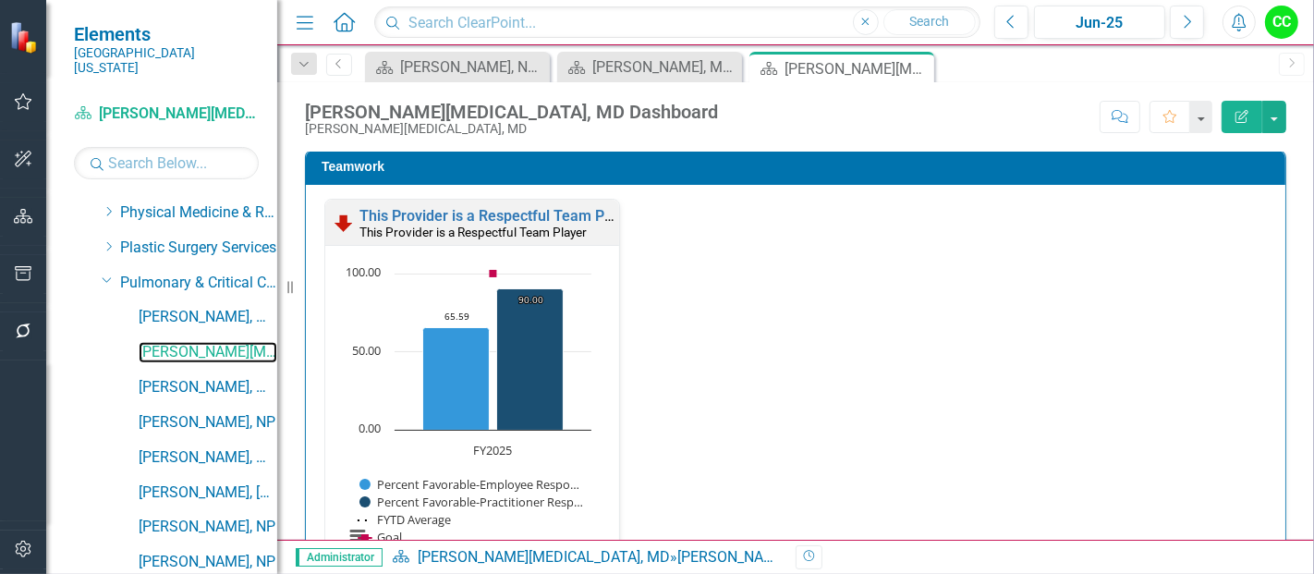
scroll to position [1988, 0]
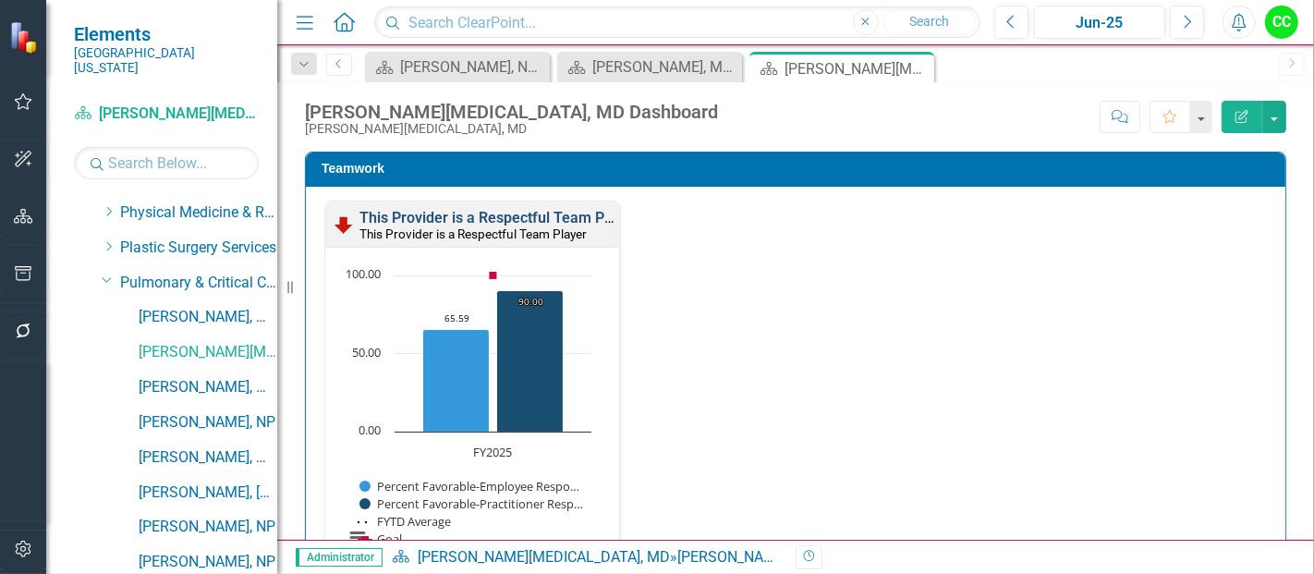
click at [556, 210] on link "This Provider is a Respectful Team Player" at bounding box center [498, 218] width 278 height 18
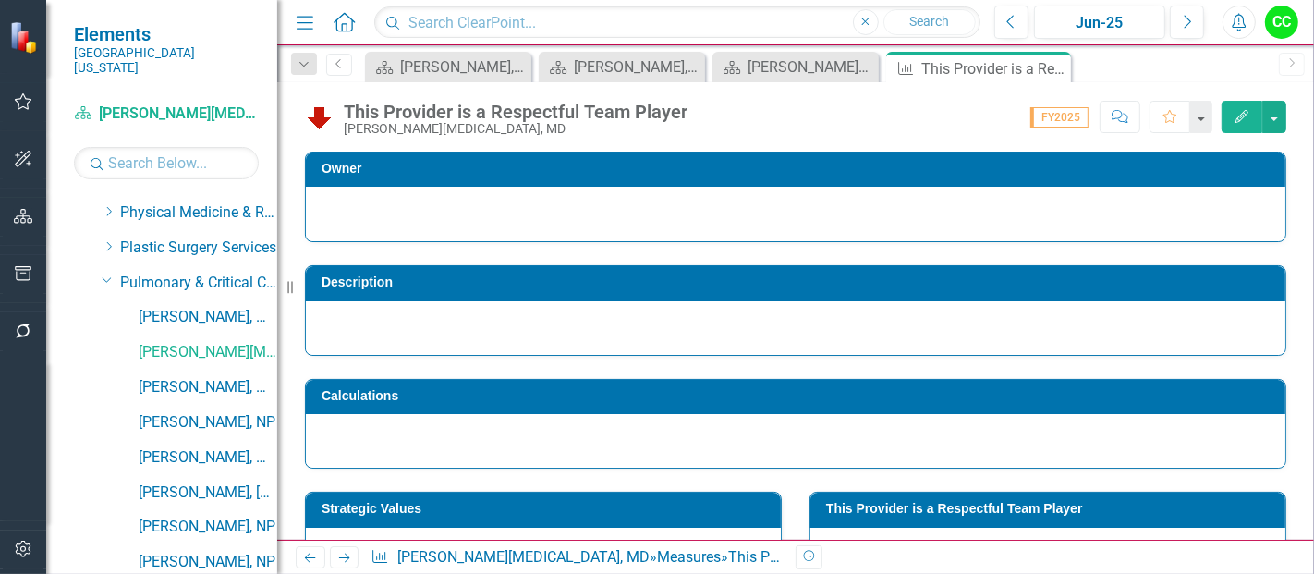
scroll to position [67, 0]
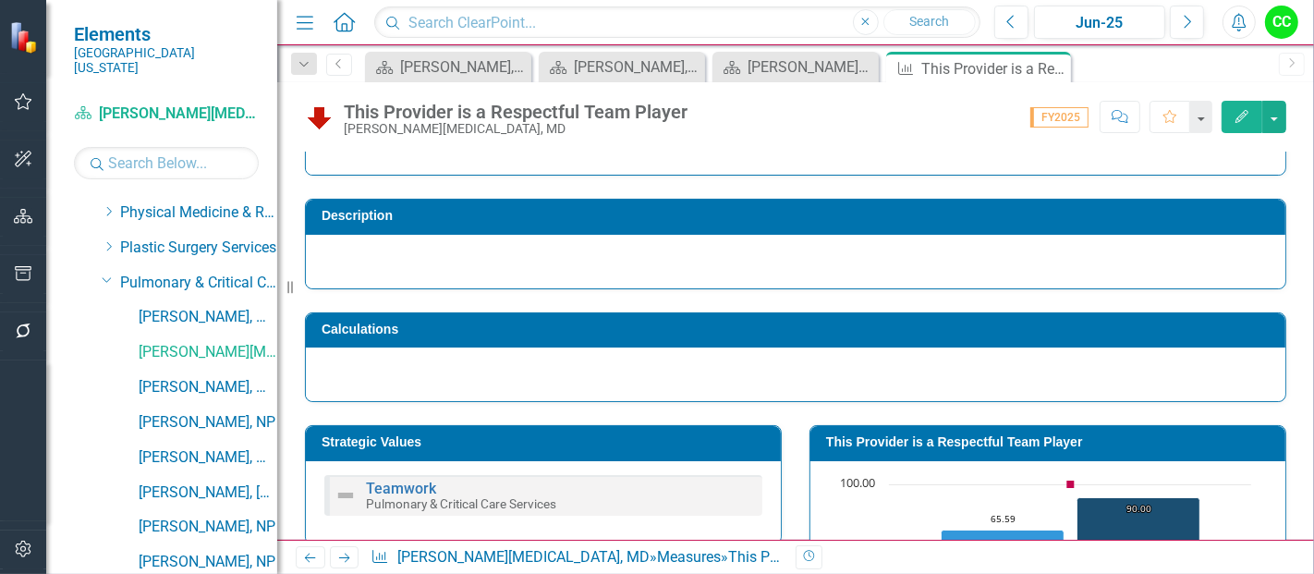
click at [879, 435] on h3 "This Provider is a Respectful Team Player" at bounding box center [1051, 442] width 450 height 14
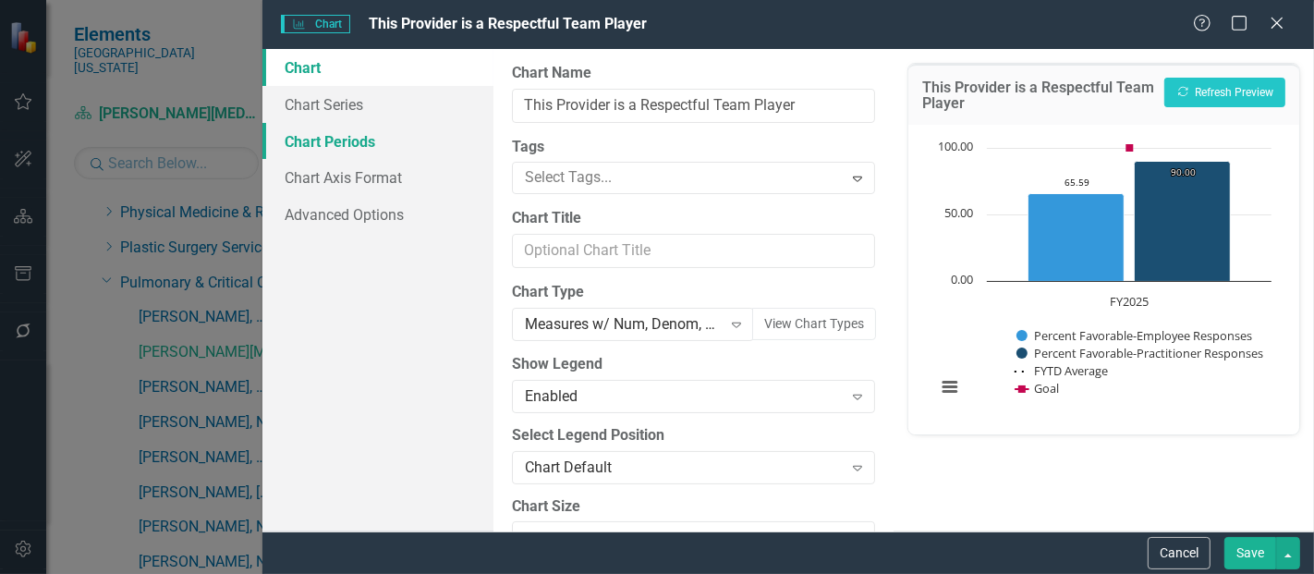
click at [320, 136] on link "Chart Periods" at bounding box center [377, 141] width 231 height 37
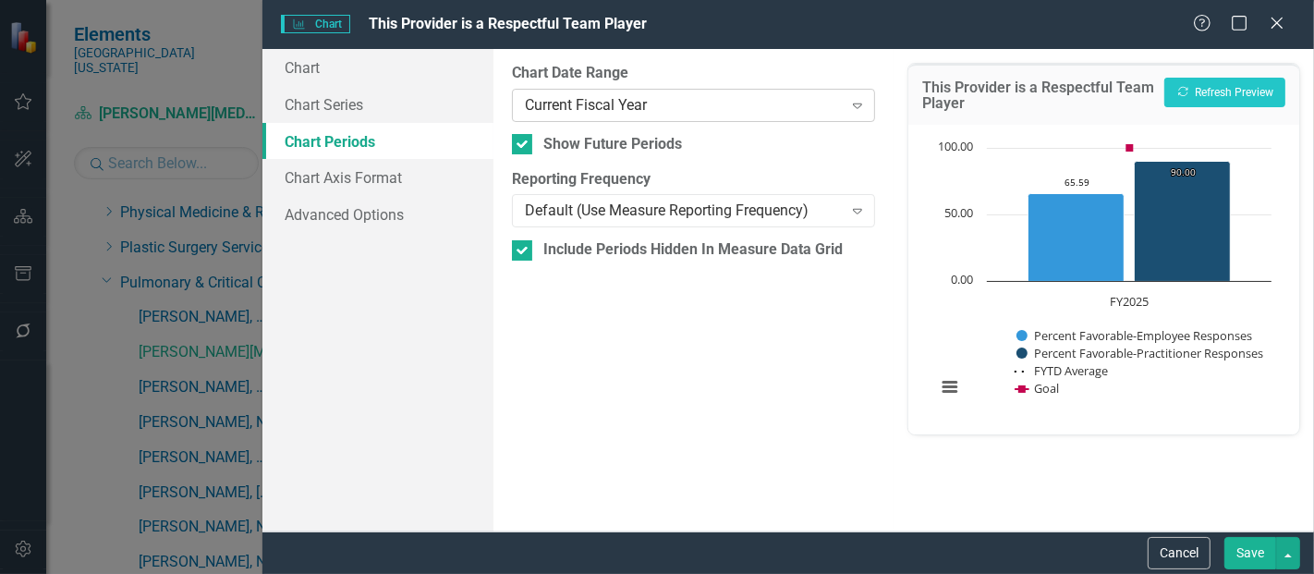
click at [598, 115] on div "Current Fiscal Year Expand" at bounding box center [693, 105] width 363 height 33
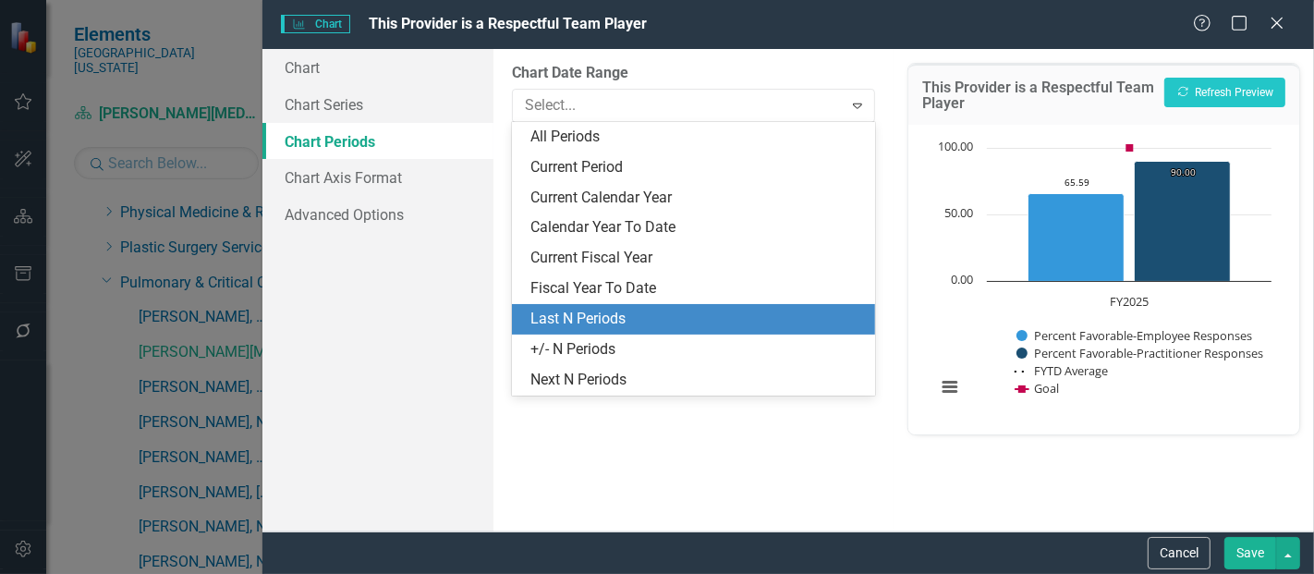
click at [559, 317] on div "Last N Periods" at bounding box center [697, 319] width 334 height 21
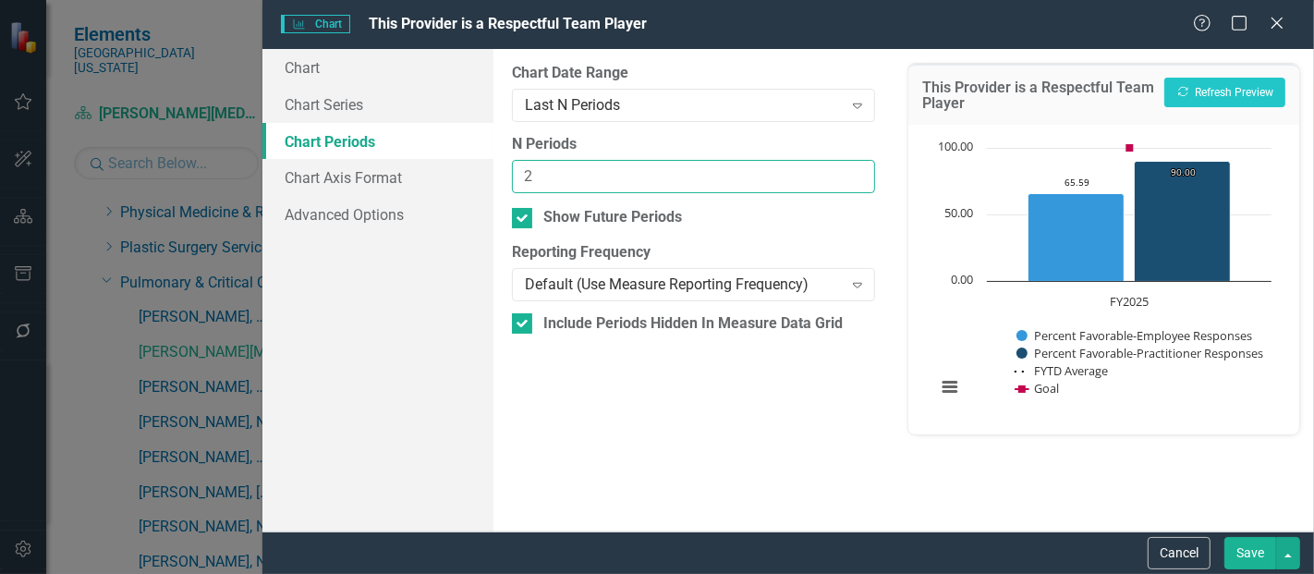
type input "2"
click at [857, 170] on input "2" at bounding box center [693, 177] width 363 height 34
click at [1248, 561] on button "Save" at bounding box center [1250, 553] width 52 height 32
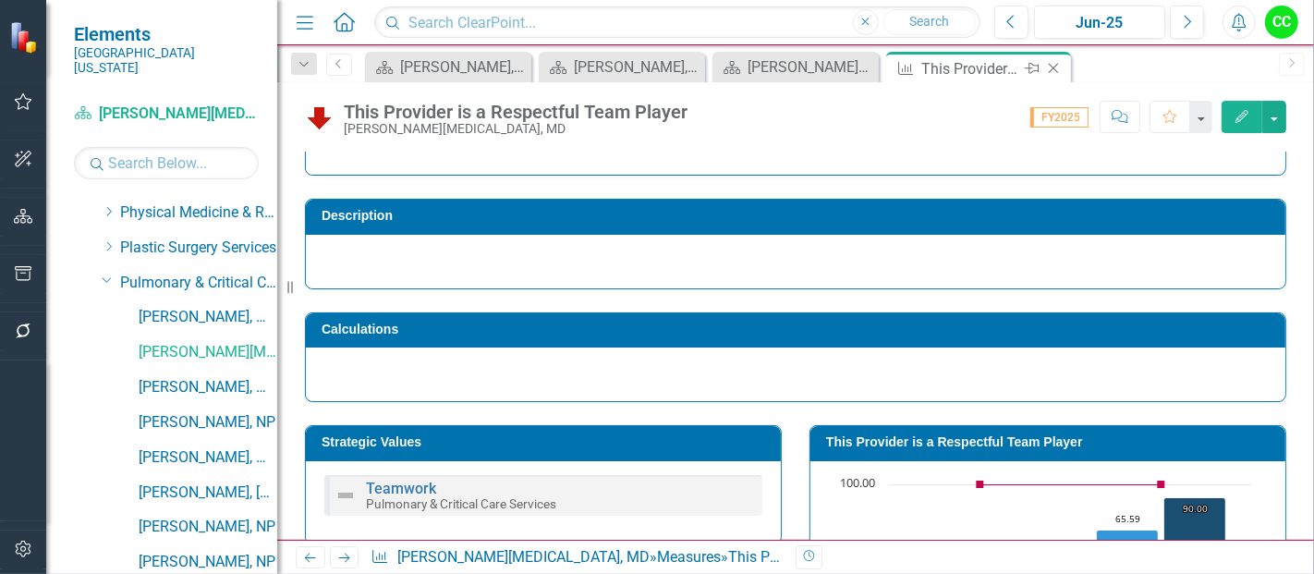
click at [1061, 65] on icon "Close" at bounding box center [1053, 68] width 18 height 15
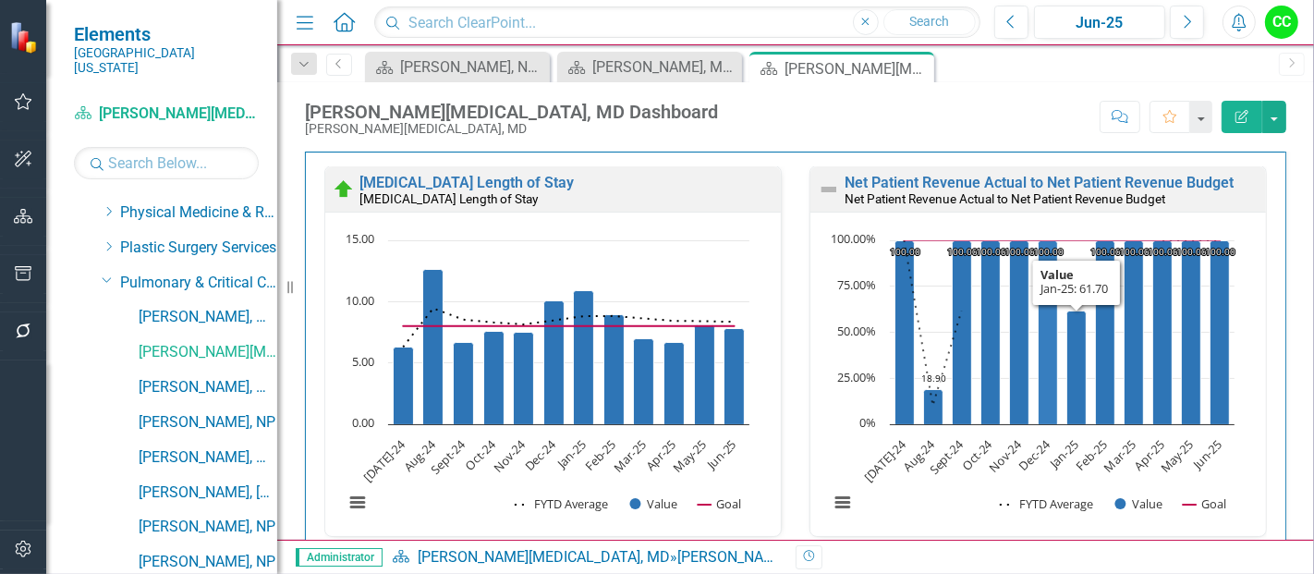
scroll to position [2788, 0]
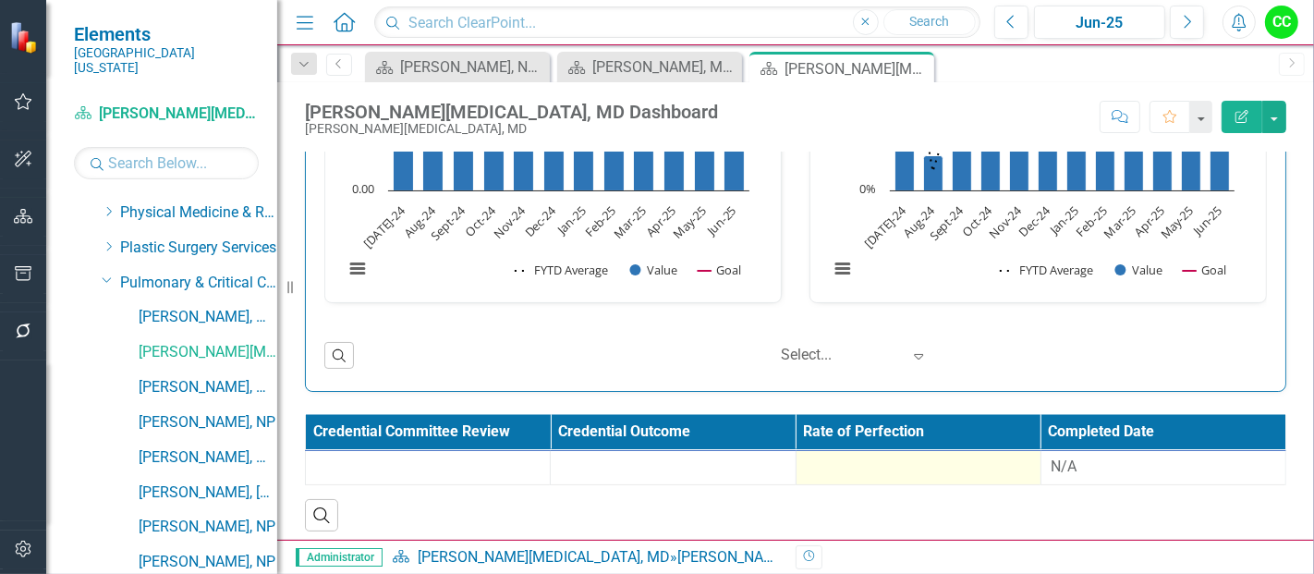
click at [972, 460] on div at bounding box center [918, 467] width 225 height 22
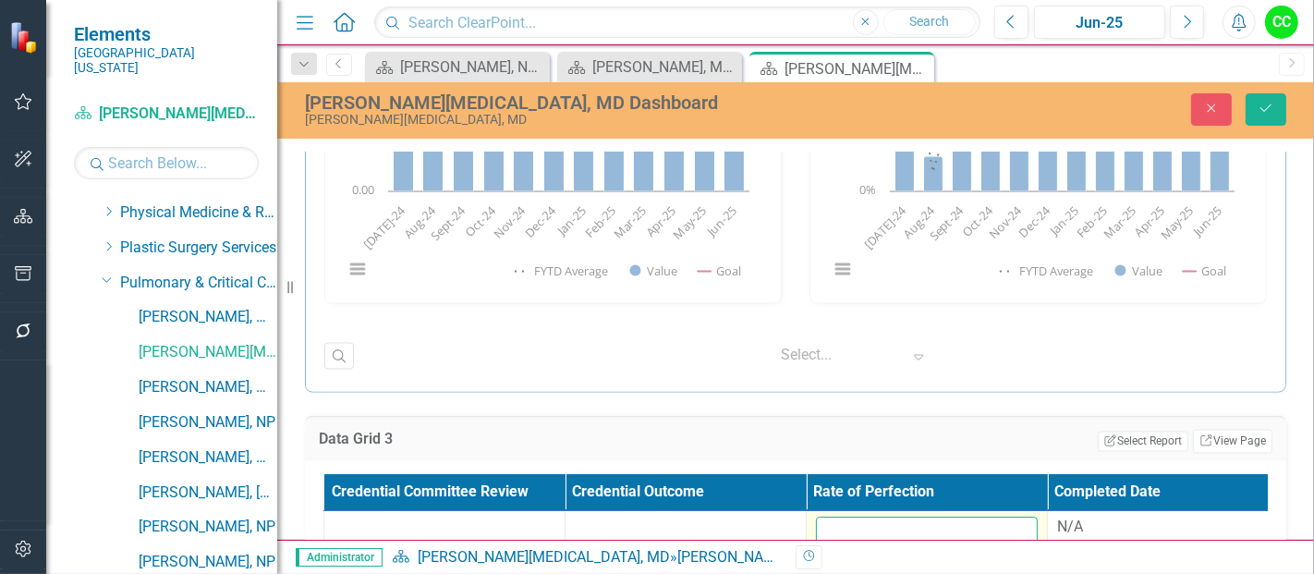
click at [884, 529] on input "number" at bounding box center [927, 534] width 222 height 34
paste input "0.800891667"
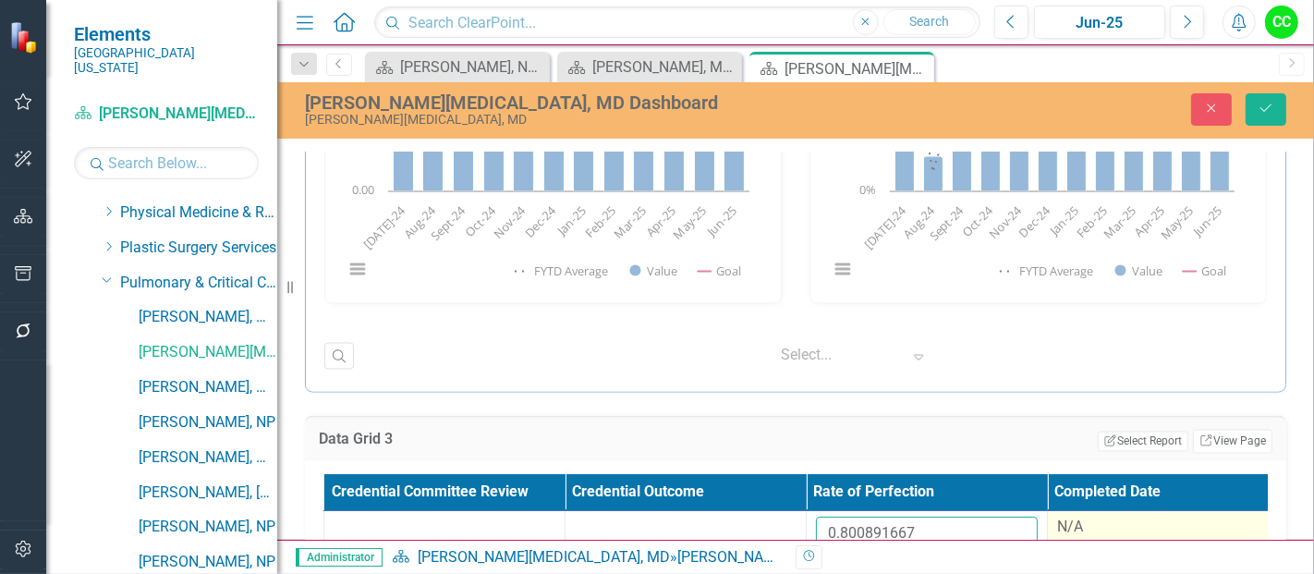
type input "0.800891667"
click at [1097, 527] on div "N/A" at bounding box center [1168, 527] width 222 height 21
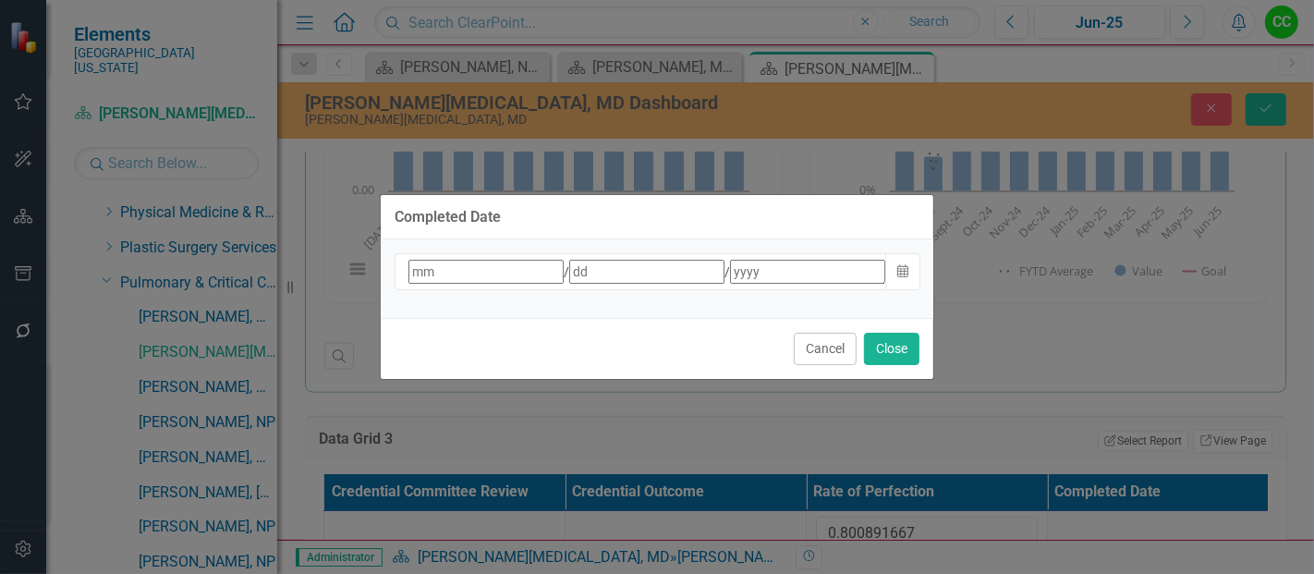
click at [717, 275] on div "/ /" at bounding box center [647, 272] width 480 height 24
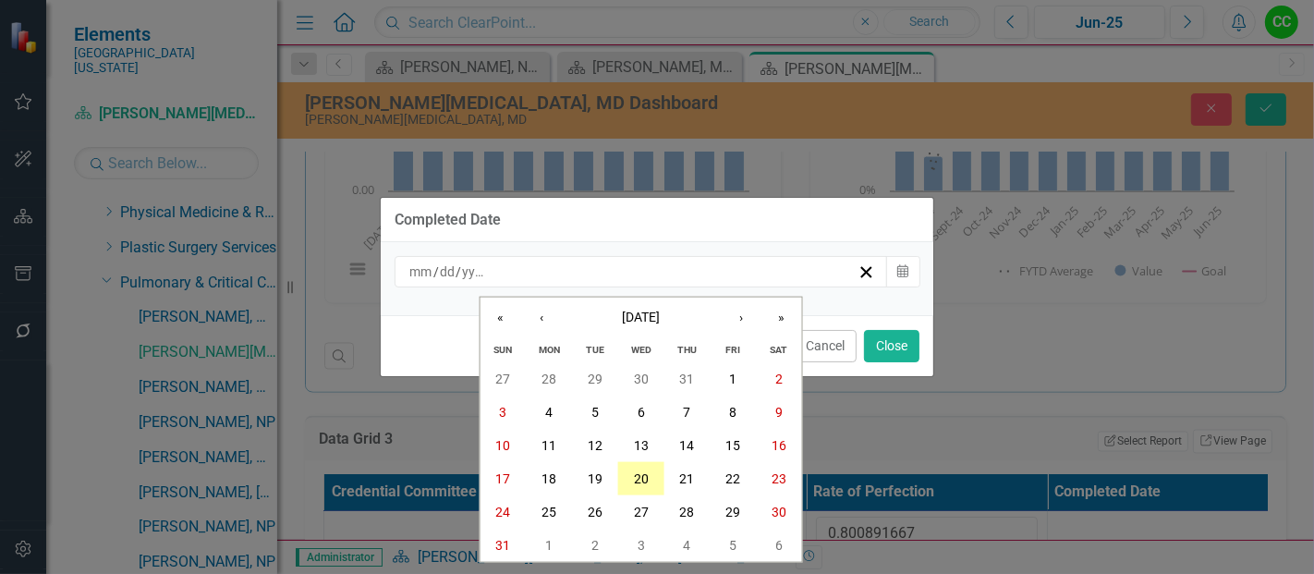
click at [638, 473] on abbr "20" at bounding box center [641, 478] width 15 height 15
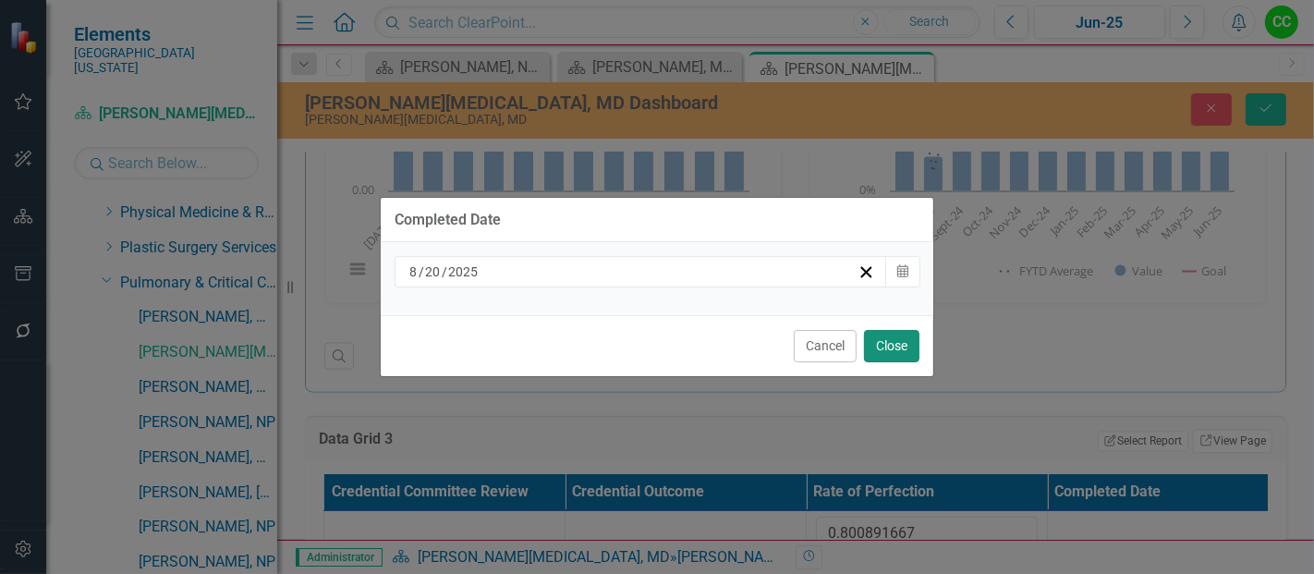
click at [883, 344] on button "Close" at bounding box center [891, 346] width 55 height 32
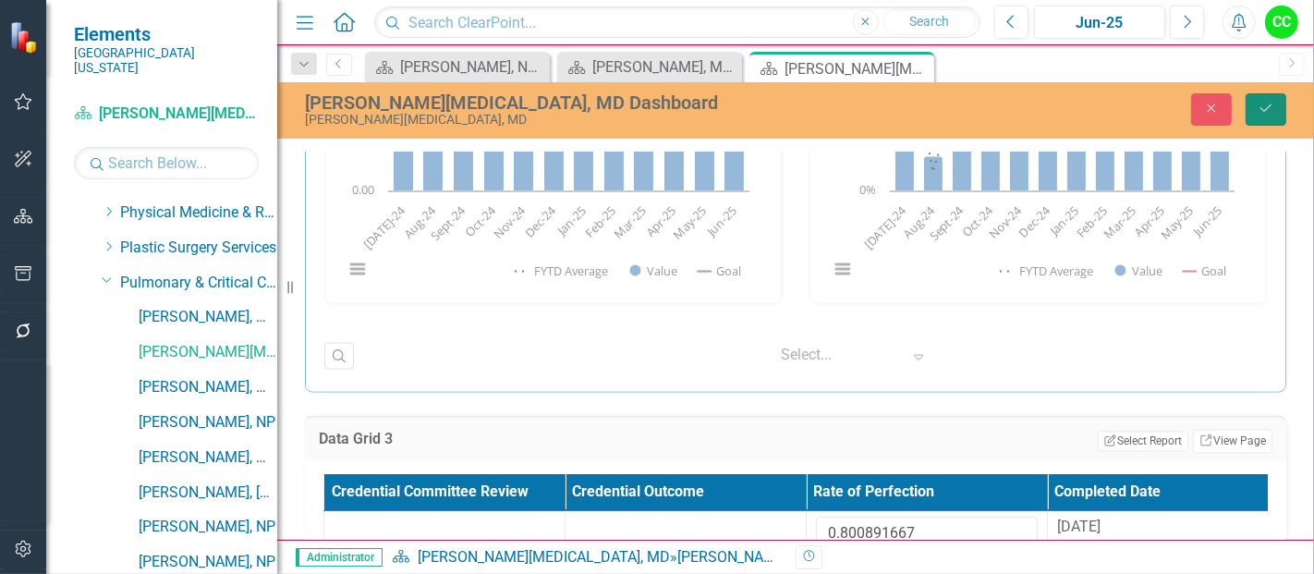
click at [1265, 108] on icon "Save" at bounding box center [1265, 108] width 17 height 13
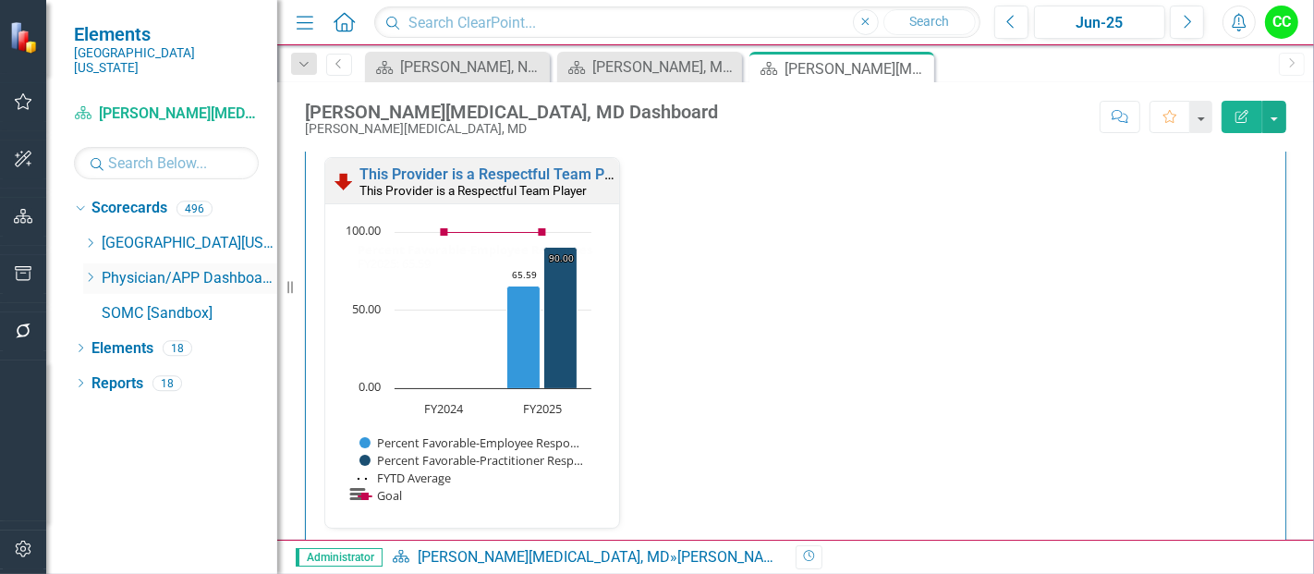
scroll to position [2033, 0]
click at [92, 272] on icon "Dropdown" at bounding box center [90, 277] width 14 height 11
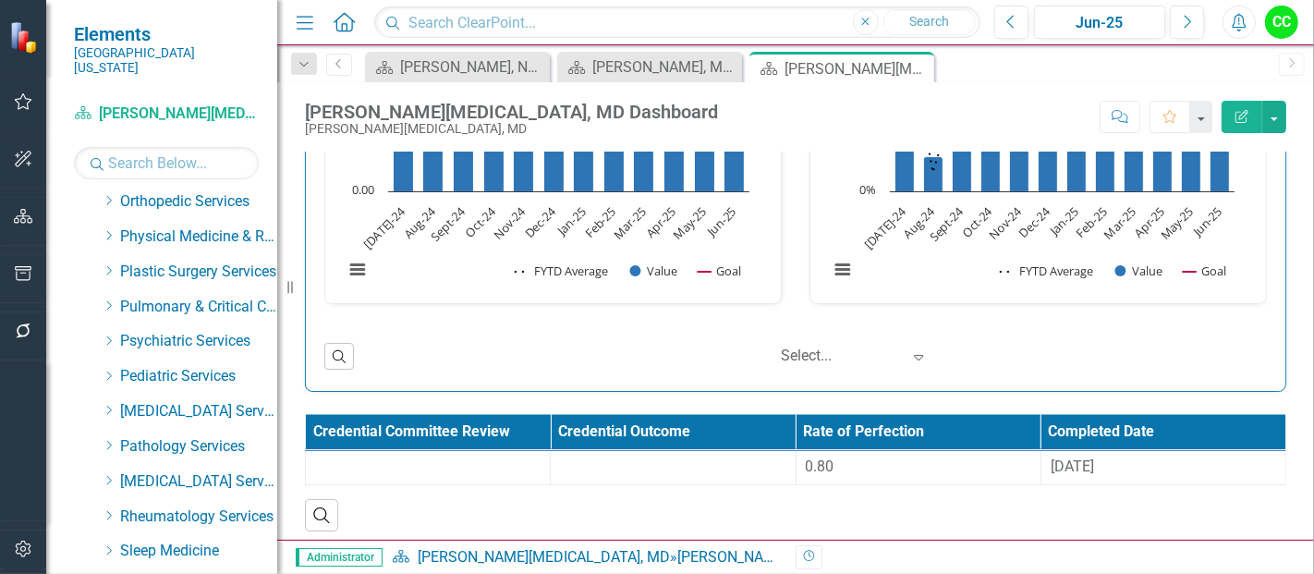
scroll to position [755, 0]
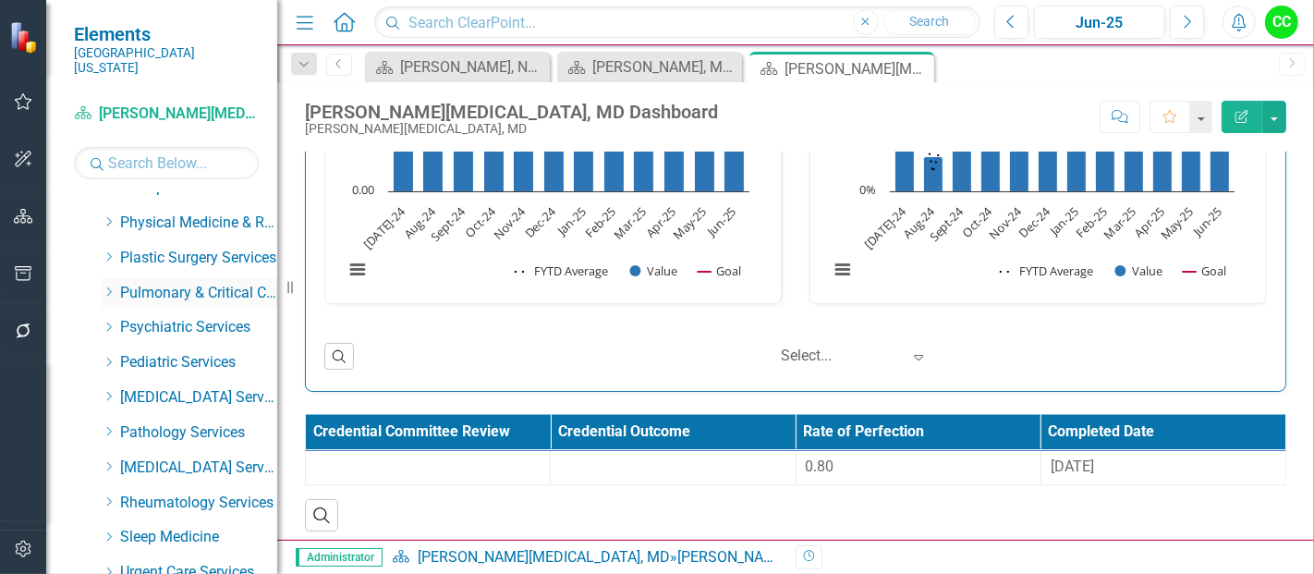
click at [108, 286] on icon "Dropdown" at bounding box center [109, 291] width 14 height 11
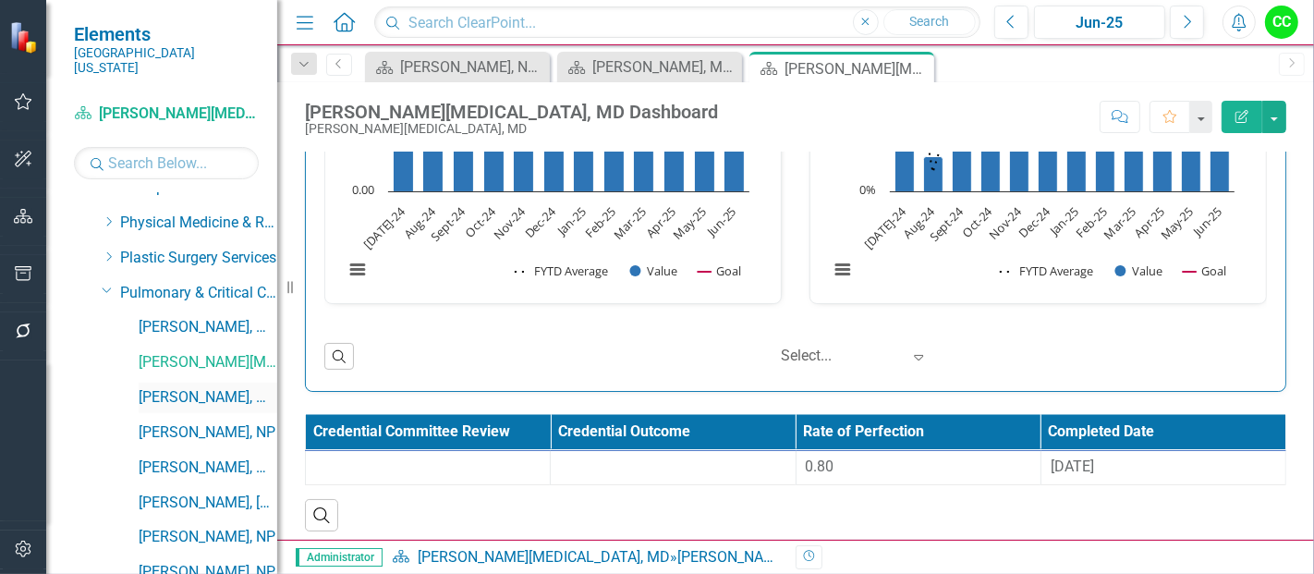
click at [212, 387] on link "[PERSON_NAME], MD" at bounding box center [208, 397] width 139 height 21
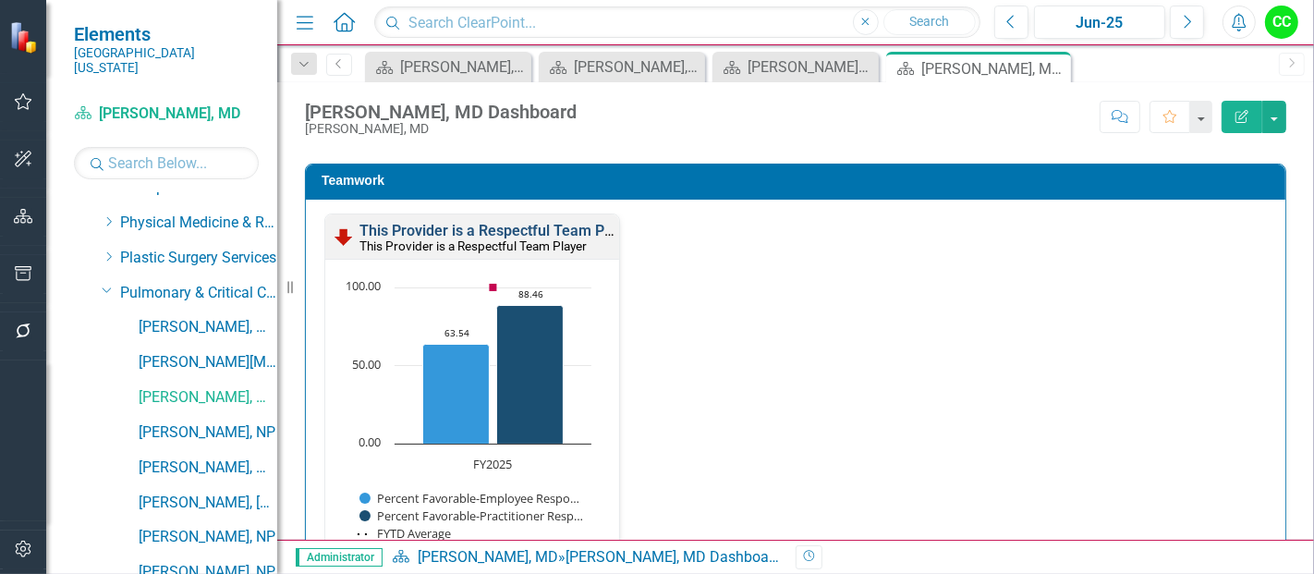
scroll to position [2365, 0]
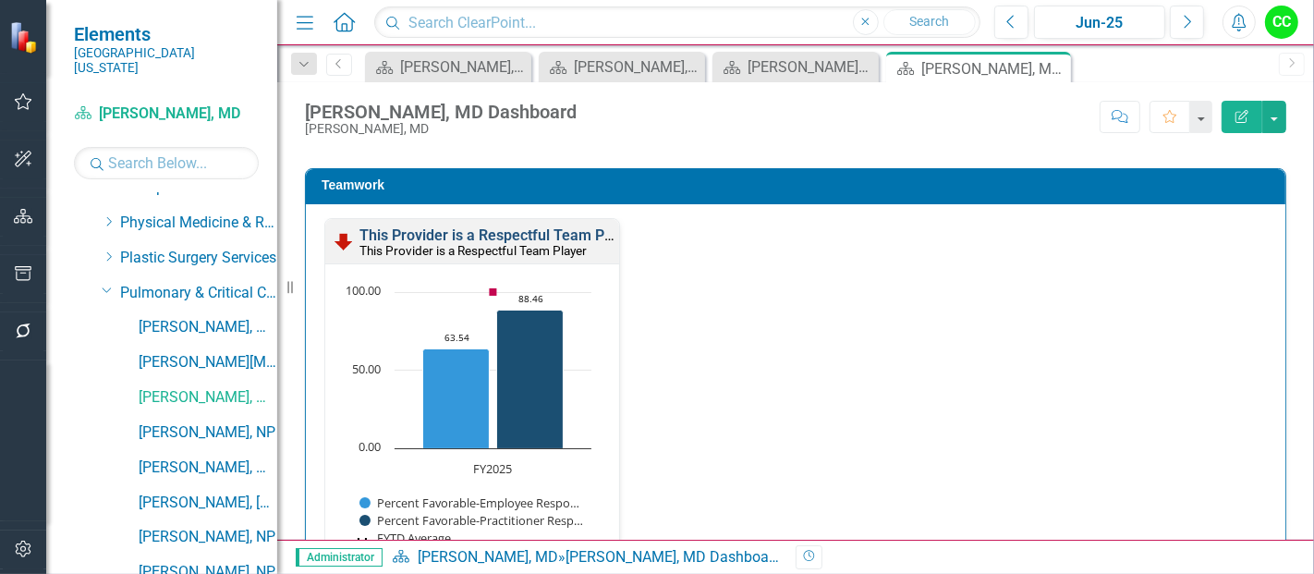
click at [519, 228] on link "This Provider is a Respectful Team Player" at bounding box center [498, 235] width 278 height 18
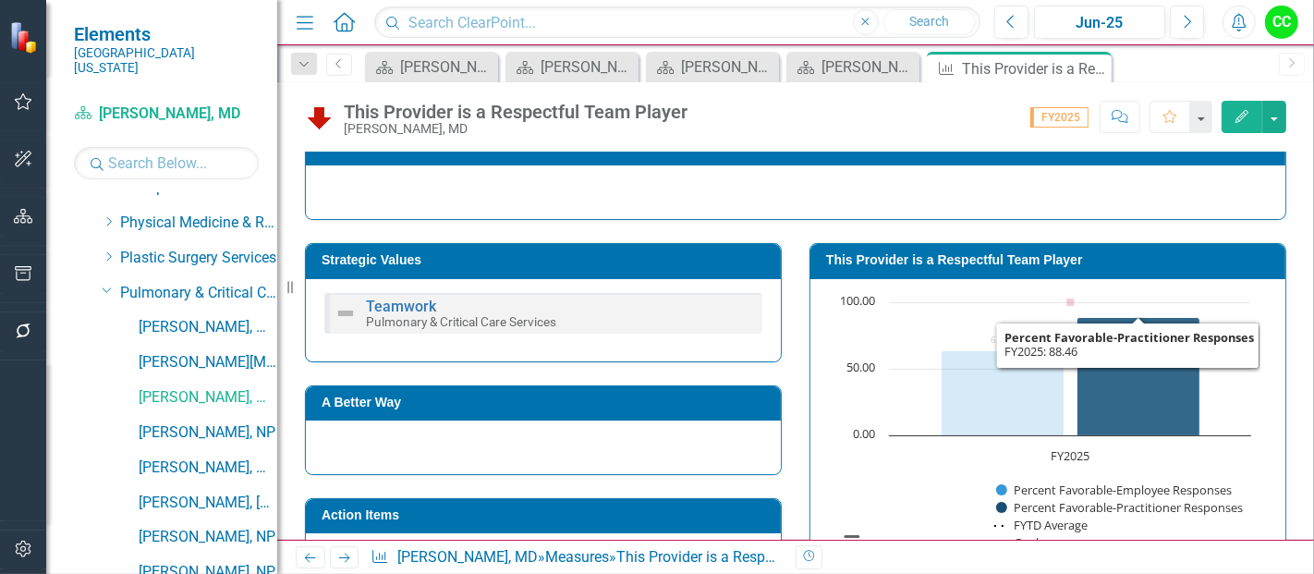
scroll to position [243, 0]
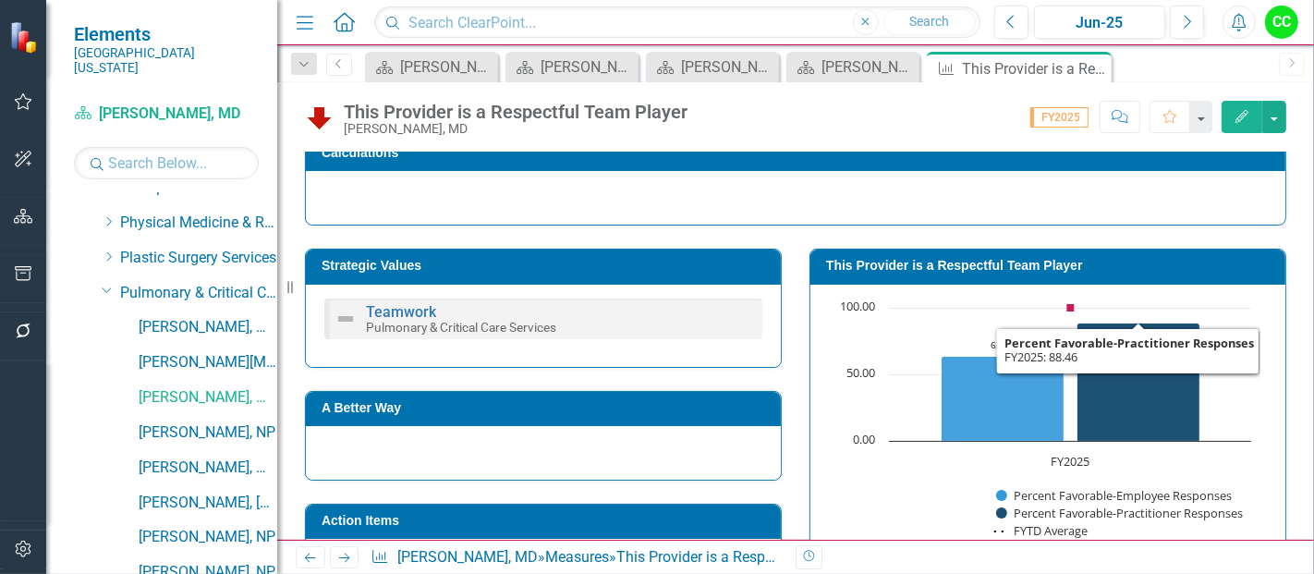
click at [1039, 263] on h3 "This Provider is a Respectful Team Player" at bounding box center [1051, 266] width 450 height 14
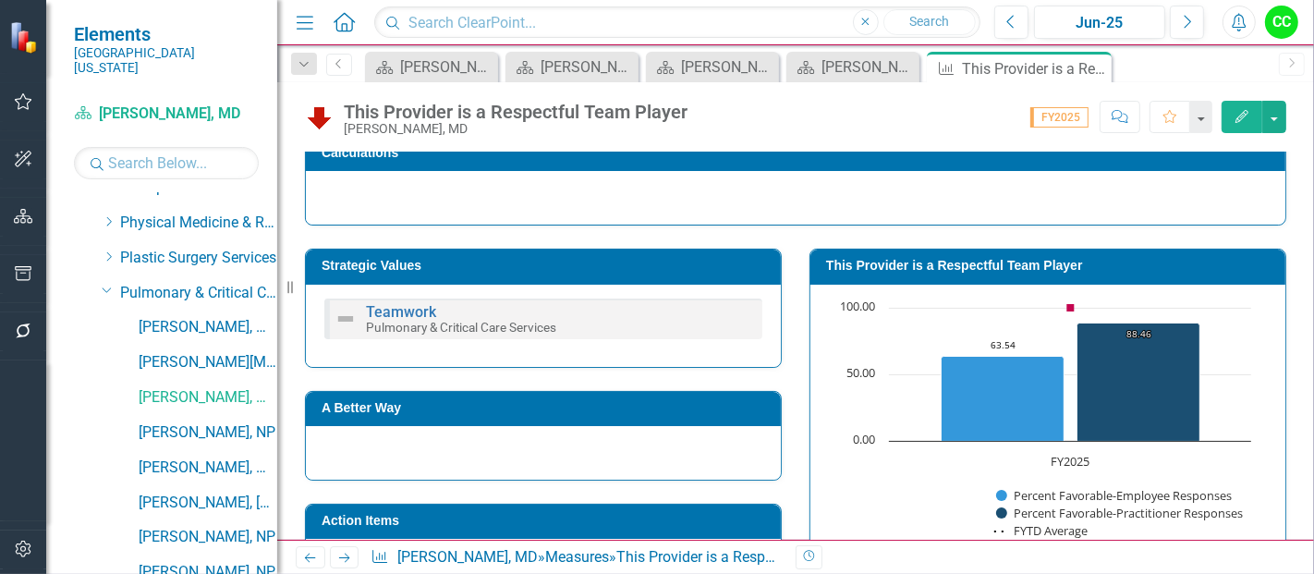
click at [1039, 263] on h3 "This Provider is a Respectful Team Player" at bounding box center [1051, 266] width 450 height 14
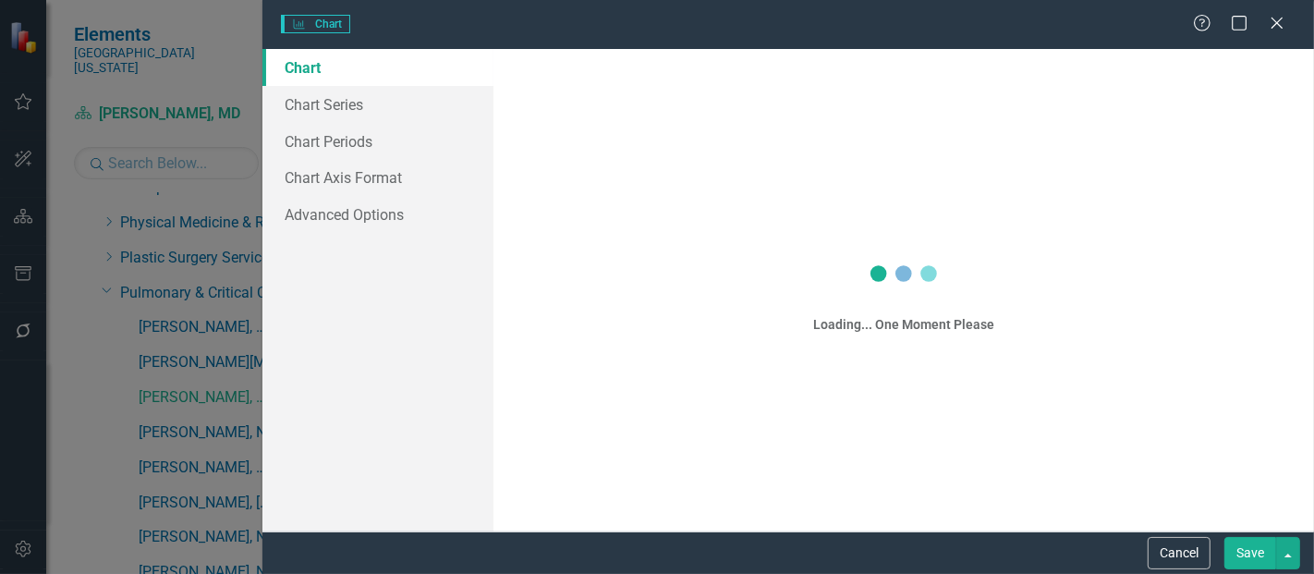
drag, startPoint x: 1039, startPoint y: 263, endPoint x: 690, endPoint y: 193, distance: 355.3
click at [690, 193] on div "Charts Chart Help Maximize Close Chart Chart Series Chart Periods Chart Axis Fo…" at bounding box center [657, 287] width 1314 height 574
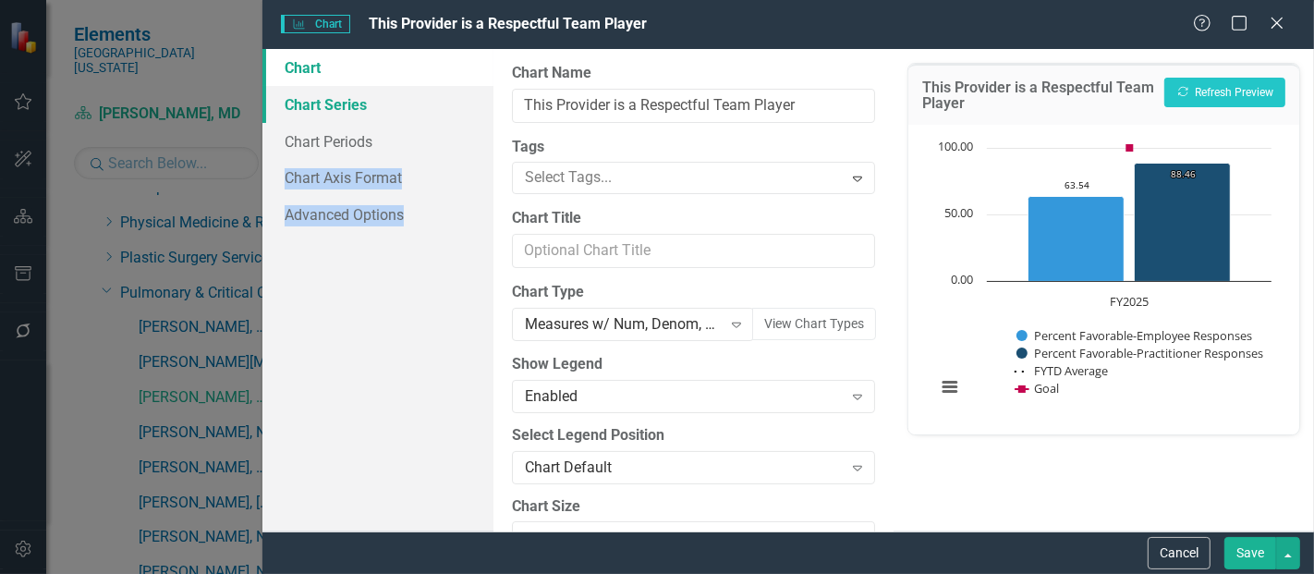
click at [337, 117] on link "Chart Series" at bounding box center [377, 104] width 231 height 37
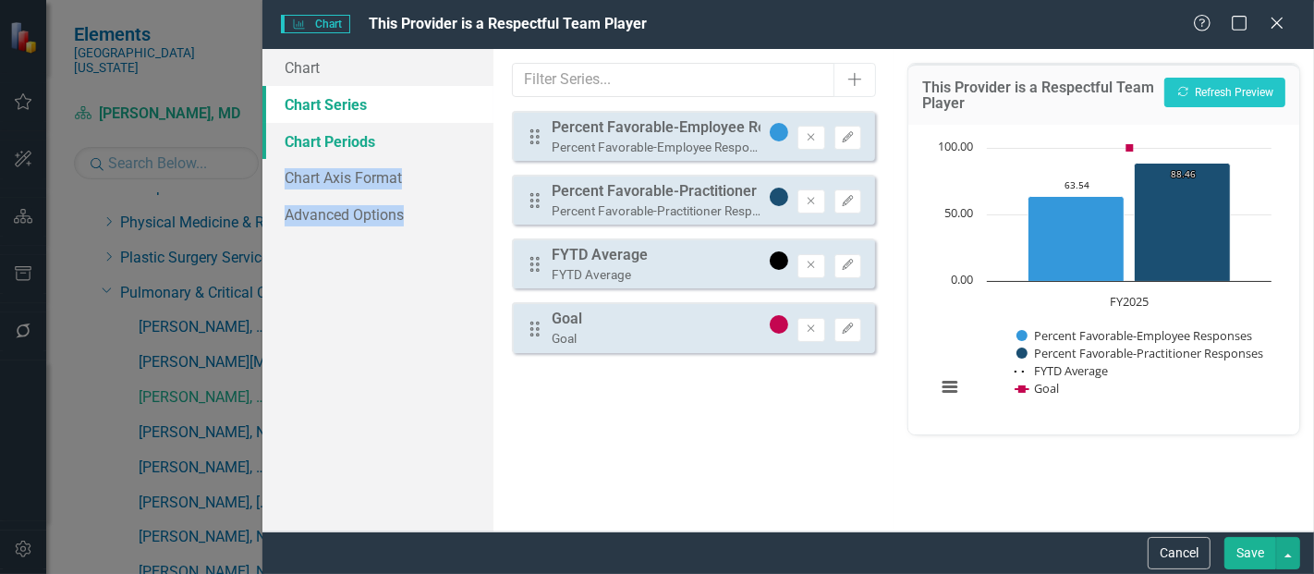
click at [356, 152] on link "Chart Periods" at bounding box center [377, 141] width 231 height 37
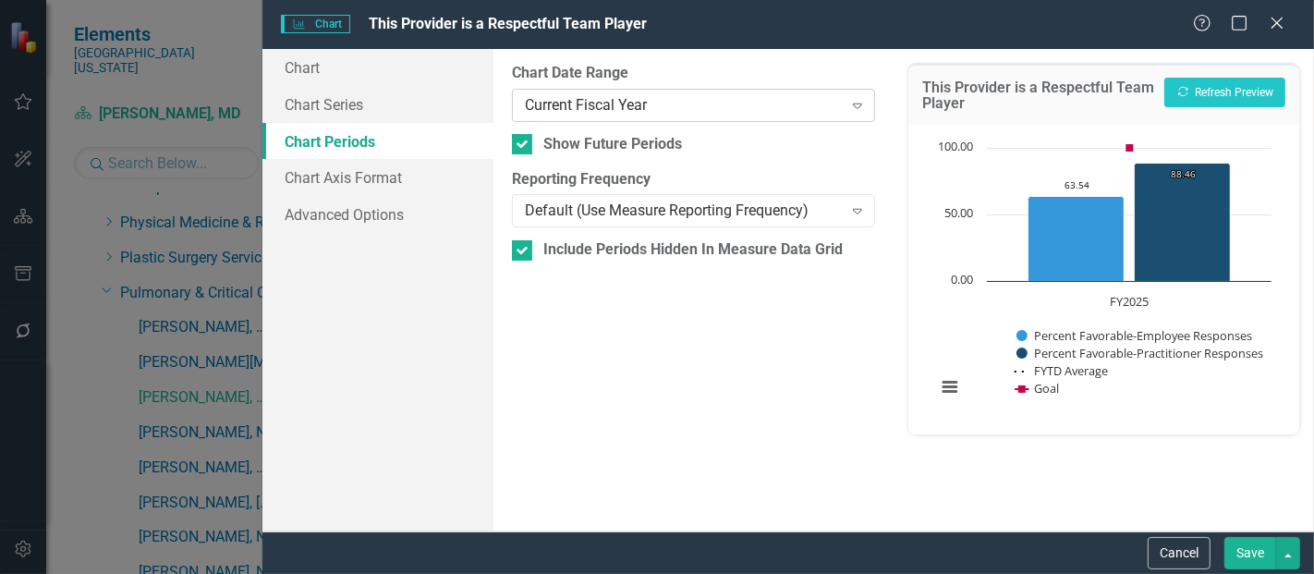
click at [646, 96] on div "Current Fiscal Year" at bounding box center [683, 104] width 317 height 21
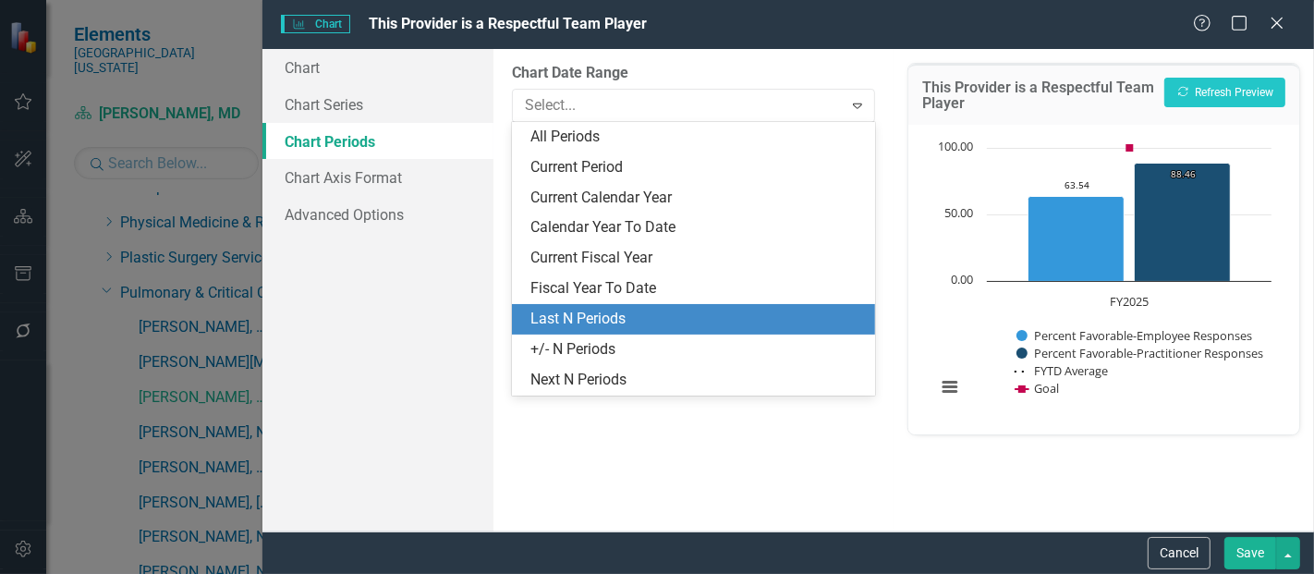
click at [572, 314] on div "Last N Periods" at bounding box center [697, 319] width 334 height 21
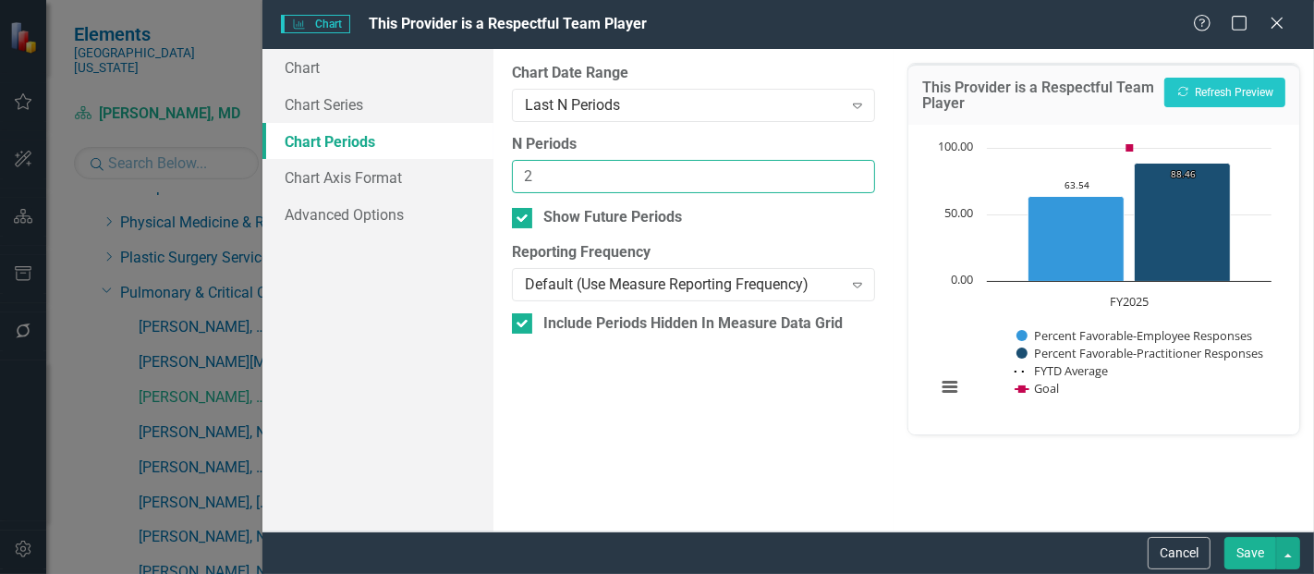
type input "2"
click at [856, 168] on input "2" at bounding box center [693, 177] width 363 height 34
click at [1275, 560] on button "Save" at bounding box center [1250, 553] width 52 height 32
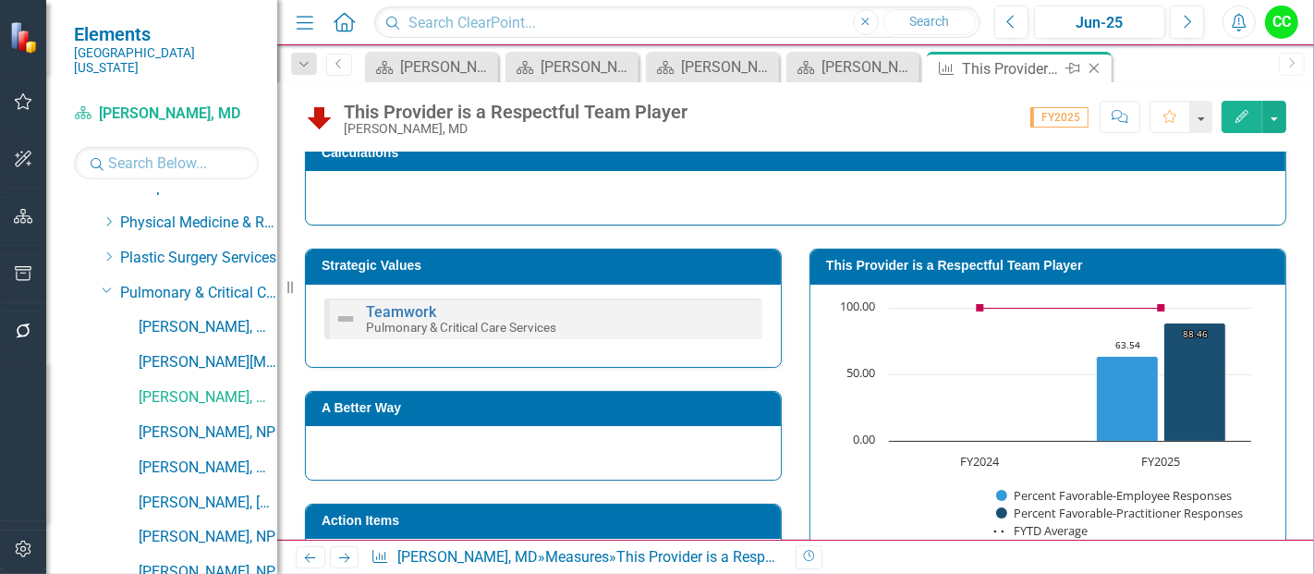
click at [1090, 61] on icon "Close" at bounding box center [1094, 68] width 18 height 15
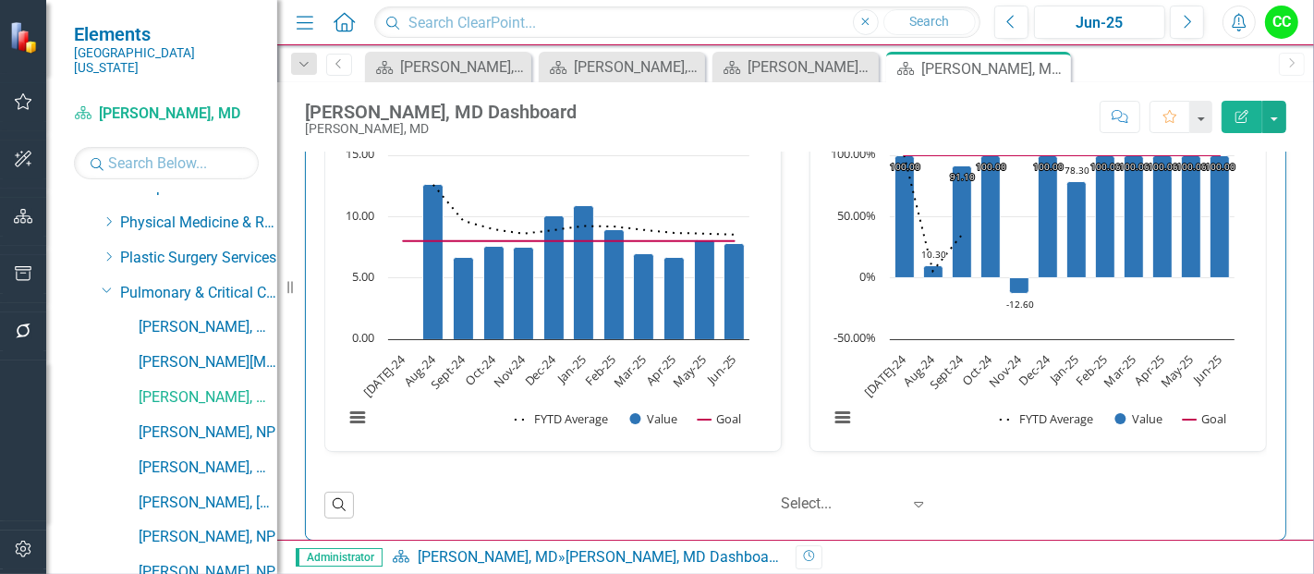
scroll to position [3180, 0]
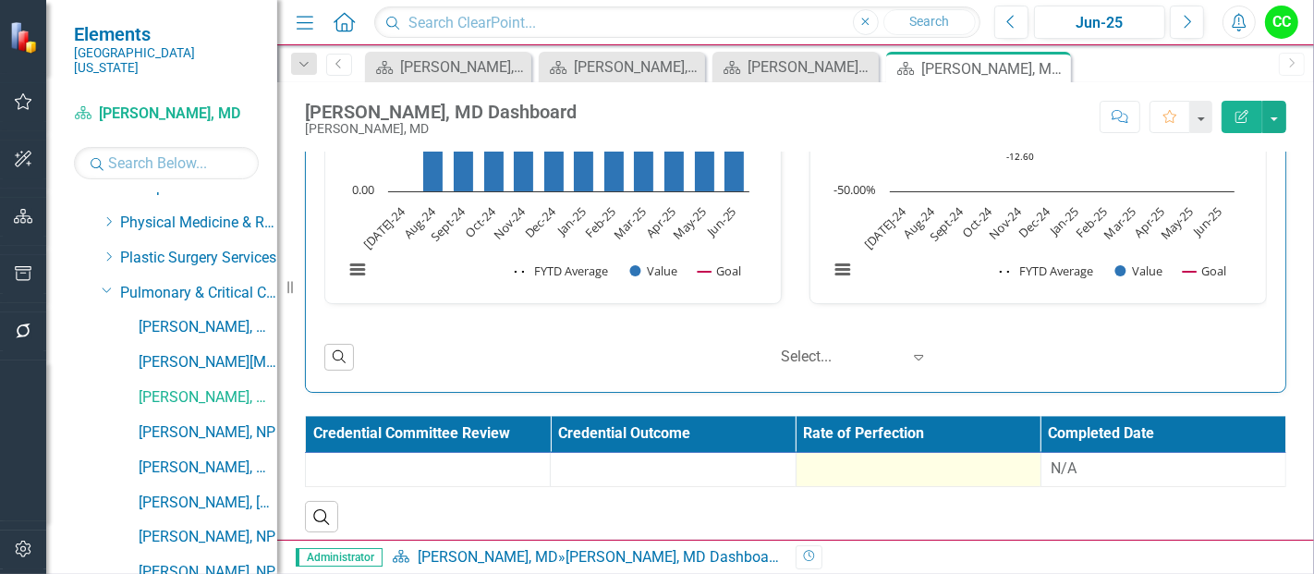
click at [872, 458] on div at bounding box center [918, 469] width 225 height 22
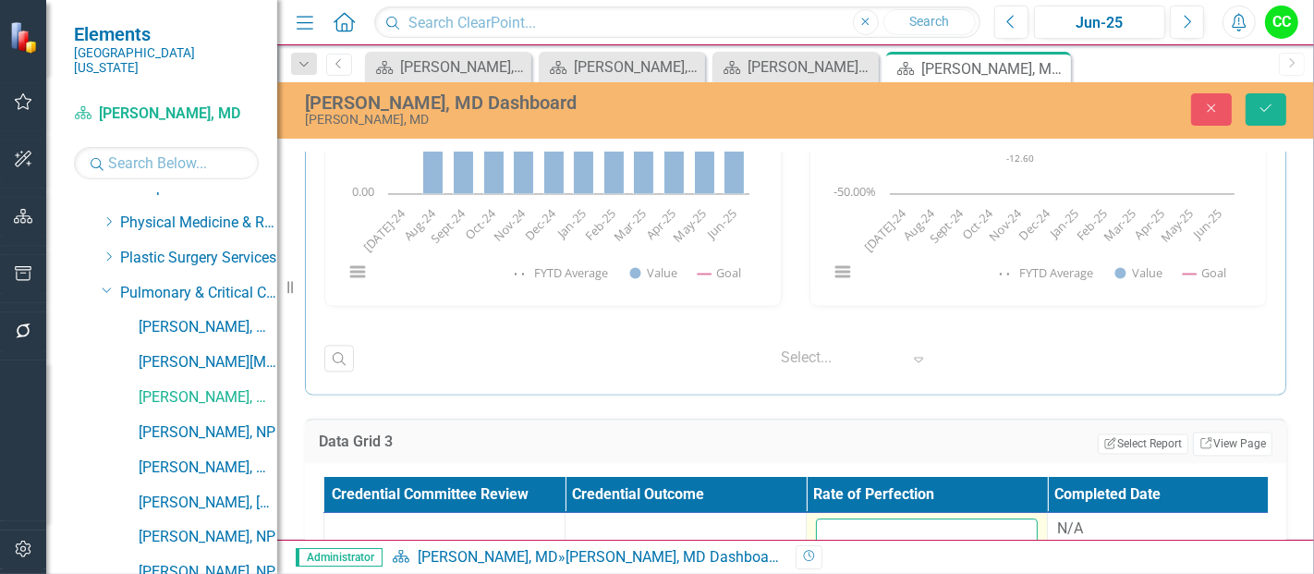
click at [876, 518] on input "number" at bounding box center [927, 535] width 222 height 34
paste input "0.795341667"
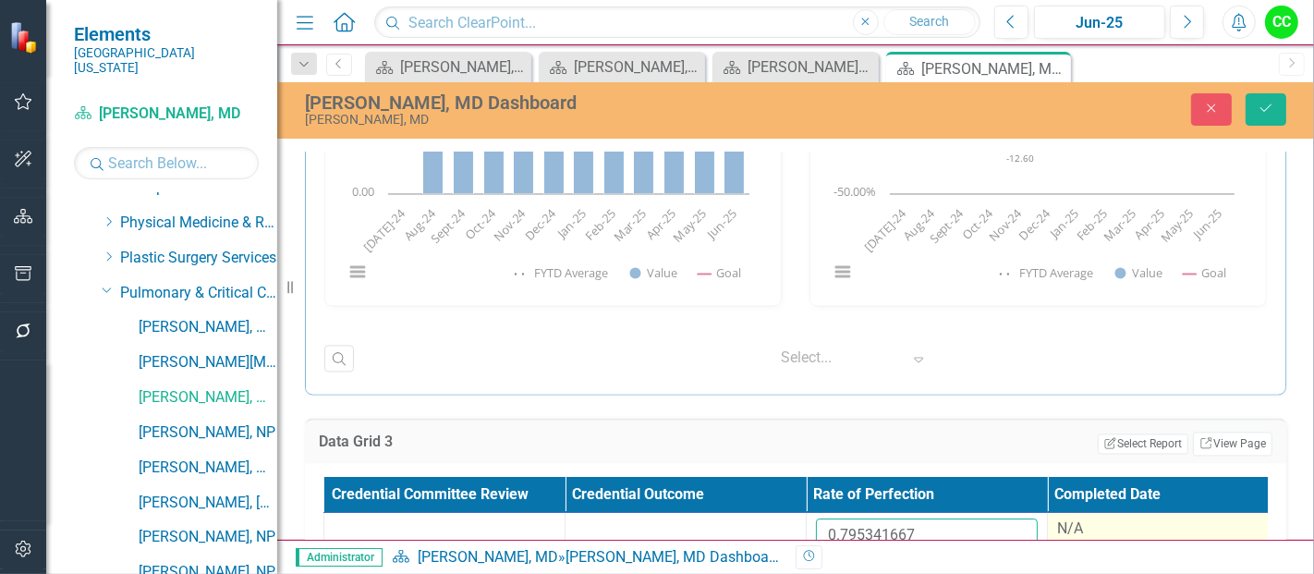
type input "0.795341667"
click at [1092, 520] on div "N/A" at bounding box center [1168, 528] width 222 height 21
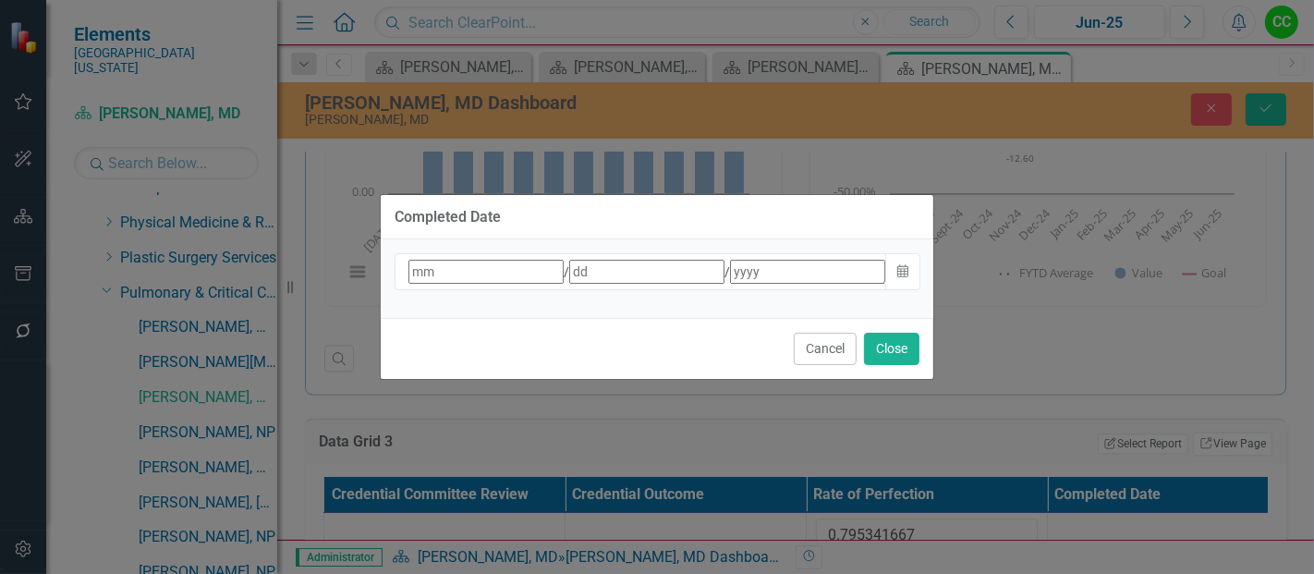
click at [632, 273] on div "/ /" at bounding box center [647, 272] width 480 height 24
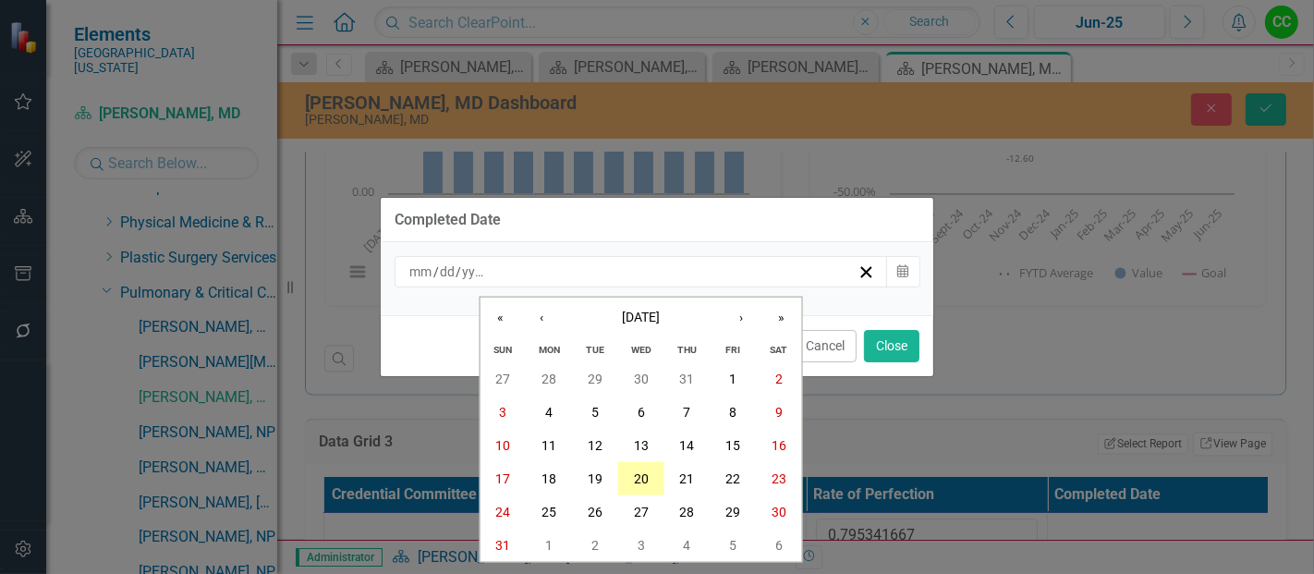
click at [634, 473] on abbr "20" at bounding box center [641, 478] width 15 height 15
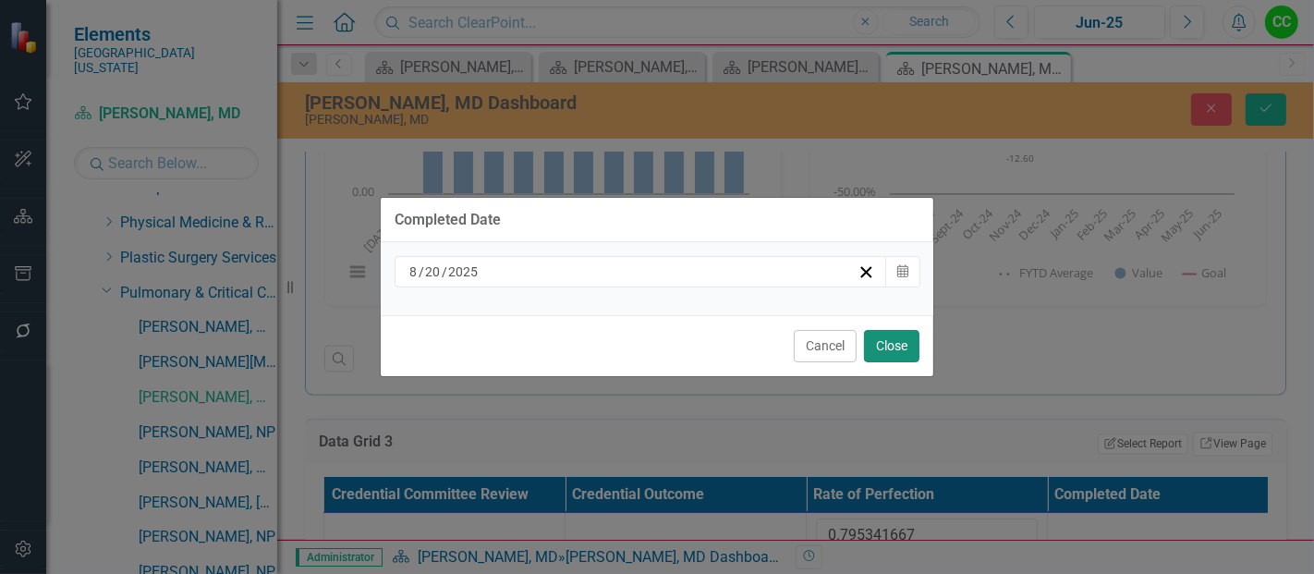
click at [886, 331] on button "Close" at bounding box center [891, 346] width 55 height 32
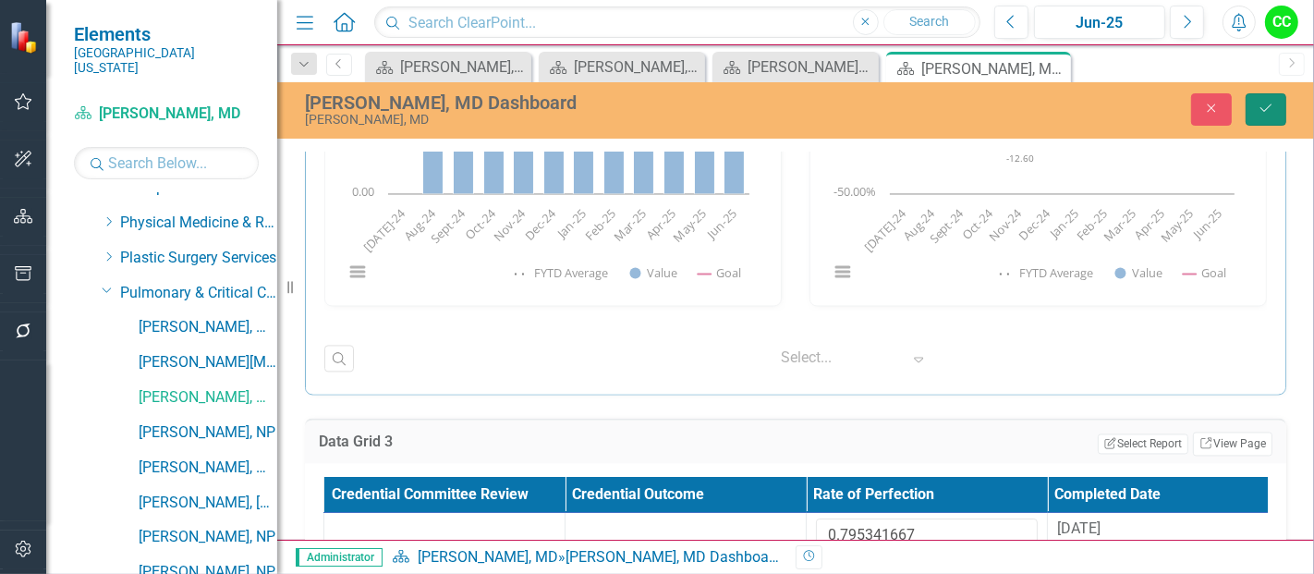
click at [1258, 103] on icon "Save" at bounding box center [1265, 108] width 17 height 13
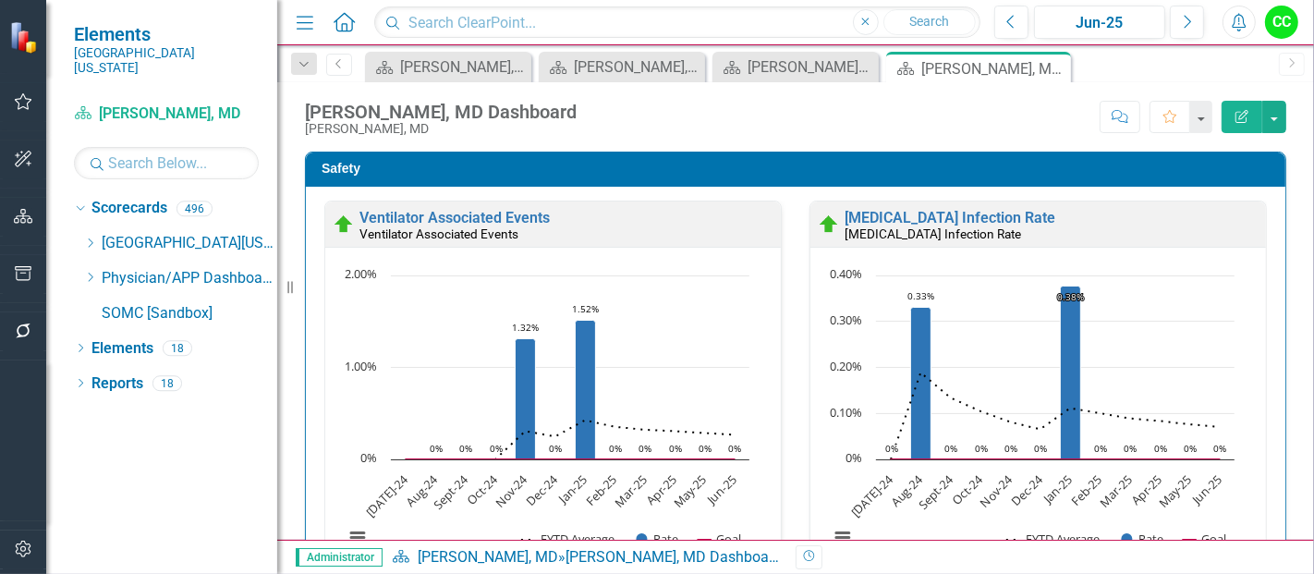
scroll to position [51, 0]
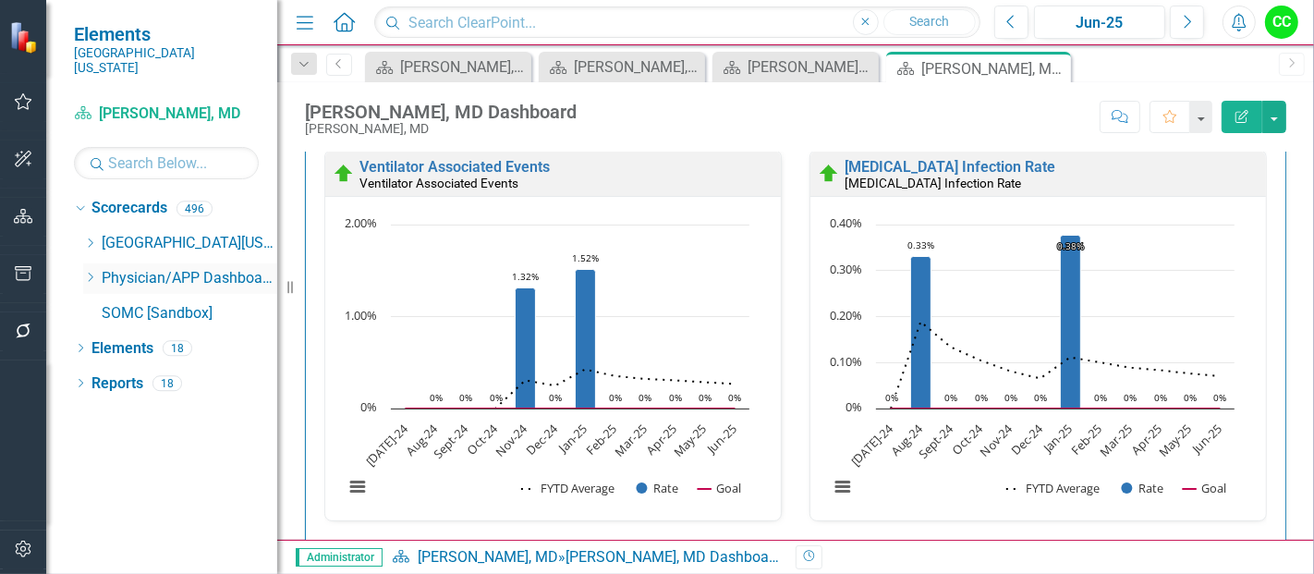
click at [90, 272] on icon "Dropdown" at bounding box center [90, 277] width 14 height 11
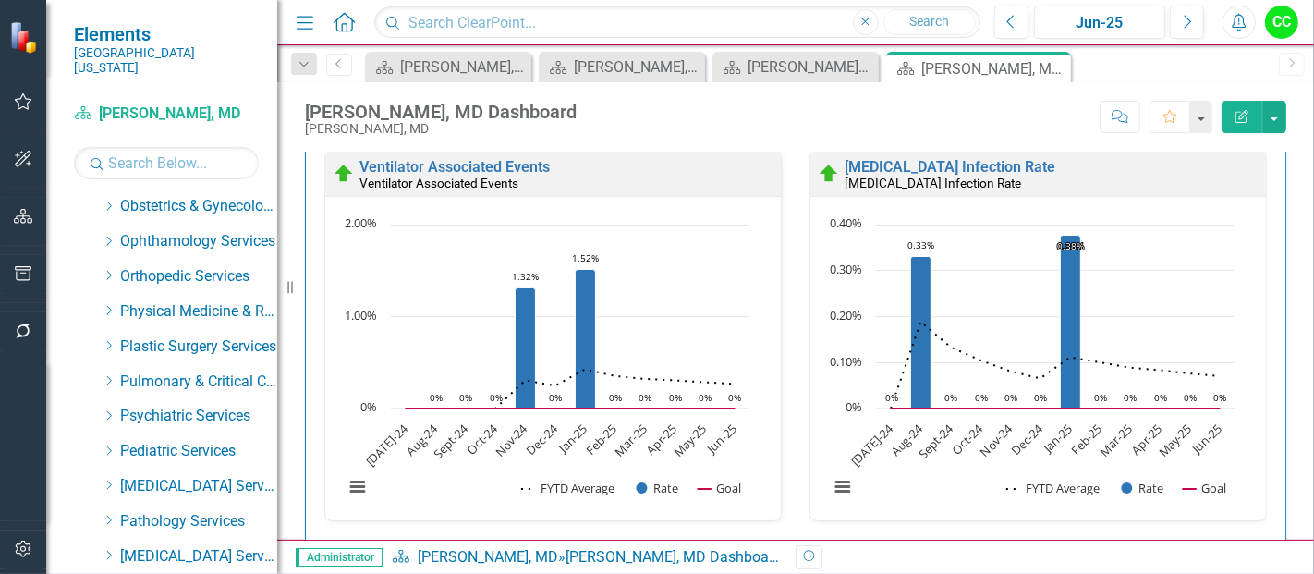
scroll to position [668, 0]
click at [113, 373] on icon "Dropdown" at bounding box center [109, 378] width 14 height 11
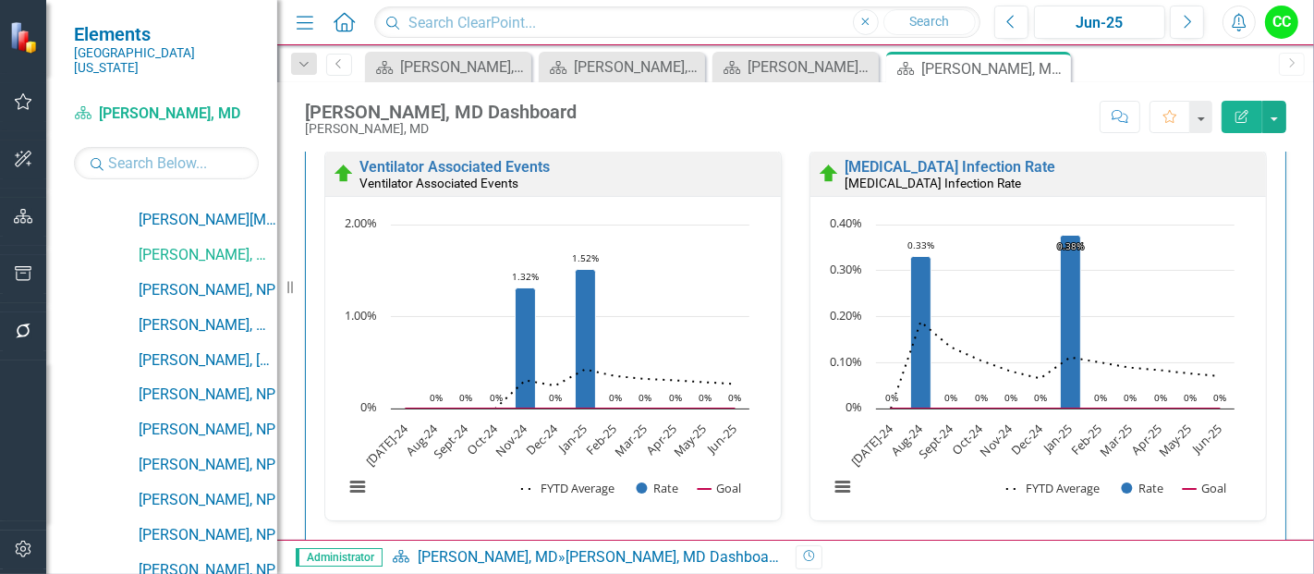
scroll to position [954, 0]
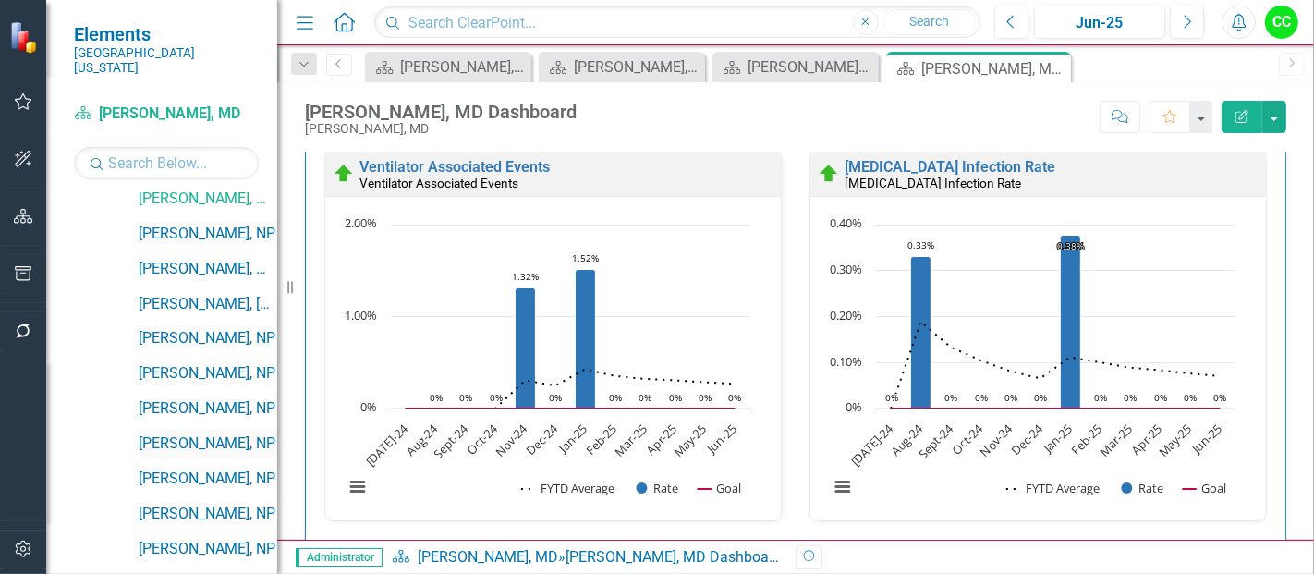
click at [220, 433] on link "[PERSON_NAME], NP" at bounding box center [208, 443] width 139 height 21
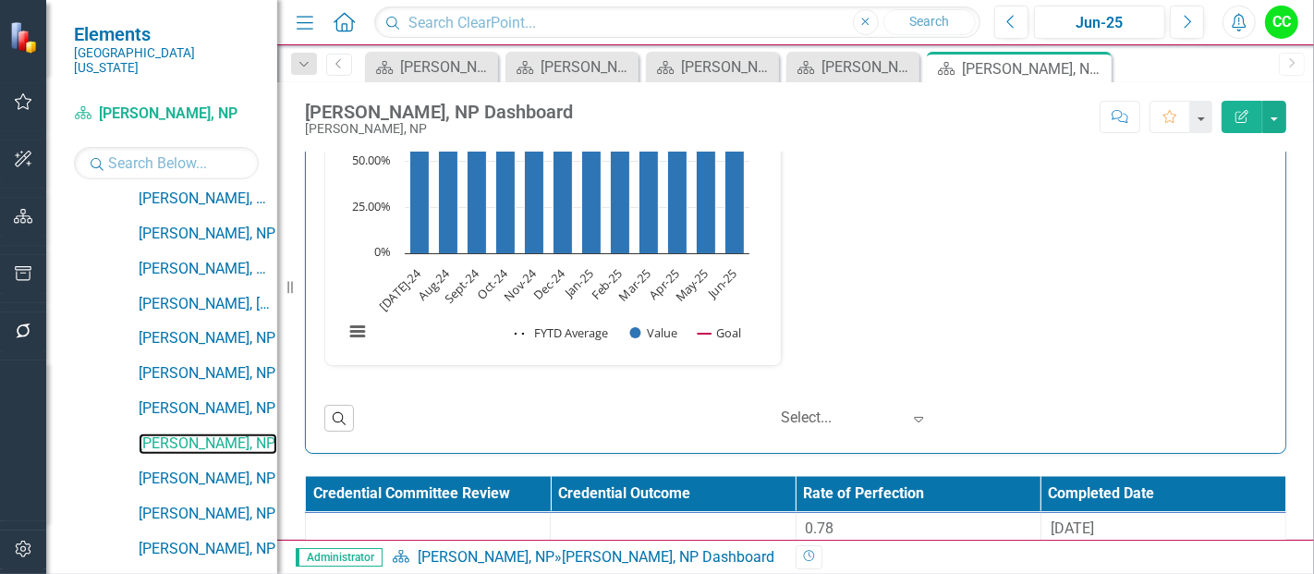
scroll to position [2788, 0]
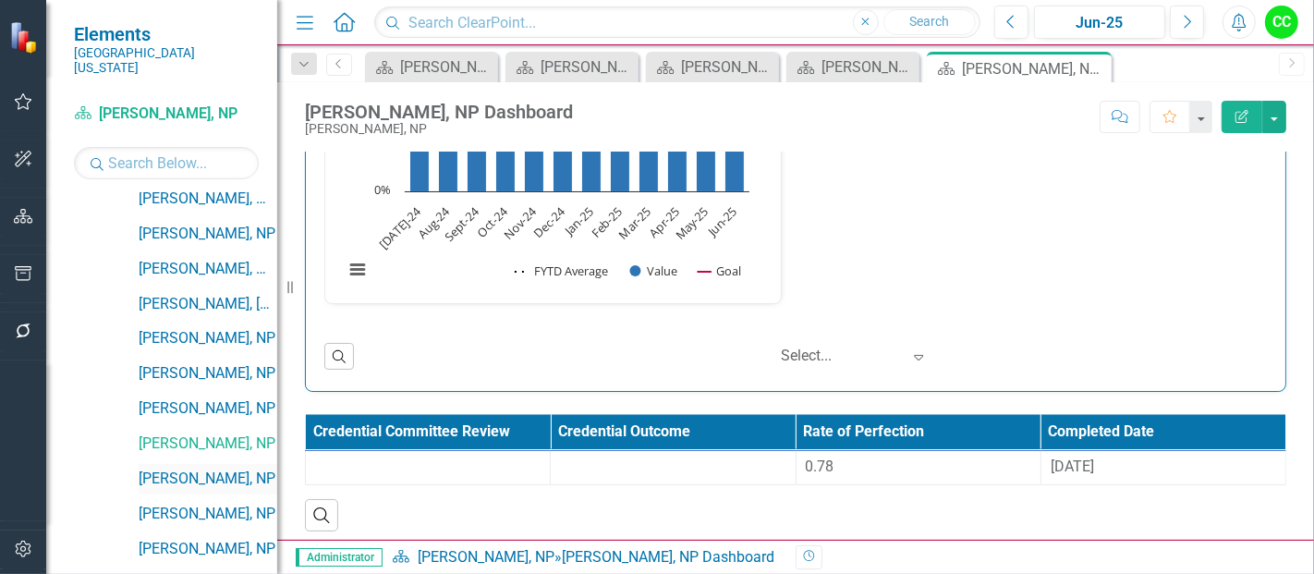
click at [200, 468] on link "[PERSON_NAME], NP" at bounding box center [208, 478] width 139 height 21
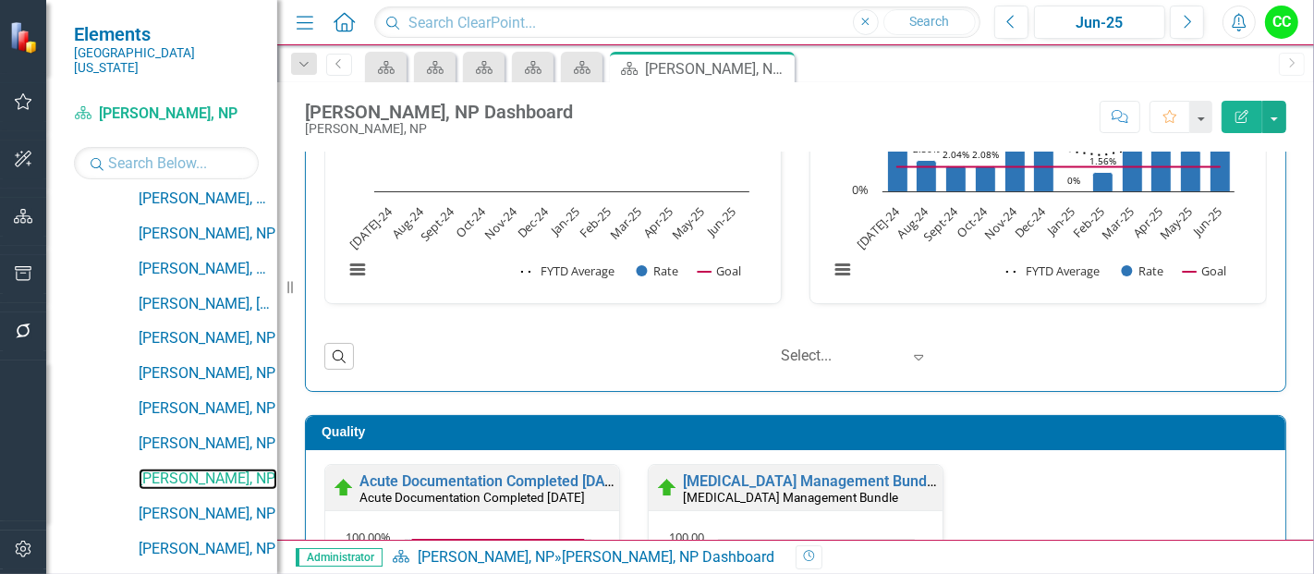
scroll to position [661, 0]
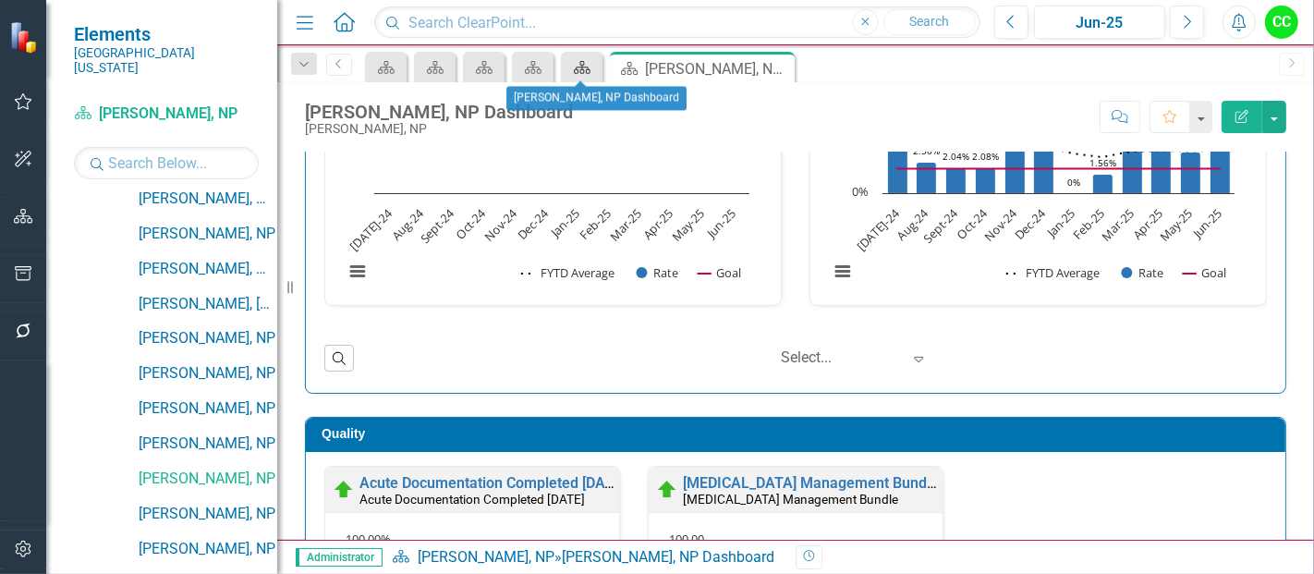
click at [565, 63] on div "Scorecard" at bounding box center [578, 66] width 26 height 23
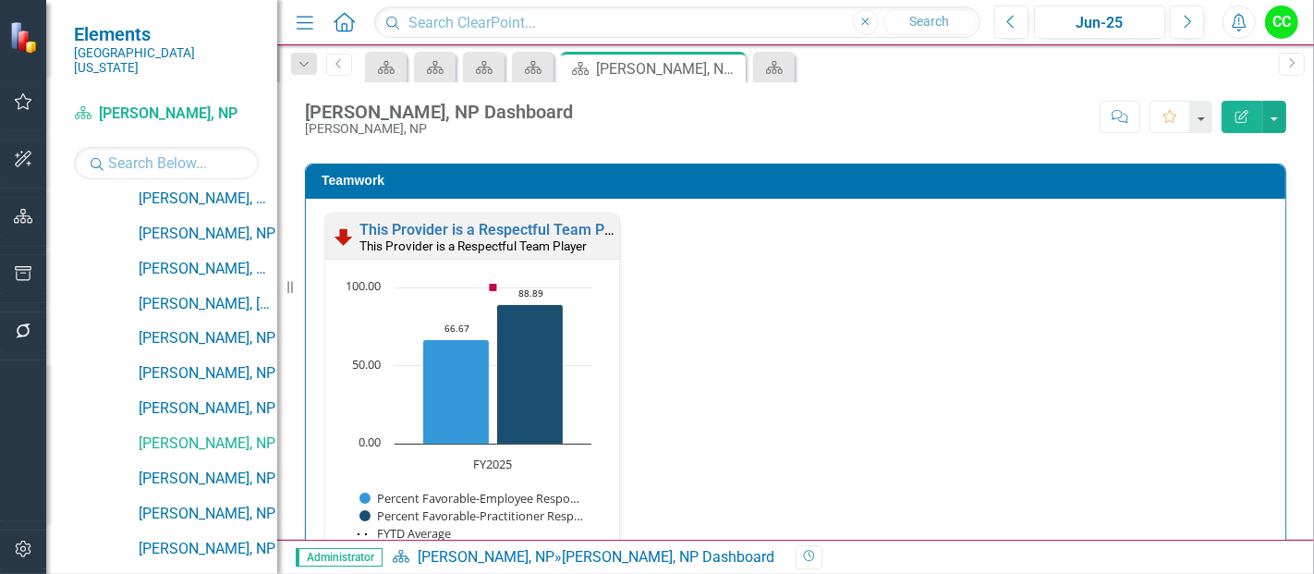
scroll to position [1979, 0]
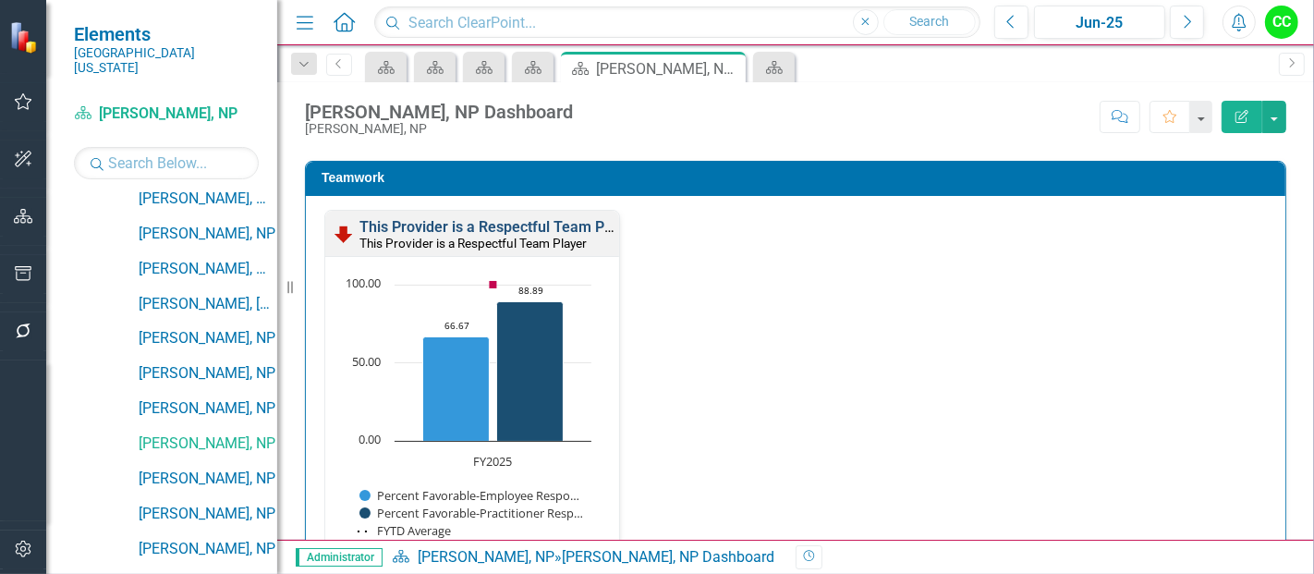
click at [566, 218] on link "This Provider is a Respectful Team Player" at bounding box center [498, 227] width 278 height 18
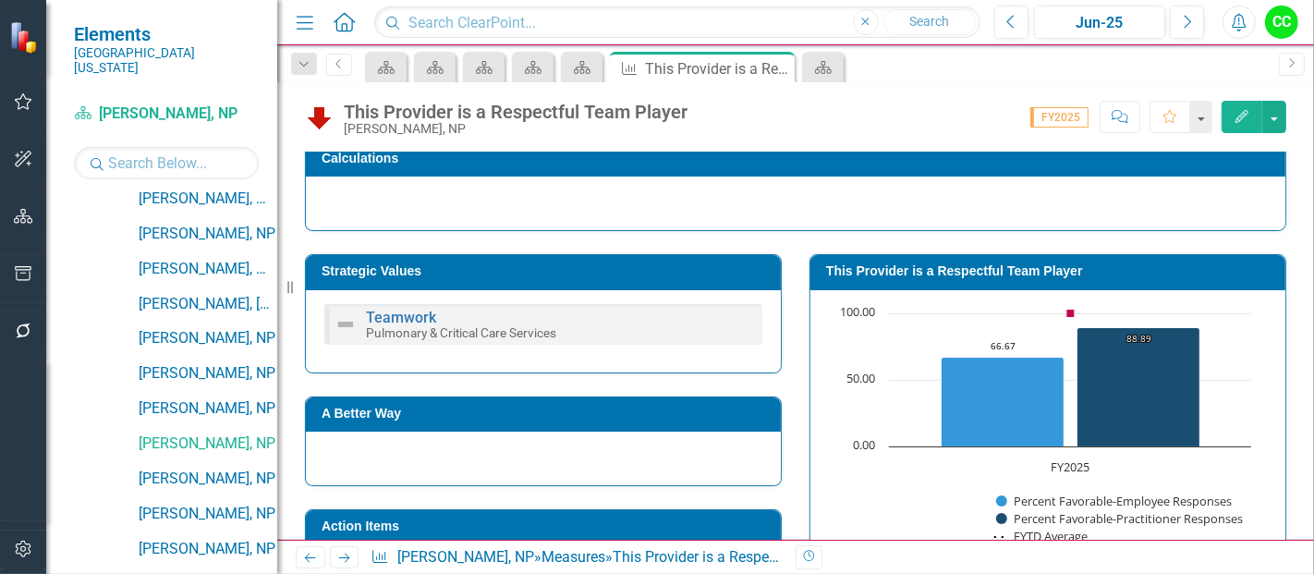
scroll to position [231, 0]
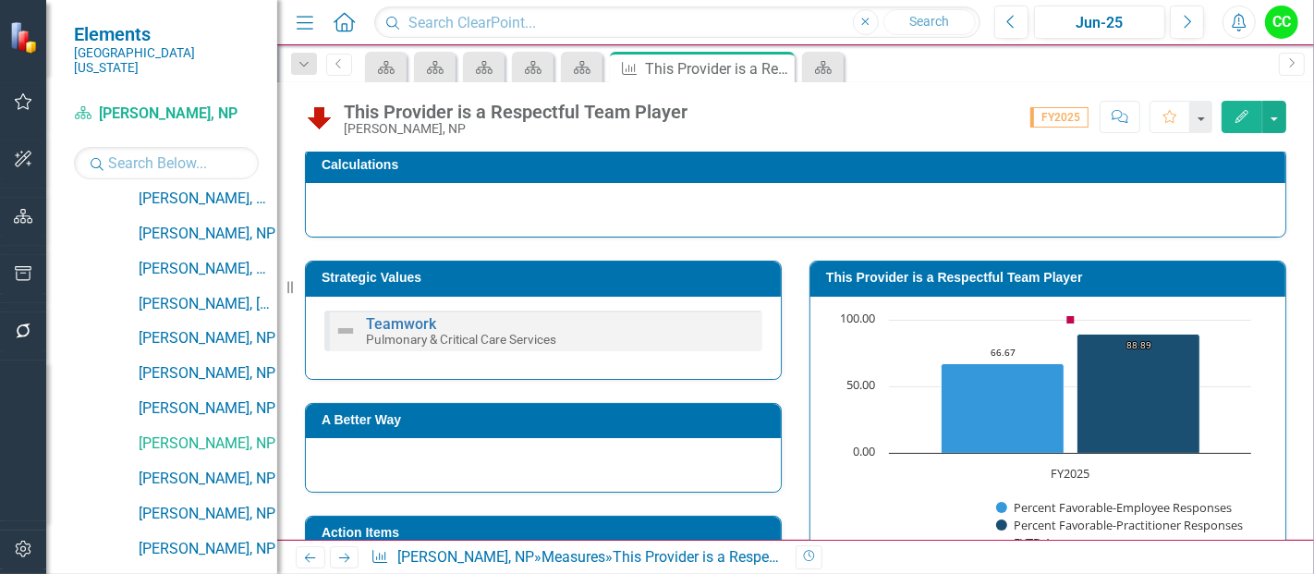
click at [1072, 279] on h3 "This Provider is a Respectful Team Player" at bounding box center [1051, 278] width 450 height 14
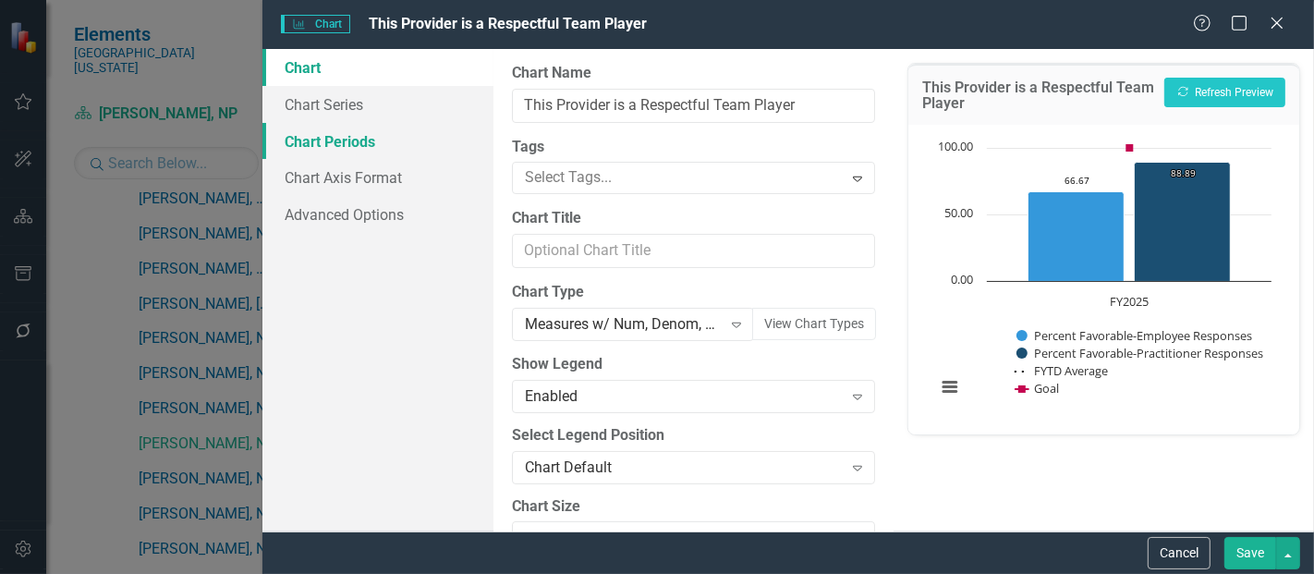
click at [337, 133] on link "Chart Periods" at bounding box center [377, 141] width 231 height 37
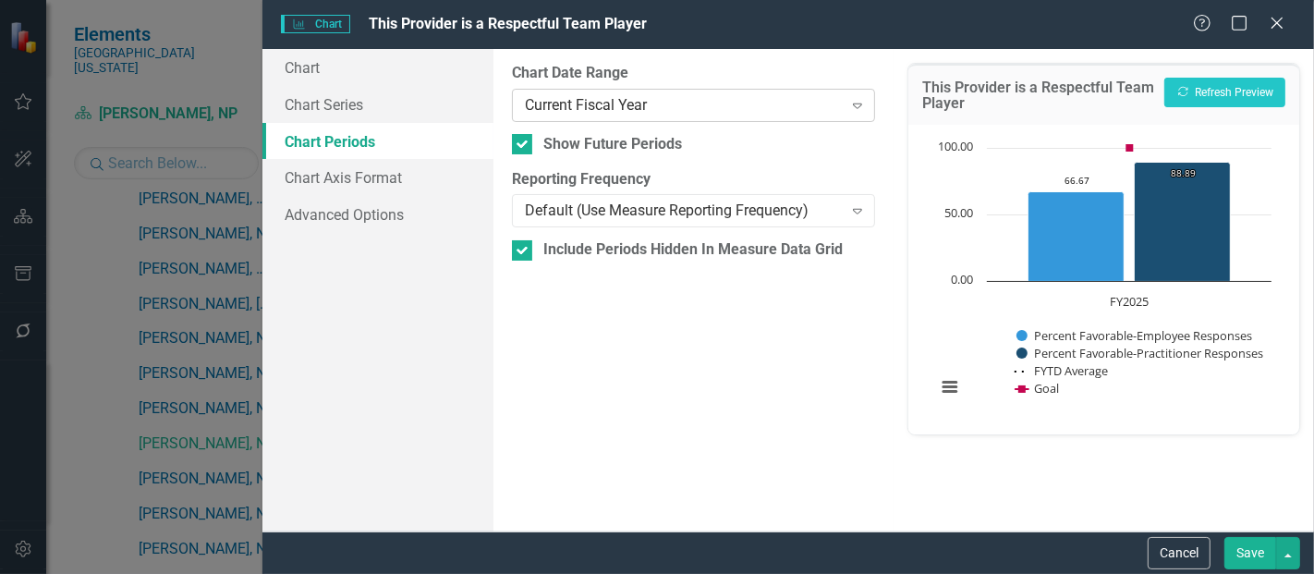
click at [634, 109] on div "Current Fiscal Year" at bounding box center [683, 104] width 317 height 21
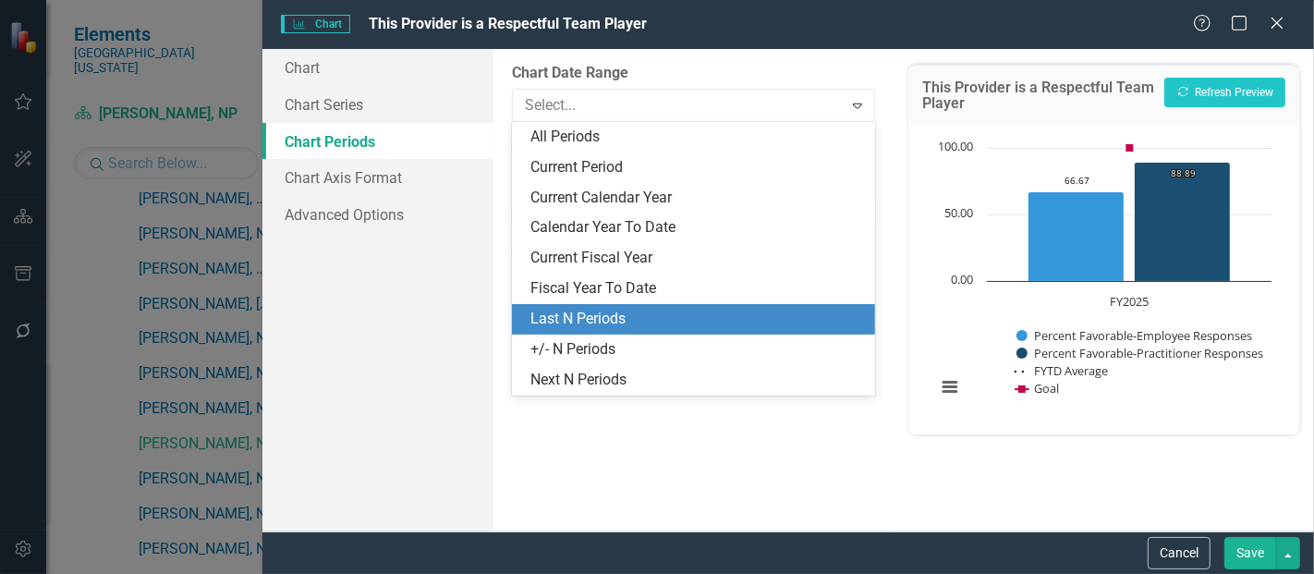
click at [565, 324] on div "Last N Periods" at bounding box center [697, 319] width 334 height 21
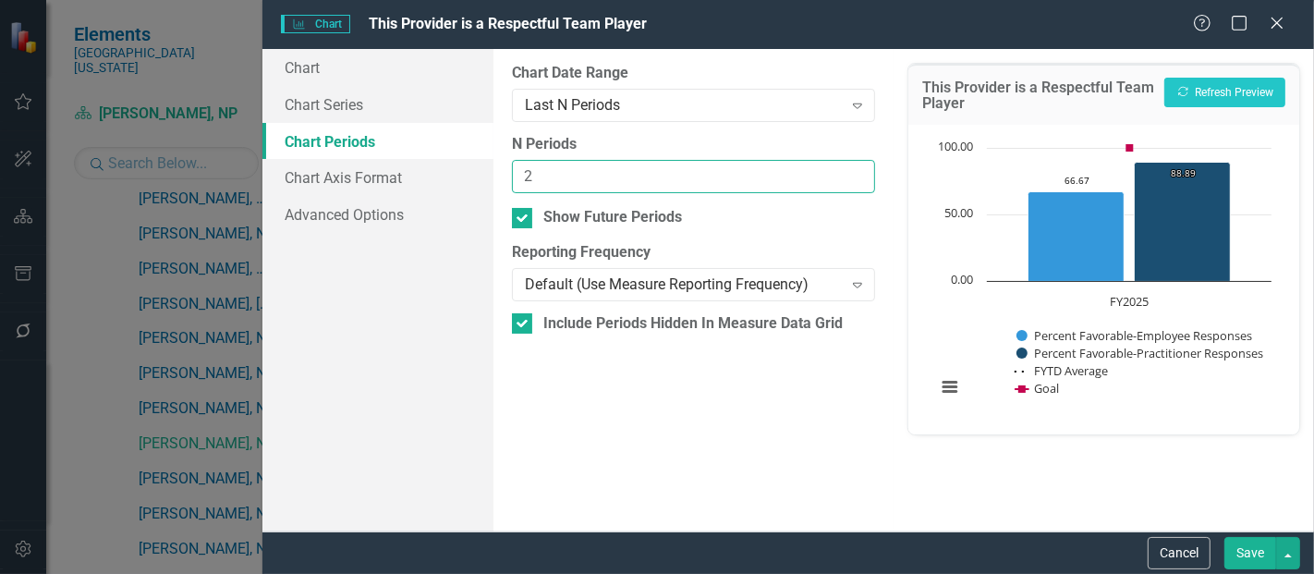
type input "2"
click at [859, 169] on input "2" at bounding box center [693, 177] width 363 height 34
click at [1254, 542] on button "Save" at bounding box center [1250, 553] width 52 height 32
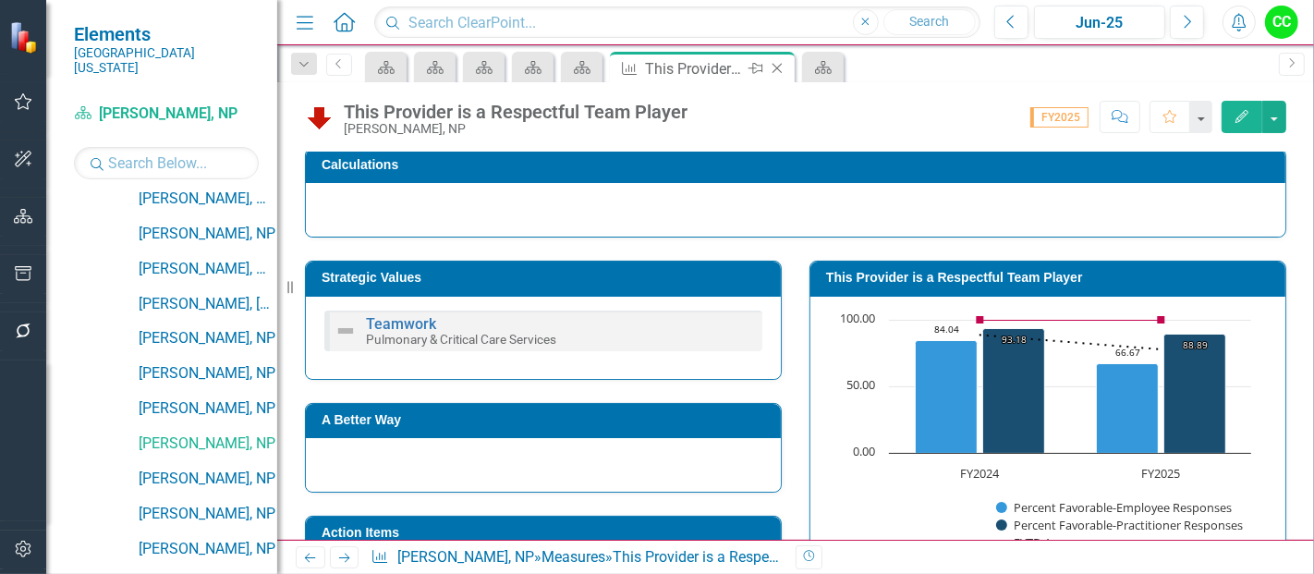
click at [778, 67] on icon "Close" at bounding box center [777, 68] width 18 height 15
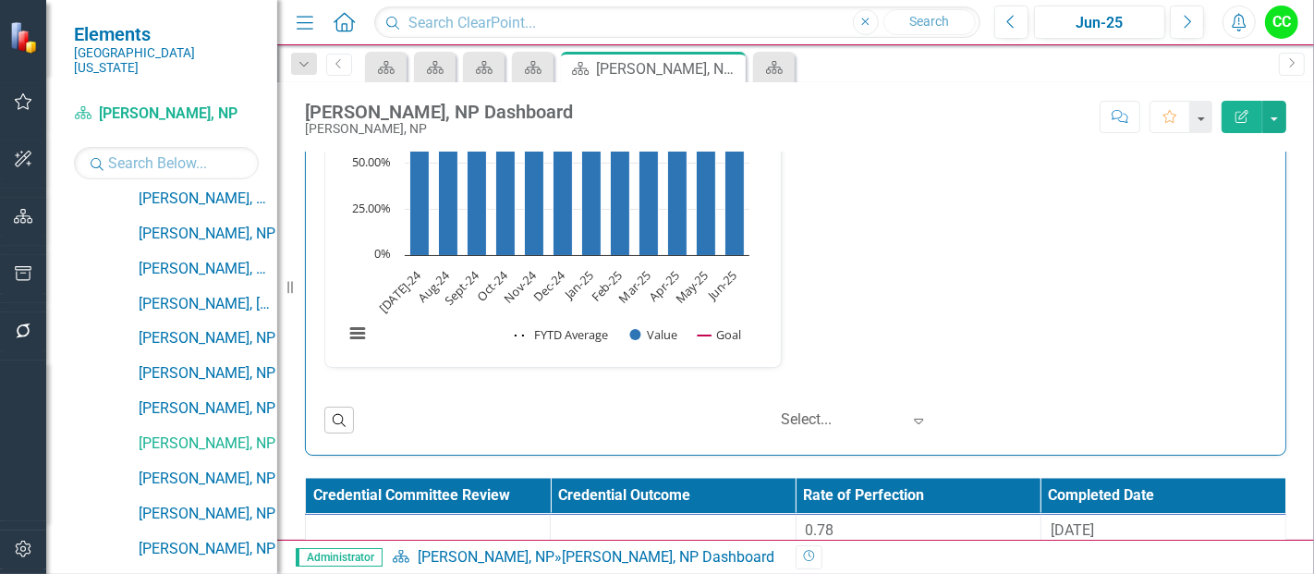
scroll to position [2788, 0]
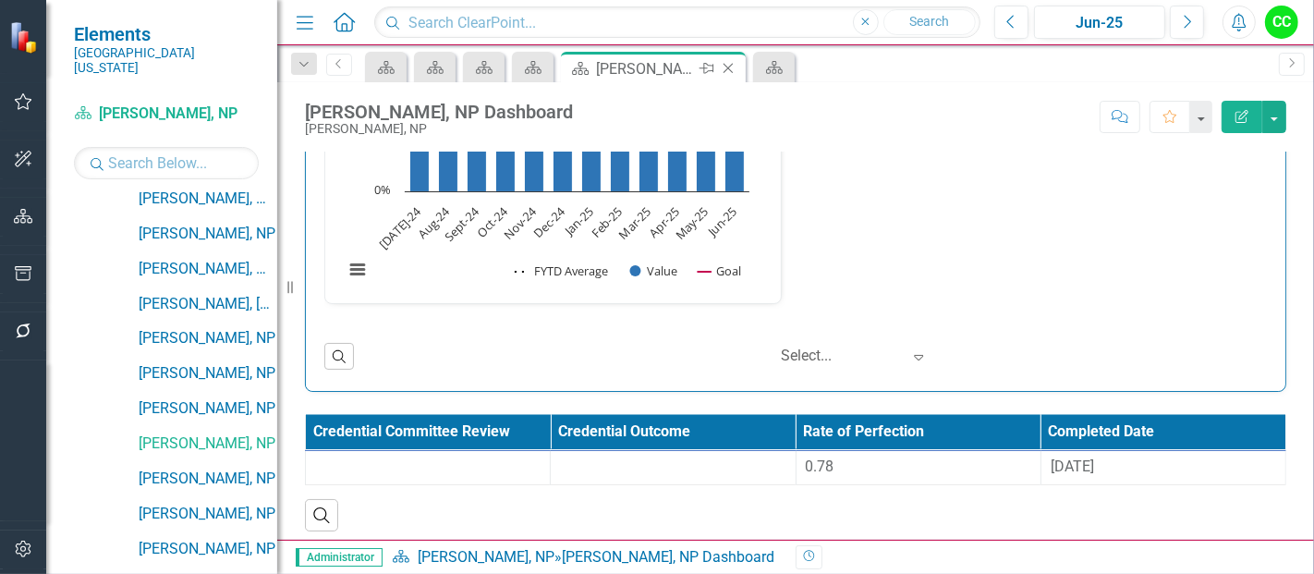
drag, startPoint x: 1313, startPoint y: 449, endPoint x: 731, endPoint y: 67, distance: 696.5
click at [731, 67] on div "Scorecard Jeff Ramey, NP Dashboard Pin Close" at bounding box center [653, 68] width 176 height 23
drag, startPoint x: 728, startPoint y: 67, endPoint x: 1126, endPoint y: 198, distance: 419.3
click at [0, 0] on icon "Close" at bounding box center [0, 0] width 0 height 0
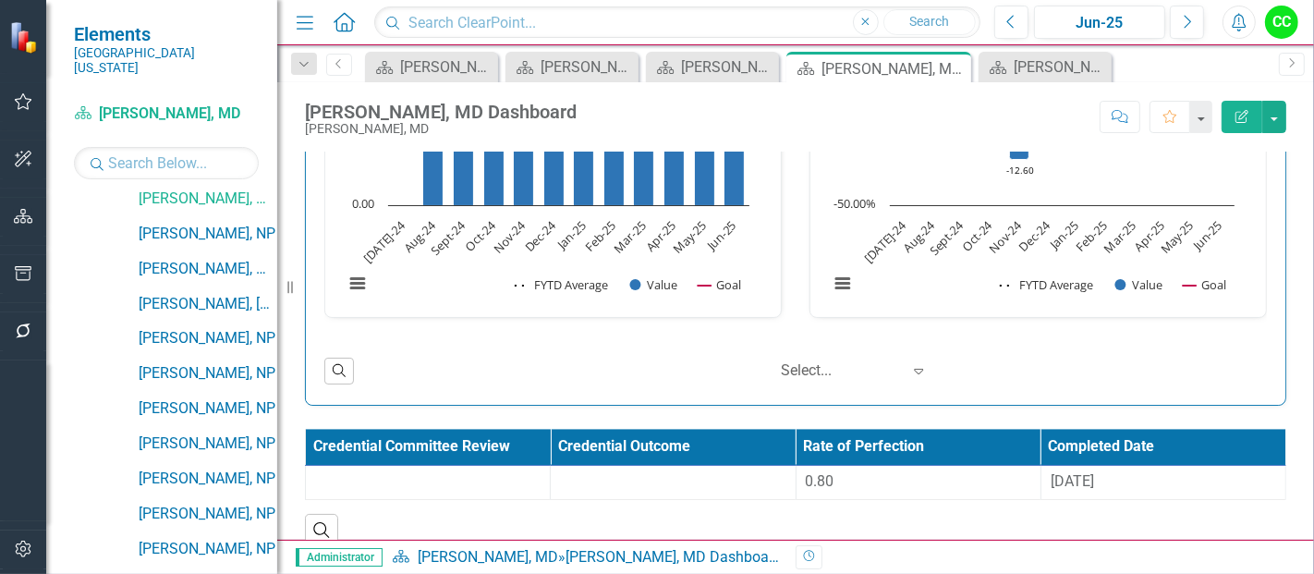
scroll to position [3180, 0]
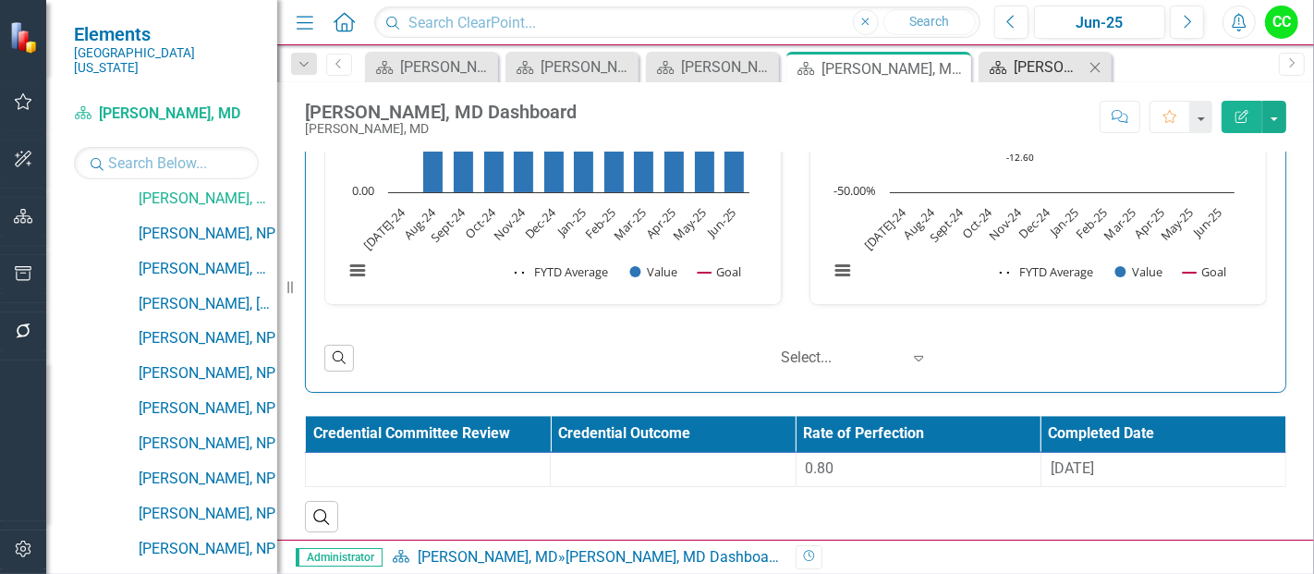
click at [1055, 62] on div "Shad Ruby, NP Dashboard" at bounding box center [1049, 66] width 70 height 23
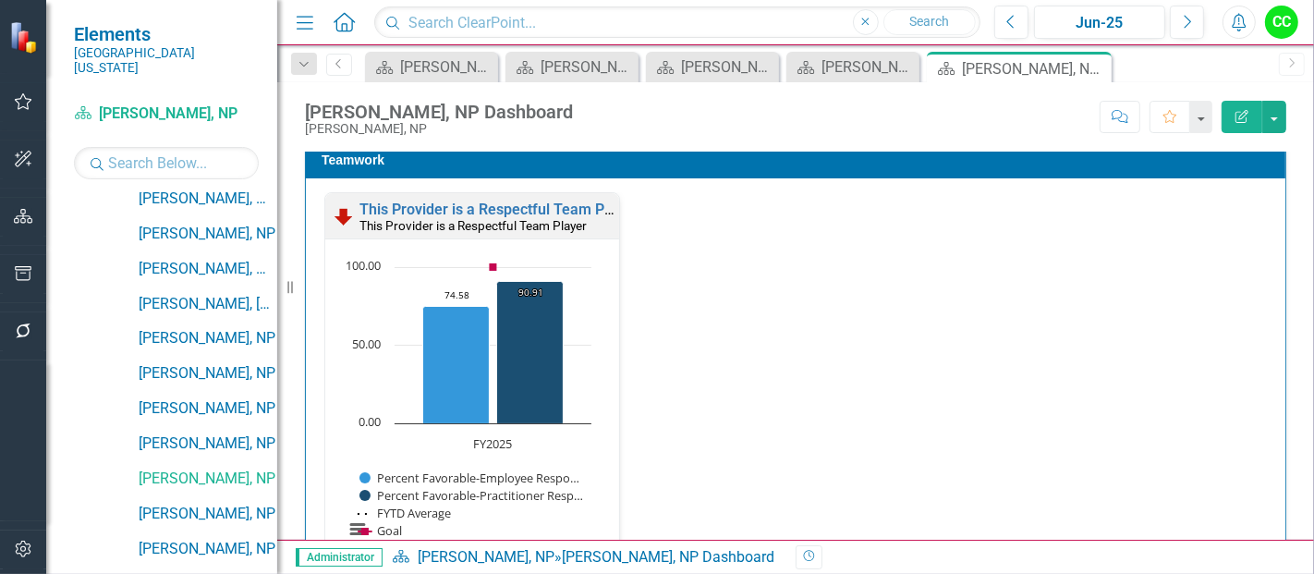
scroll to position [2000, 0]
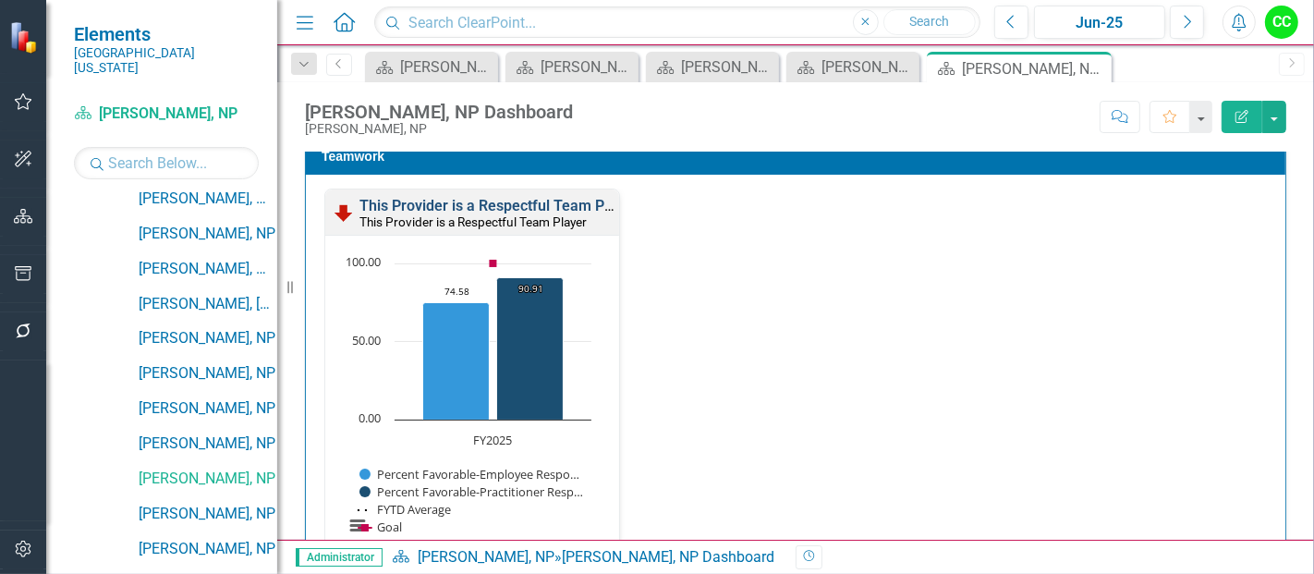
click at [564, 197] on link "This Provider is a Respectful Team Player" at bounding box center [498, 206] width 278 height 18
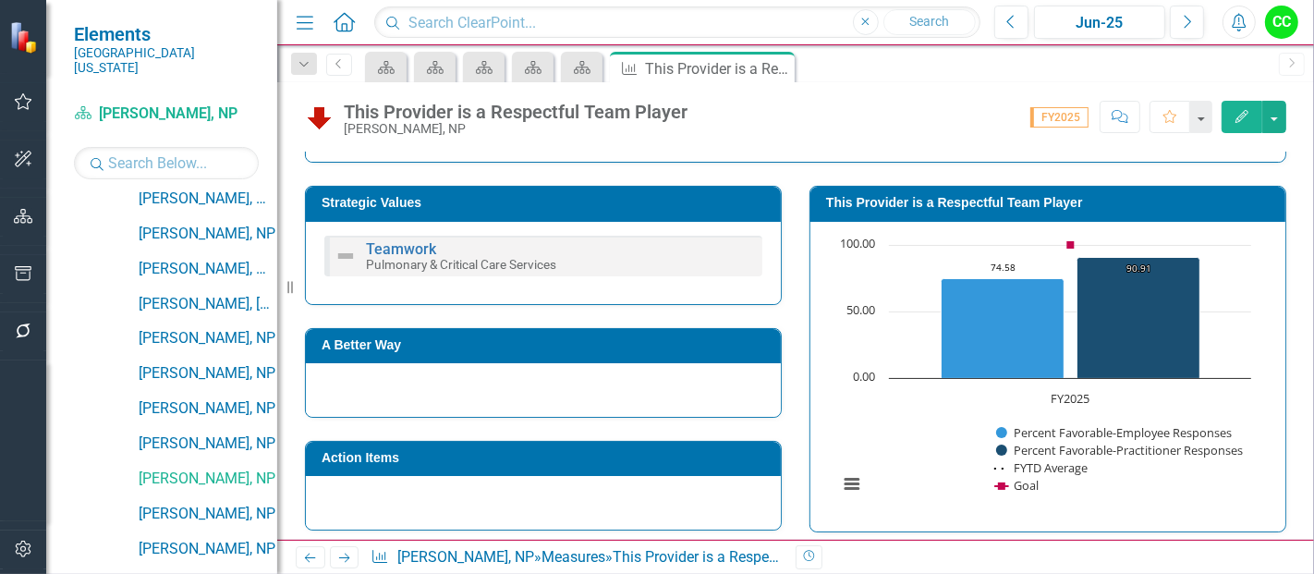
scroll to position [314, 0]
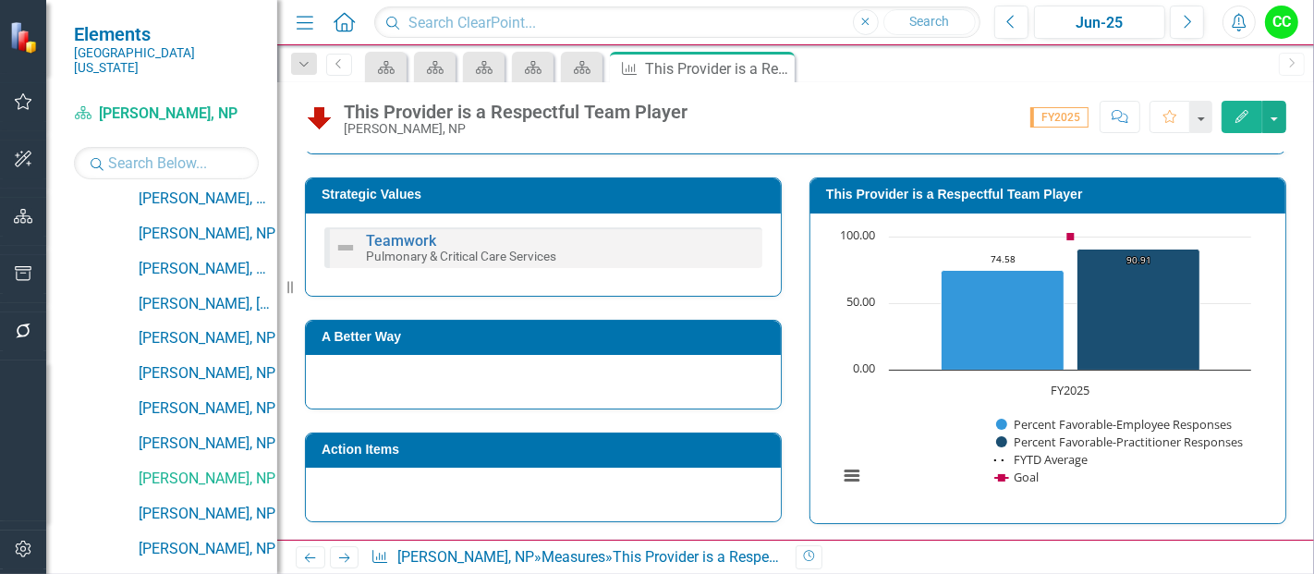
click at [1002, 194] on h3 "This Provider is a Respectful Team Player" at bounding box center [1051, 195] width 450 height 14
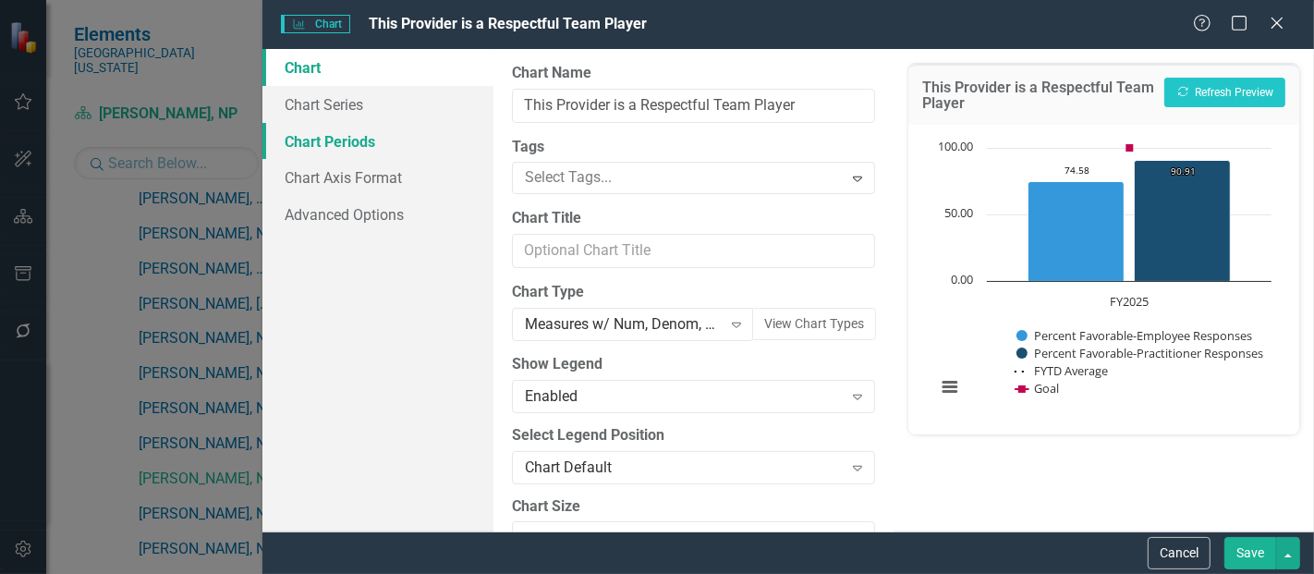
click at [333, 134] on link "Chart Periods" at bounding box center [377, 141] width 231 height 37
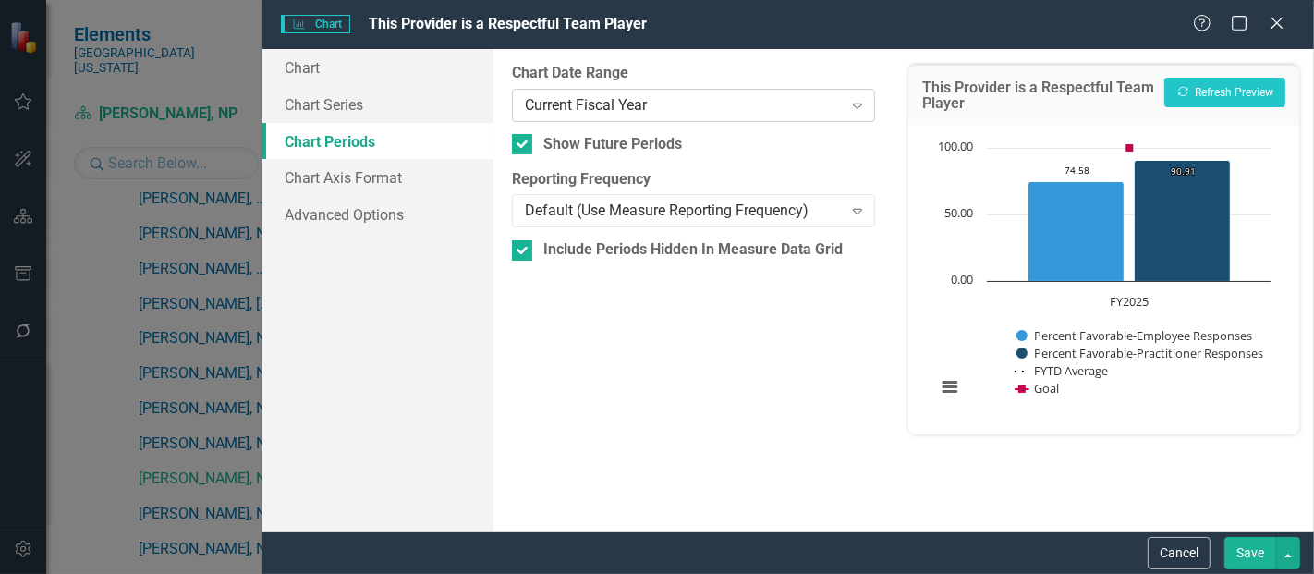
click at [601, 108] on div "Current Fiscal Year" at bounding box center [683, 104] width 317 height 21
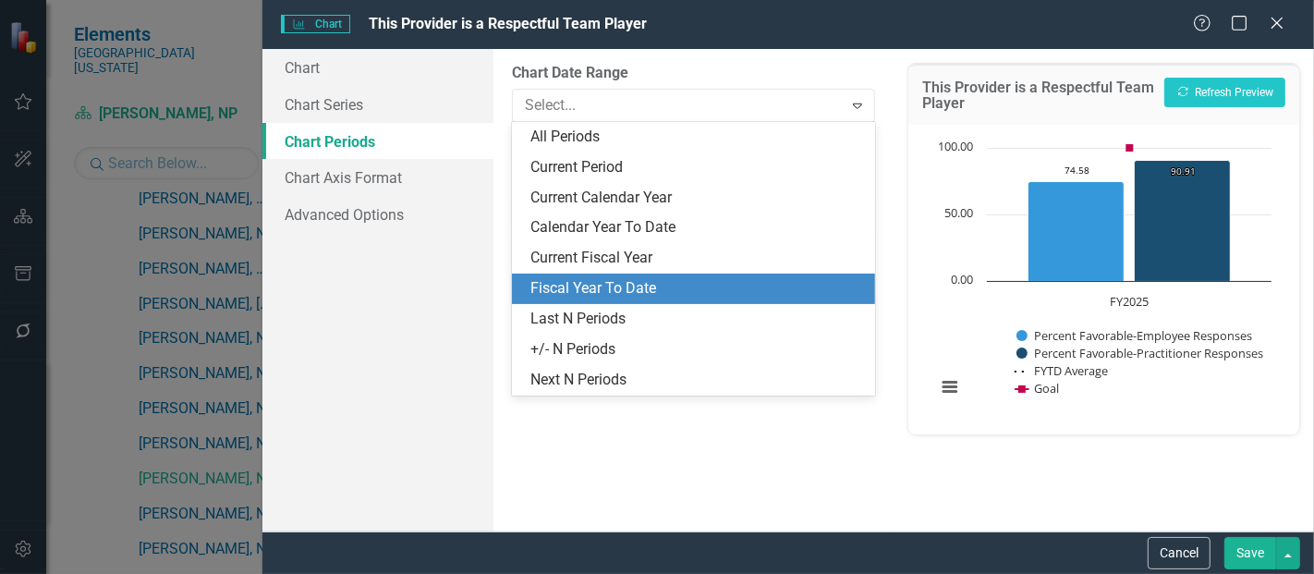
click at [553, 296] on div "Fiscal Year To Date" at bounding box center [697, 288] width 334 height 21
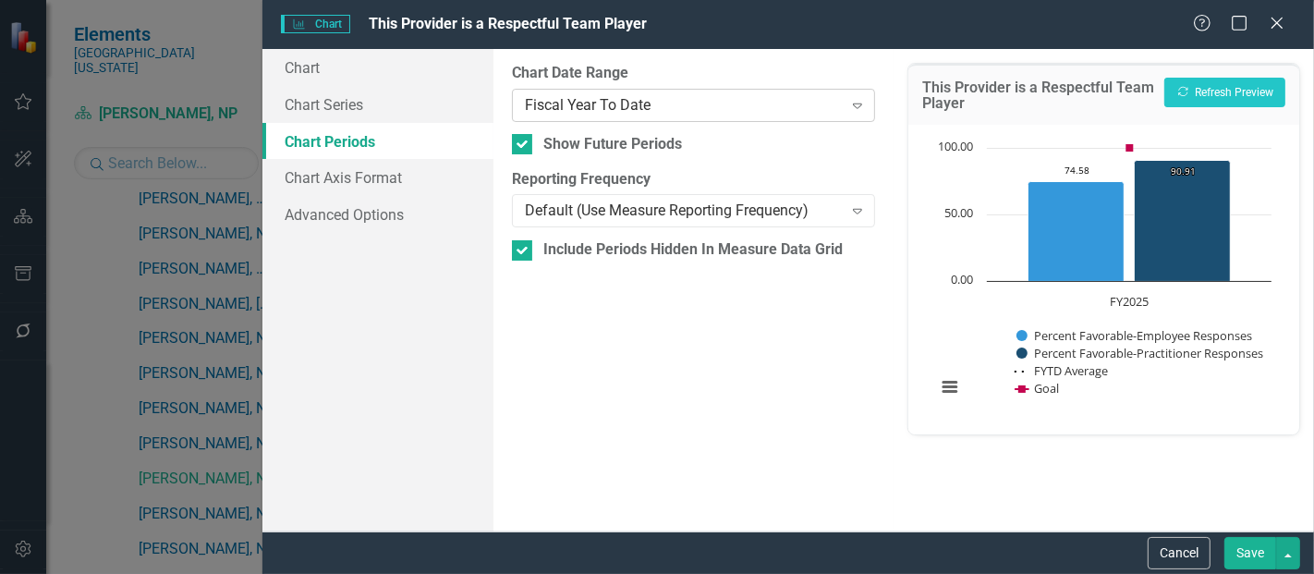
click at [617, 118] on div "Fiscal Year To Date Expand" at bounding box center [693, 105] width 363 height 33
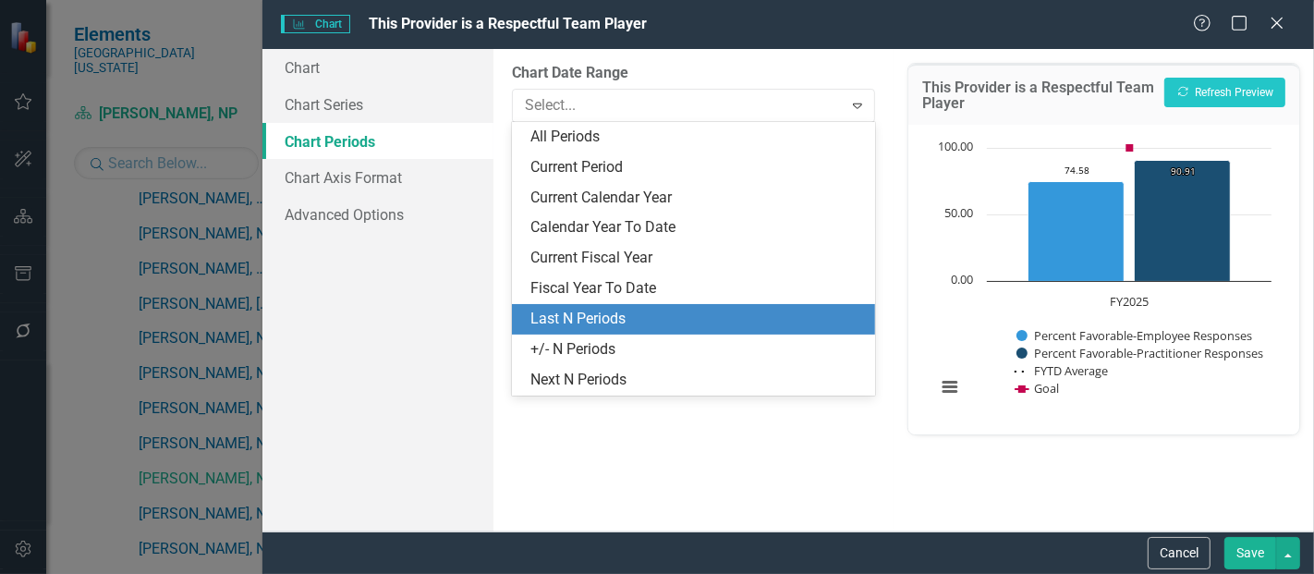
click at [580, 322] on div "Last N Periods" at bounding box center [697, 319] width 334 height 21
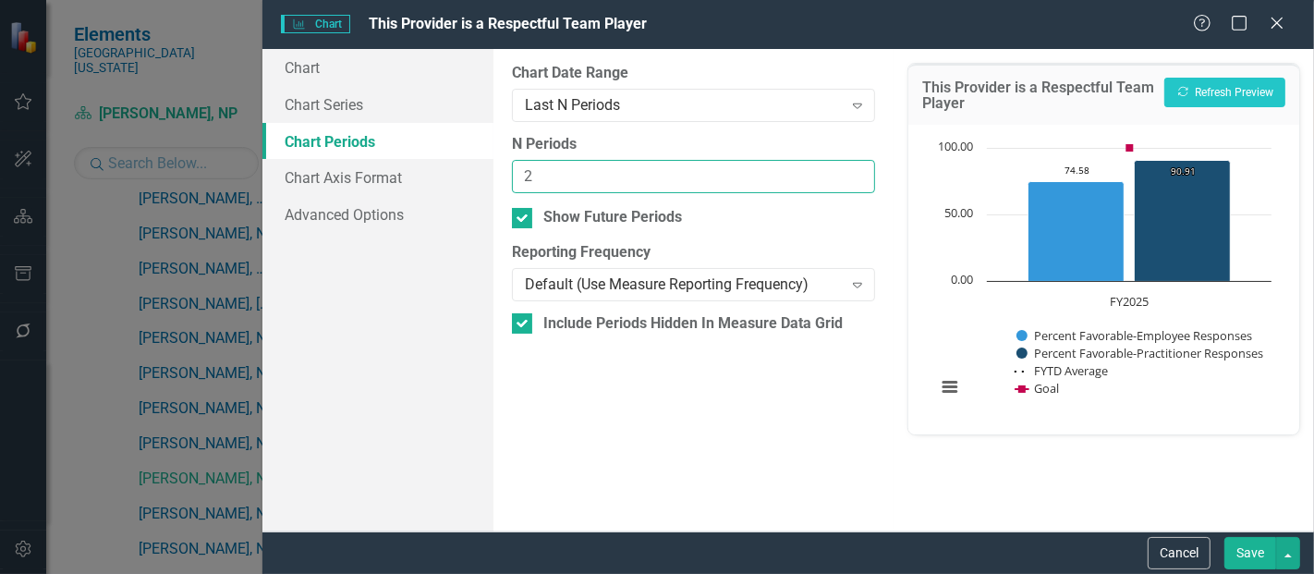
type input "2"
click at [852, 167] on input "2" at bounding box center [693, 177] width 363 height 34
click at [1240, 547] on button "Save" at bounding box center [1250, 553] width 52 height 32
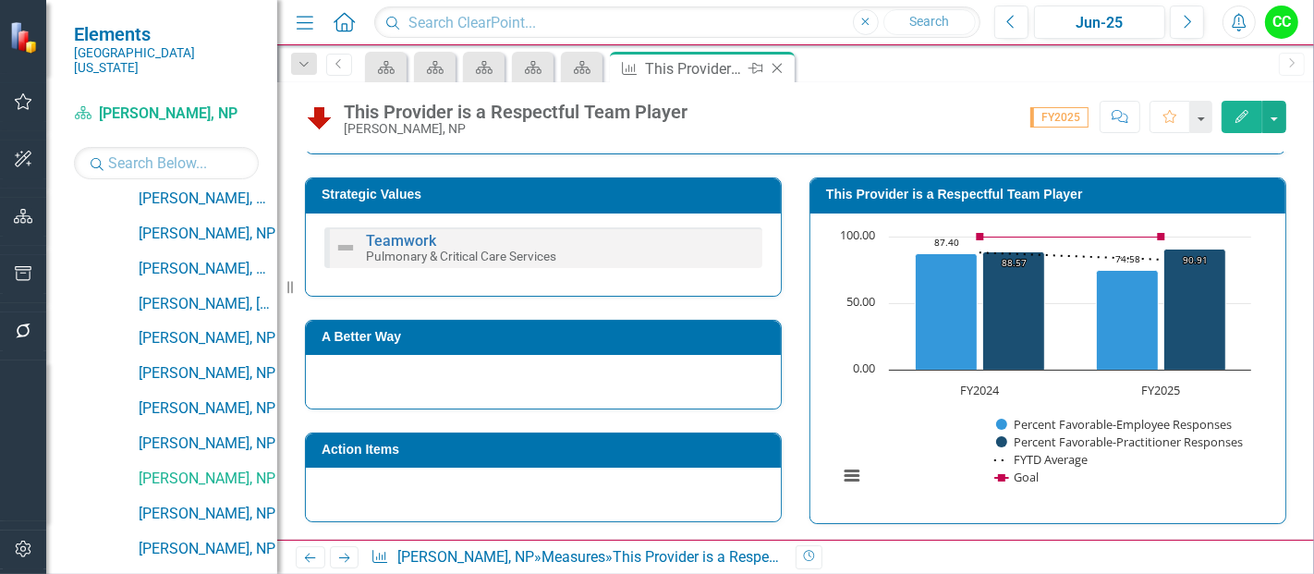
click at [784, 77] on div "Close" at bounding box center [778, 68] width 23 height 23
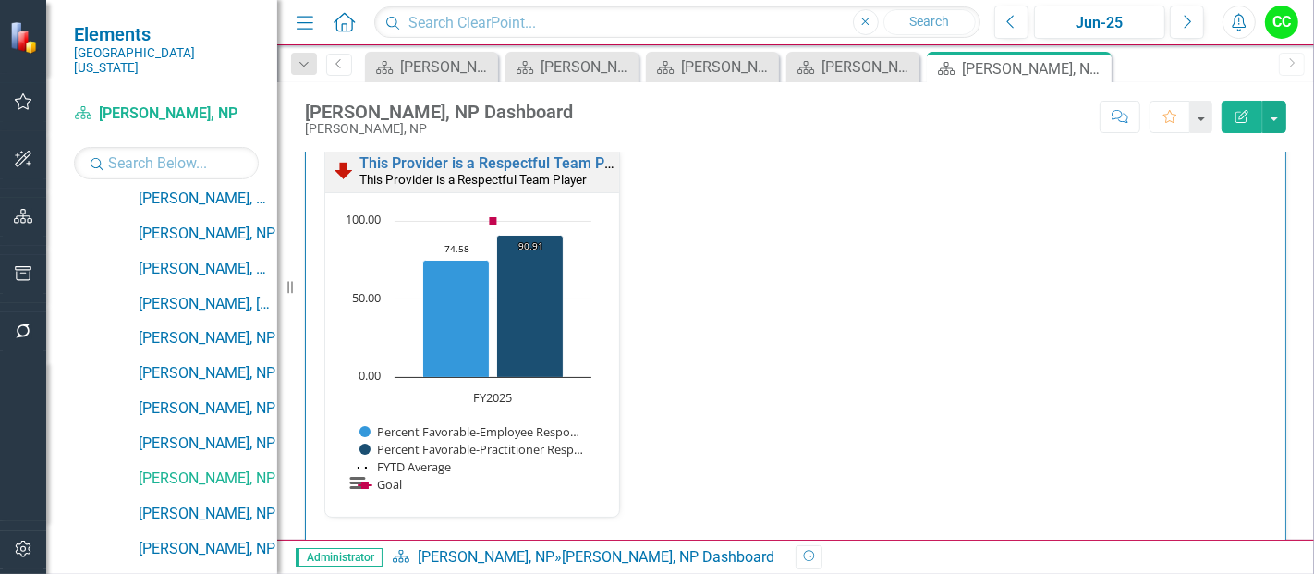
scroll to position [2037, 0]
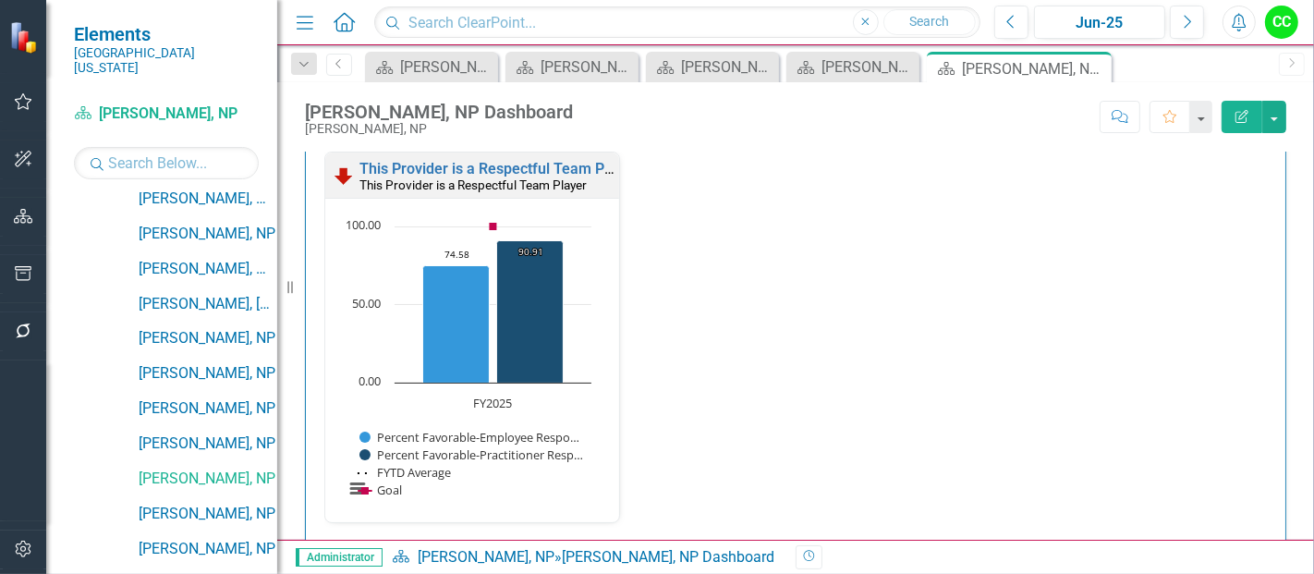
click at [515, 573] on div "Administrator Scorecard Shad Ruby, NP » Shad Ruby, NP Dashboard Revision History" at bounding box center [795, 557] width 1037 height 34
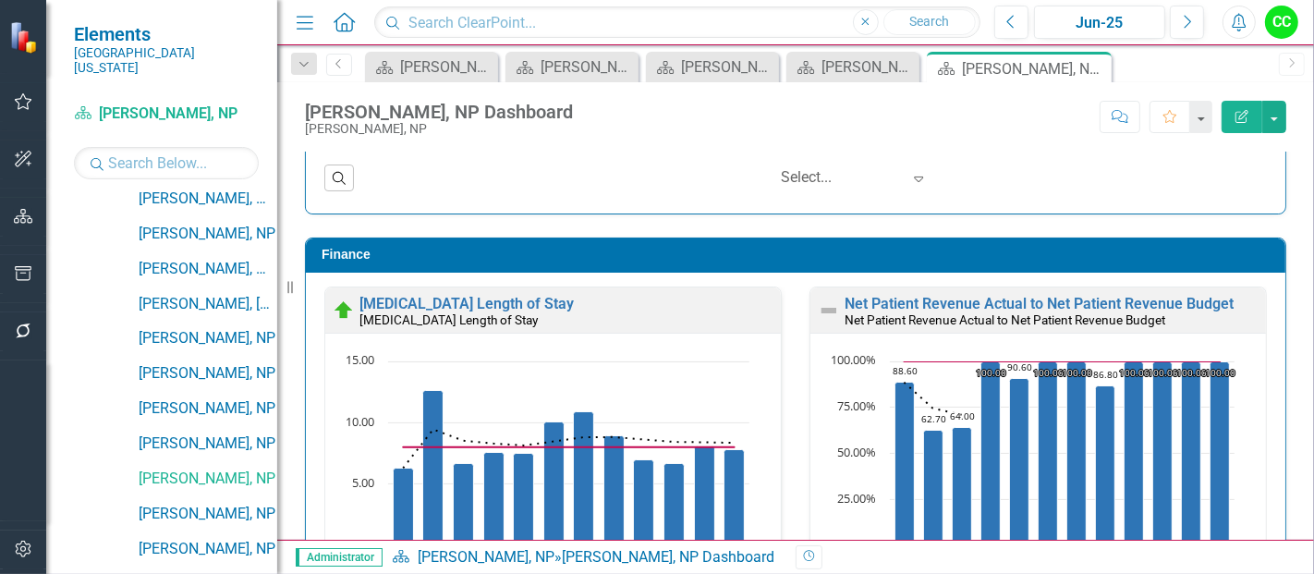
scroll to position [2788, 0]
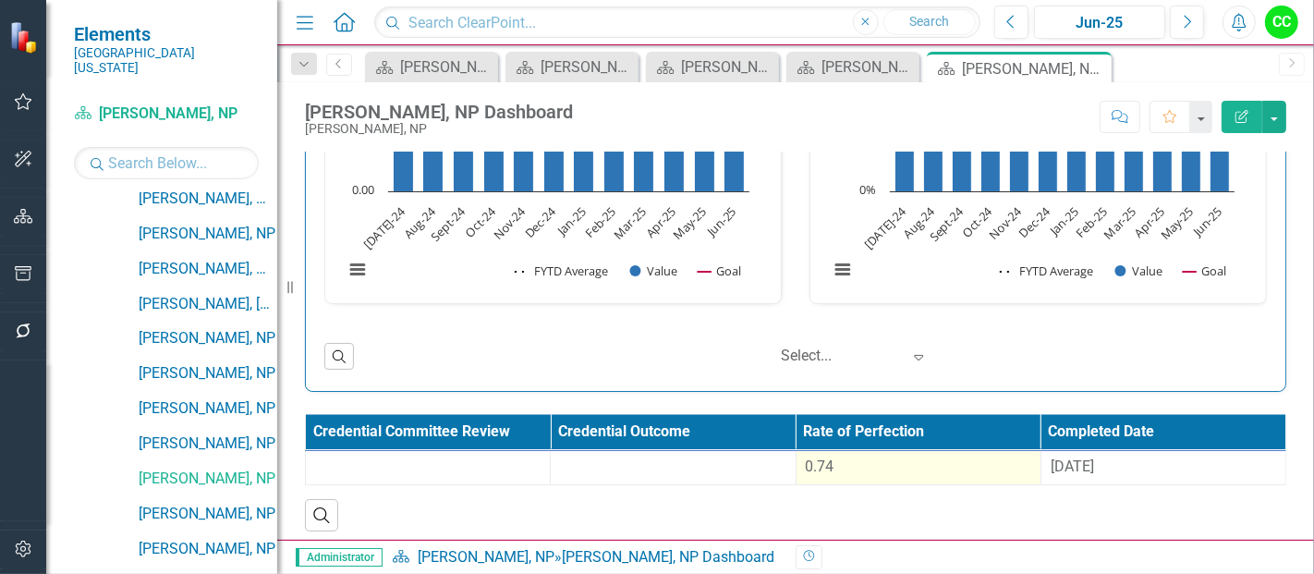
click at [949, 464] on div "0.74" at bounding box center [918, 466] width 225 height 21
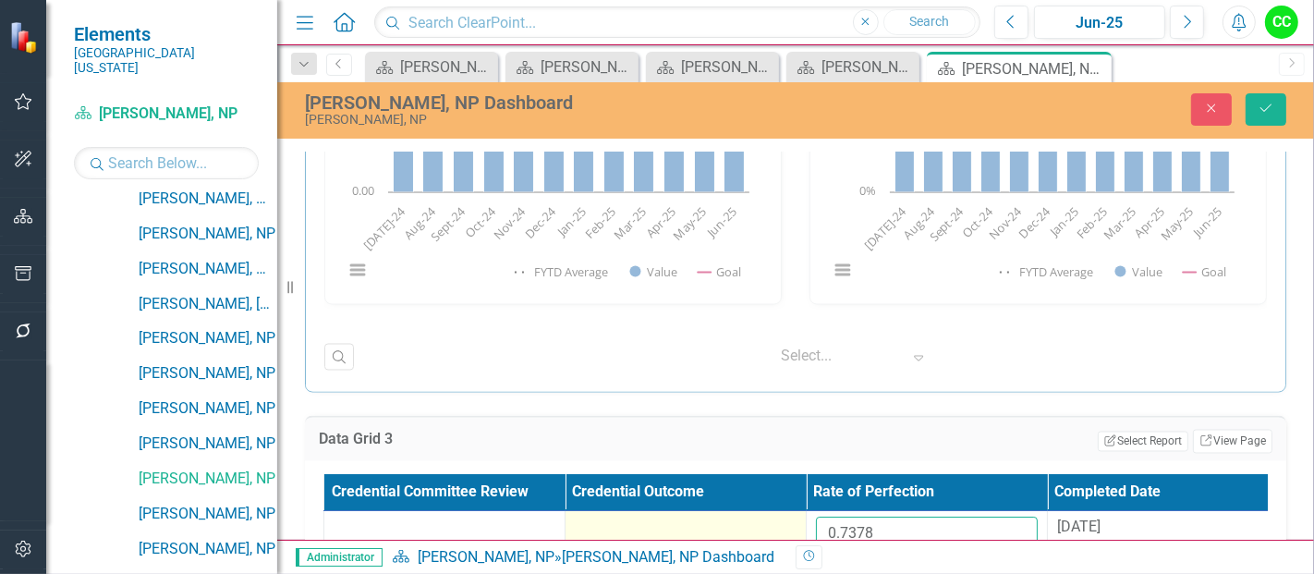
drag, startPoint x: 889, startPoint y: 528, endPoint x: 752, endPoint y: 527, distance: 136.8
click at [752, 527] on tr "0.7378 8/29/24" at bounding box center [806, 541] width 965 height 60
paste input "98472727"
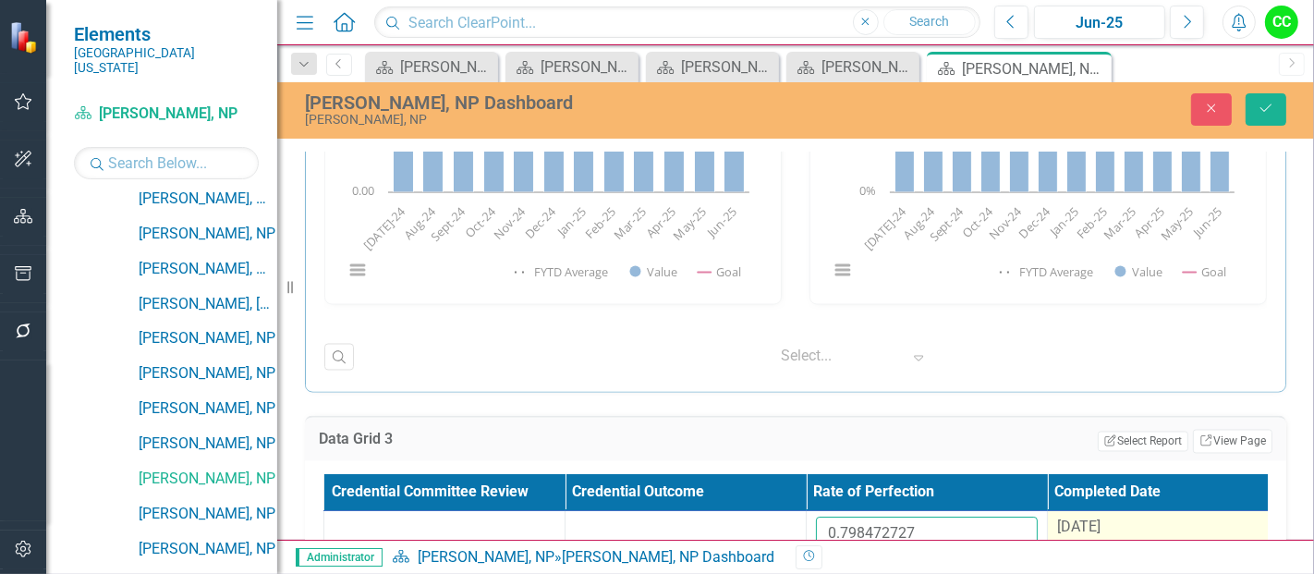
type input "0.798472727"
click at [1100, 518] on span "[DATE]" at bounding box center [1078, 527] width 43 height 18
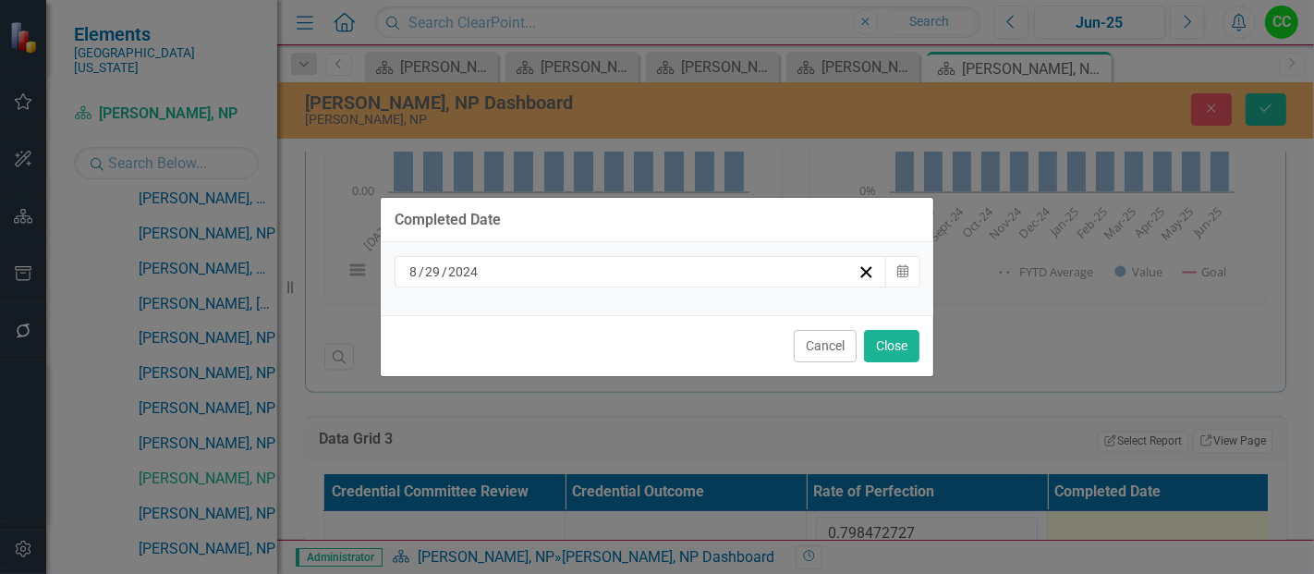
click at [710, 272] on div "8 / 29 / 2024" at bounding box center [632, 271] width 451 height 18
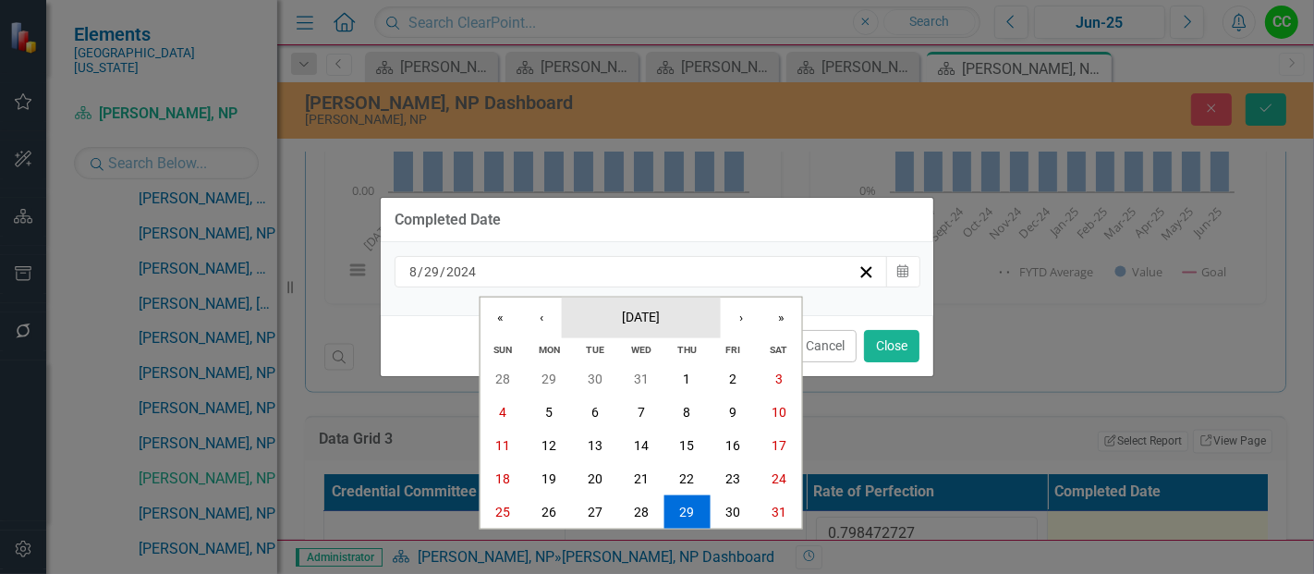
click at [676, 307] on button "August 2024" at bounding box center [641, 317] width 159 height 41
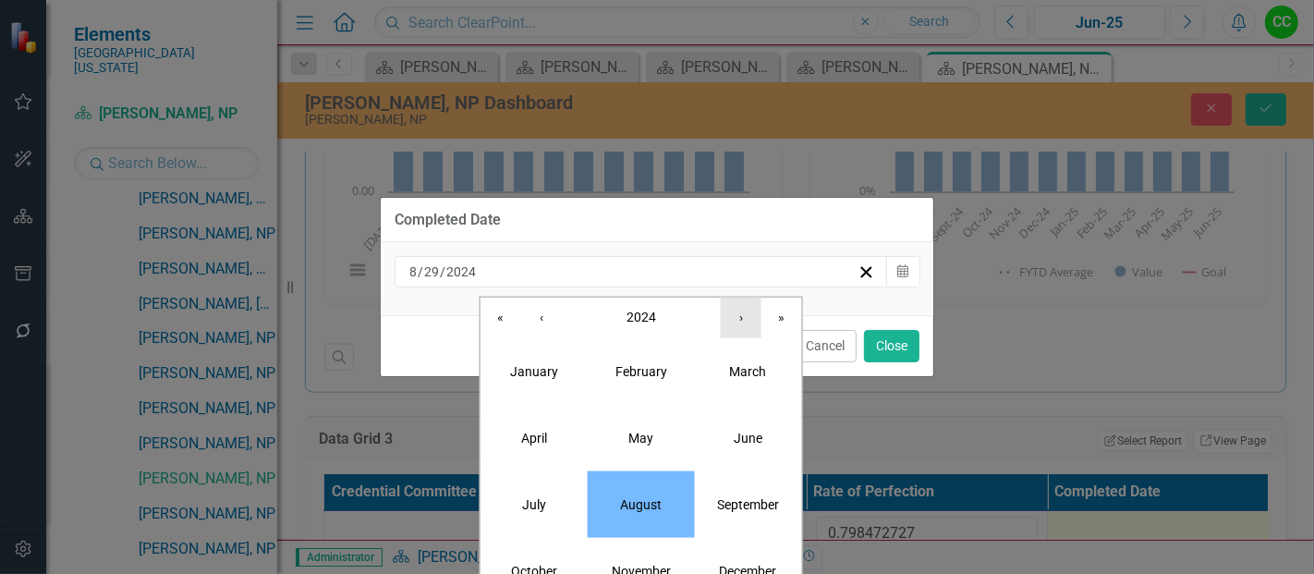
click at [735, 315] on button "›" at bounding box center [741, 317] width 41 height 41
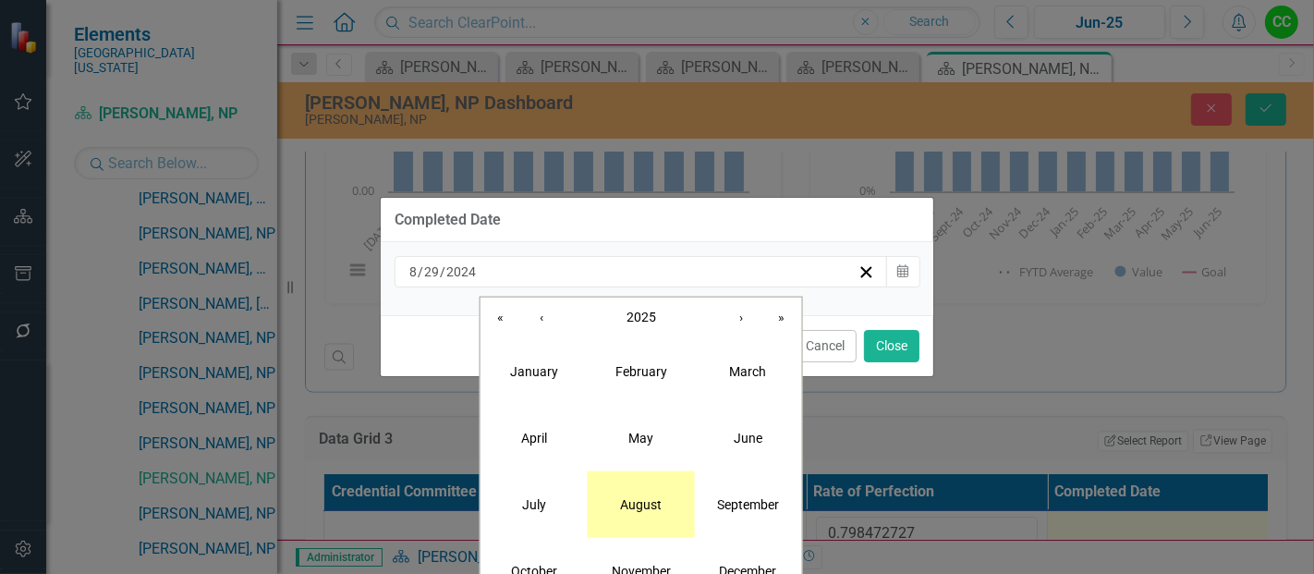
click at [656, 525] on button "August" at bounding box center [641, 503] width 107 height 67
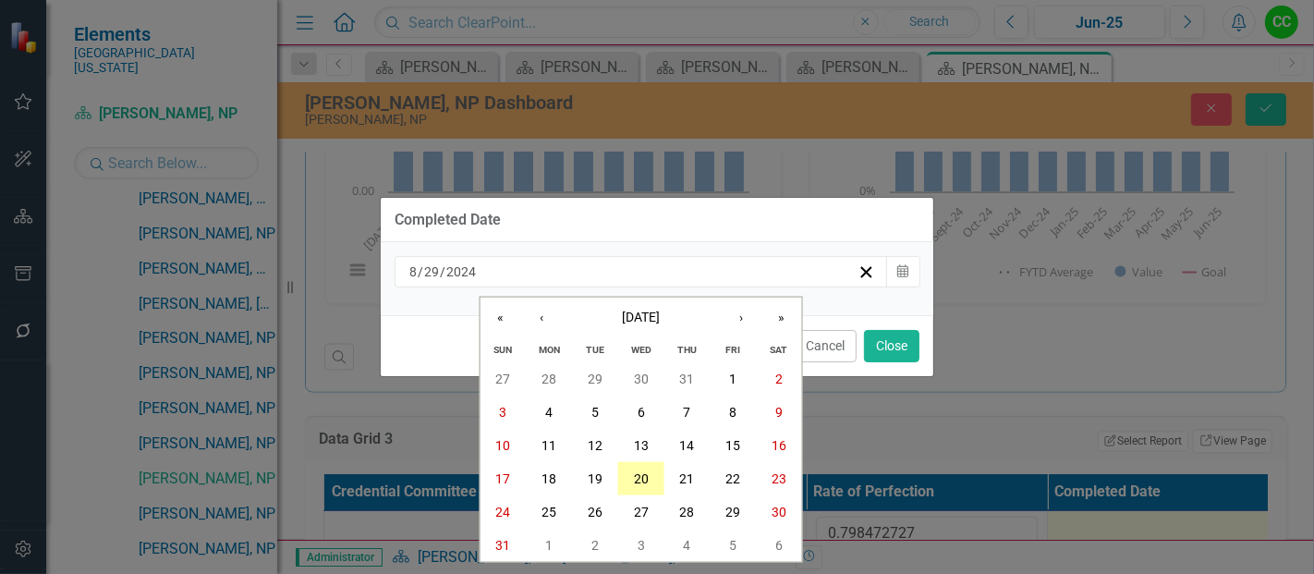
click at [658, 484] on button "20" at bounding box center [641, 478] width 46 height 33
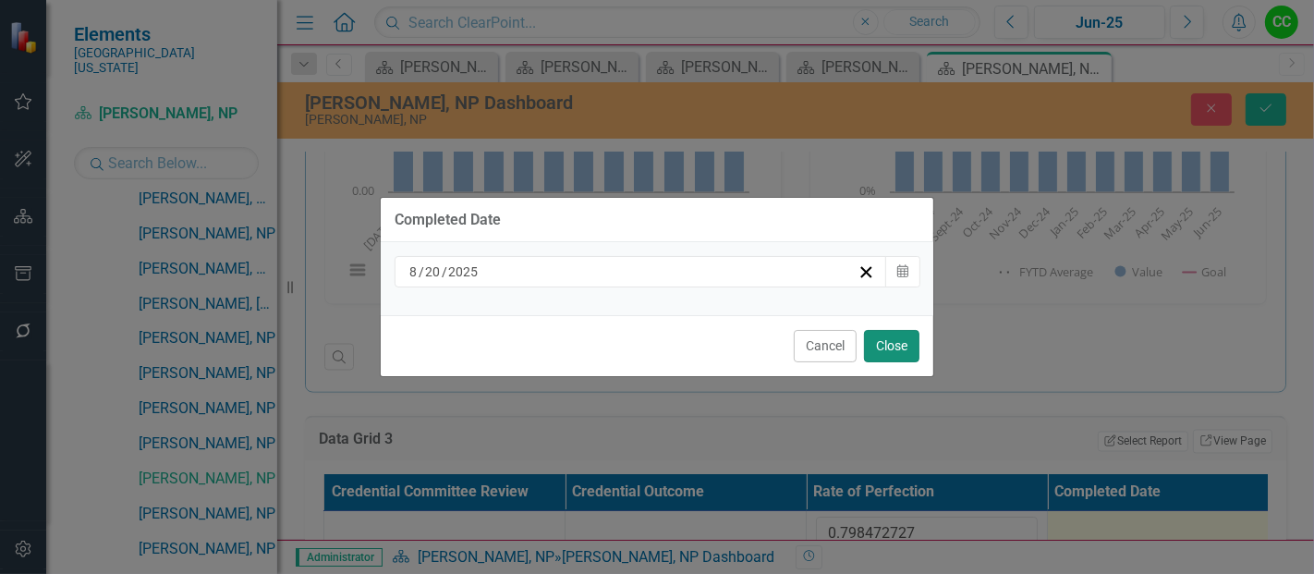
click at [889, 344] on button "Close" at bounding box center [891, 346] width 55 height 32
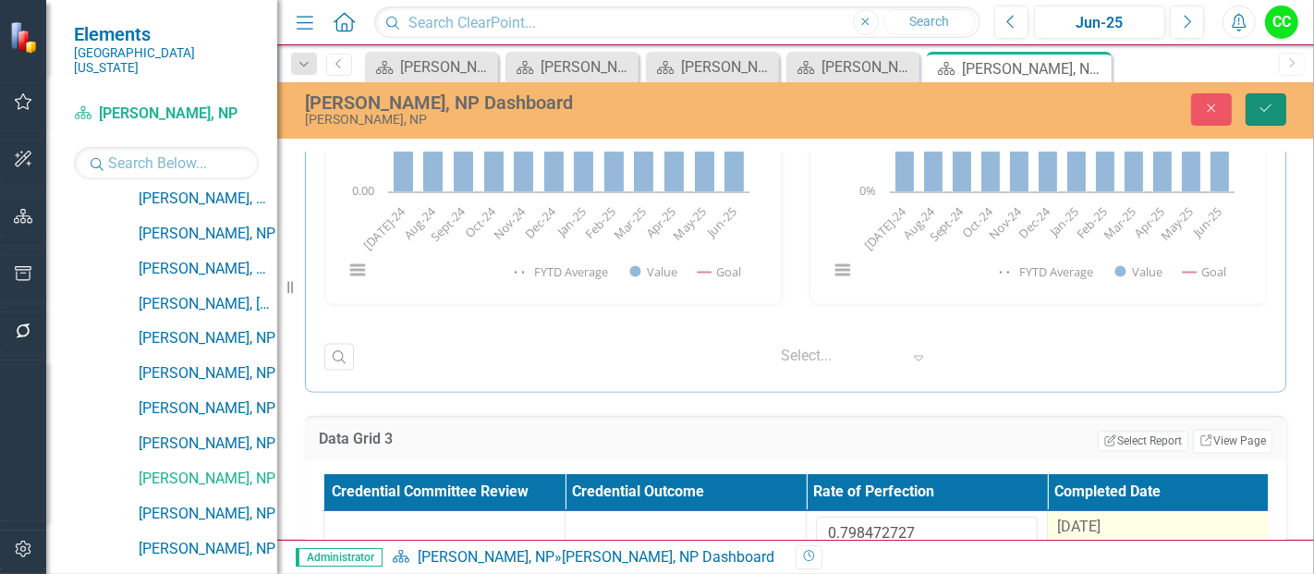
click at [1263, 111] on icon "Save" at bounding box center [1265, 108] width 17 height 13
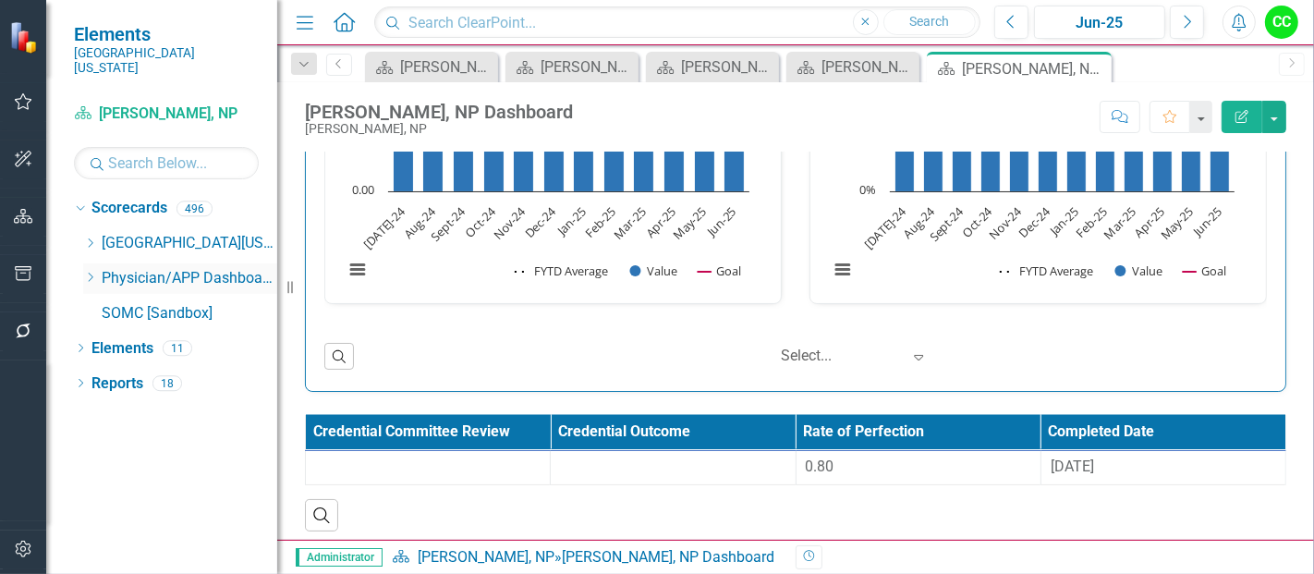
click at [88, 272] on icon "Dropdown" at bounding box center [90, 277] width 14 height 11
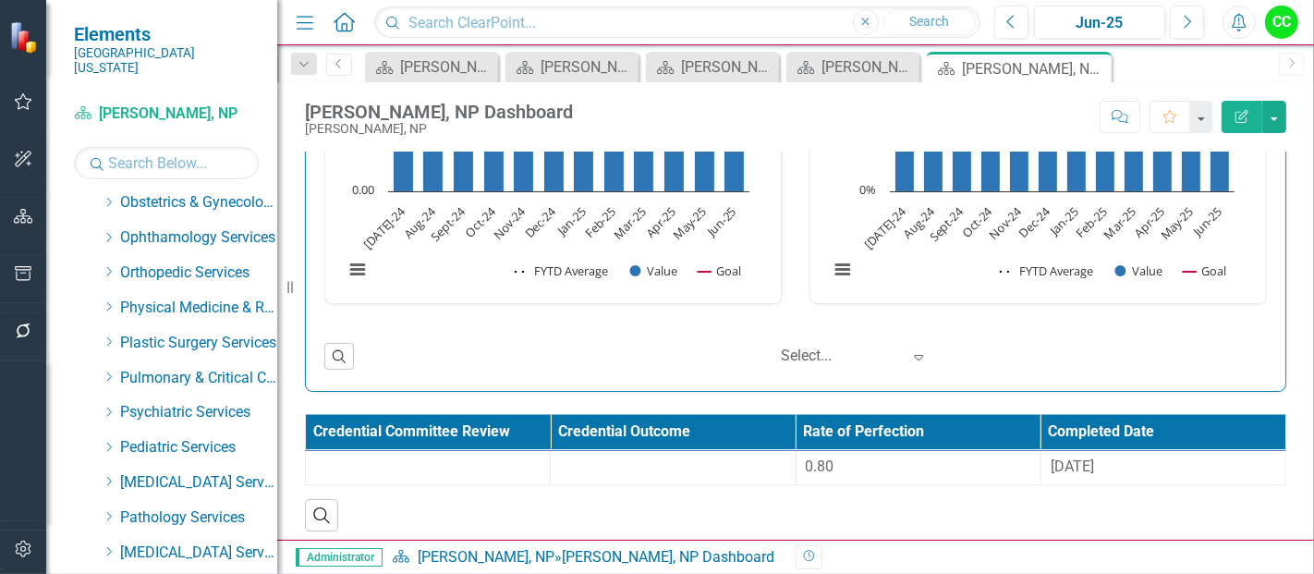
scroll to position [687, 0]
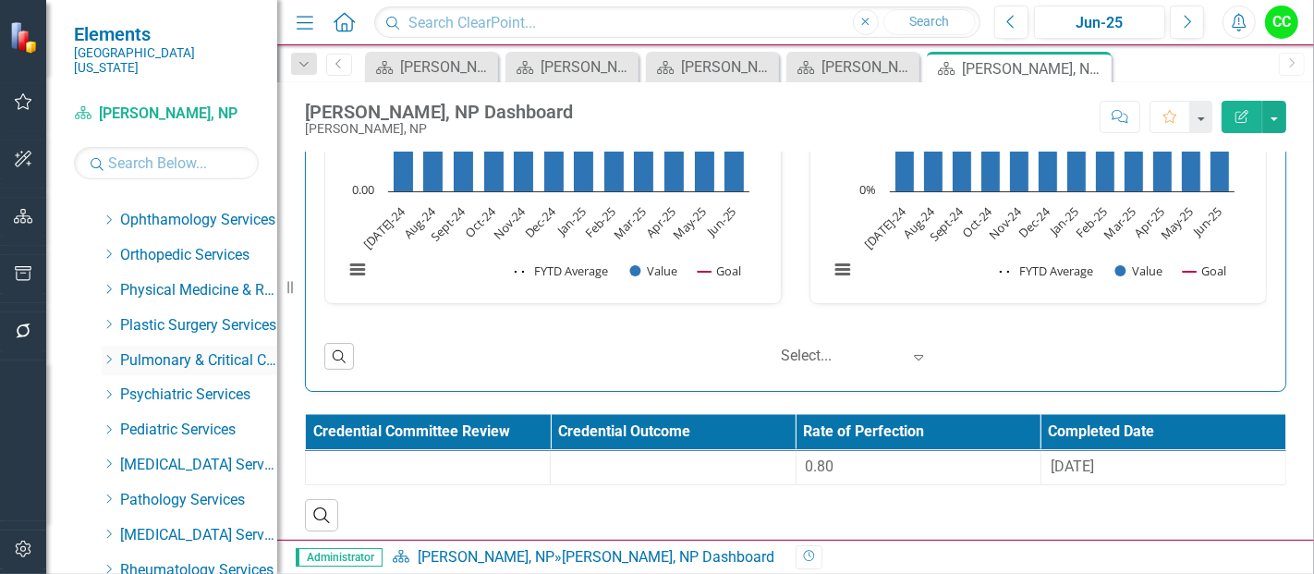
click at [108, 355] on icon at bounding box center [109, 359] width 5 height 9
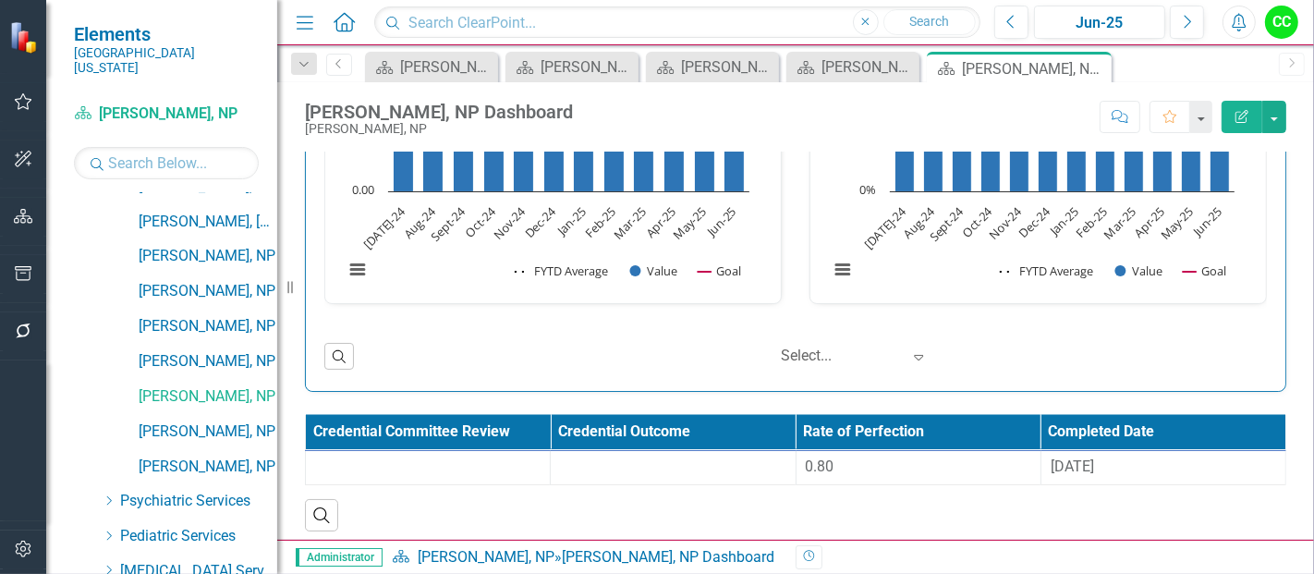
scroll to position [1103, 0]
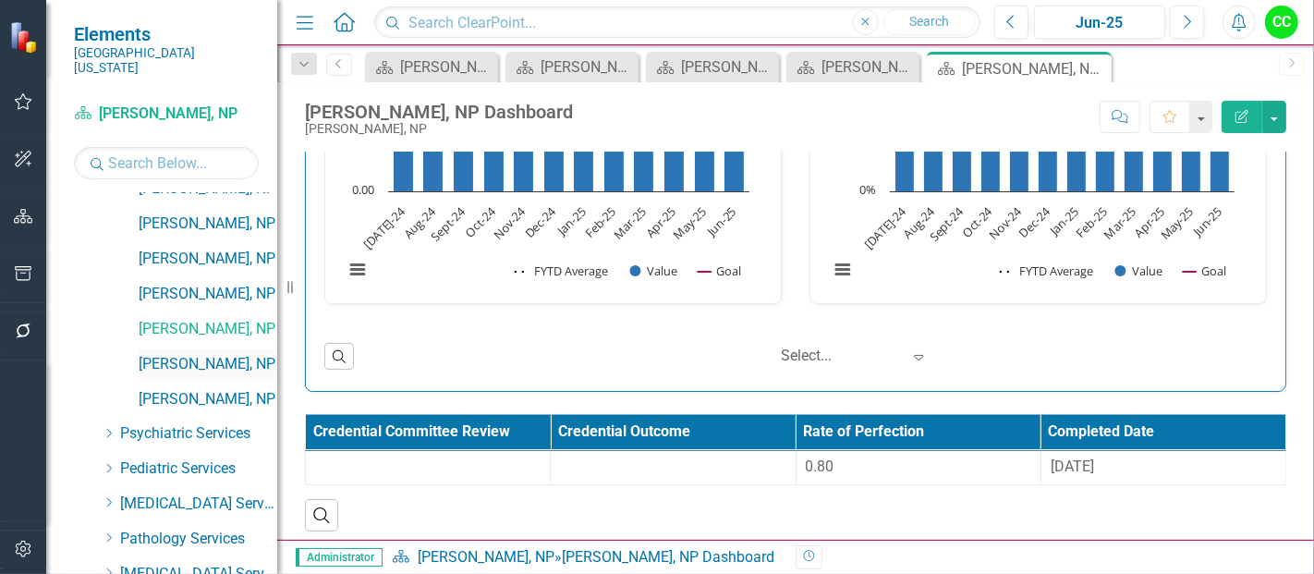
click at [194, 354] on link "[PERSON_NAME], NP" at bounding box center [208, 364] width 139 height 21
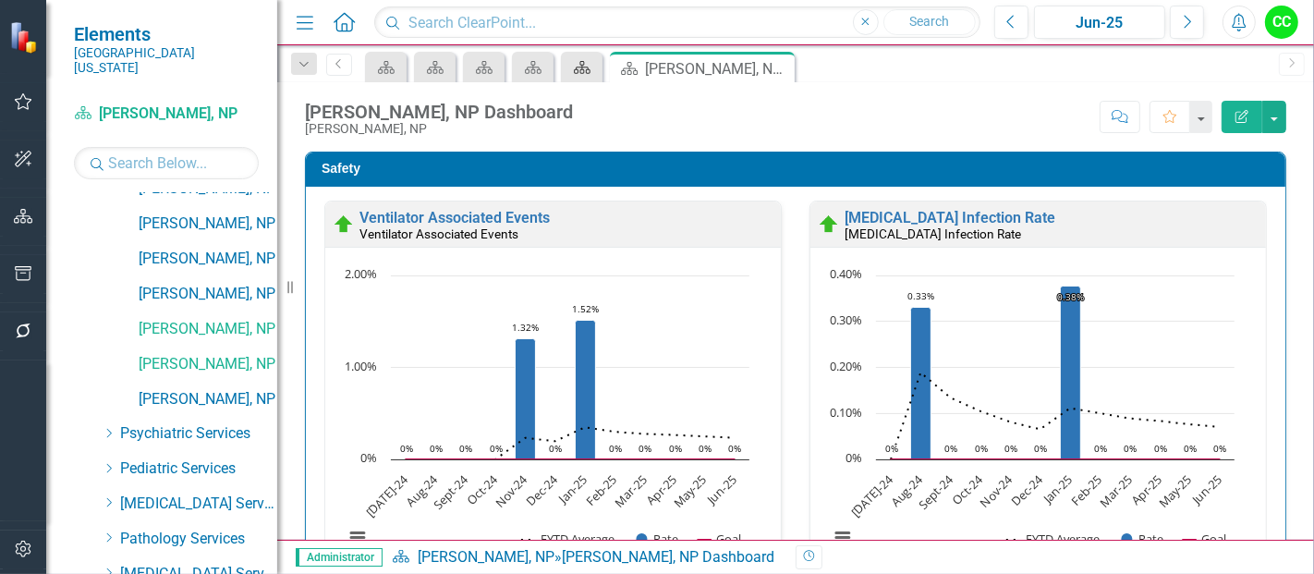
click at [586, 65] on icon "Scorecard" at bounding box center [582, 67] width 18 height 15
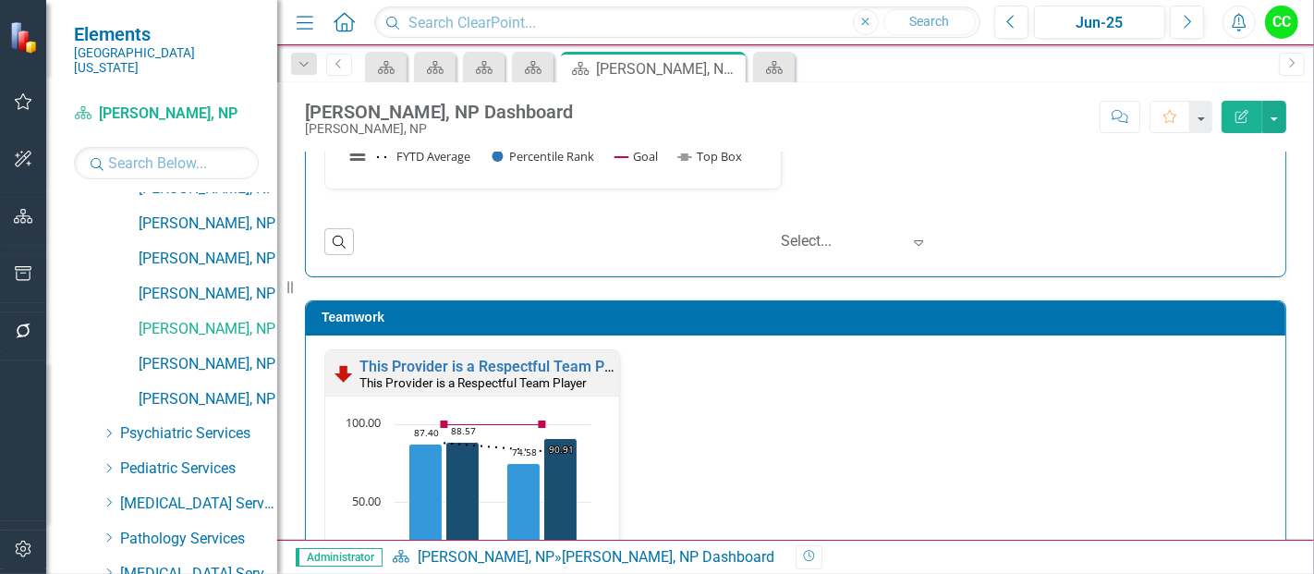
scroll to position [1829, 0]
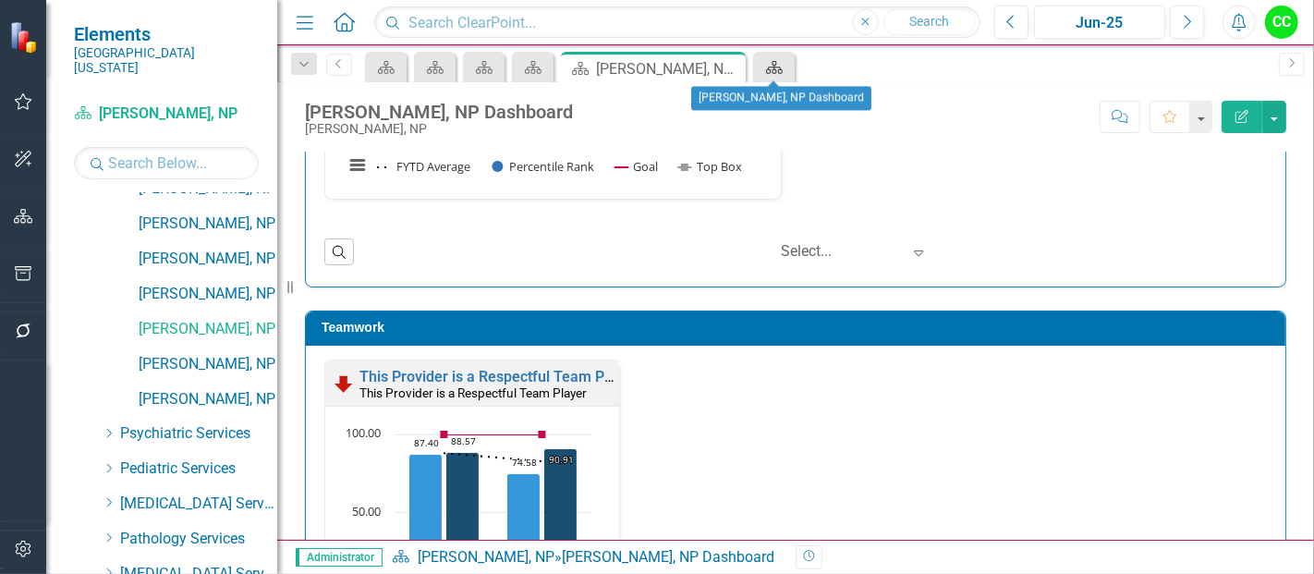
click at [768, 62] on icon "Scorecard" at bounding box center [774, 67] width 18 height 15
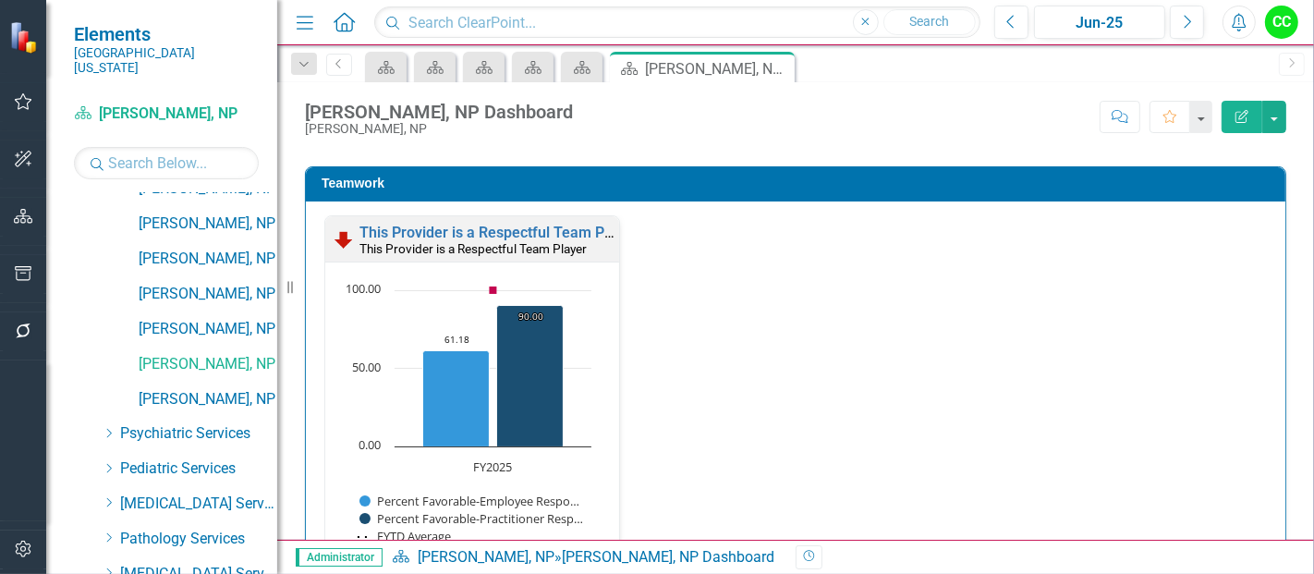
scroll to position [1974, 0]
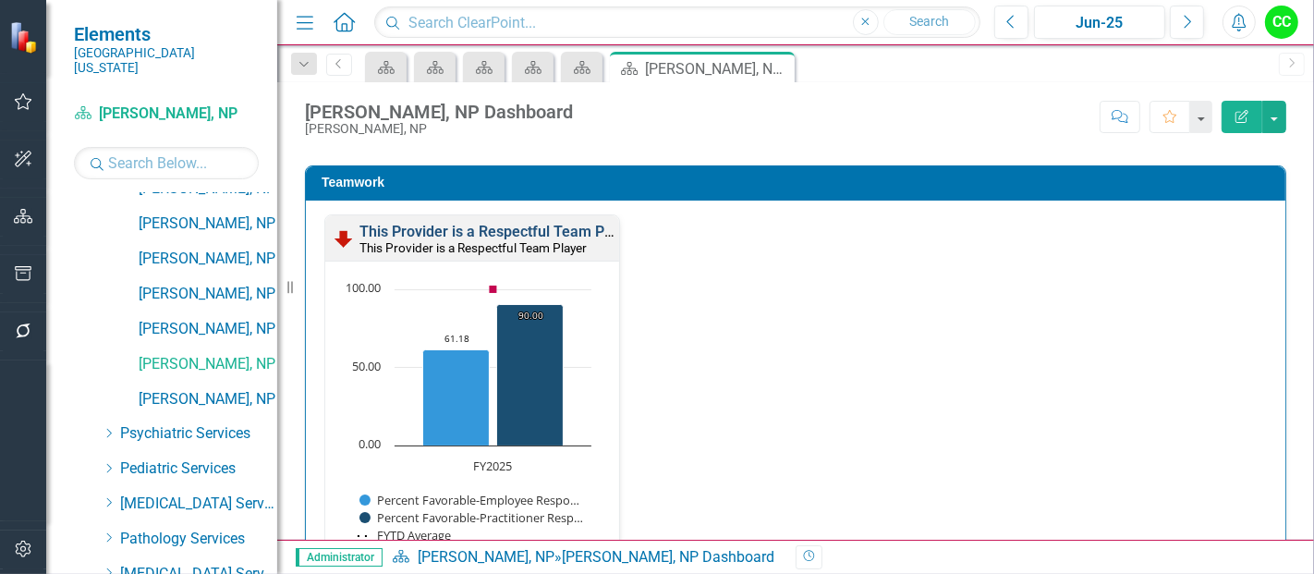
click at [552, 227] on link "This Provider is a Respectful Team Player" at bounding box center [498, 232] width 278 height 18
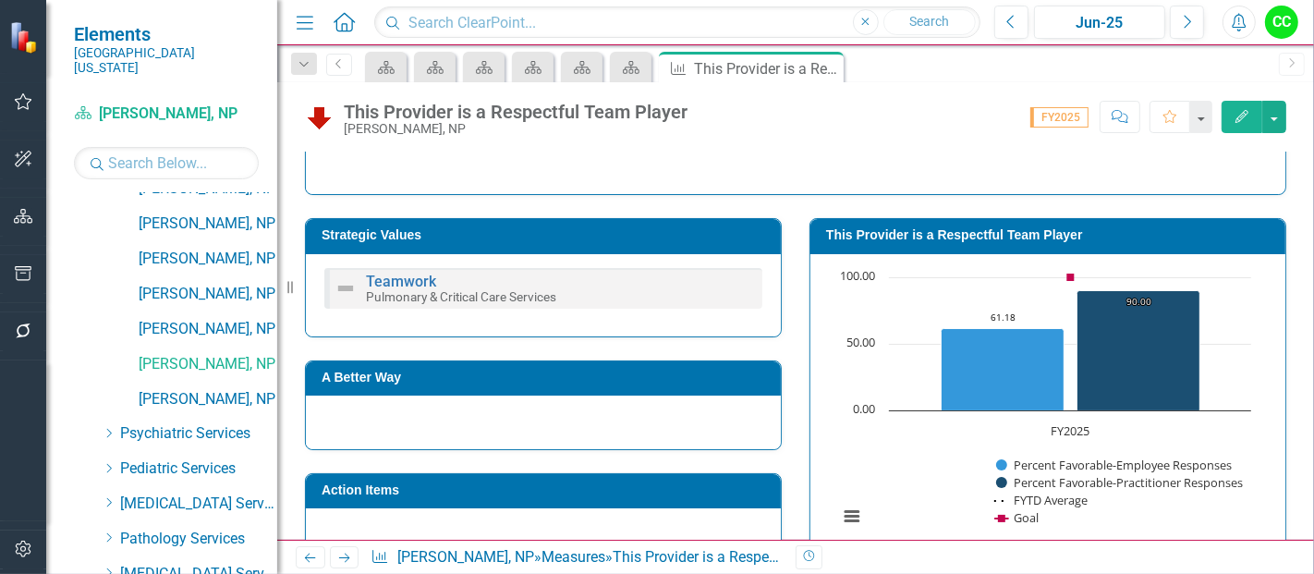
scroll to position [272, 0]
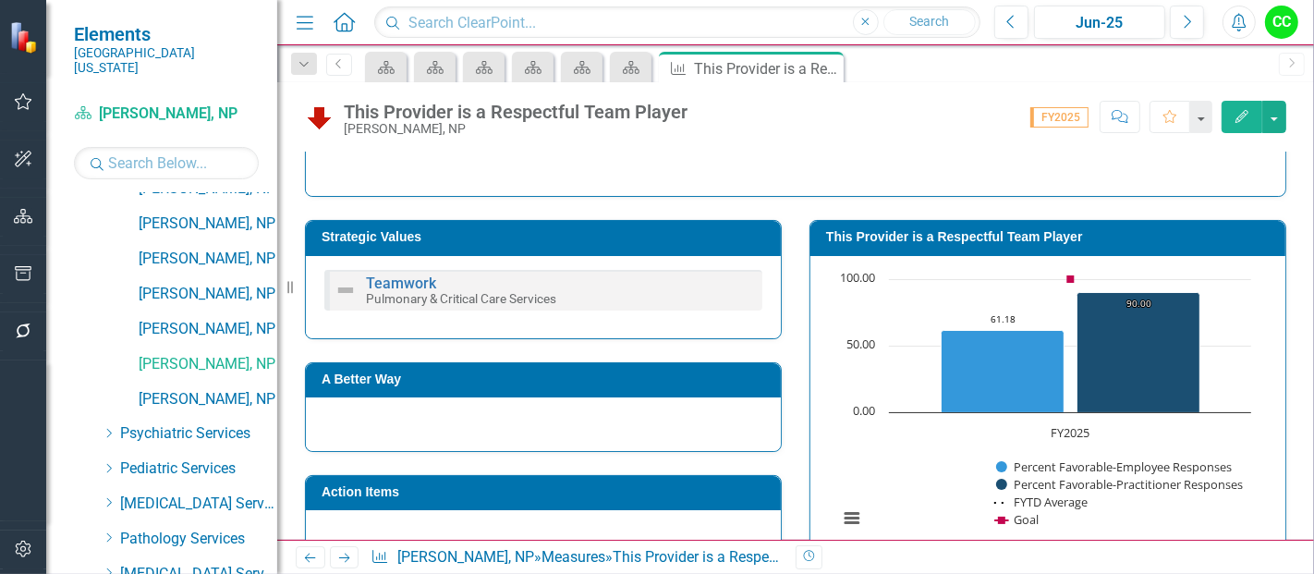
click at [1050, 237] on h3 "This Provider is a Respectful Team Player" at bounding box center [1051, 237] width 450 height 14
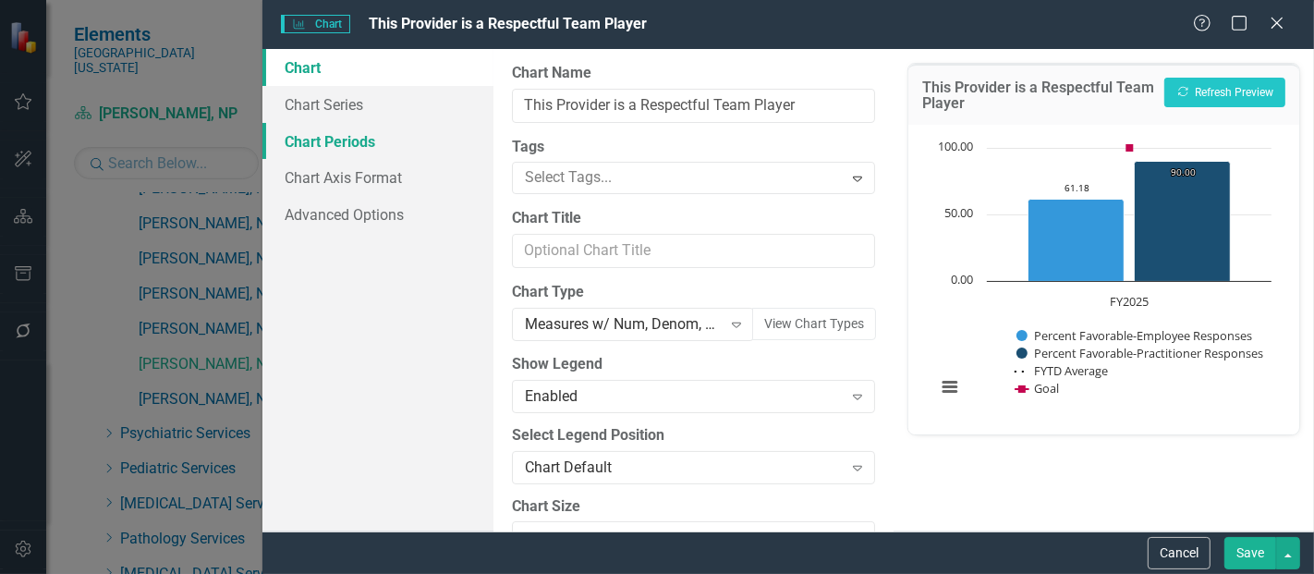
click at [333, 139] on link "Chart Periods" at bounding box center [377, 141] width 231 height 37
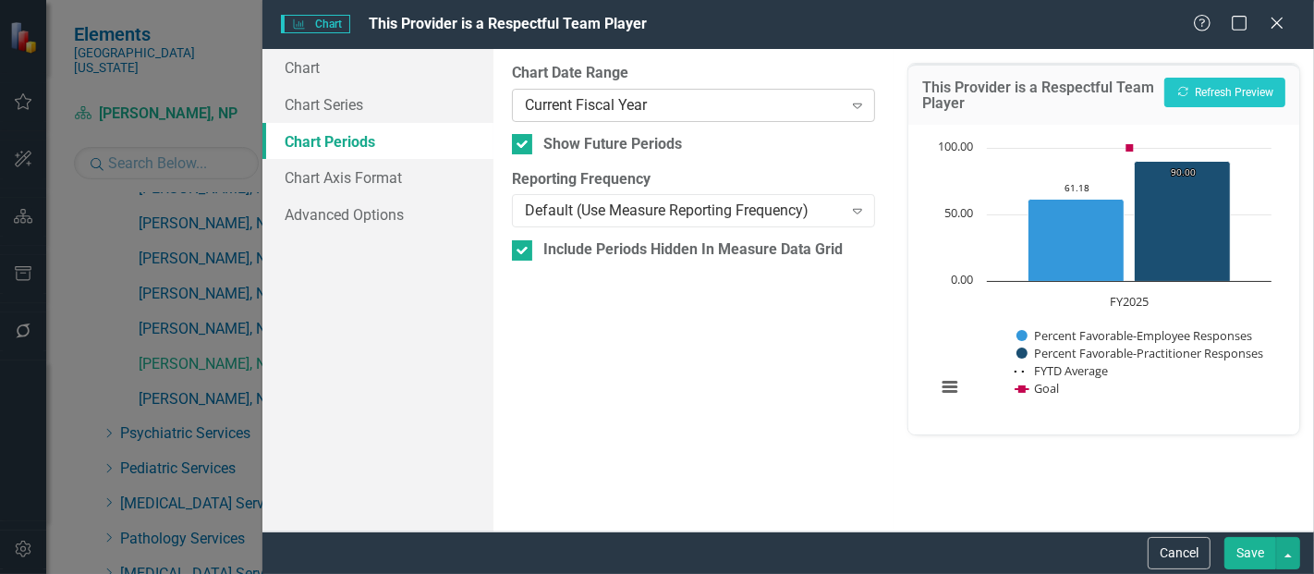
click at [730, 118] on div "Current Fiscal Year Expand" at bounding box center [693, 105] width 363 height 33
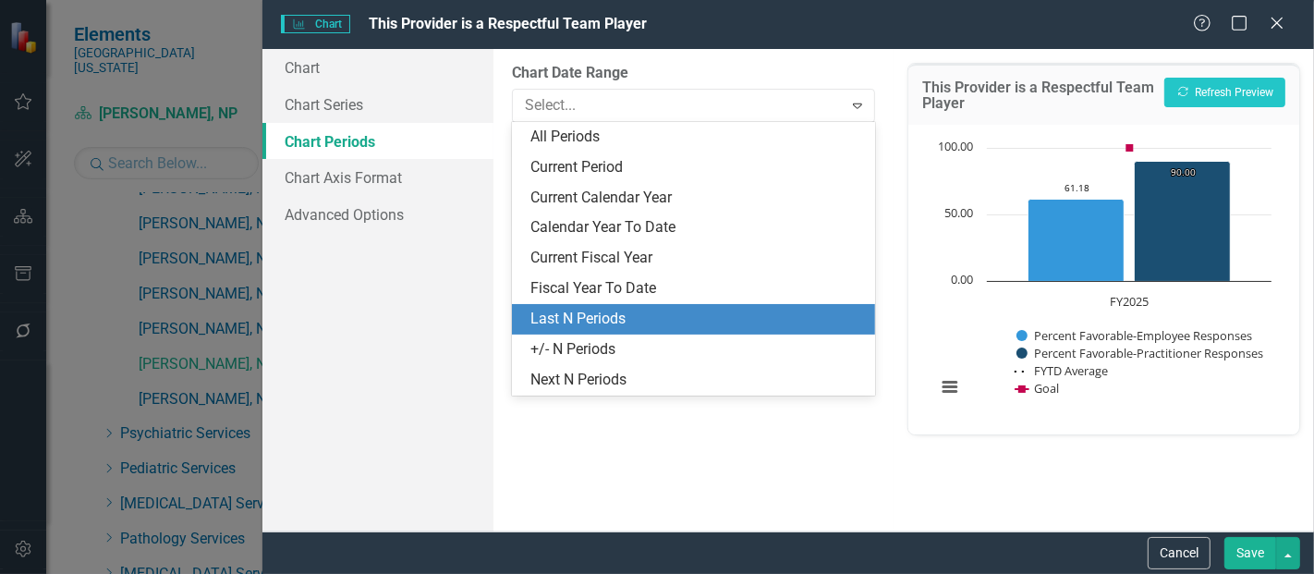
click at [614, 319] on div "Last N Periods" at bounding box center [697, 319] width 334 height 21
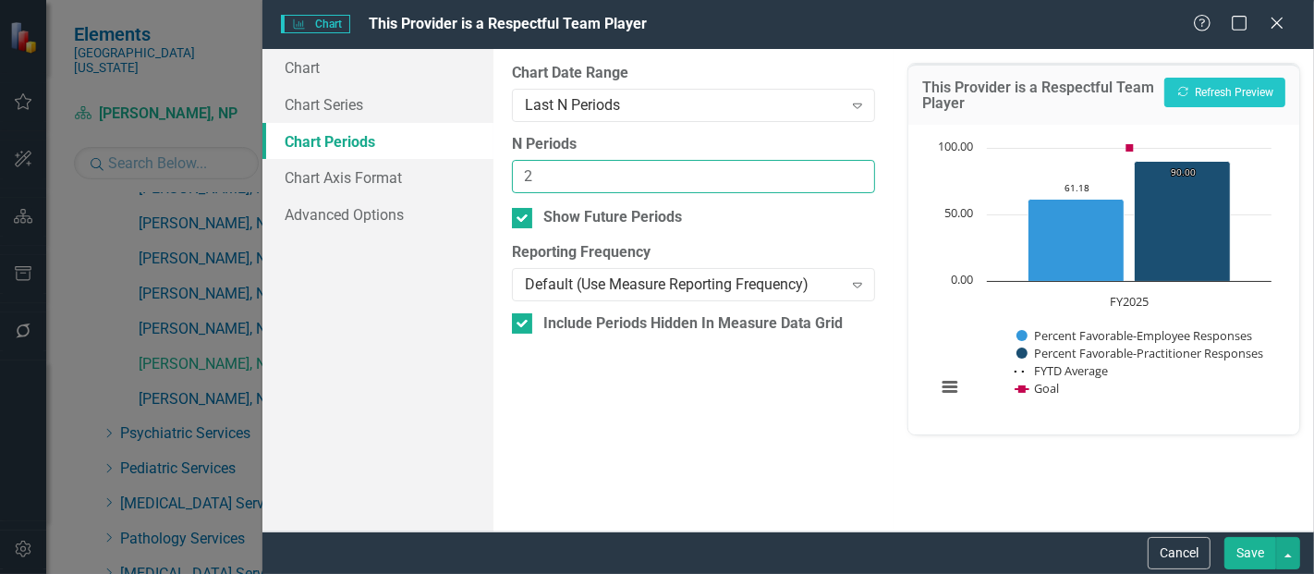
type input "2"
click at [856, 169] on input "2" at bounding box center [693, 177] width 363 height 34
click at [1240, 554] on button "Save" at bounding box center [1250, 553] width 52 height 32
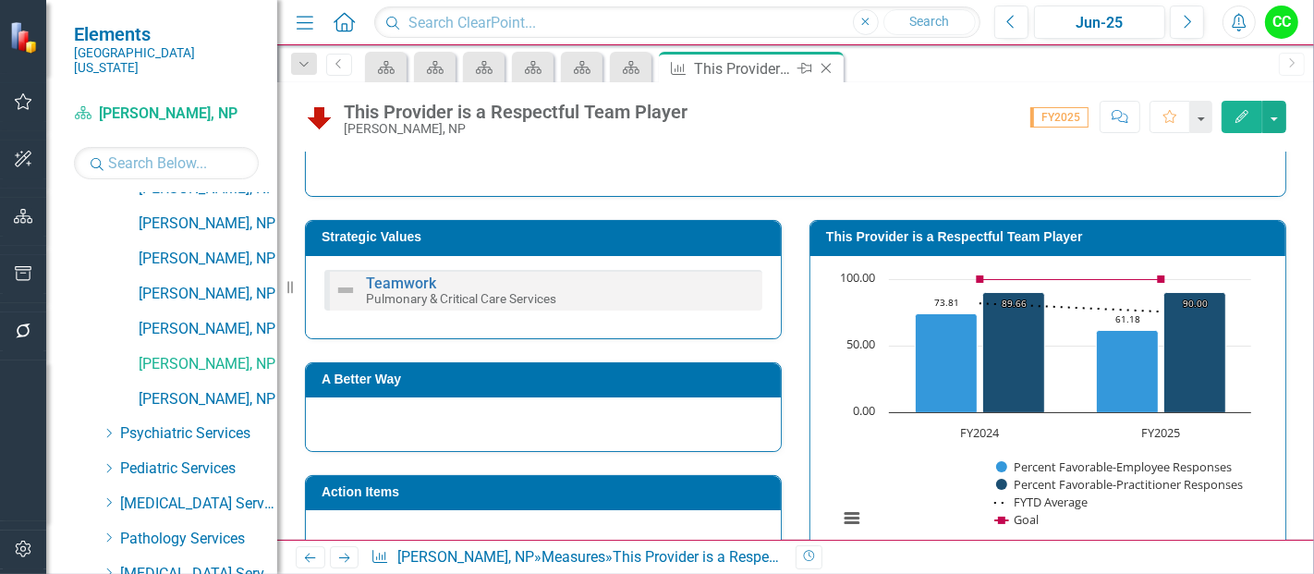
click at [821, 64] on icon at bounding box center [826, 69] width 10 height 10
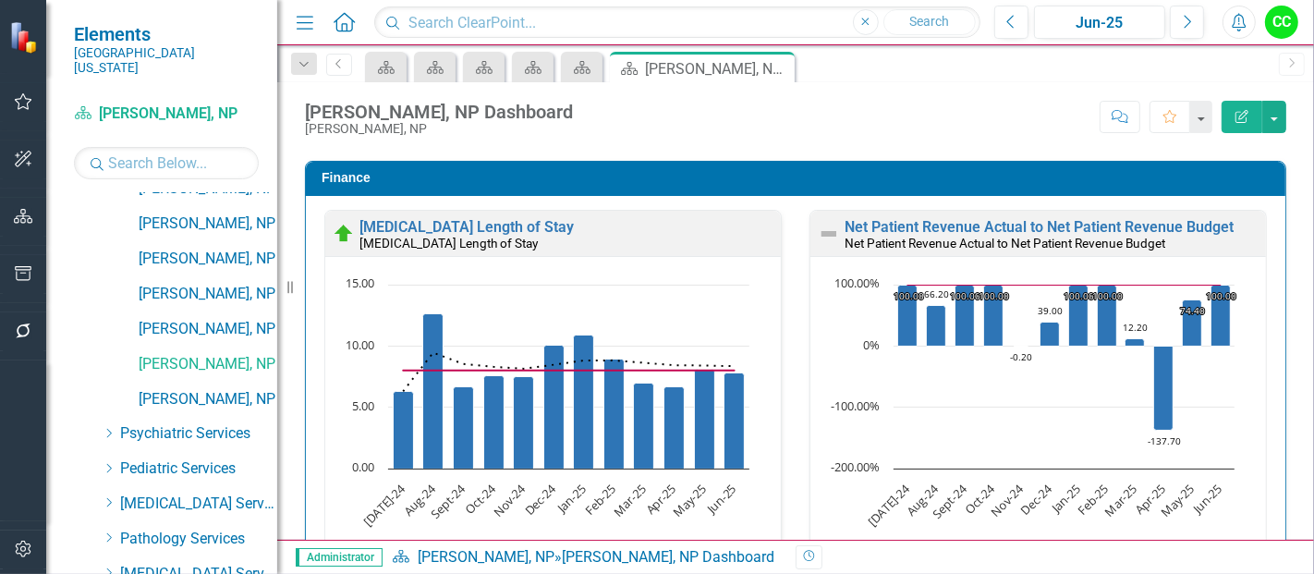
scroll to position [2788, 0]
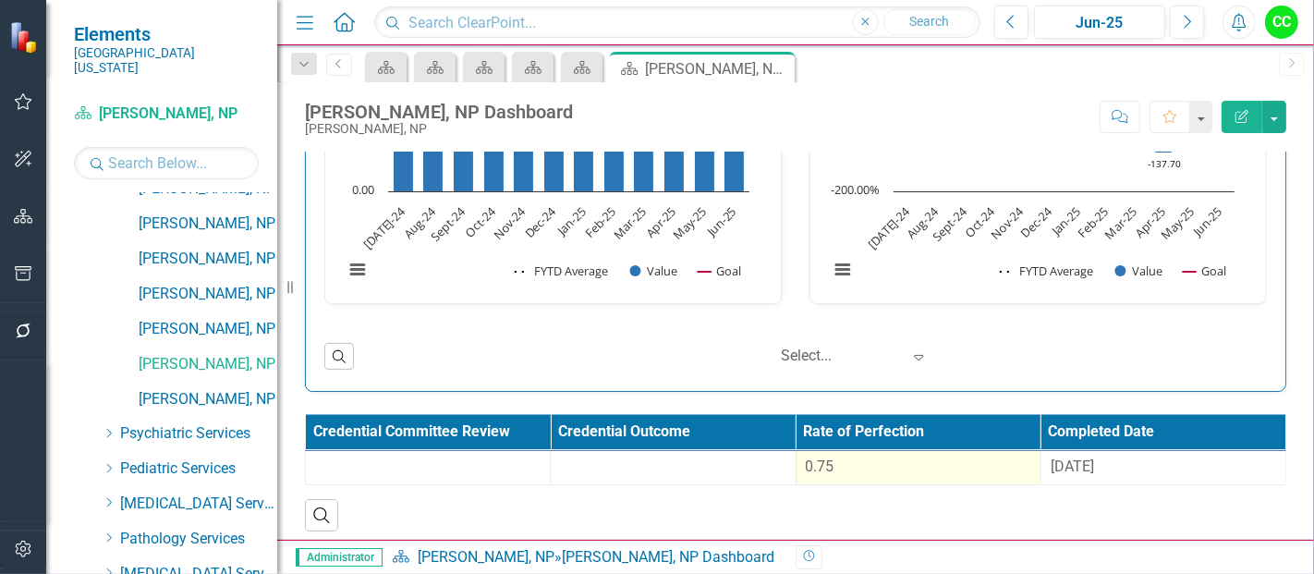
click at [907, 456] on div "0.75" at bounding box center [918, 466] width 225 height 21
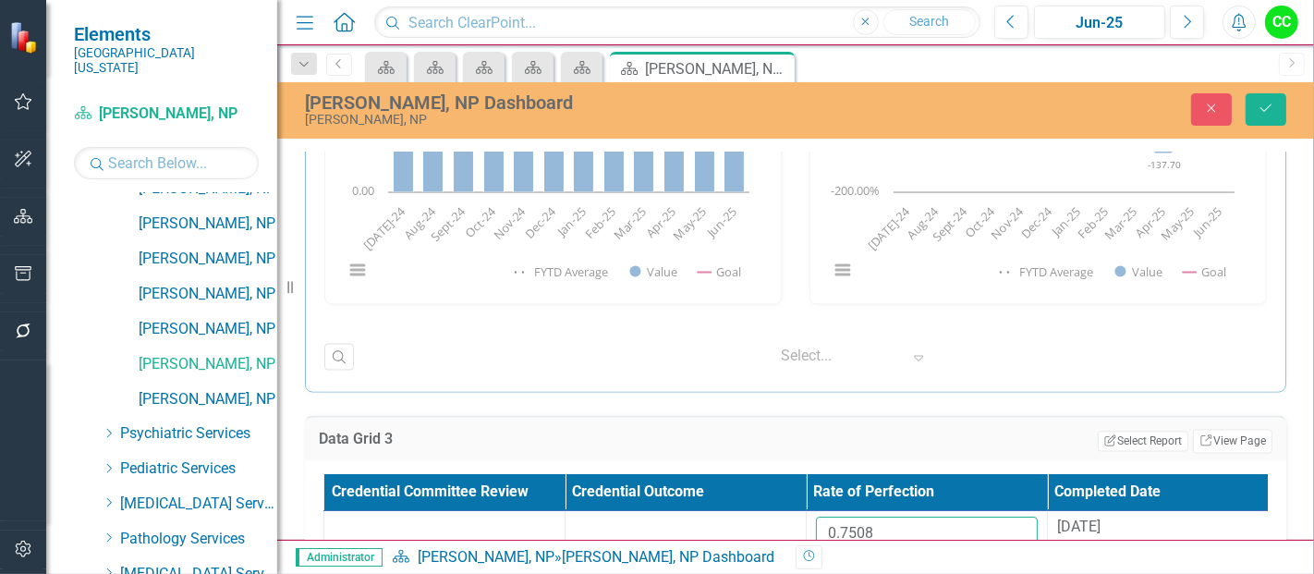
drag, startPoint x: 896, startPoint y: 530, endPoint x: 712, endPoint y: 541, distance: 184.1
click at [712, 541] on div "Menu Home Search Close Search Previous Jun-25 Next Alerts CC User Edit Profile …" at bounding box center [795, 287] width 1037 height 574
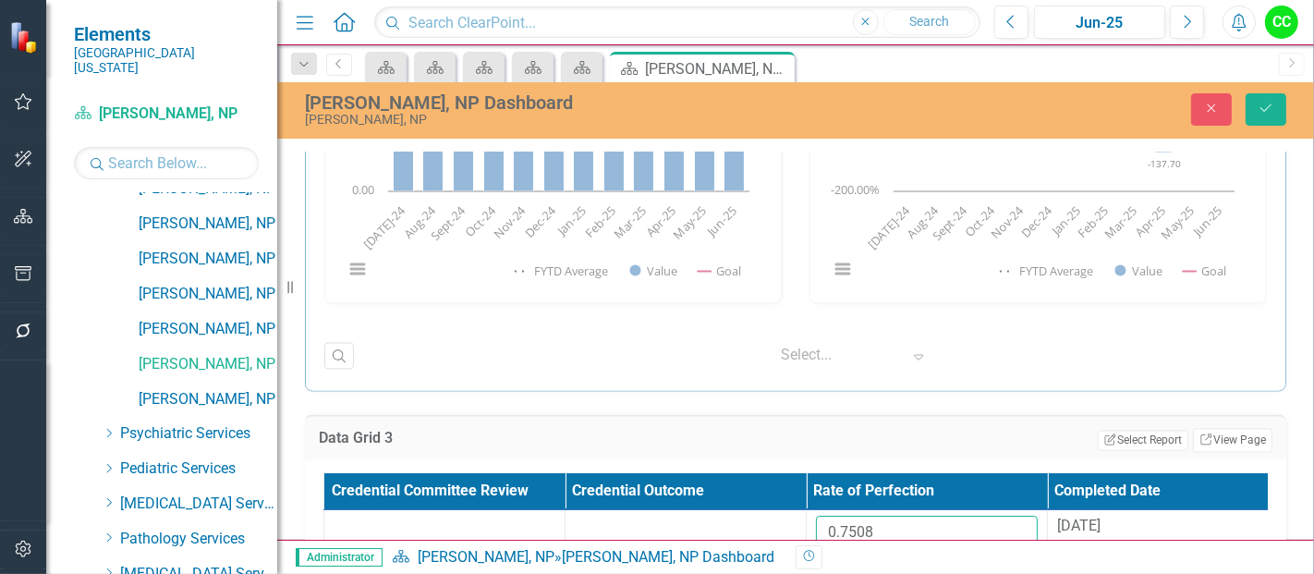
paste input "85463636"
type input "0.785463636"
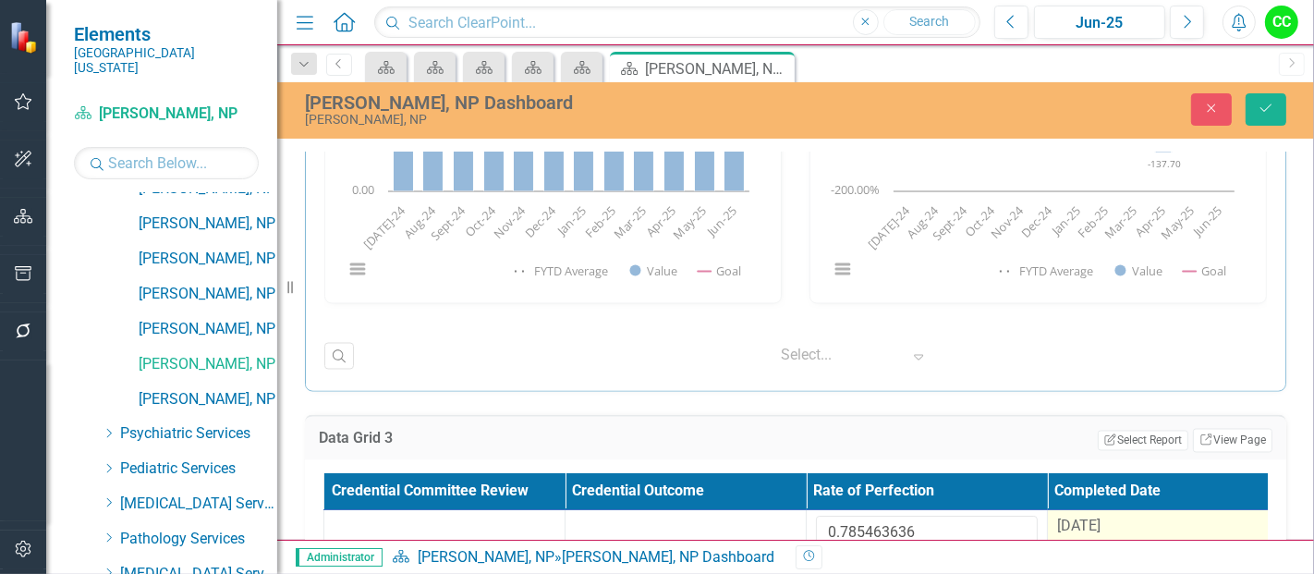
click at [1097, 517] on span "[DATE]" at bounding box center [1078, 526] width 43 height 18
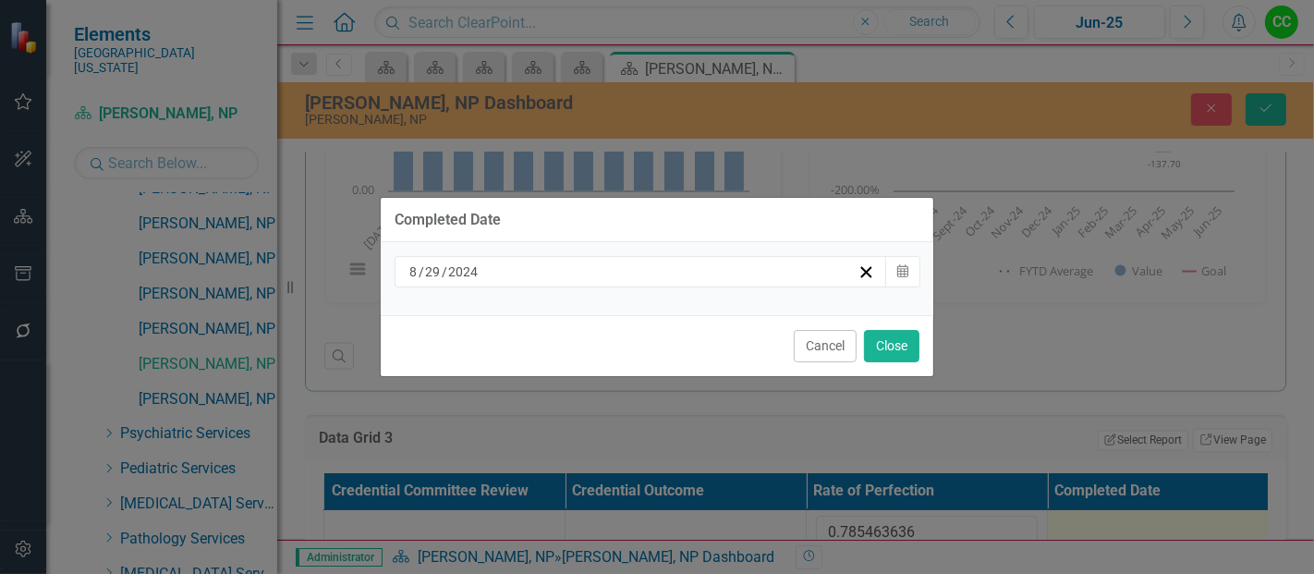
click at [636, 264] on div "8 / 29 / 2024" at bounding box center [632, 271] width 451 height 18
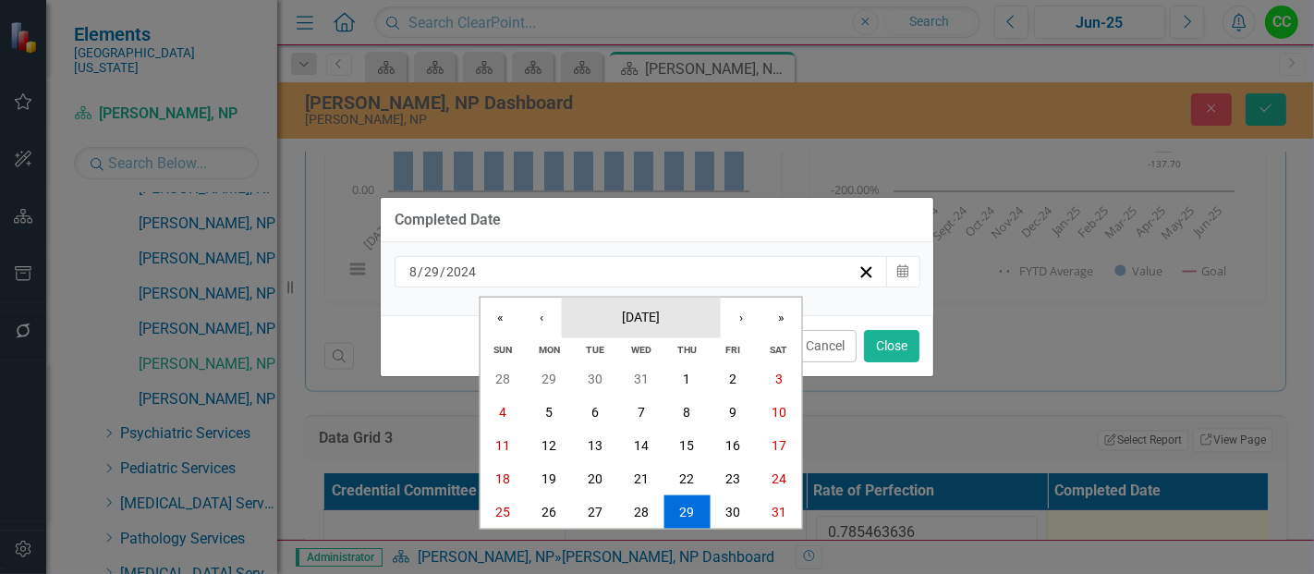
click at [647, 325] on button "August 2024" at bounding box center [641, 317] width 159 height 41
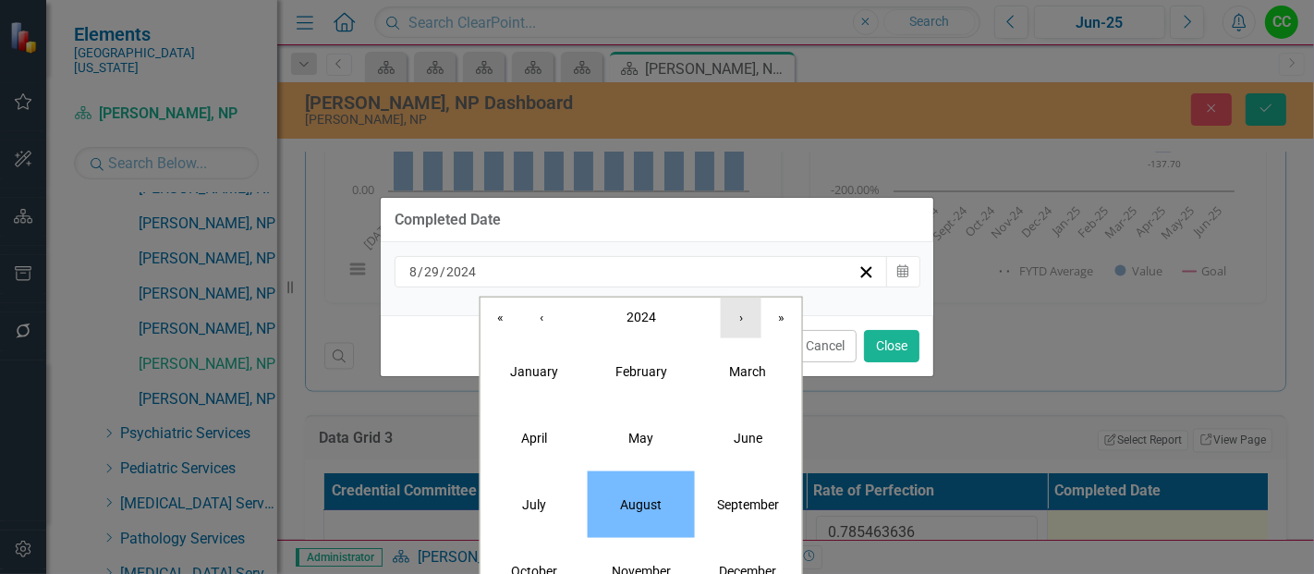
click at [723, 321] on button "›" at bounding box center [741, 317] width 41 height 41
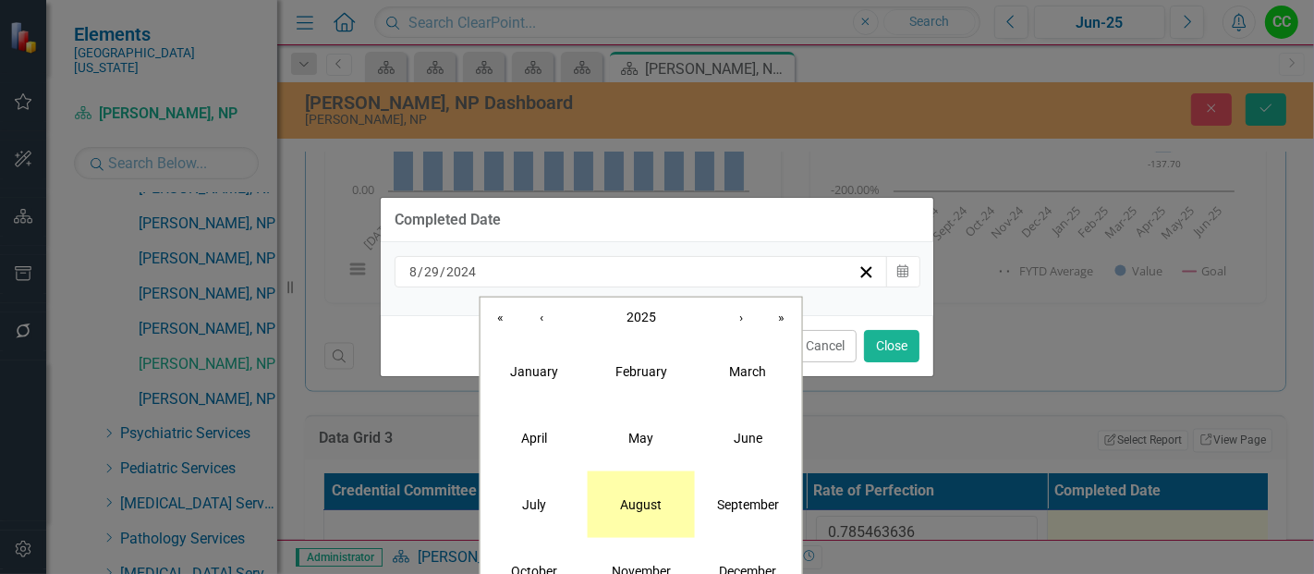
click at [628, 524] on button "August" at bounding box center [641, 503] width 107 height 67
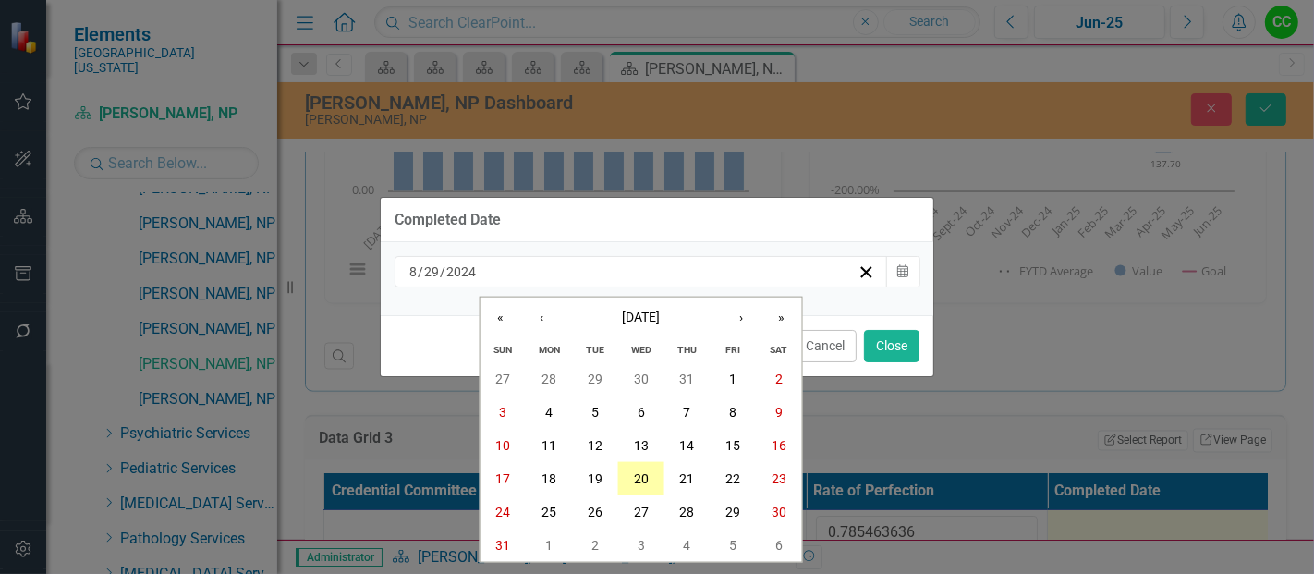
click at [637, 471] on abbr "20" at bounding box center [641, 478] width 15 height 15
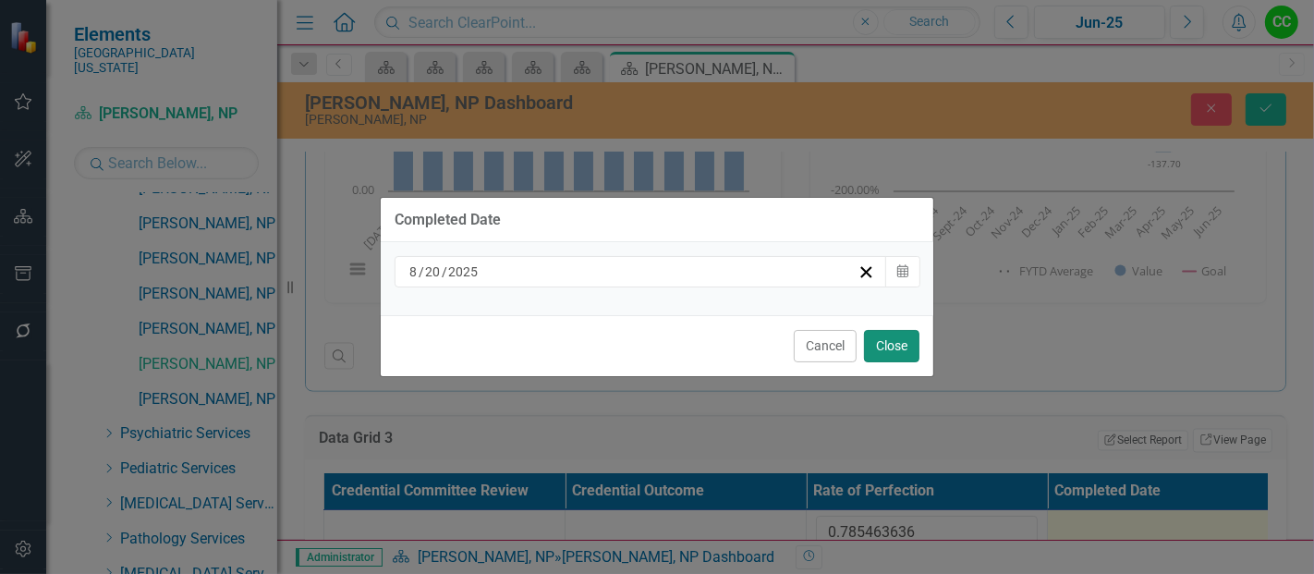
click at [889, 338] on button "Close" at bounding box center [891, 346] width 55 height 32
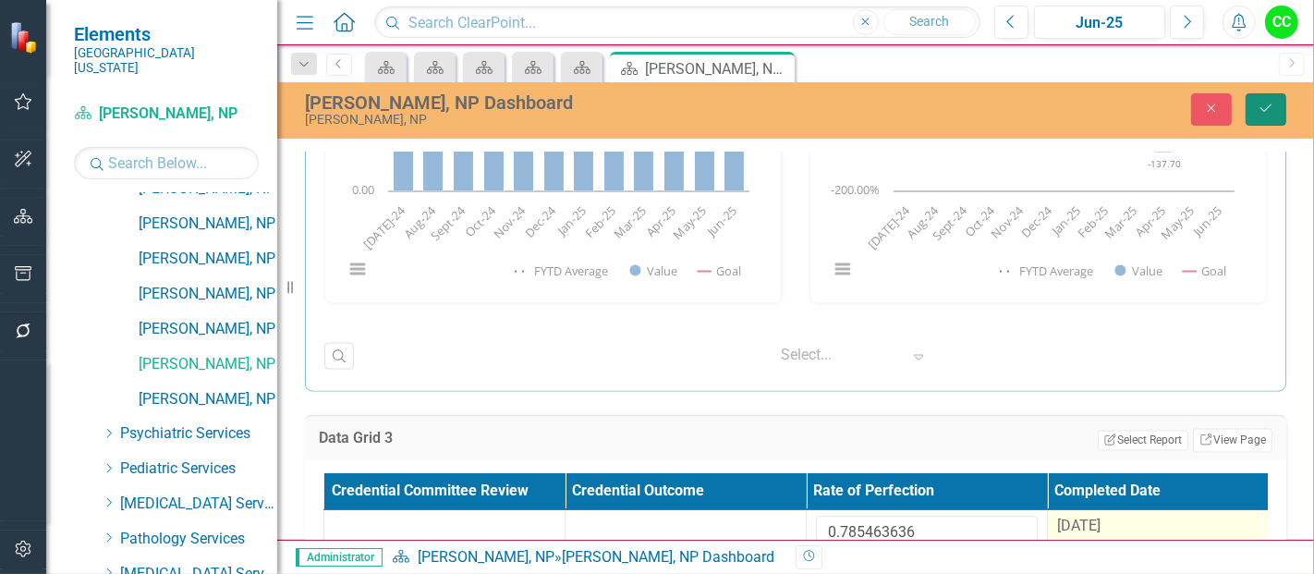
click at [1267, 115] on button "Save" at bounding box center [1265, 109] width 41 height 32
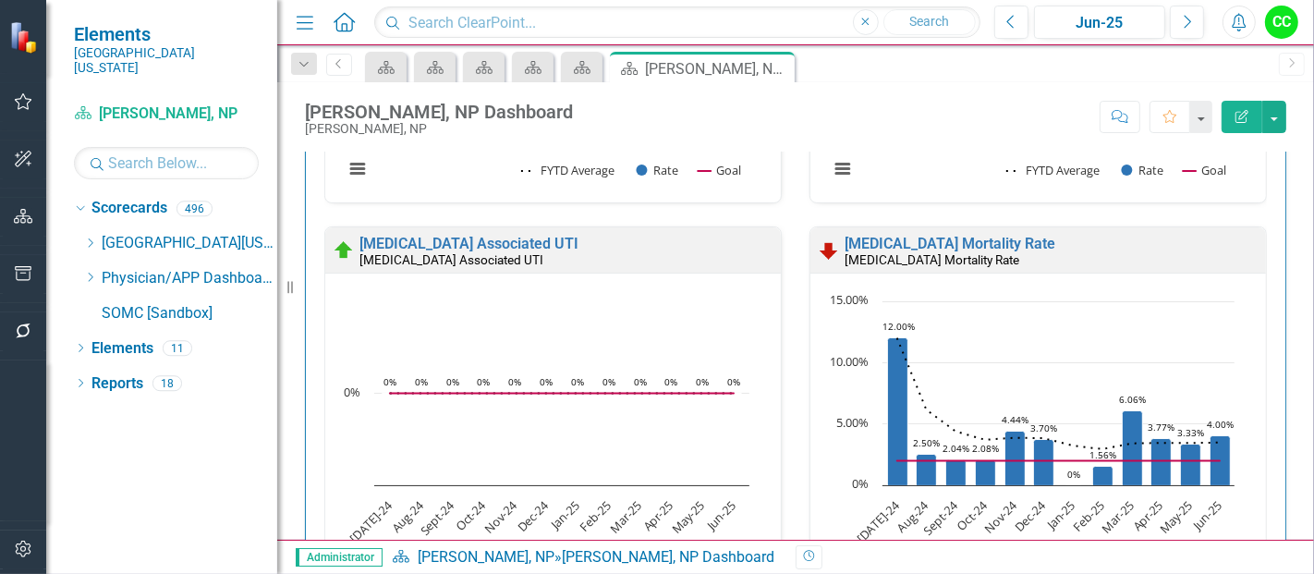
scroll to position [79, 0]
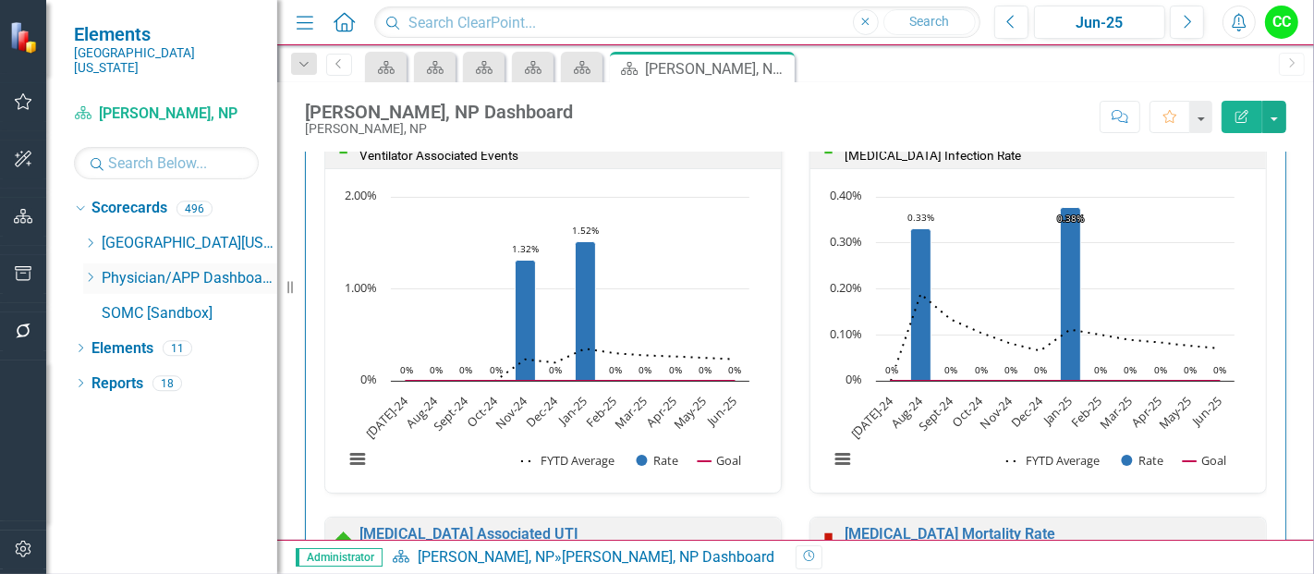
click at [87, 272] on icon "Dropdown" at bounding box center [90, 277] width 14 height 11
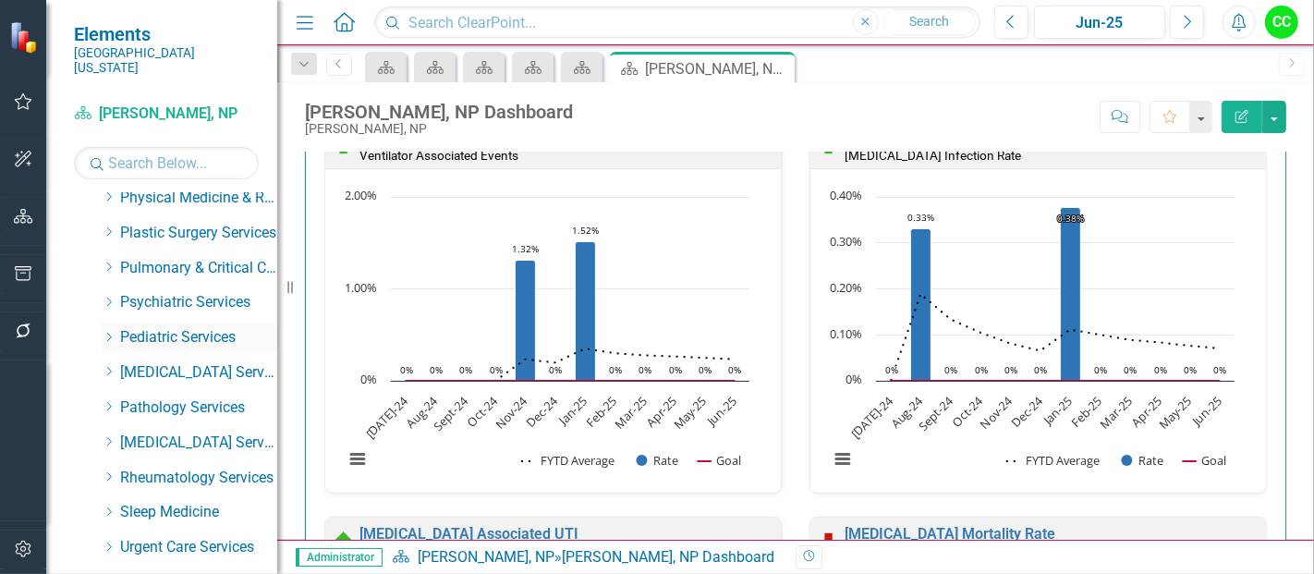
scroll to position [788, 0]
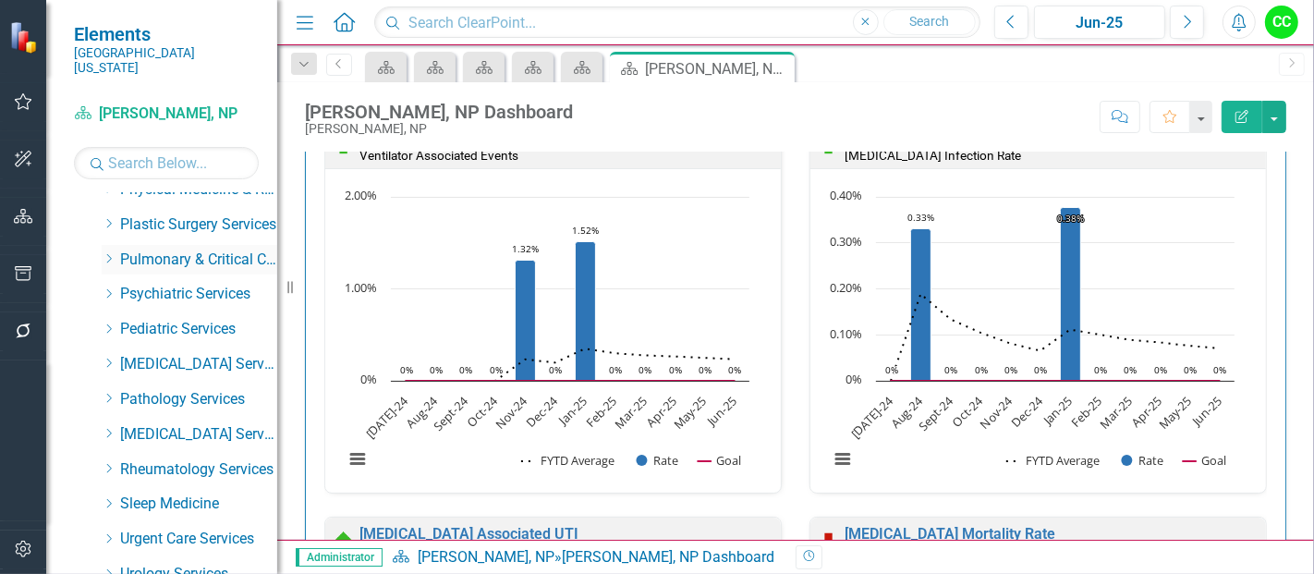
click at [105, 253] on icon "Dropdown" at bounding box center [109, 258] width 14 height 11
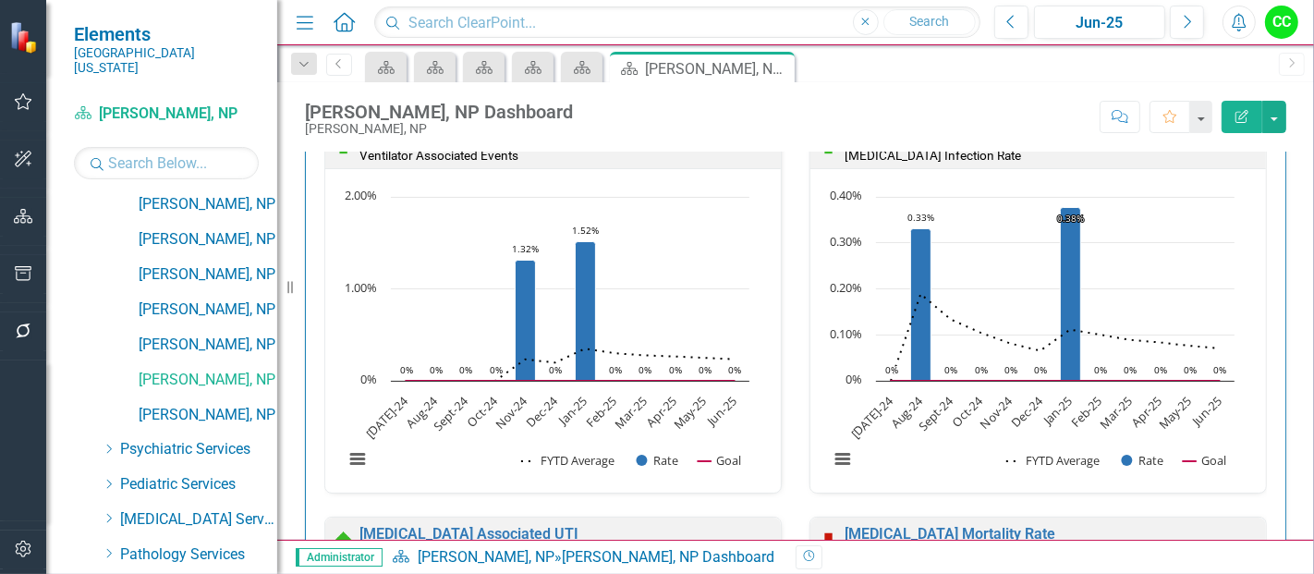
scroll to position [1127, 0]
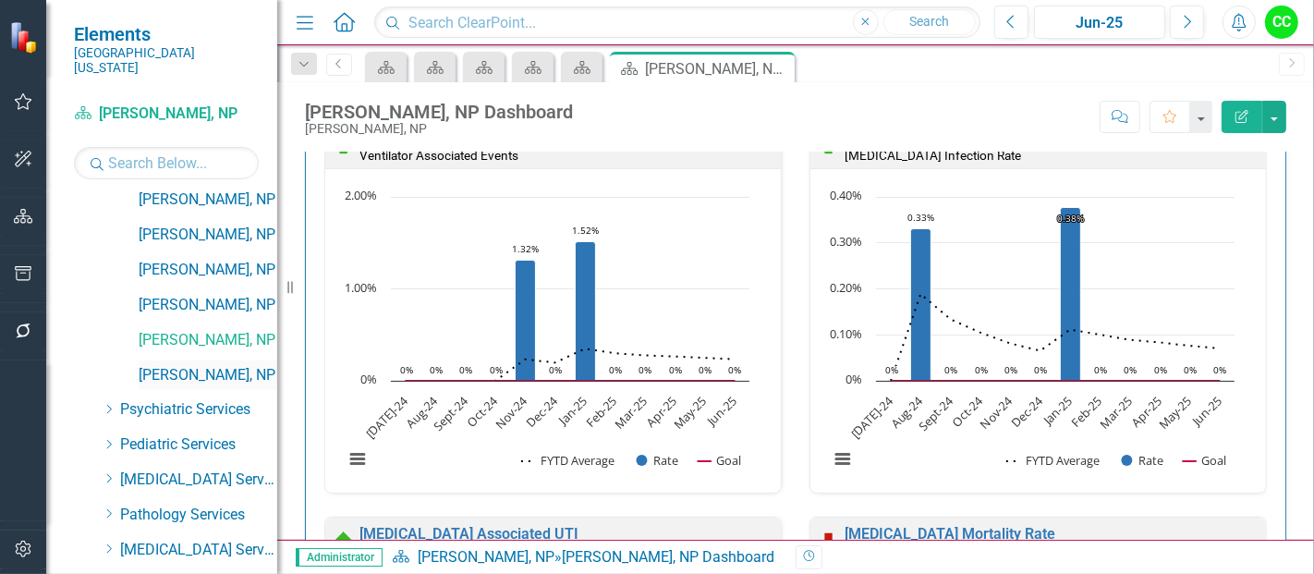
click at [212, 365] on link "[PERSON_NAME], NP" at bounding box center [208, 375] width 139 height 21
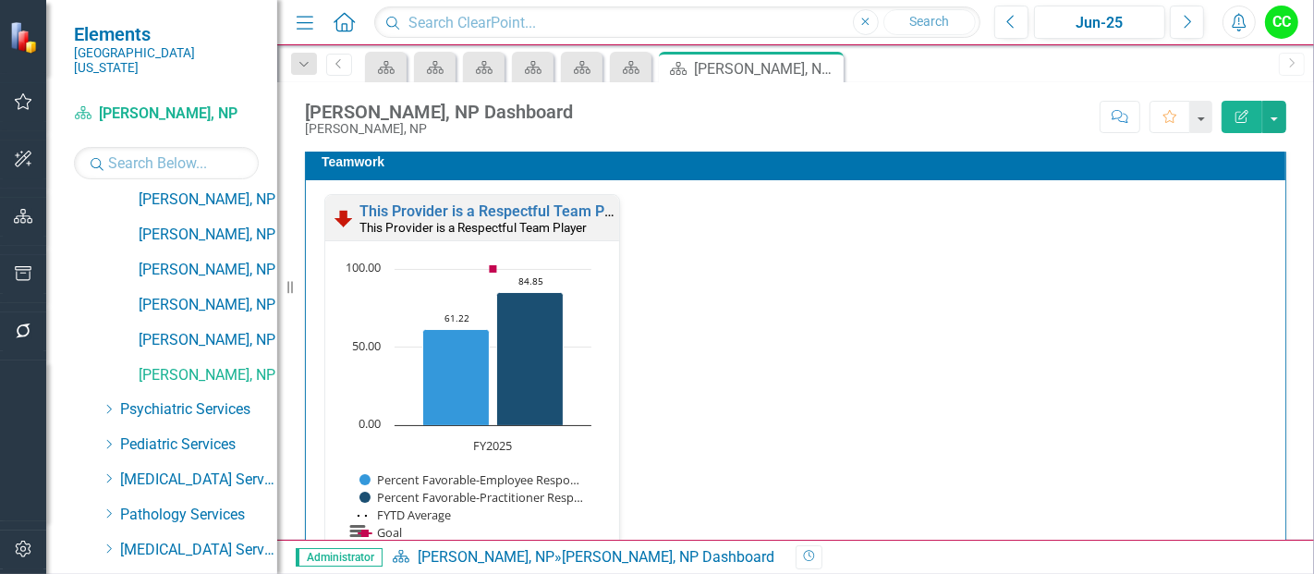
scroll to position [2003, 0]
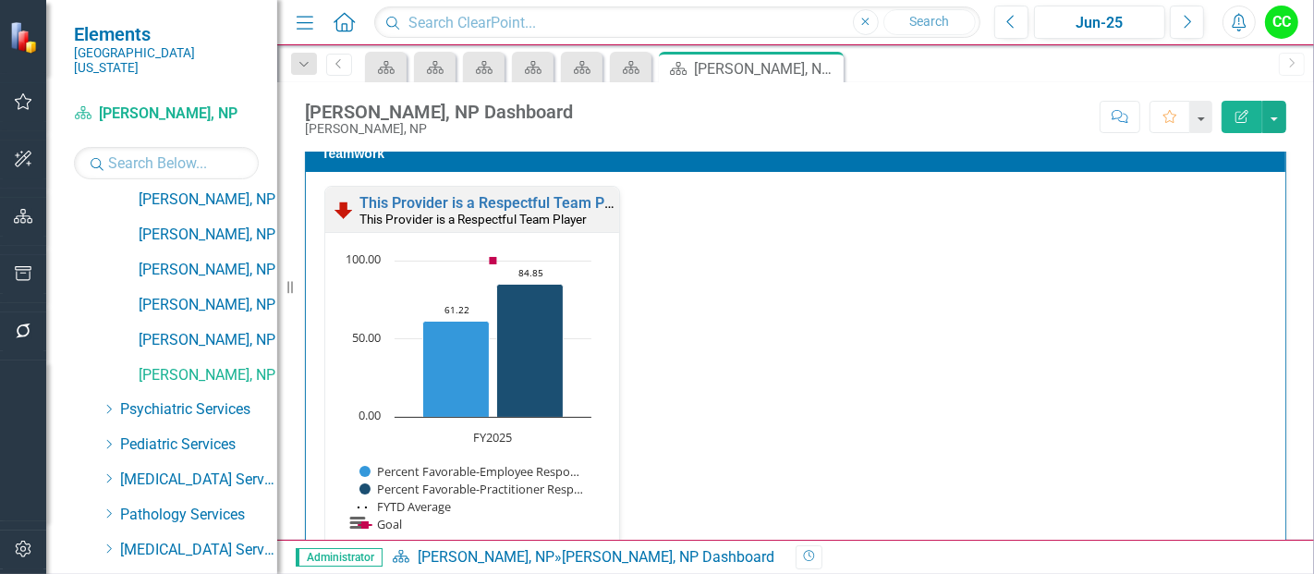
click at [562, 212] on small "This Provider is a Respectful Team Player" at bounding box center [472, 219] width 227 height 15
click at [564, 200] on link "This Provider is a Respectful Team Player" at bounding box center [498, 203] width 278 height 18
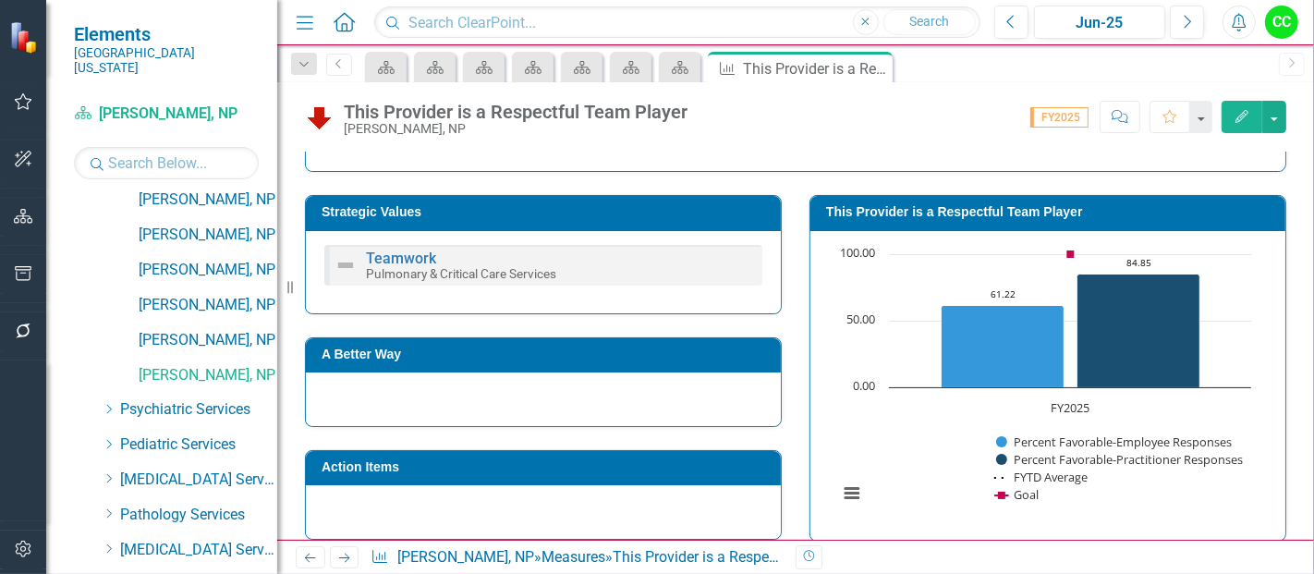
scroll to position [289, 0]
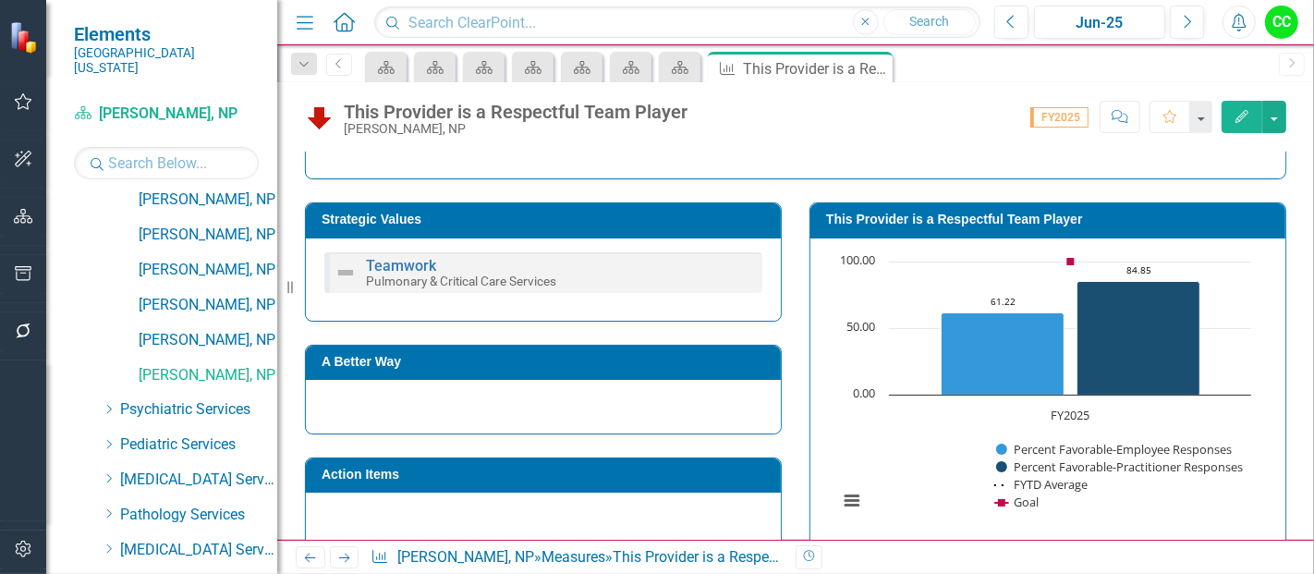
click at [1091, 217] on h3 "This Provider is a Respectful Team Player" at bounding box center [1051, 220] width 450 height 14
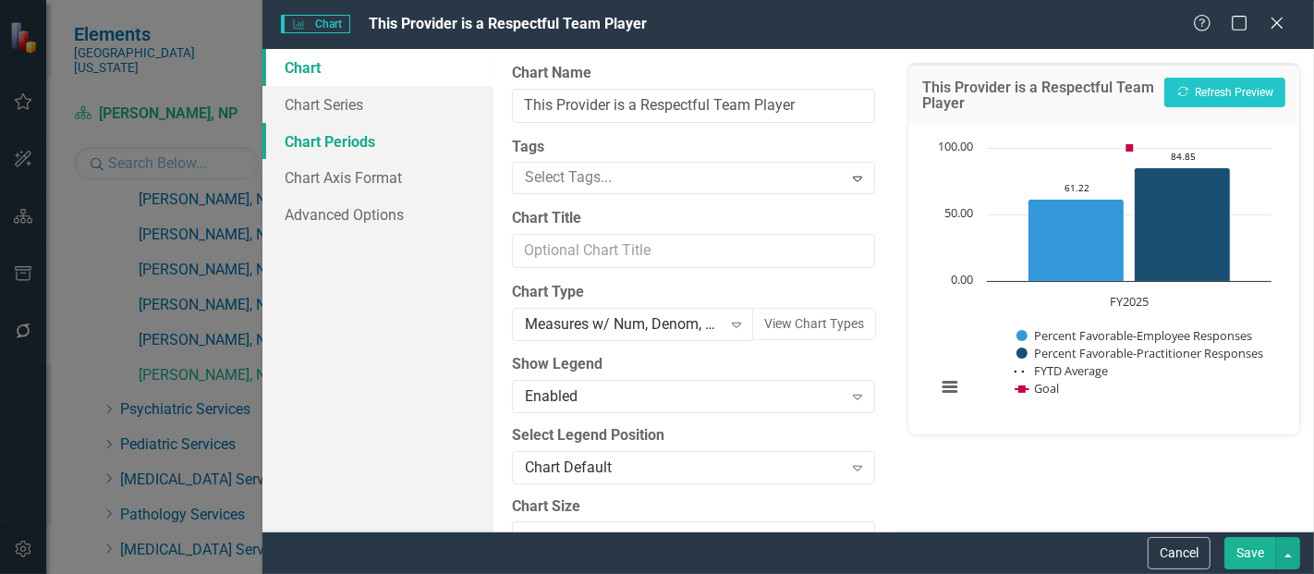
click at [420, 133] on link "Chart Periods" at bounding box center [377, 141] width 231 height 37
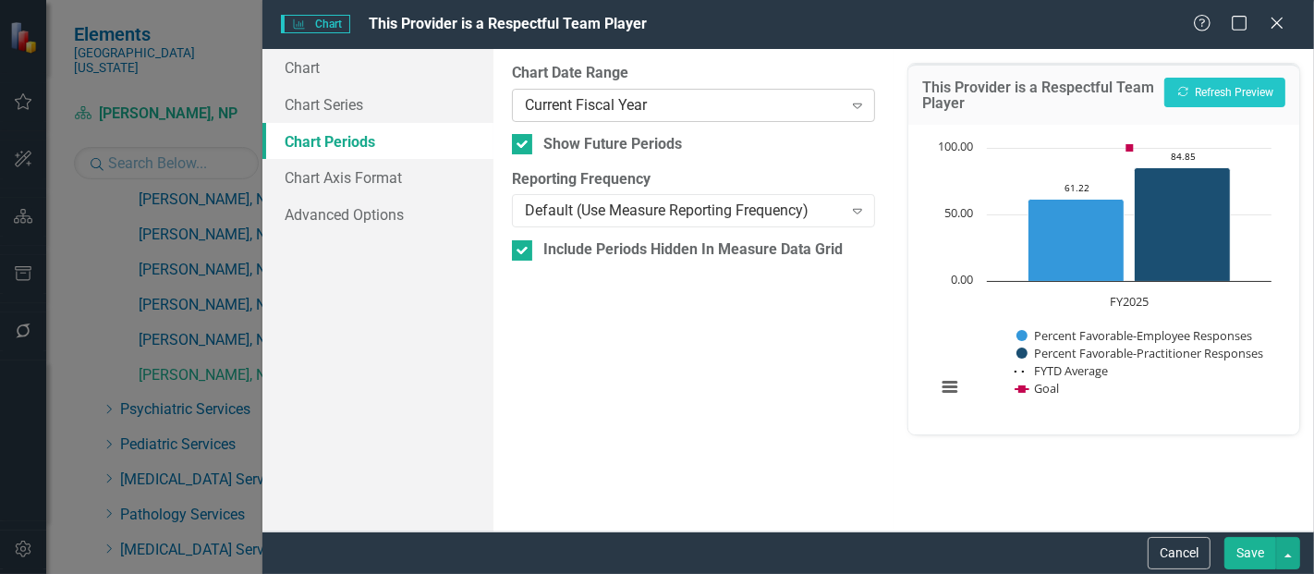
click at [620, 110] on div "Current Fiscal Year" at bounding box center [683, 104] width 317 height 21
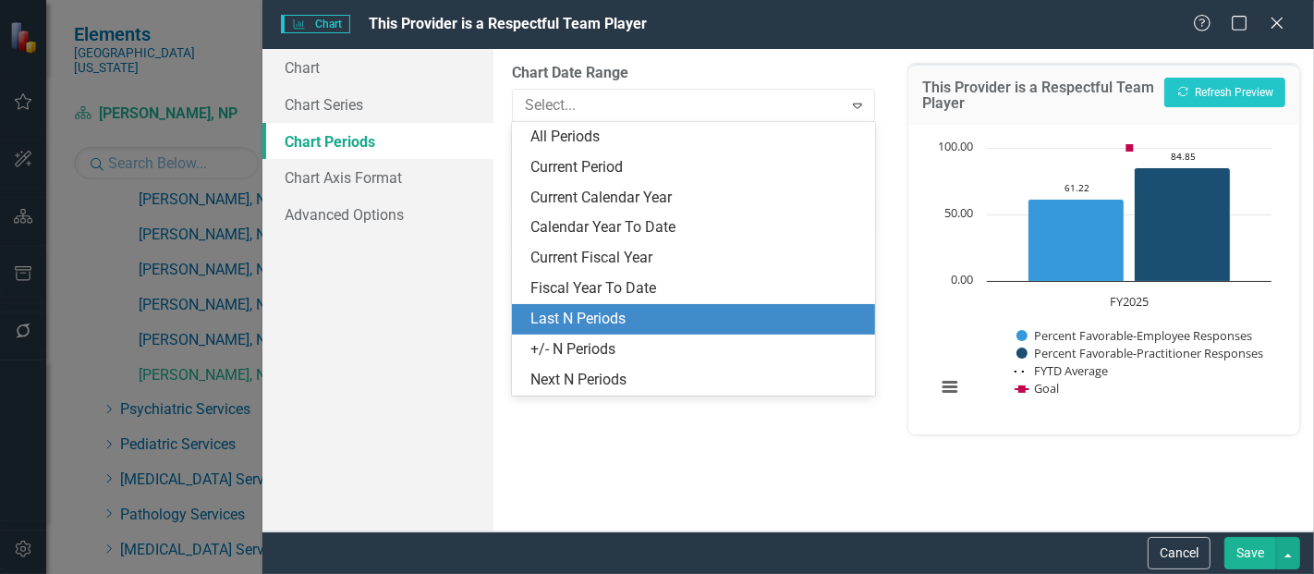
click at [604, 325] on div "Last N Periods" at bounding box center [697, 319] width 334 height 21
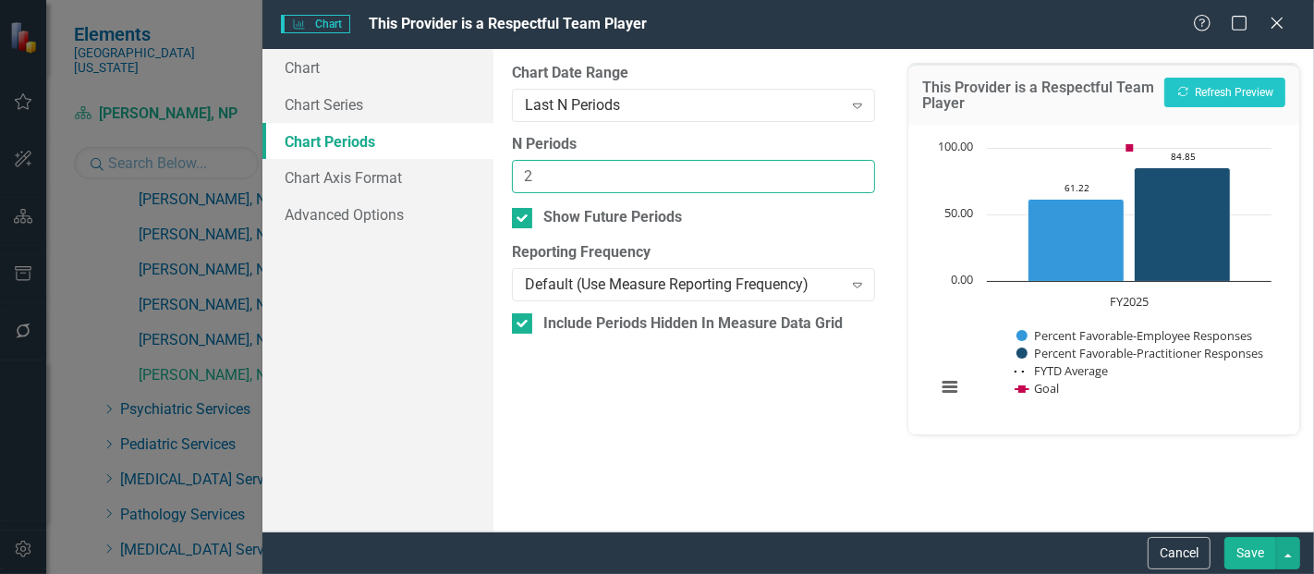
type input "2"
click at [853, 170] on input "2" at bounding box center [693, 177] width 363 height 34
click at [1239, 565] on button "Save" at bounding box center [1250, 553] width 52 height 32
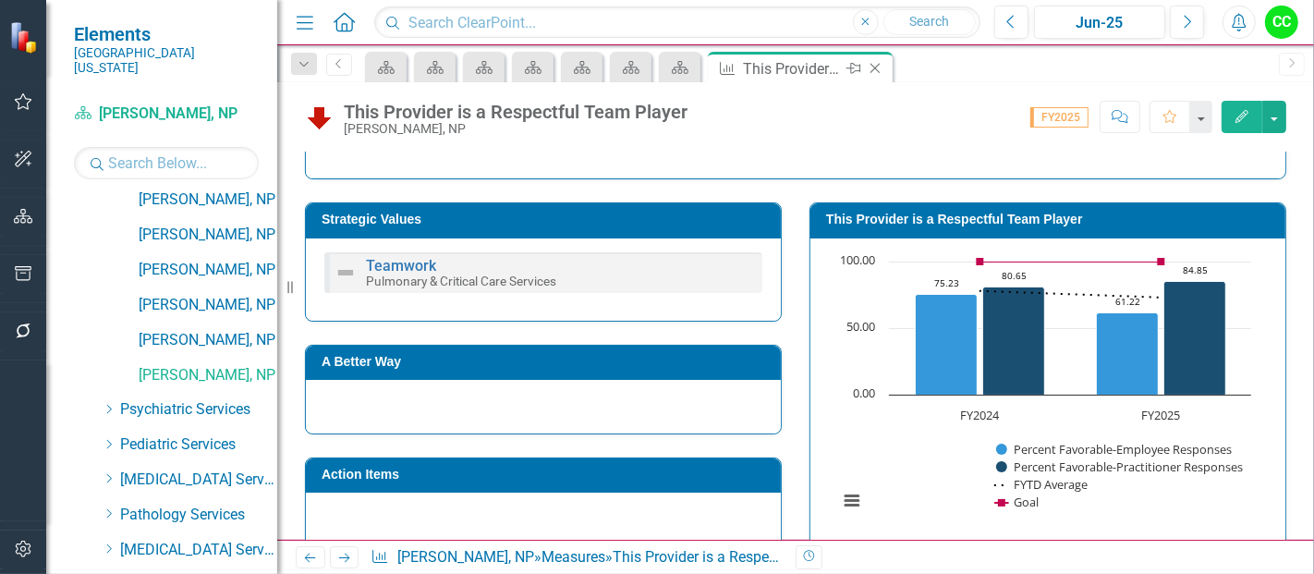
click at [879, 67] on icon "Close" at bounding box center [875, 68] width 18 height 15
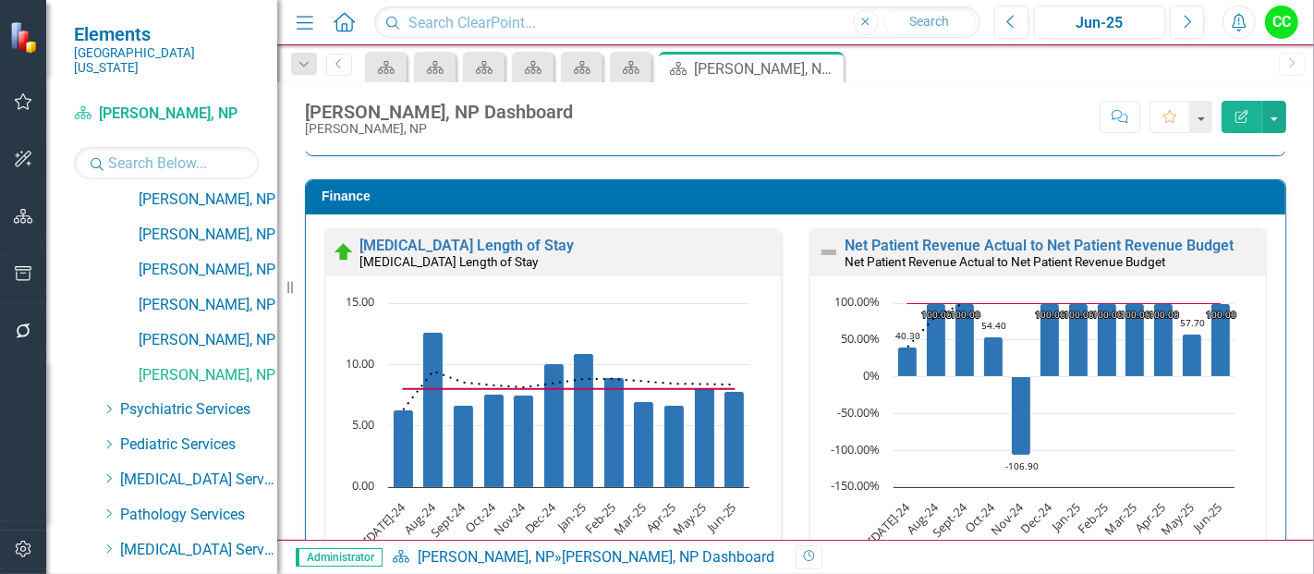
scroll to position [2788, 0]
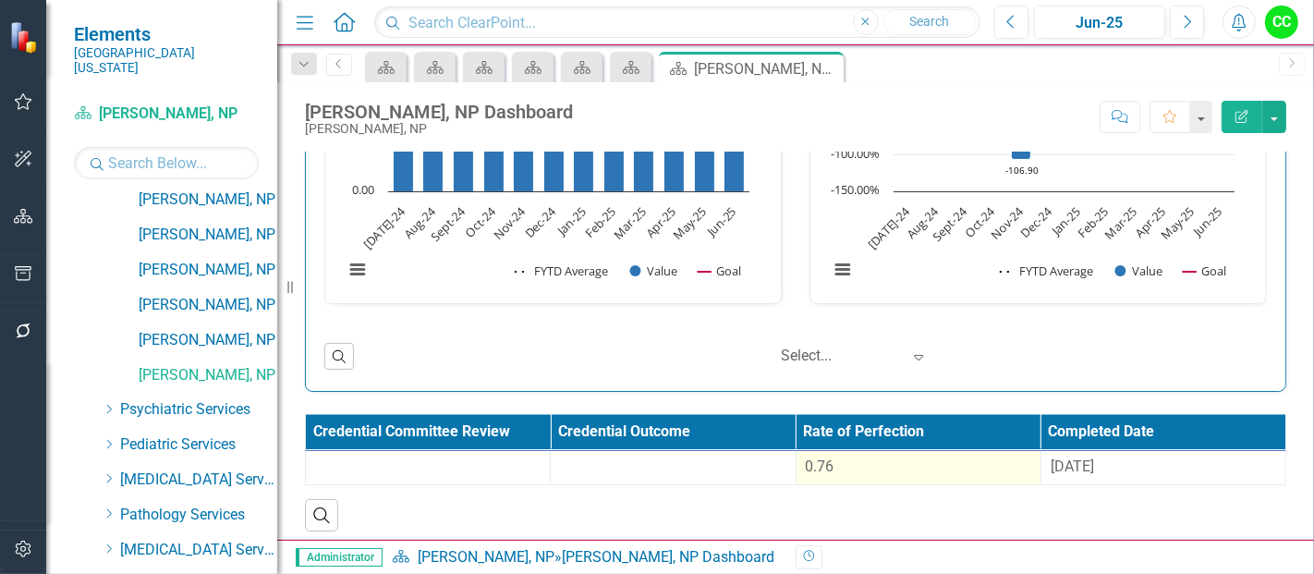
click at [852, 456] on div "0.76" at bounding box center [918, 466] width 225 height 21
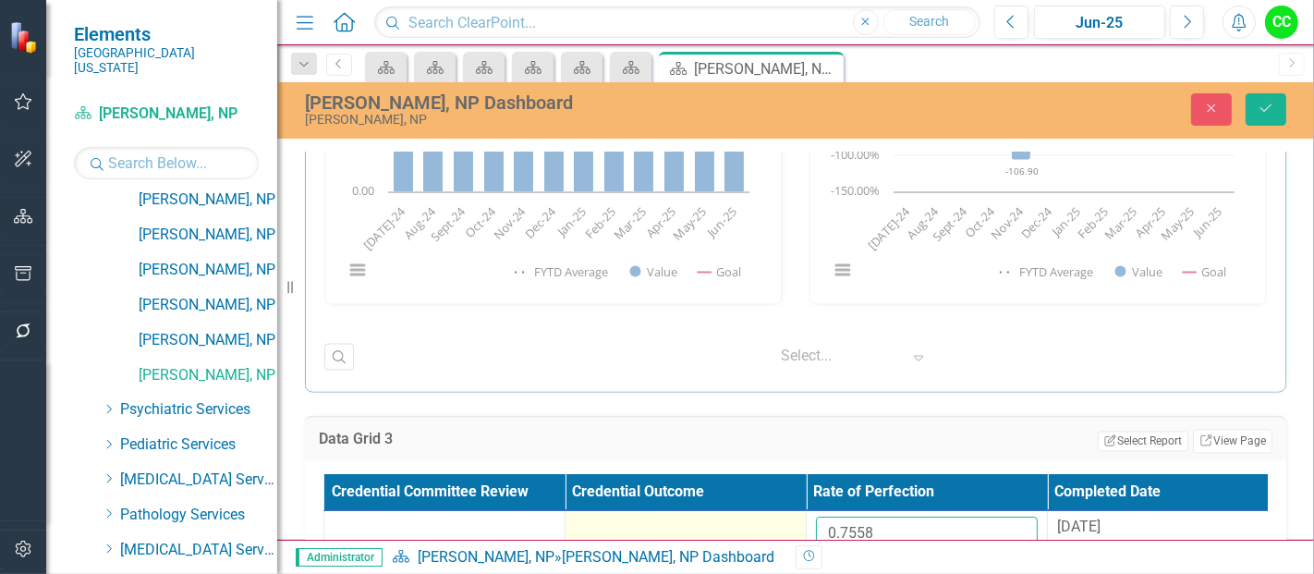
drag, startPoint x: 898, startPoint y: 522, endPoint x: 726, endPoint y: 540, distance: 172.7
click at [726, 540] on tr "0.7558 8/29/24" at bounding box center [806, 541] width 965 height 60
paste input "80818182"
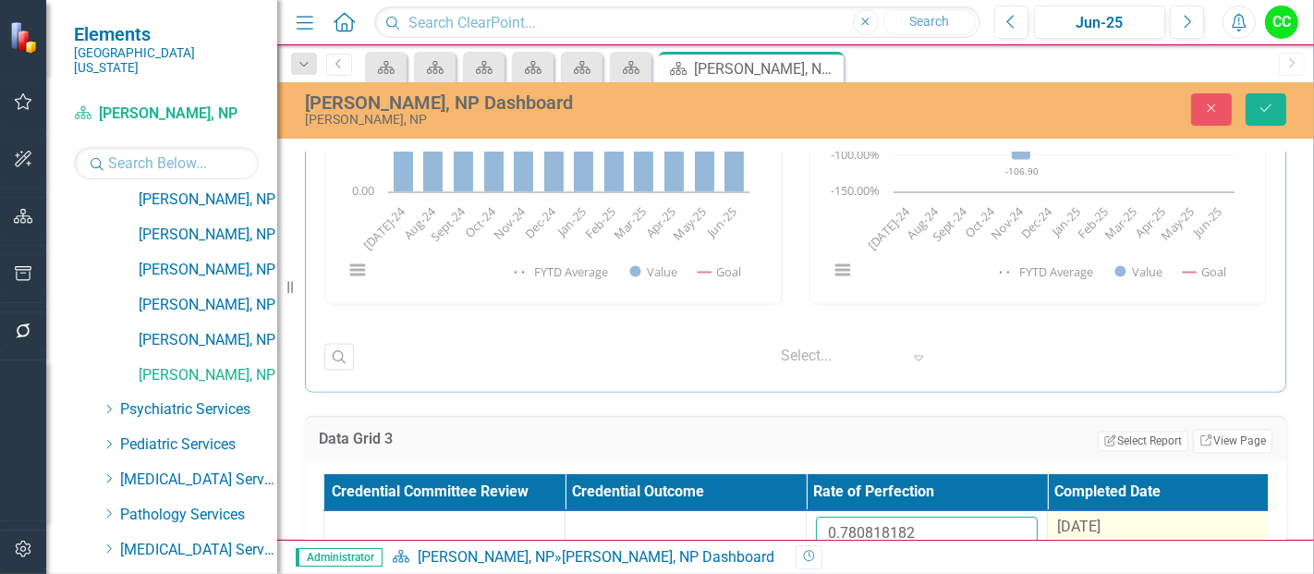
type input "0.780818182"
click at [1087, 518] on span "[DATE]" at bounding box center [1078, 527] width 43 height 18
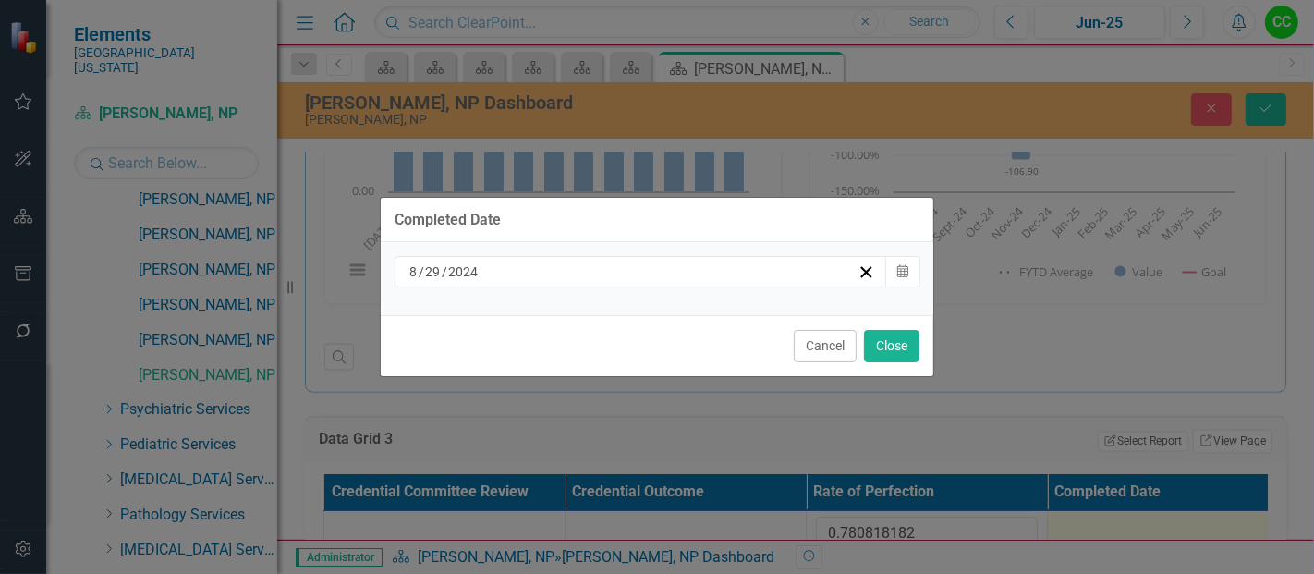
click at [684, 275] on div "8 / 29 / 2024" at bounding box center [632, 271] width 451 height 18
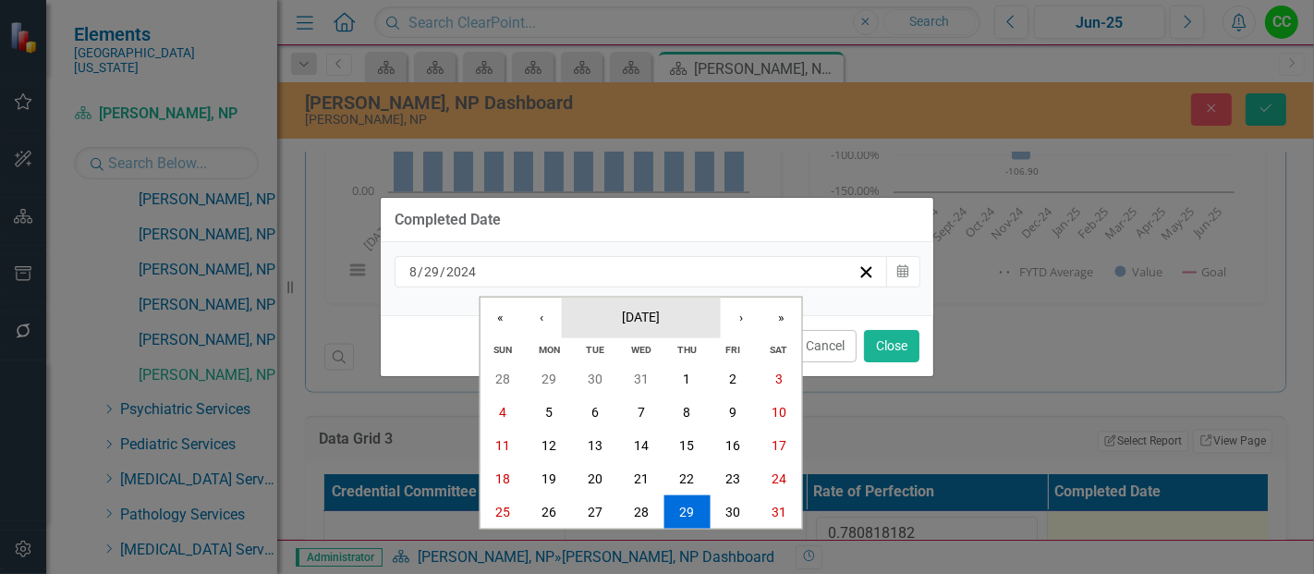
click at [662, 326] on button "August 2024" at bounding box center [641, 317] width 159 height 41
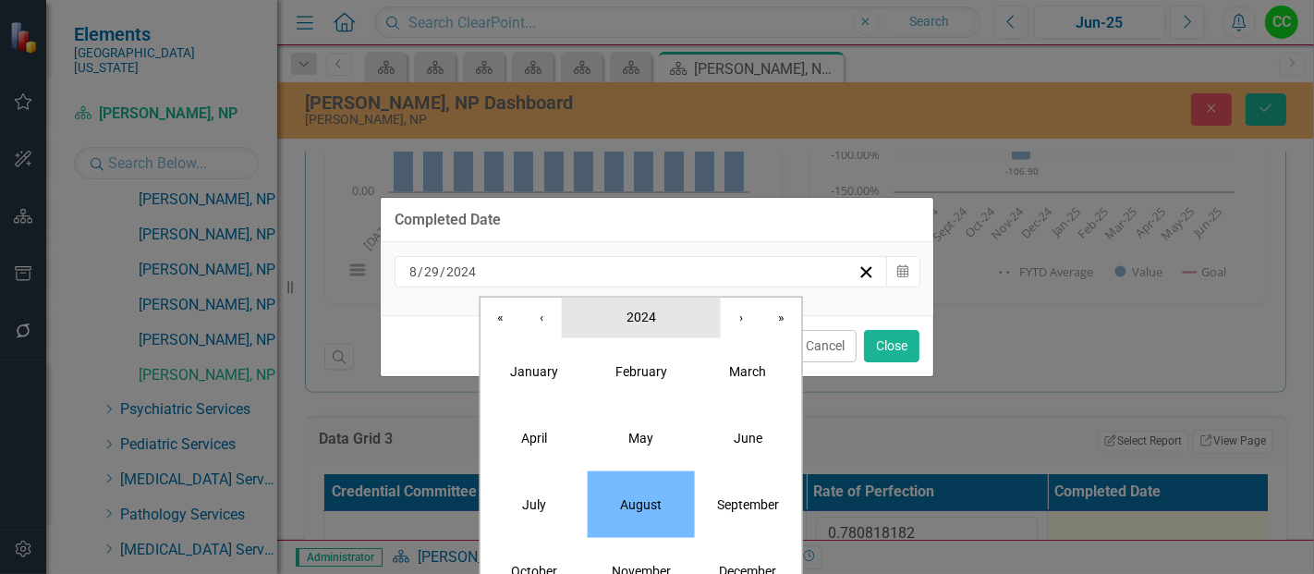
click at [650, 312] on span "2024" at bounding box center [641, 316] width 30 height 15
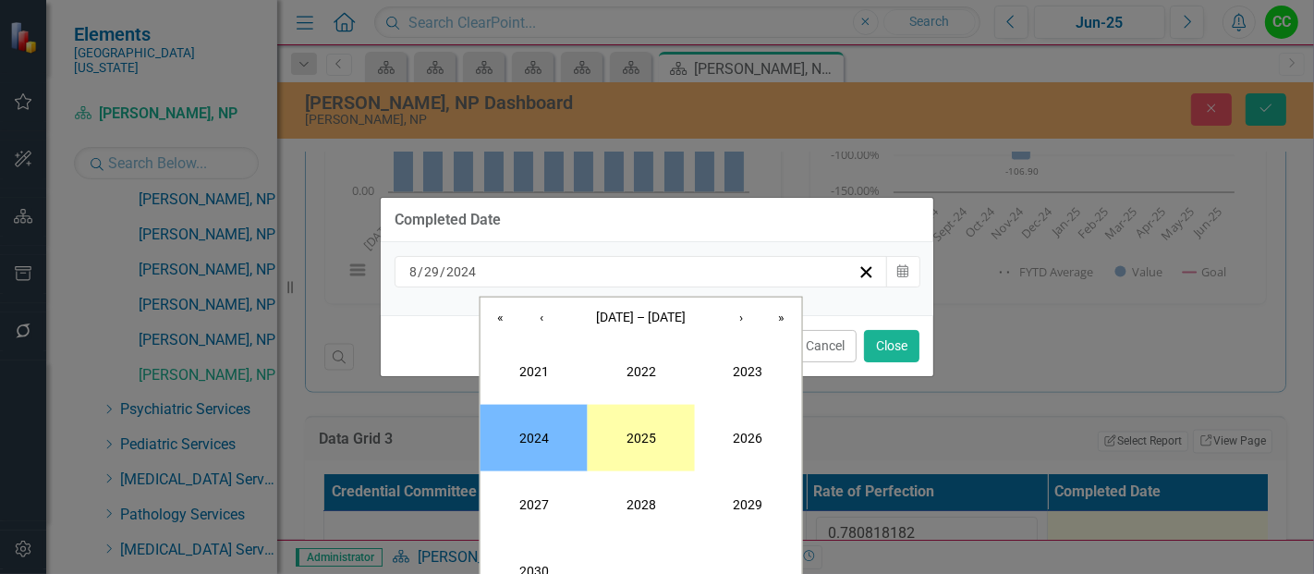
click at [656, 455] on button "2025" at bounding box center [641, 437] width 107 height 67
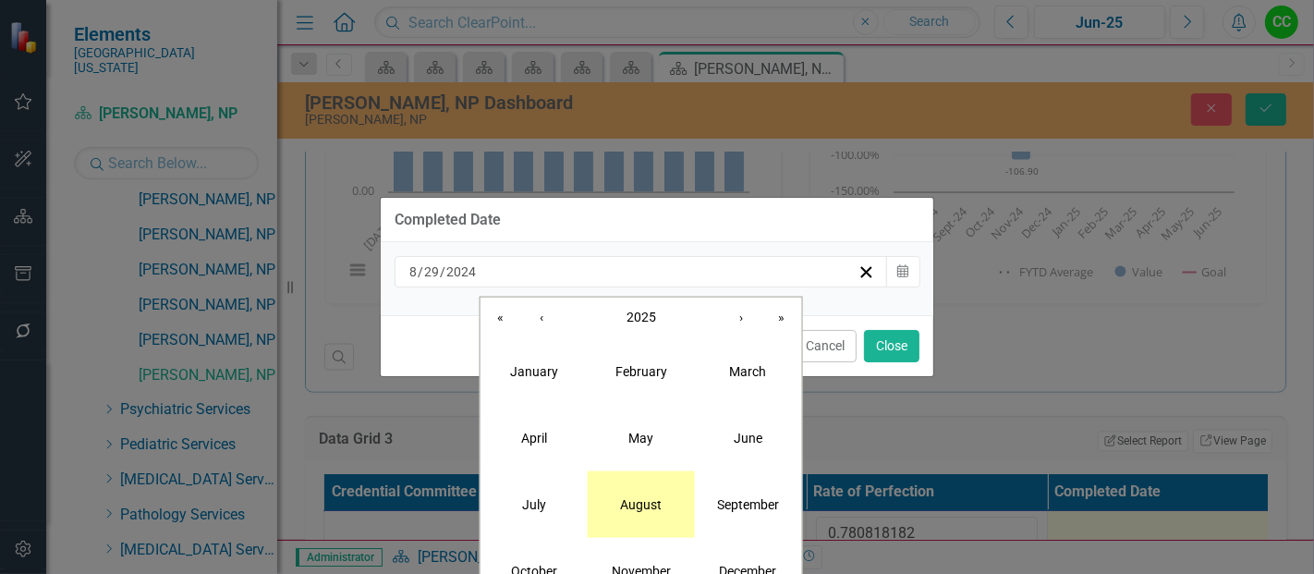
click at [629, 503] on abbr "August" at bounding box center [641, 503] width 42 height 15
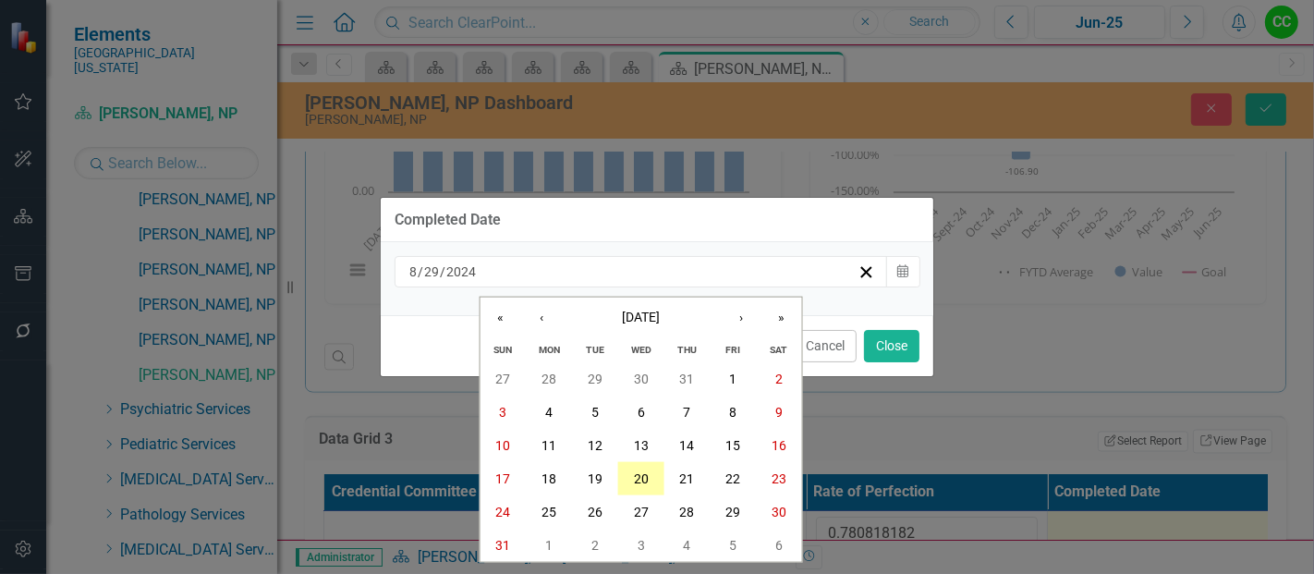
click at [632, 489] on button "20" at bounding box center [641, 478] width 46 height 33
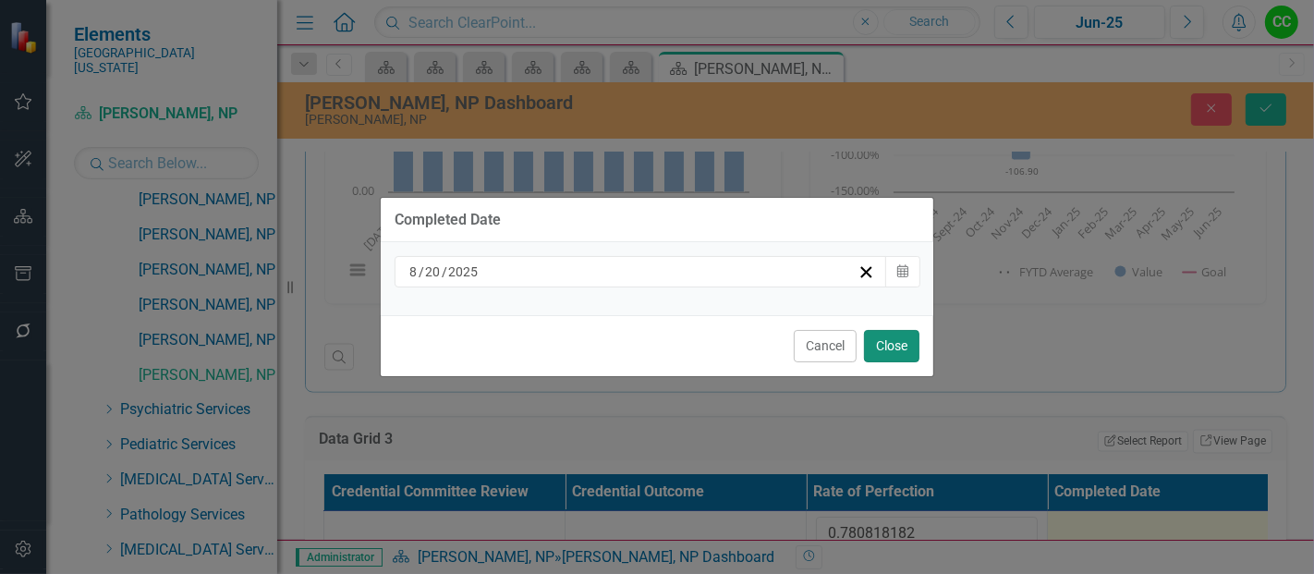
click at [893, 339] on button "Close" at bounding box center [891, 346] width 55 height 32
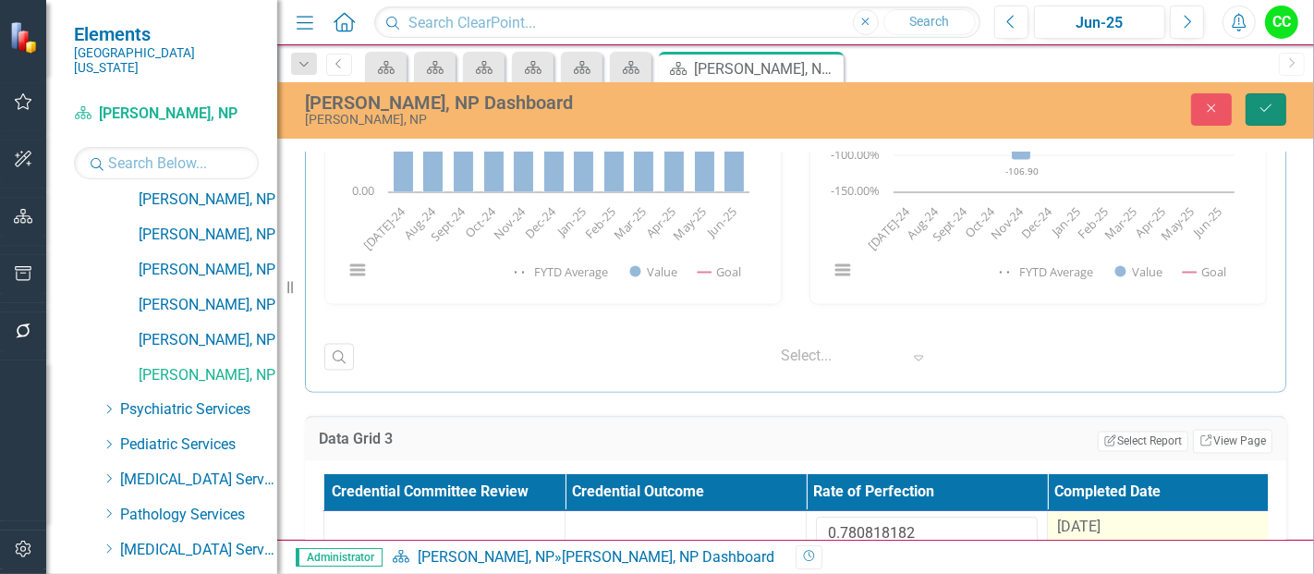
click at [1282, 118] on button "Save" at bounding box center [1265, 109] width 41 height 32
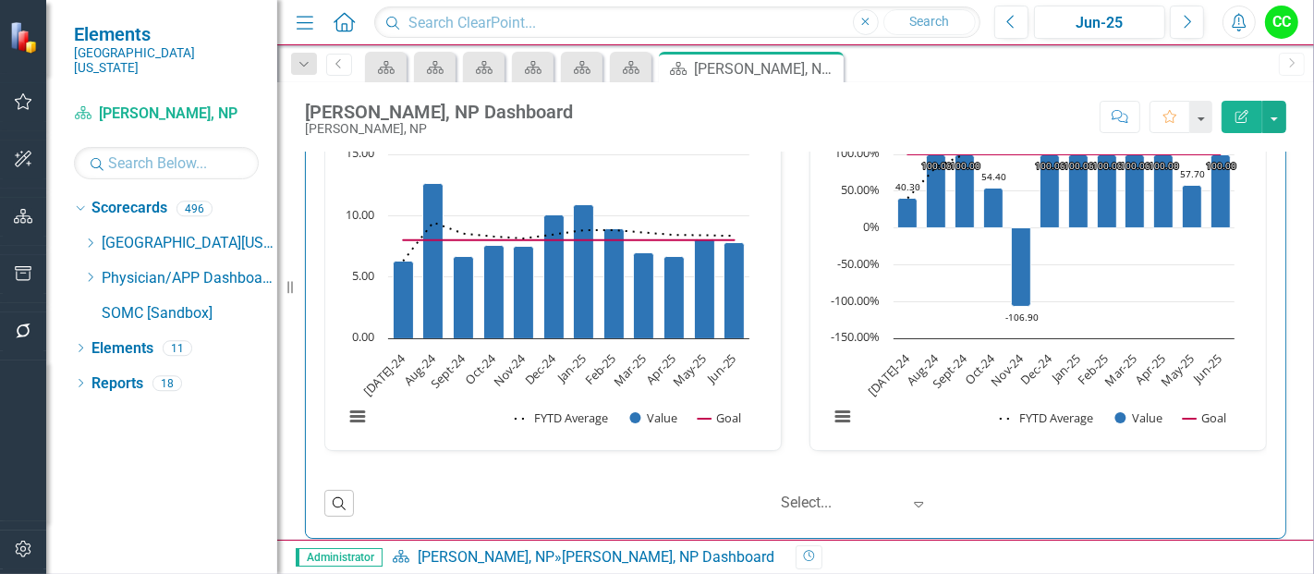
scroll to position [2640, 0]
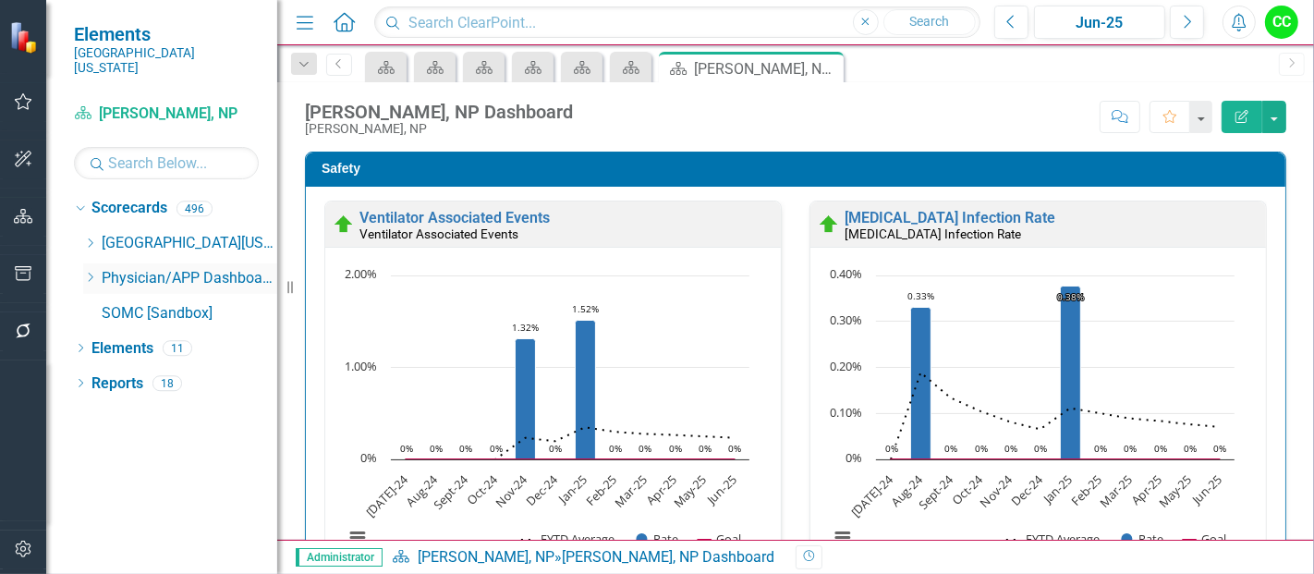
scroll to position [2640, 0]
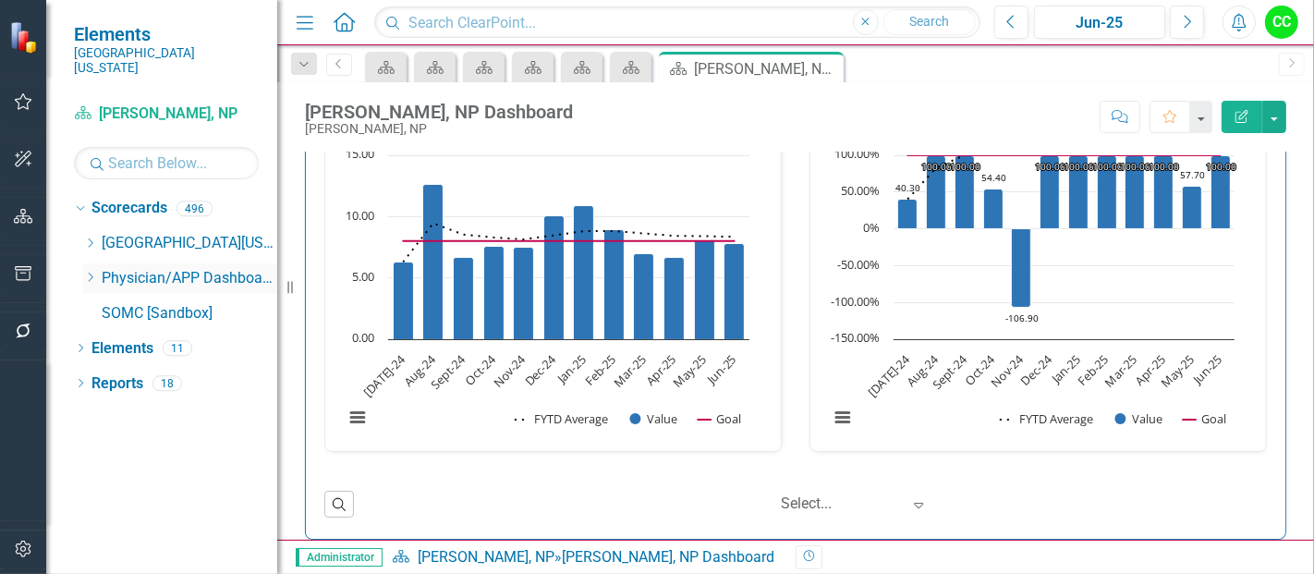
click at [90, 272] on icon "Dropdown" at bounding box center [90, 277] width 14 height 11
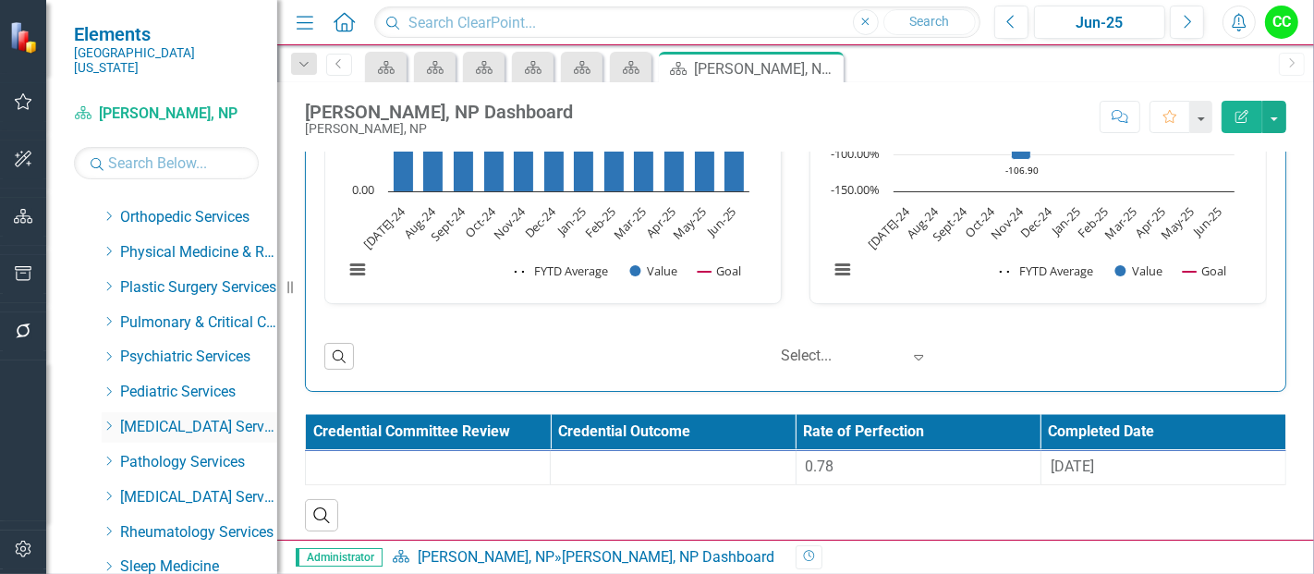
scroll to position [724, 0]
click at [107, 317] on icon "Dropdown" at bounding box center [109, 322] width 14 height 11
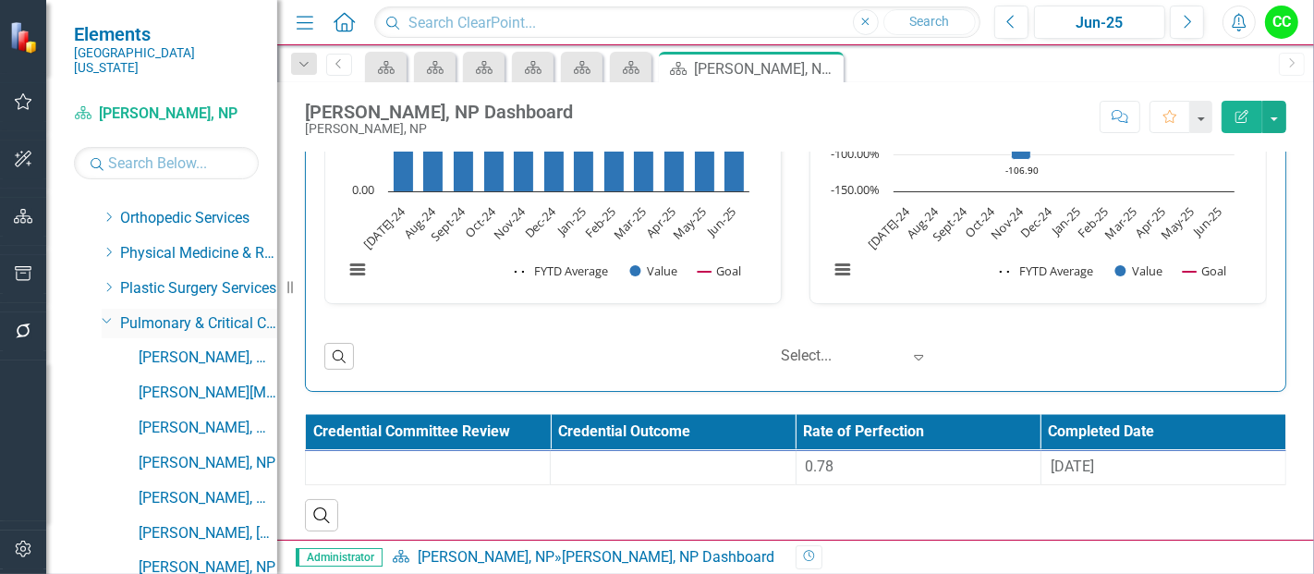
click at [107, 313] on icon "Dropdown" at bounding box center [107, 320] width 11 height 14
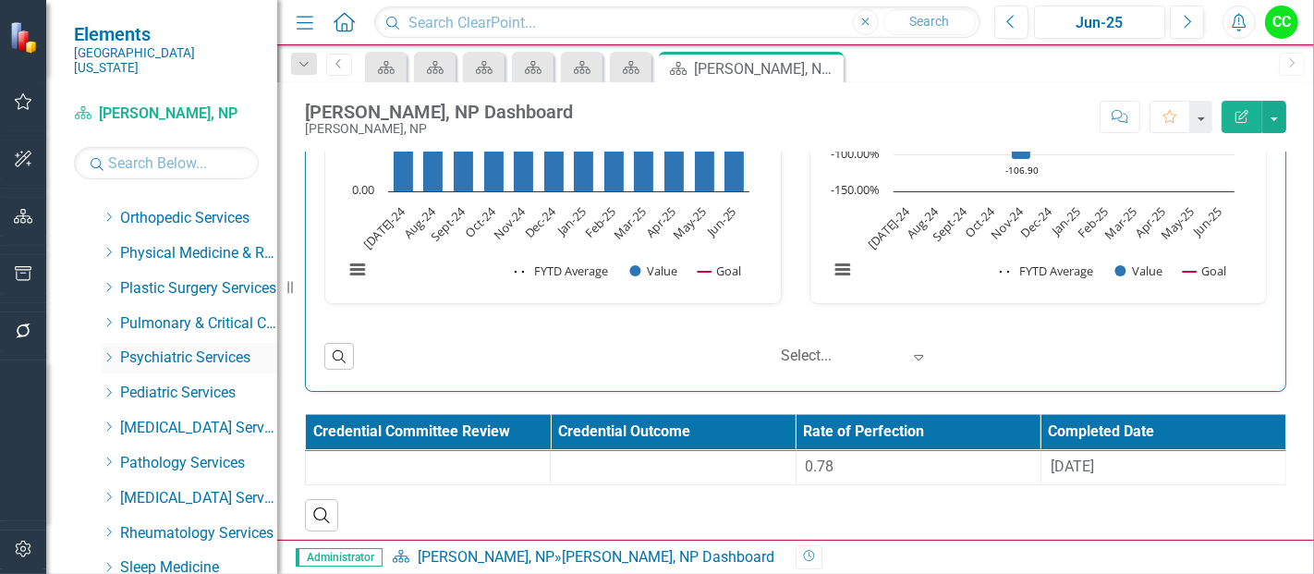
click at [109, 352] on icon "Dropdown" at bounding box center [109, 357] width 14 height 11
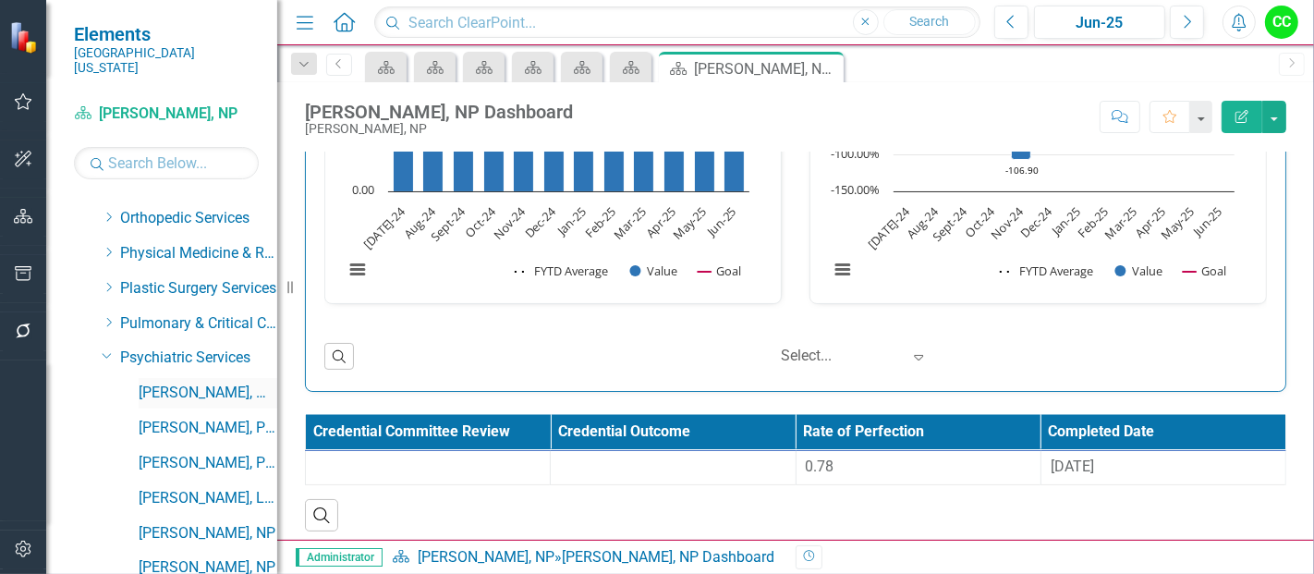
click at [176, 383] on link "[PERSON_NAME], MD" at bounding box center [208, 393] width 139 height 21
